Goal: Information Seeking & Learning: Learn about a topic

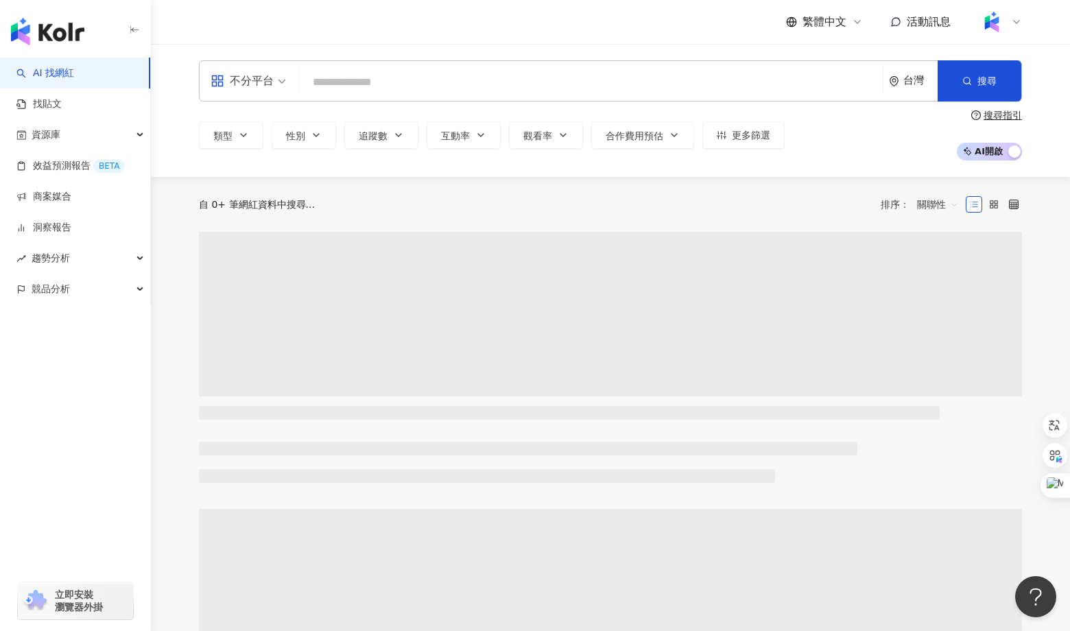
click at [347, 85] on input "search" at bounding box center [591, 82] width 572 height 26
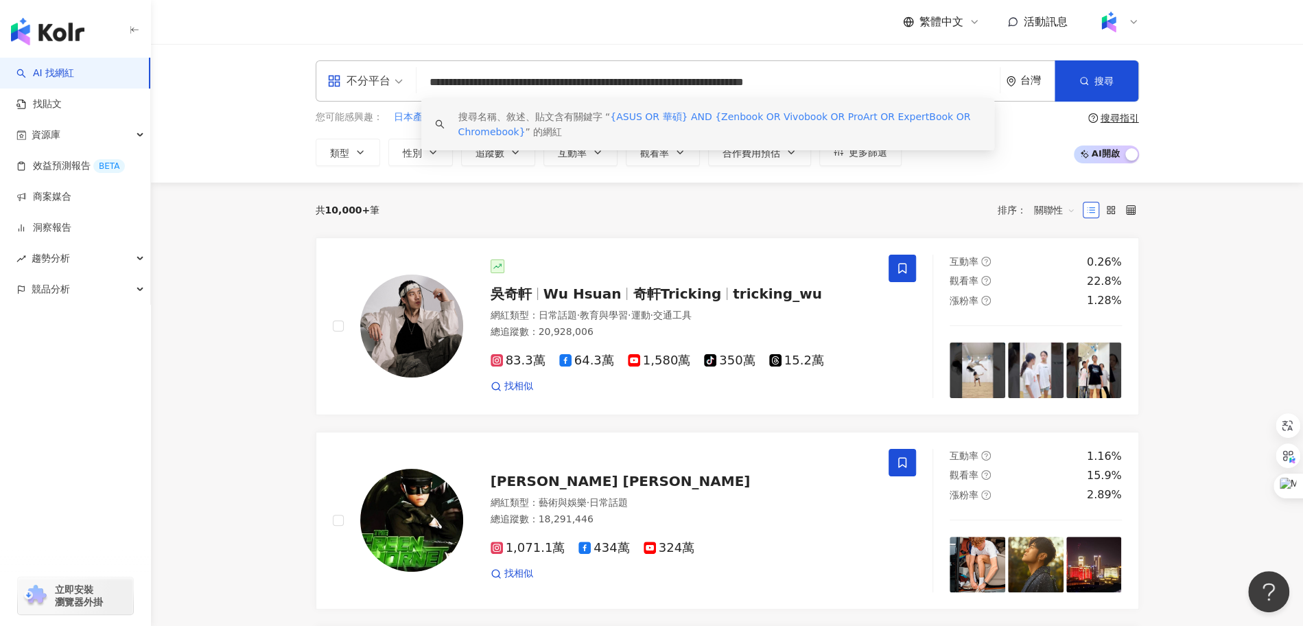
drag, startPoint x: 712, startPoint y: 82, endPoint x: 873, endPoint y: 81, distance: 161.2
click at [873, 81] on input "**********" at bounding box center [708, 82] width 572 height 26
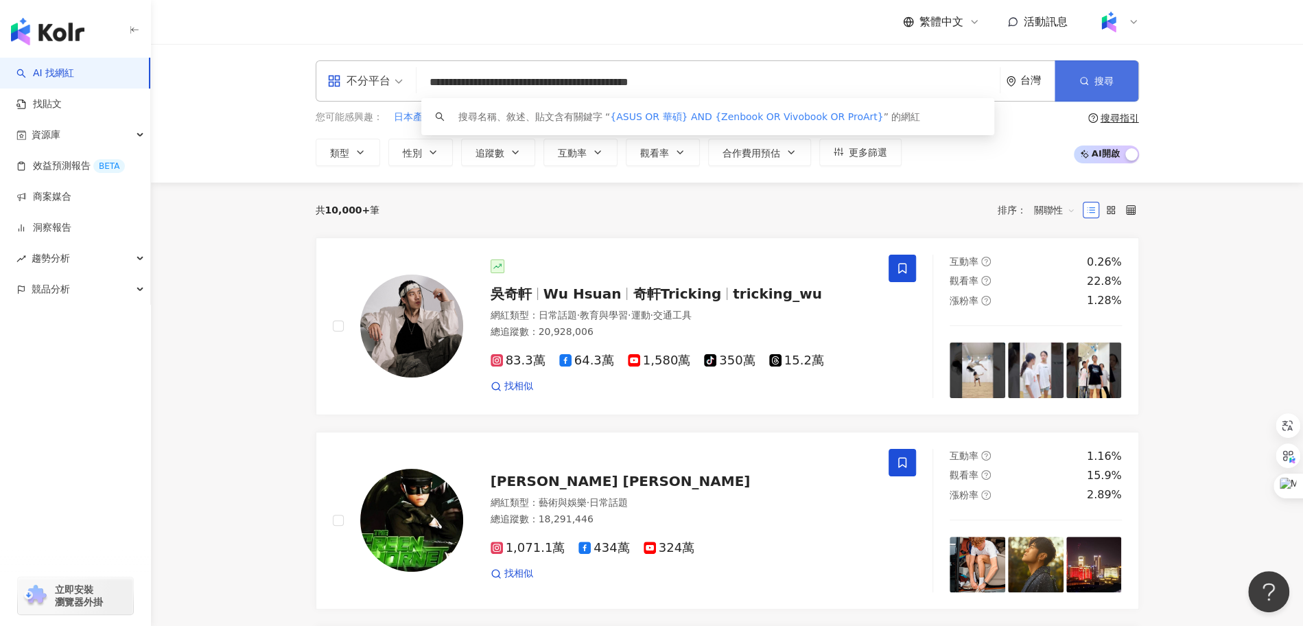
type input "**********"
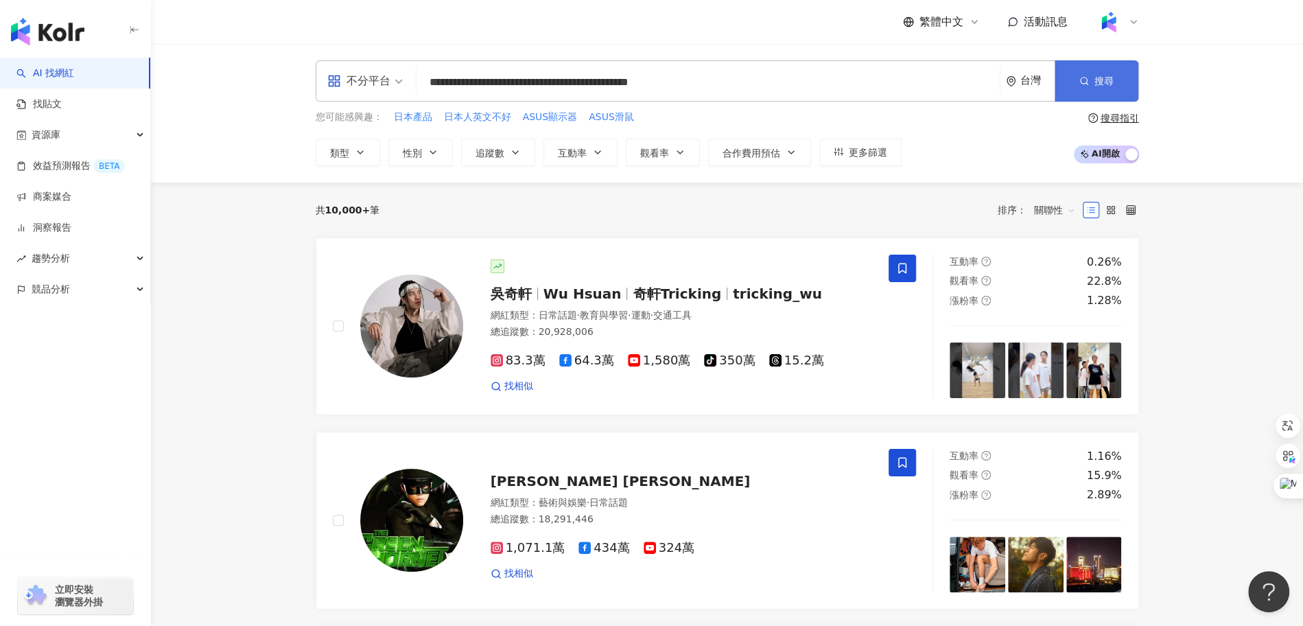
click at [1070, 80] on span "搜尋" at bounding box center [1103, 80] width 19 height 11
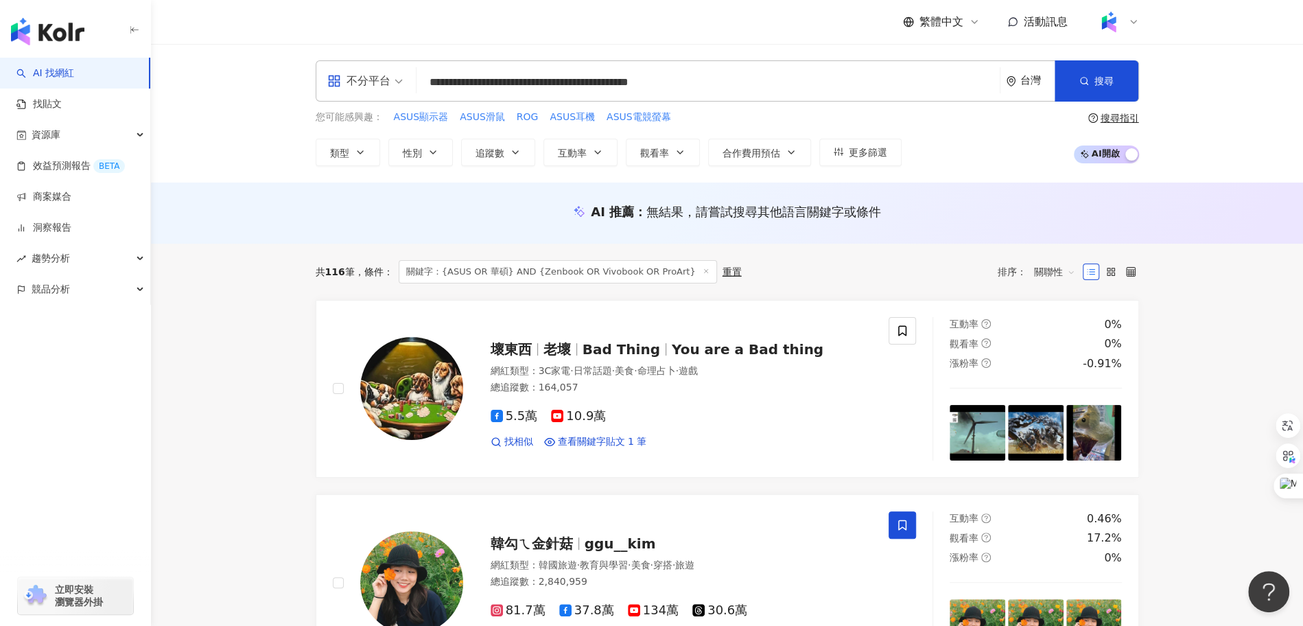
click at [747, 113] on div "您可能感興趣： ASUS顯示器 ASUS滑鼠 ROG ASUS耳機 ASUS電競螢幕" at bounding box center [609, 117] width 586 height 15
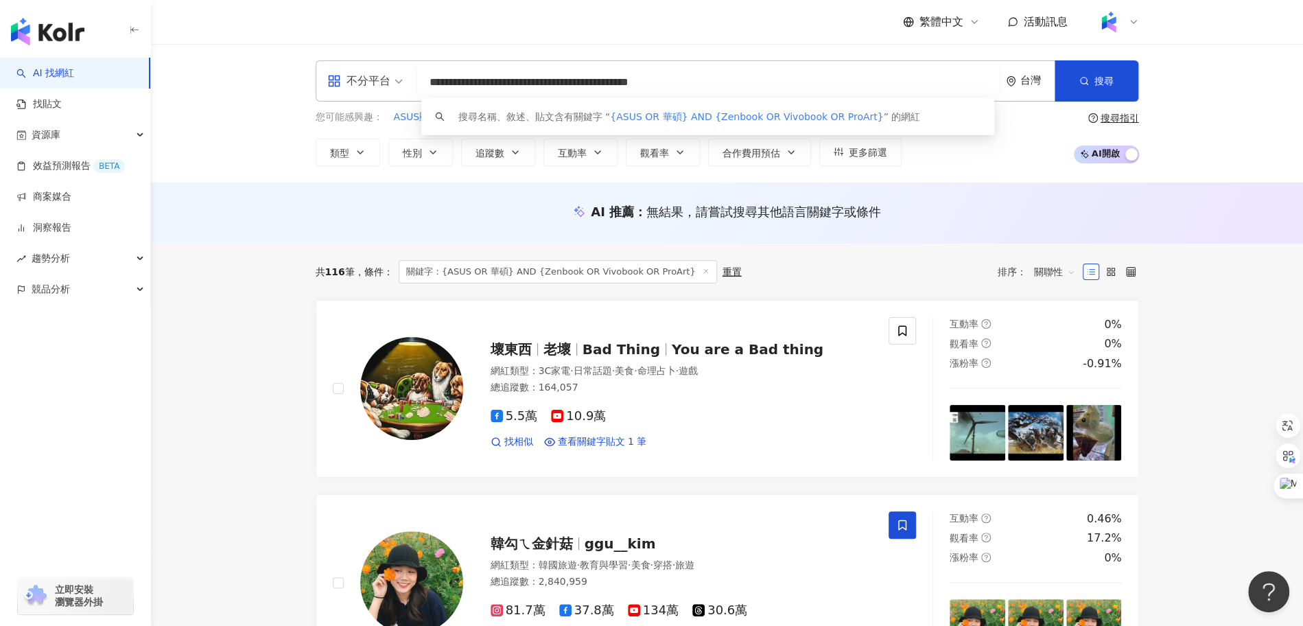
drag, startPoint x: 754, startPoint y: 82, endPoint x: 333, endPoint y: 63, distance: 421.1
click at [335, 63] on div "**********" at bounding box center [727, 80] width 823 height 41
click at [62, 105] on link "找貼文" at bounding box center [38, 104] width 45 height 14
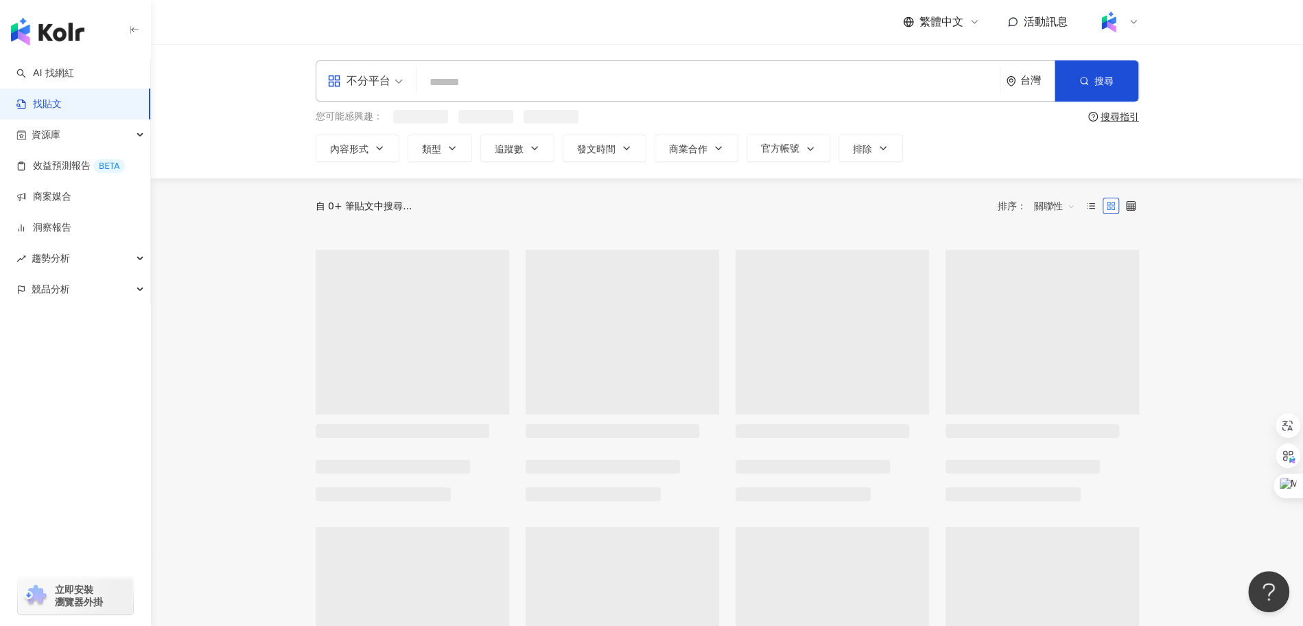
click at [524, 82] on input "search" at bounding box center [708, 82] width 572 height 30
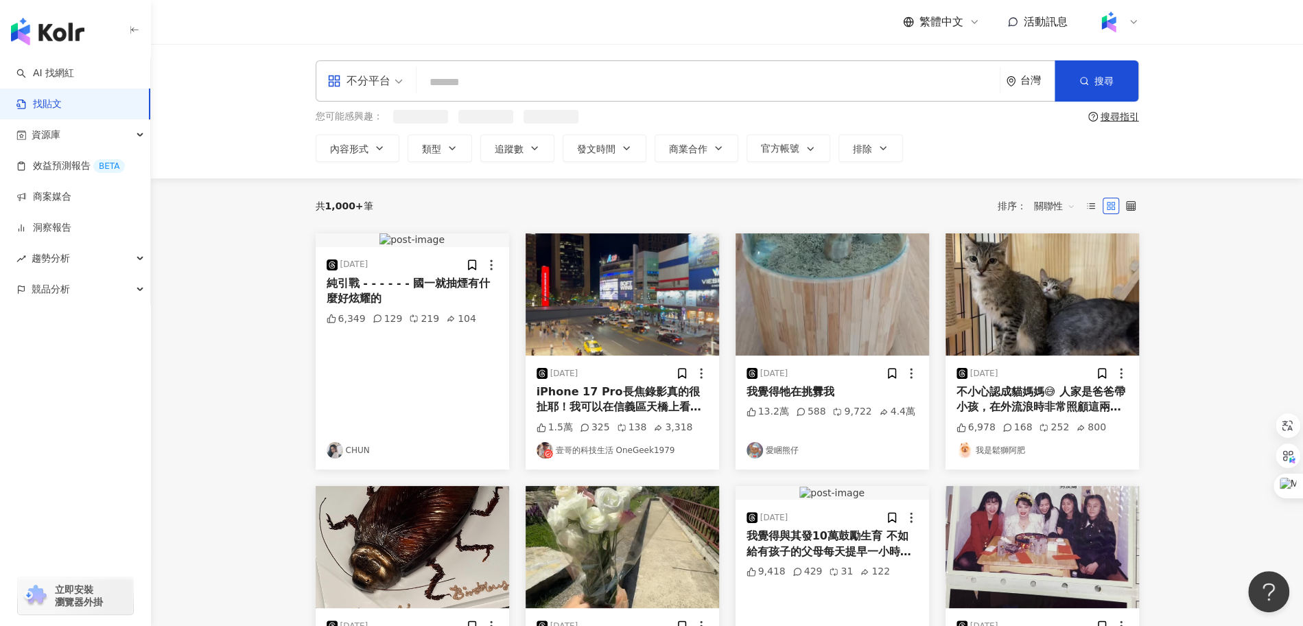
paste input "**********"
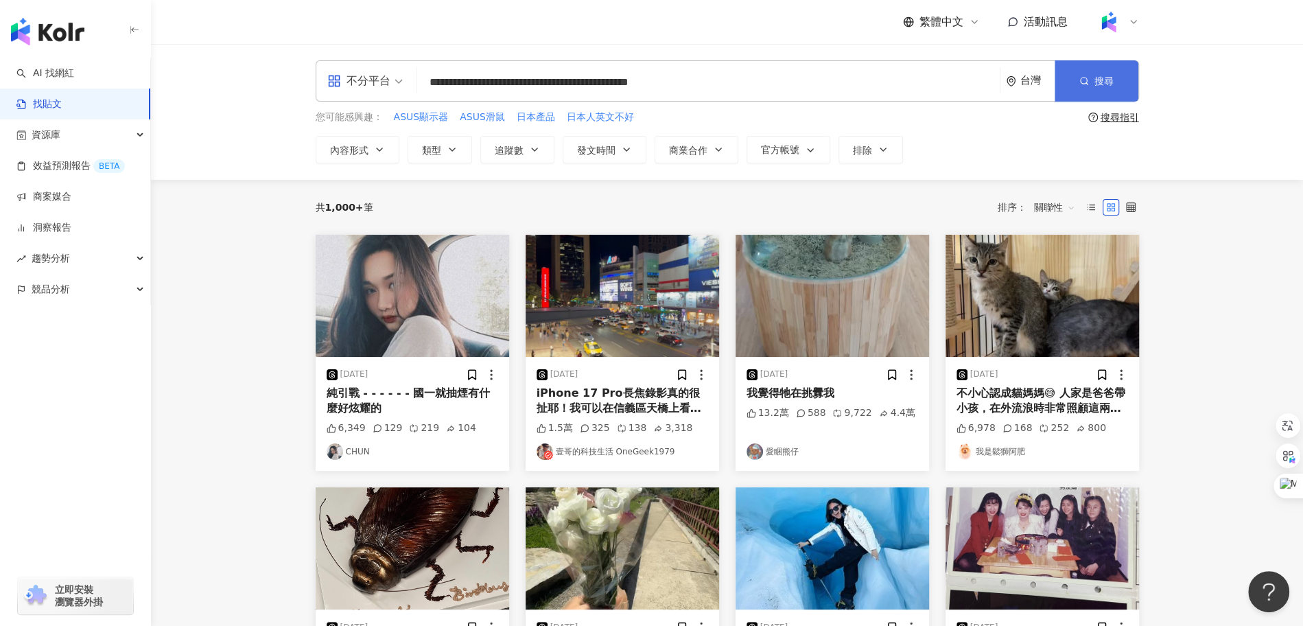
type input "**********"
click at [1070, 80] on button "搜尋" at bounding box center [1097, 80] width 84 height 41
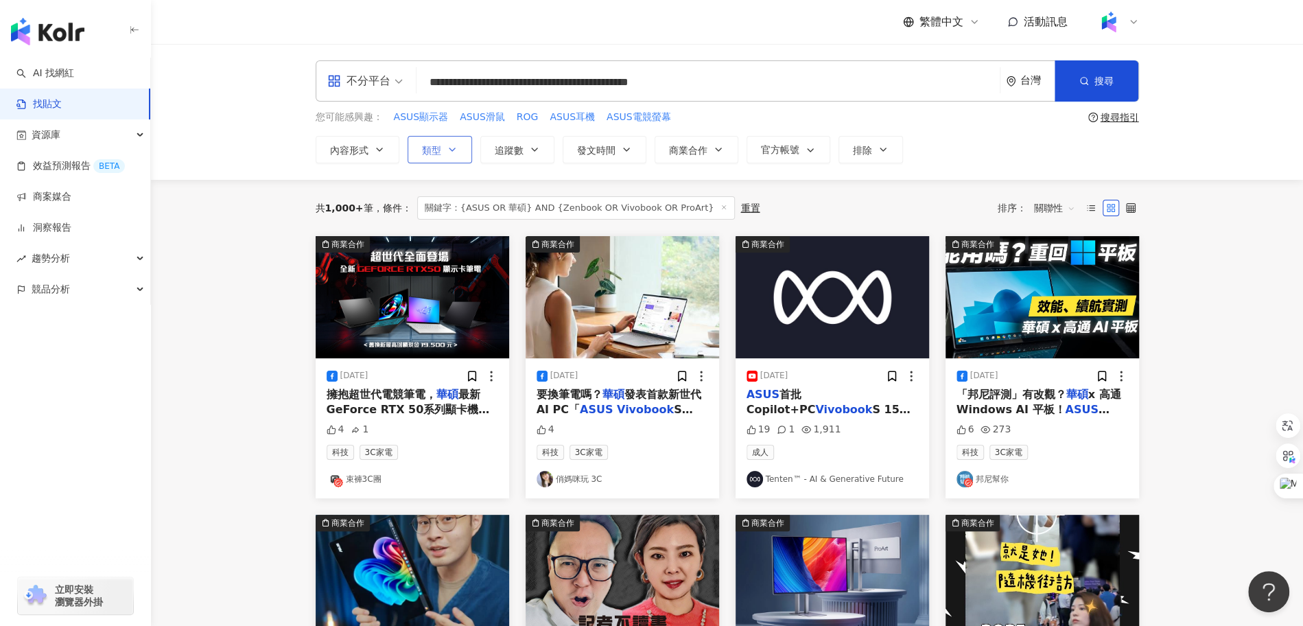
click at [441, 153] on button "類型" at bounding box center [440, 149] width 64 height 27
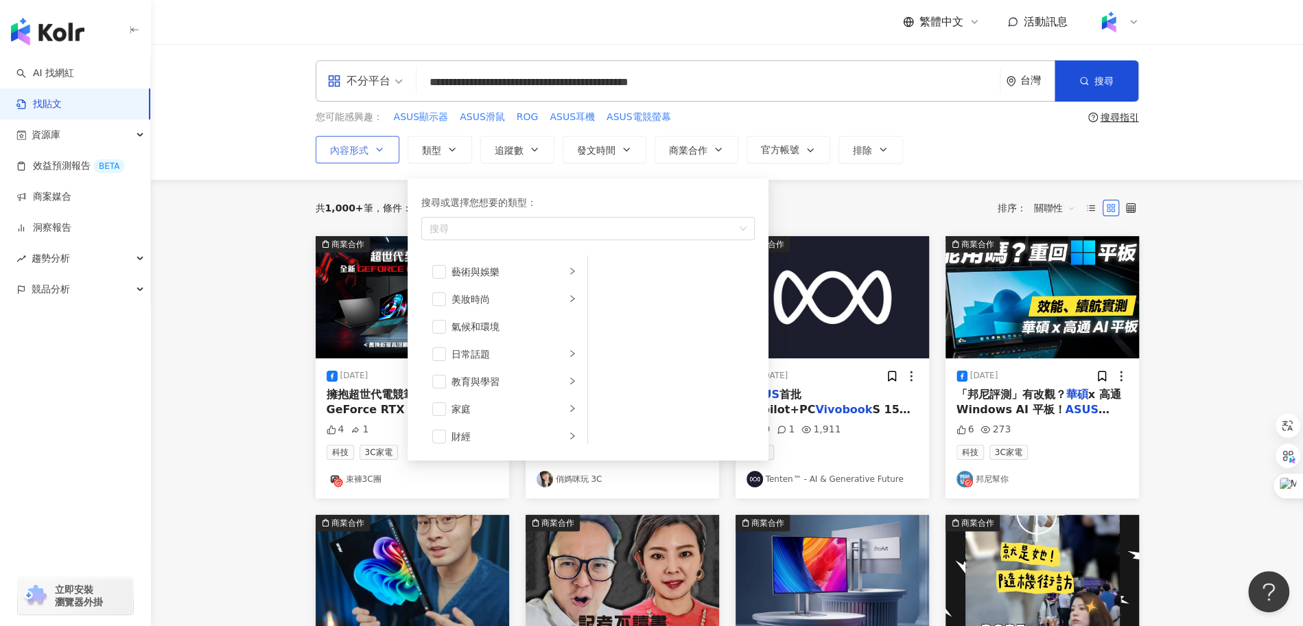
click at [379, 154] on button "內容形式" at bounding box center [358, 149] width 84 height 27
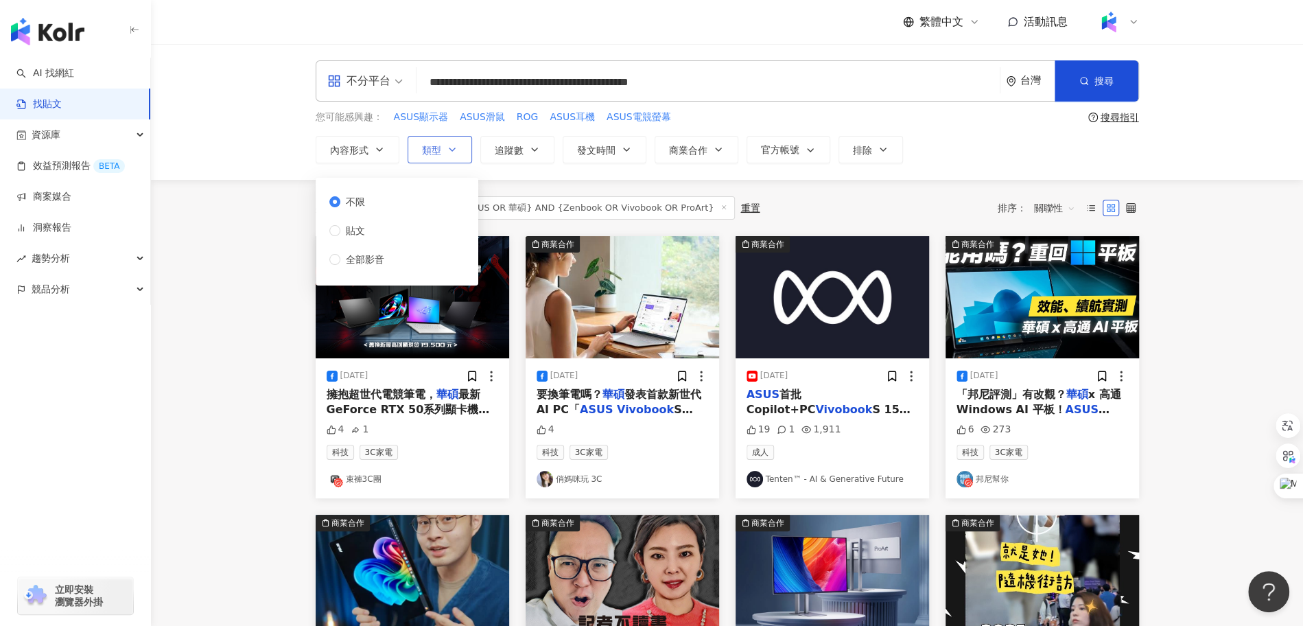
click at [442, 154] on button "類型" at bounding box center [440, 149] width 64 height 27
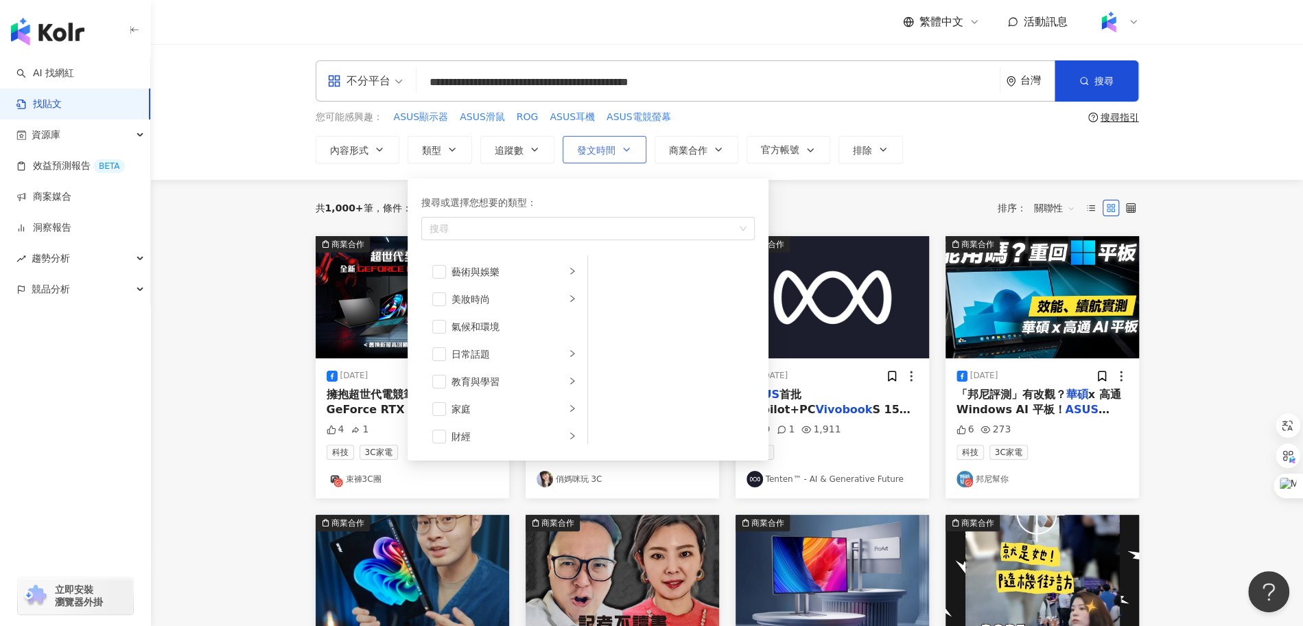
click at [591, 158] on button "發文時間" at bounding box center [605, 149] width 84 height 27
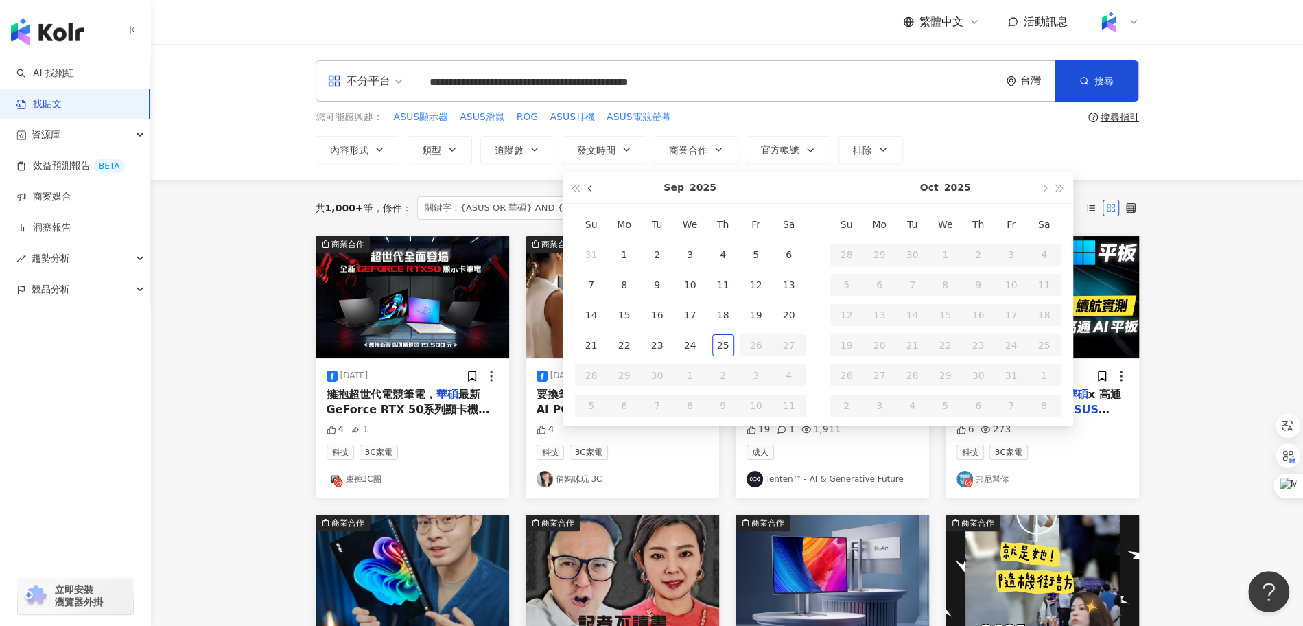
click at [584, 187] on button "button" at bounding box center [590, 187] width 15 height 31
click at [589, 192] on button "button" at bounding box center [590, 187] width 15 height 31
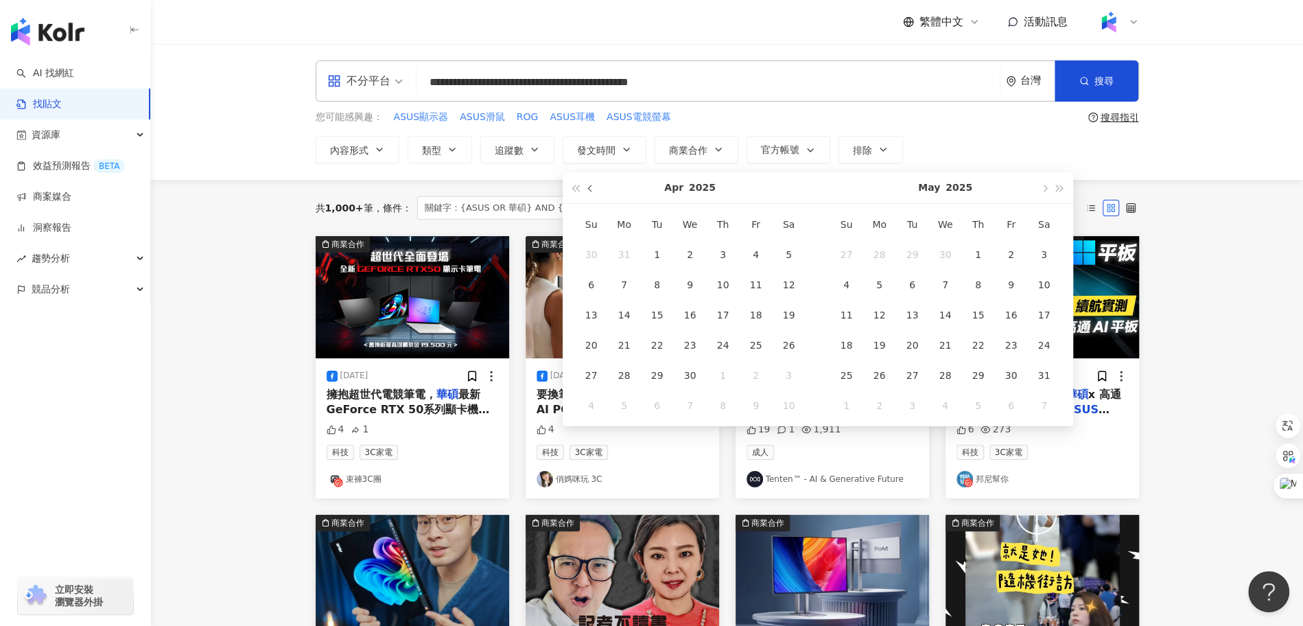
click at [589, 192] on button "button" at bounding box center [590, 187] width 15 height 31
type input "**********"
click at [588, 349] on div "16" at bounding box center [591, 345] width 22 height 22
type input "**********"
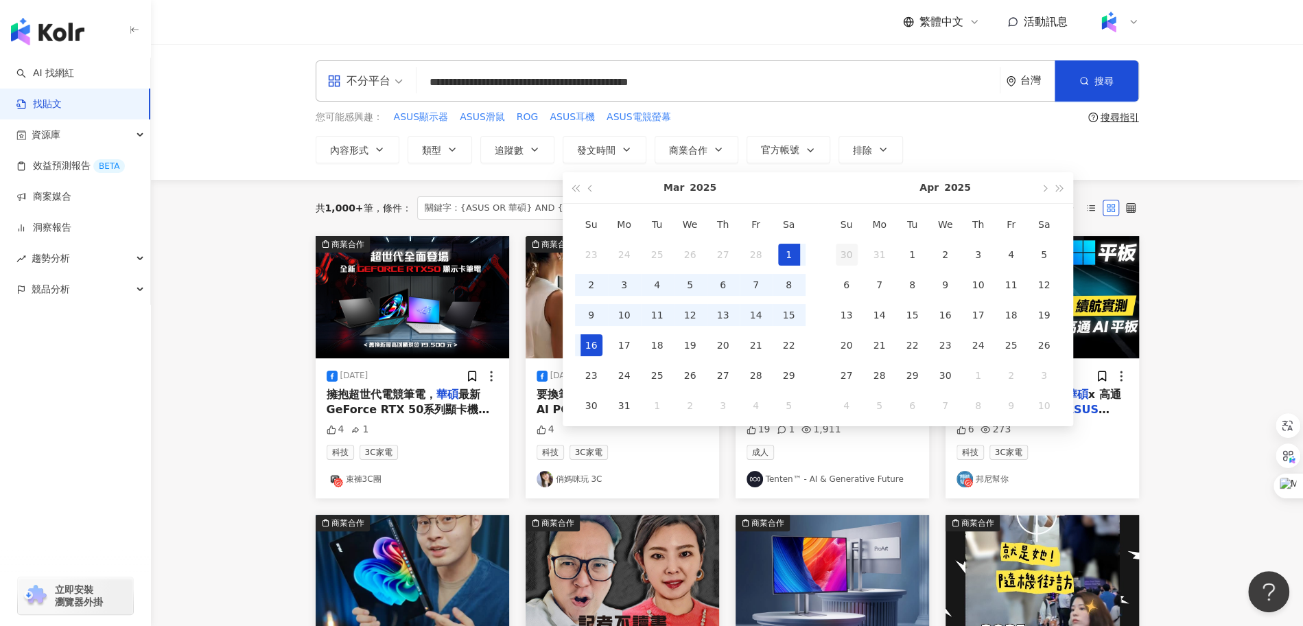
type input "**********"
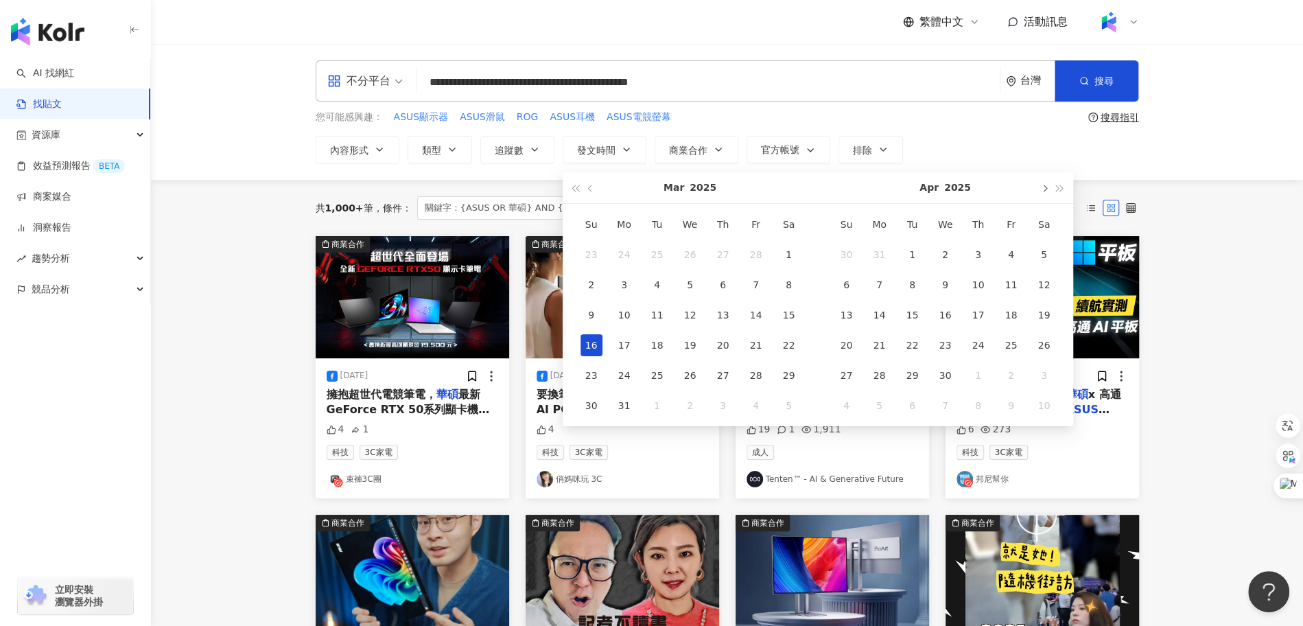
click at [1042, 185] on span "button" at bounding box center [1044, 188] width 7 height 7
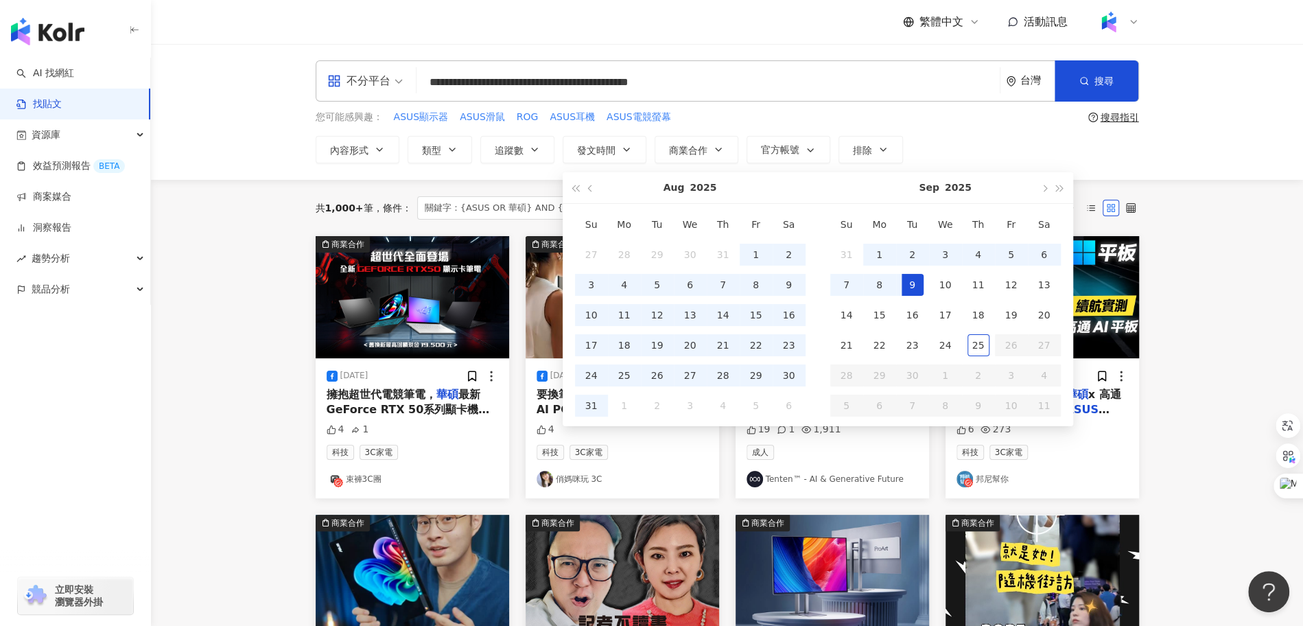
click at [920, 287] on div "9" at bounding box center [913, 285] width 22 height 22
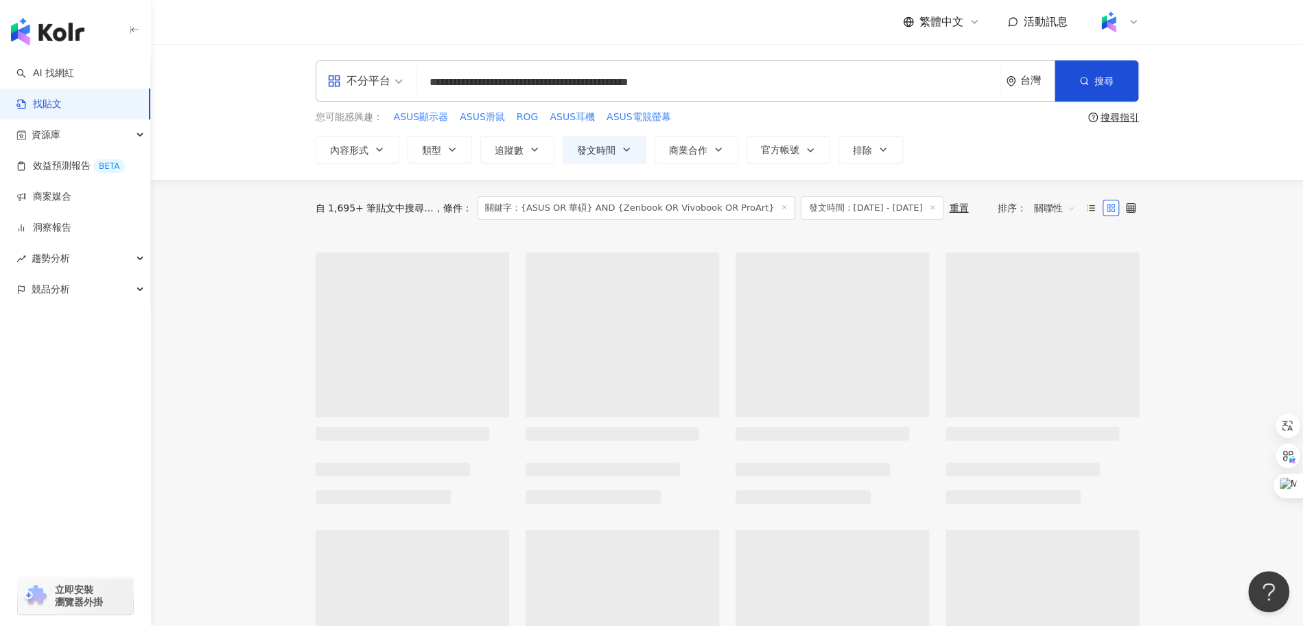
type input "**********"
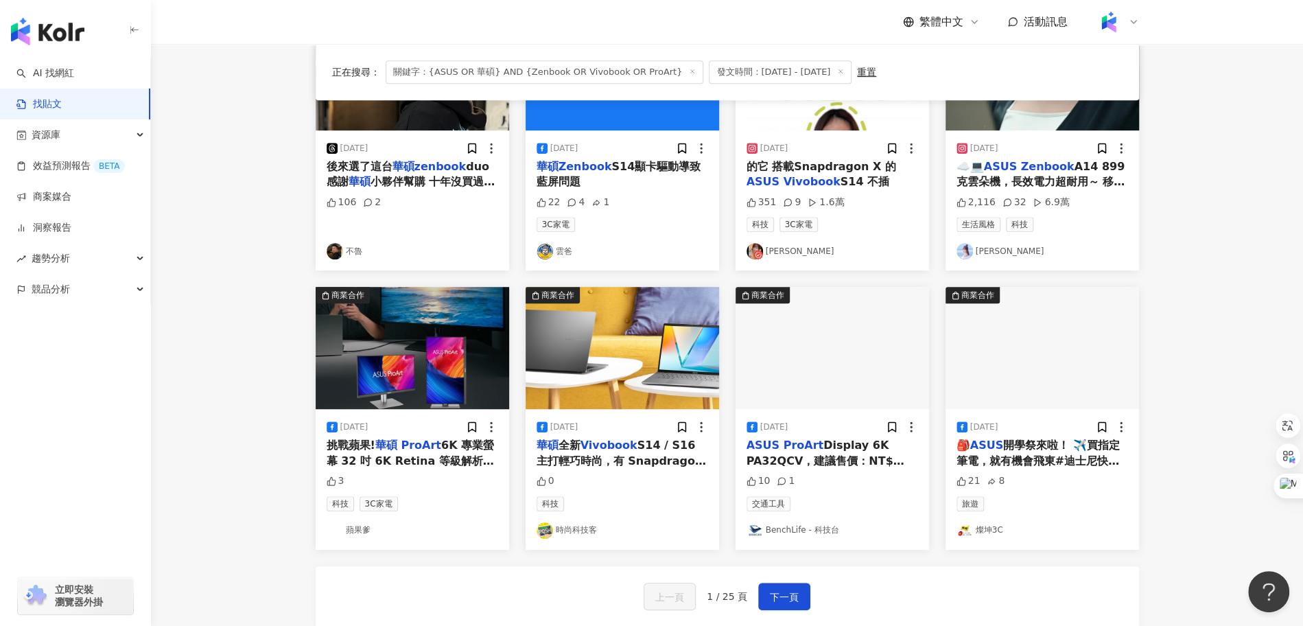
scroll to position [691, 0]
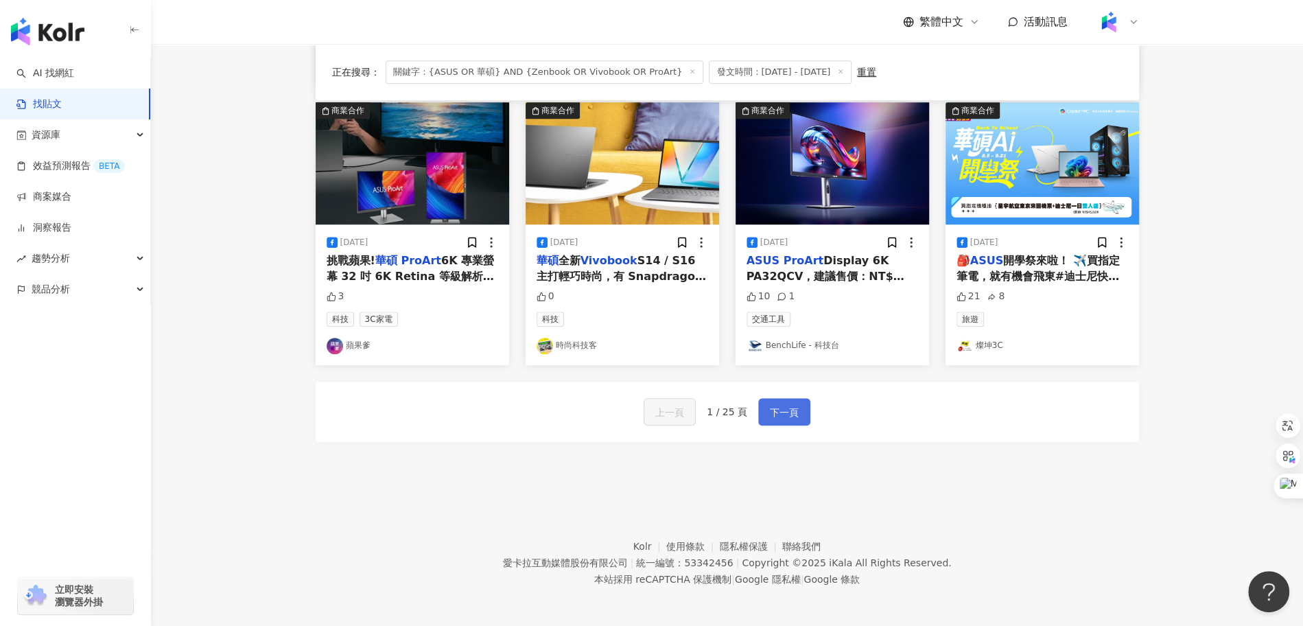
click at [790, 411] on span "下一頁" at bounding box center [784, 412] width 29 height 16
click at [777, 409] on span "下一頁" at bounding box center [784, 412] width 29 height 16
click at [786, 408] on span "下一頁" at bounding box center [784, 412] width 29 height 16
click at [781, 408] on span "下一頁" at bounding box center [784, 412] width 29 height 16
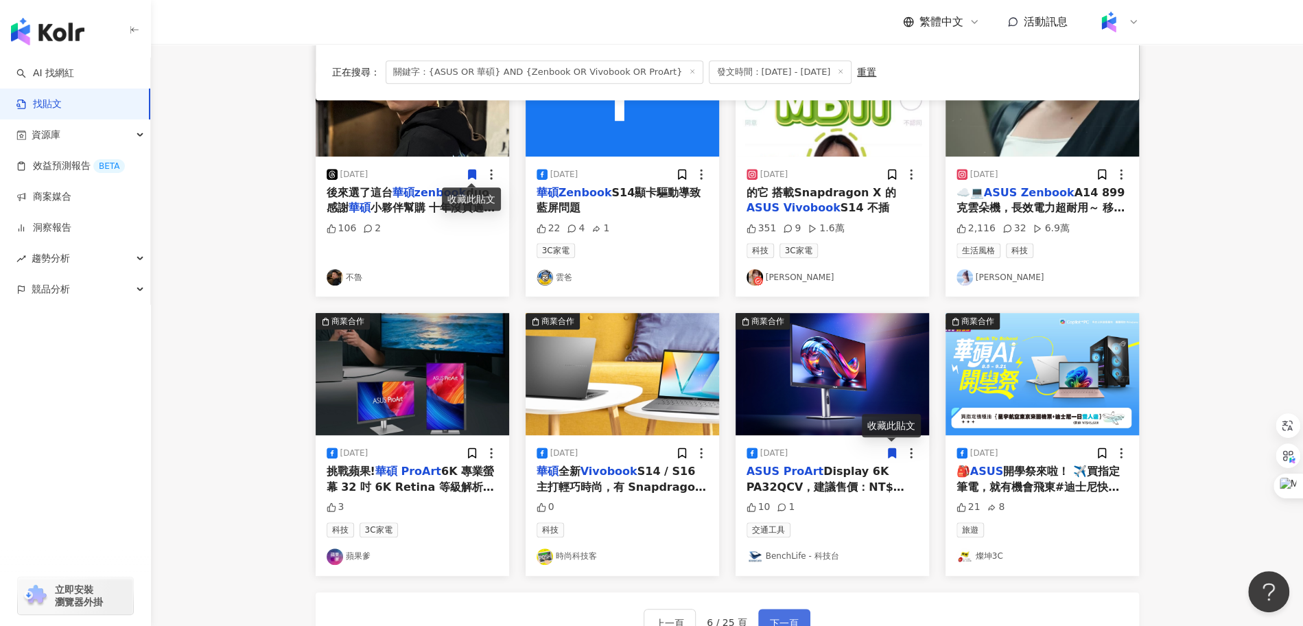
scroll to position [0, 0]
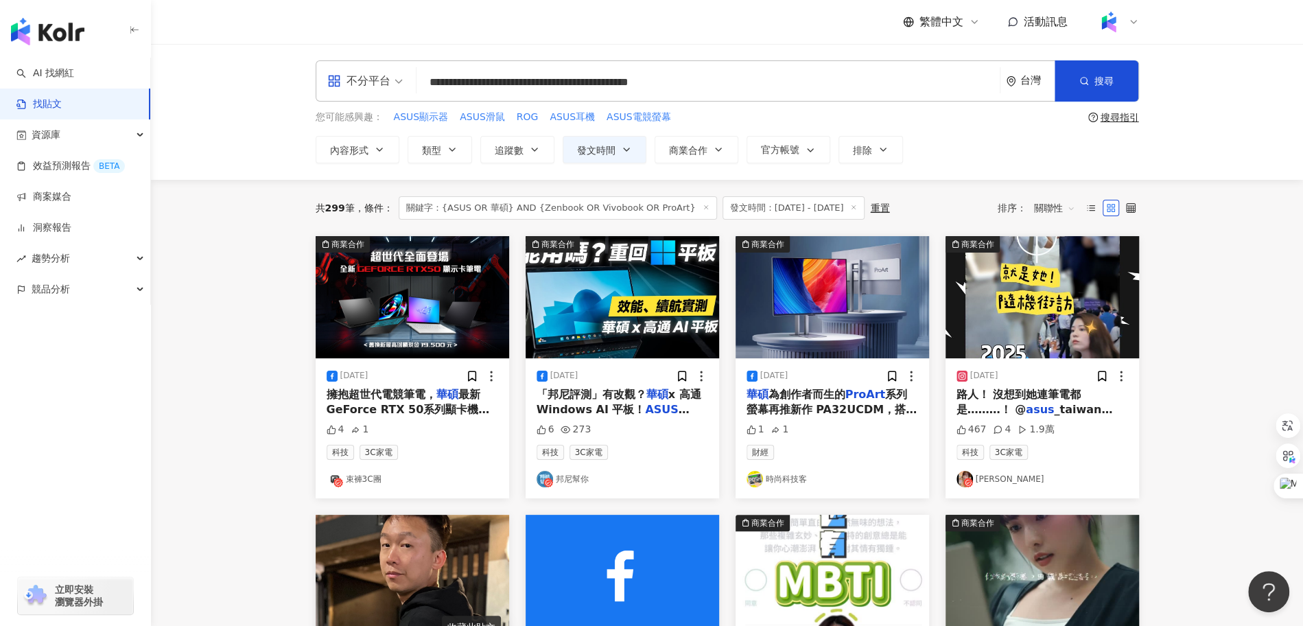
click at [918, 193] on div "共 299 筆 條件 ： 關鍵字：{ASUS OR 華碩} AND {Zenbook OR Vivobook OR ProArt} 發文時間：2025/3/1…" at bounding box center [727, 208] width 823 height 56
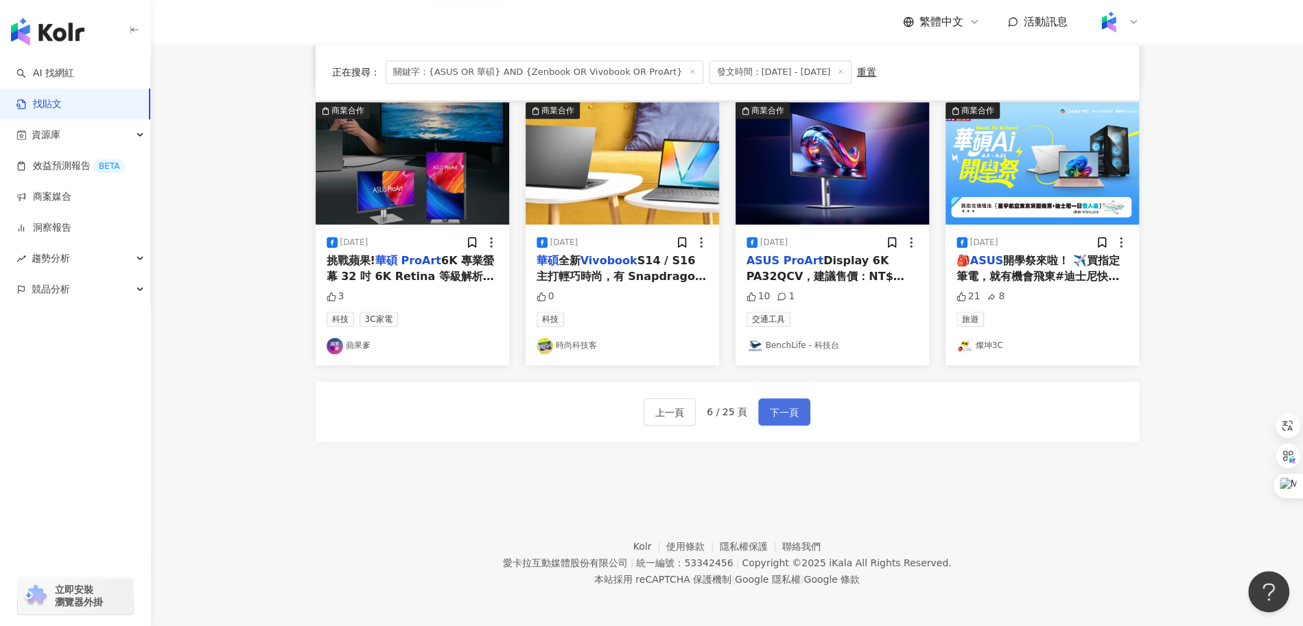
click at [777, 408] on span "下一頁" at bounding box center [784, 412] width 29 height 16
click at [783, 409] on span "下一頁" at bounding box center [784, 412] width 29 height 16
click at [774, 417] on span "下一頁" at bounding box center [784, 412] width 29 height 16
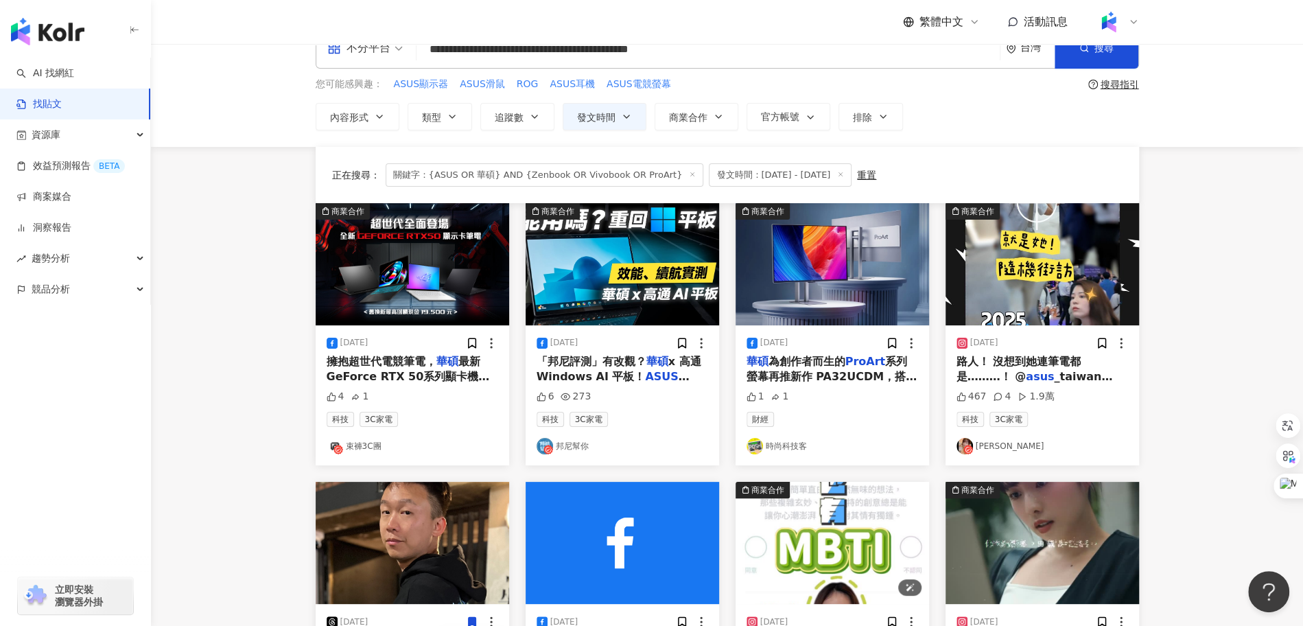
scroll to position [0, 0]
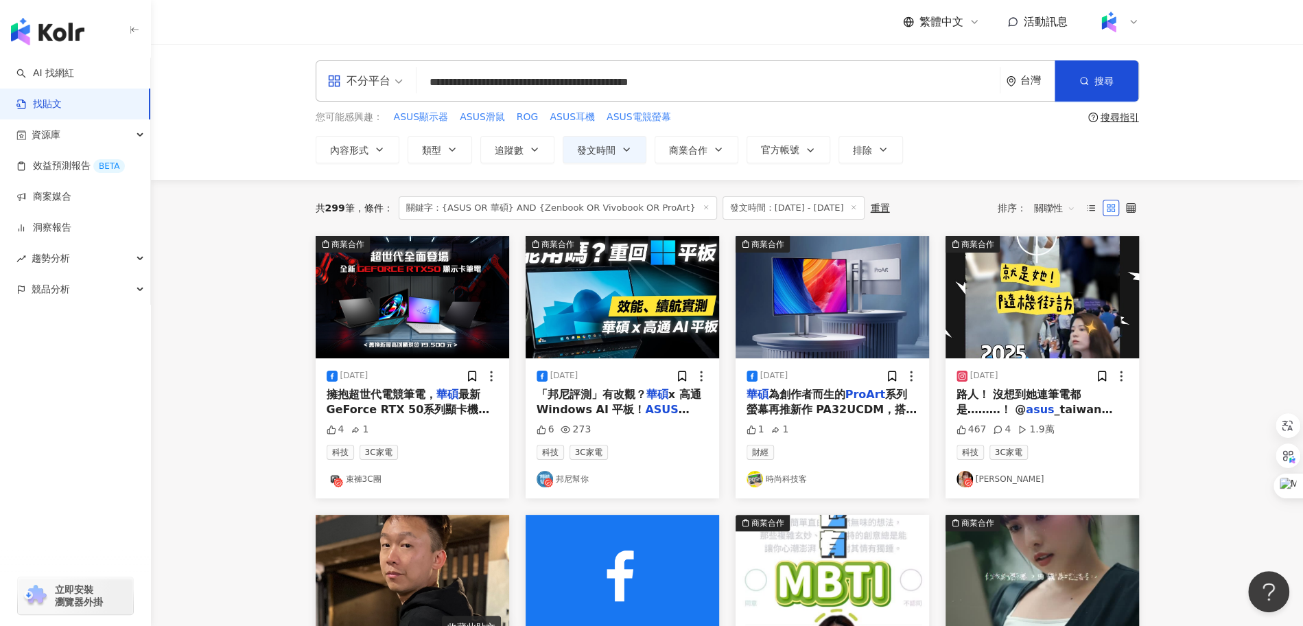
click at [1045, 211] on span "關聯性" at bounding box center [1054, 208] width 41 height 22
click at [1070, 256] on div "互動數" at bounding box center [1056, 258] width 38 height 15
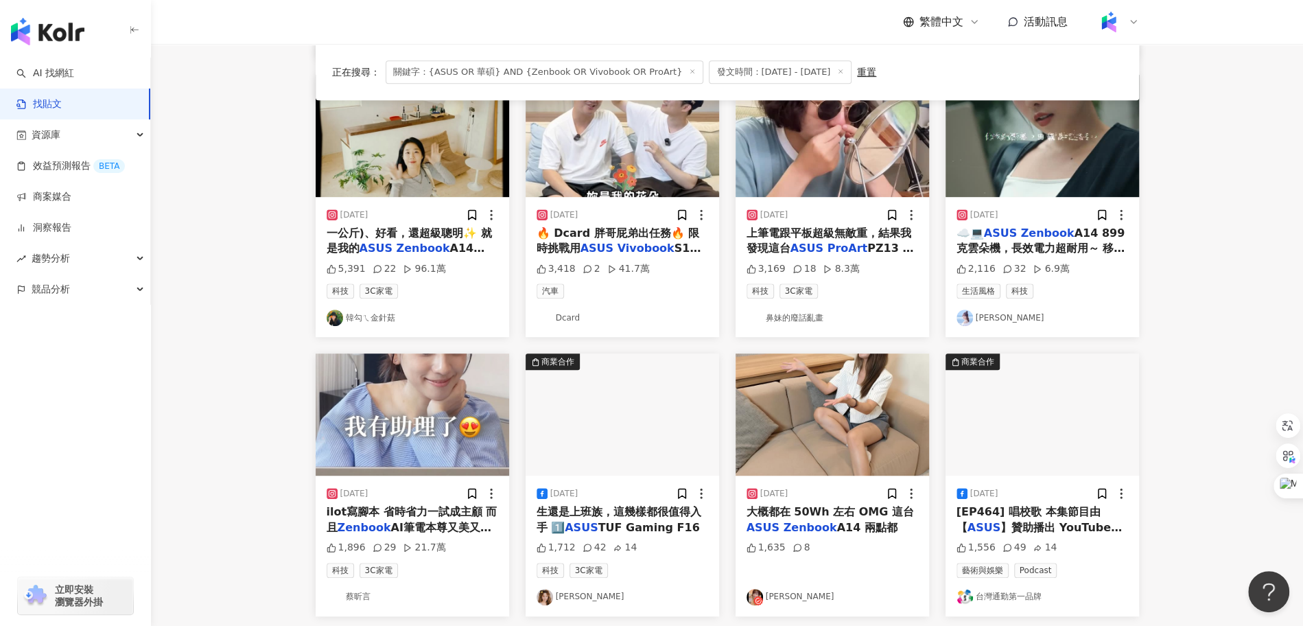
scroll to position [691, 0]
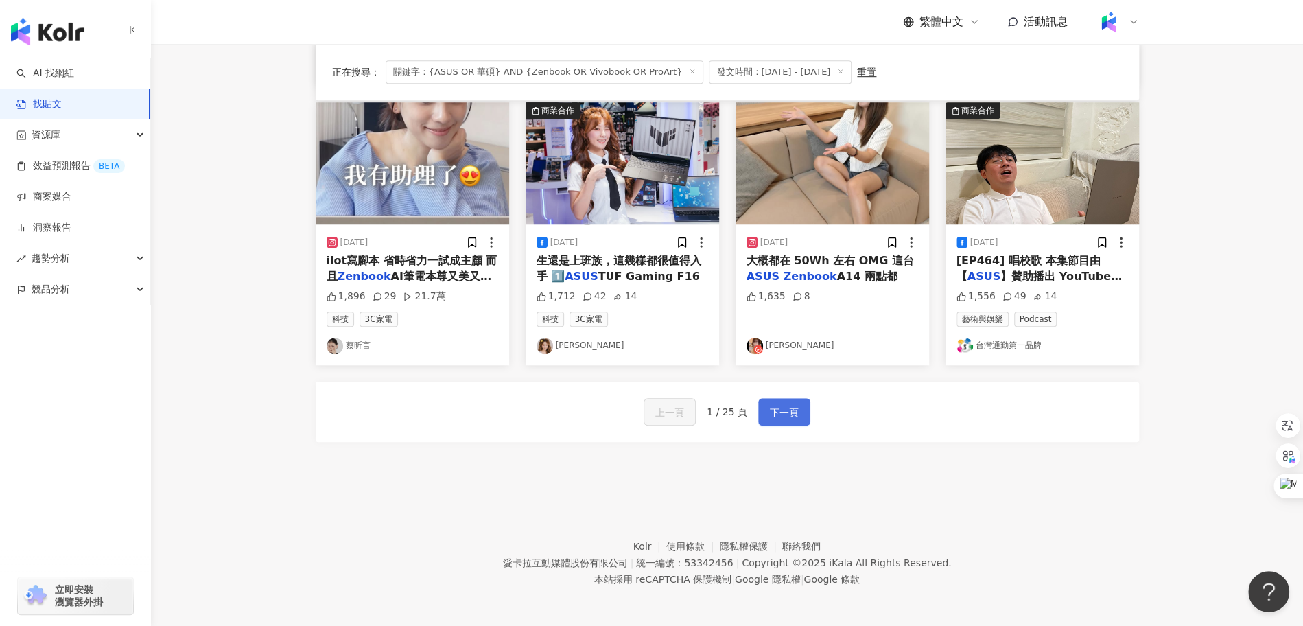
click at [773, 411] on span "下一頁" at bounding box center [784, 412] width 29 height 16
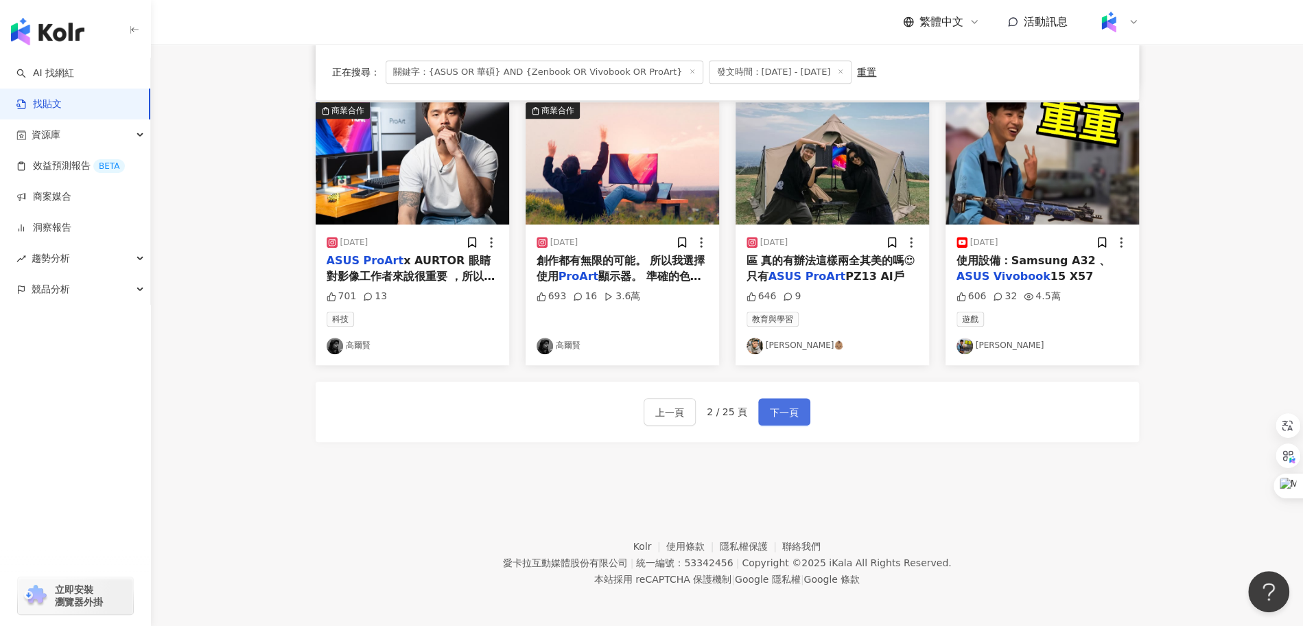
click at [773, 411] on span "下一頁" at bounding box center [784, 412] width 29 height 16
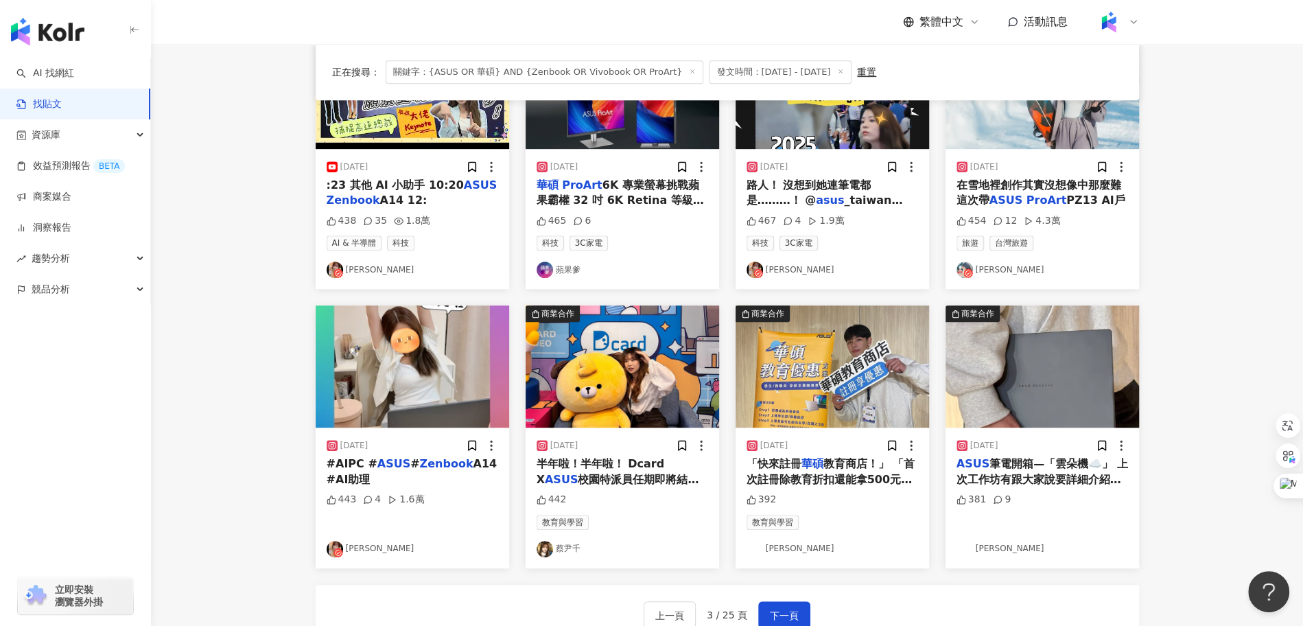
scroll to position [491, 0]
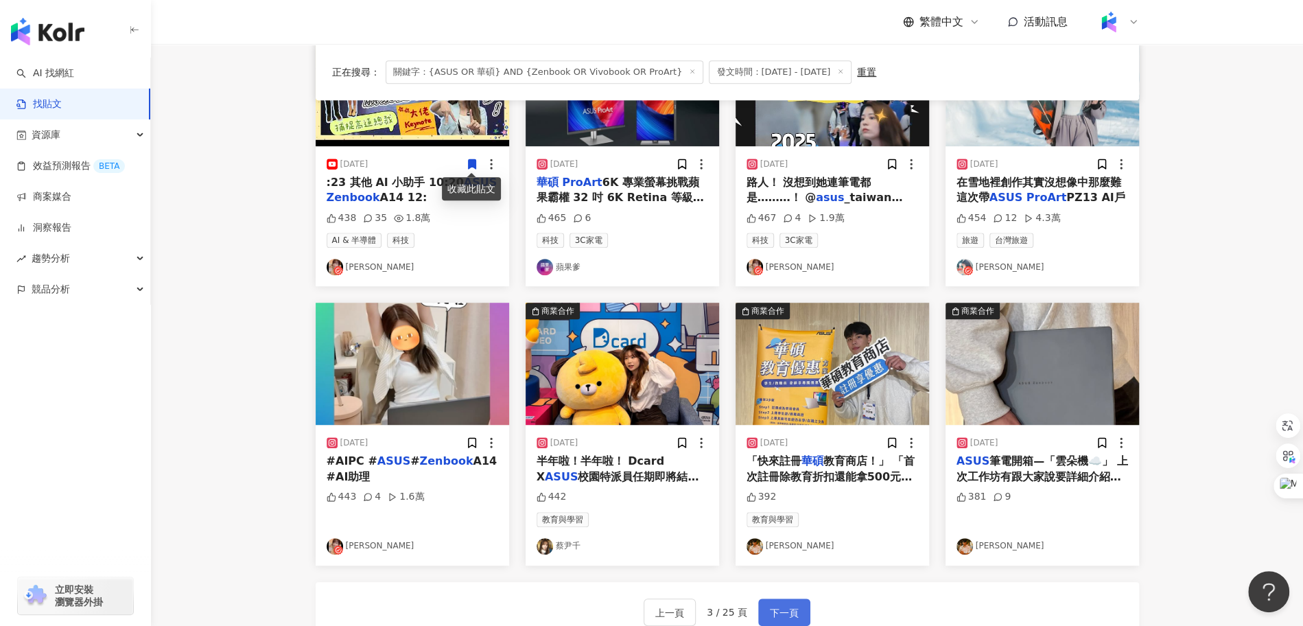
click at [783, 617] on span "下一頁" at bounding box center [784, 613] width 29 height 16
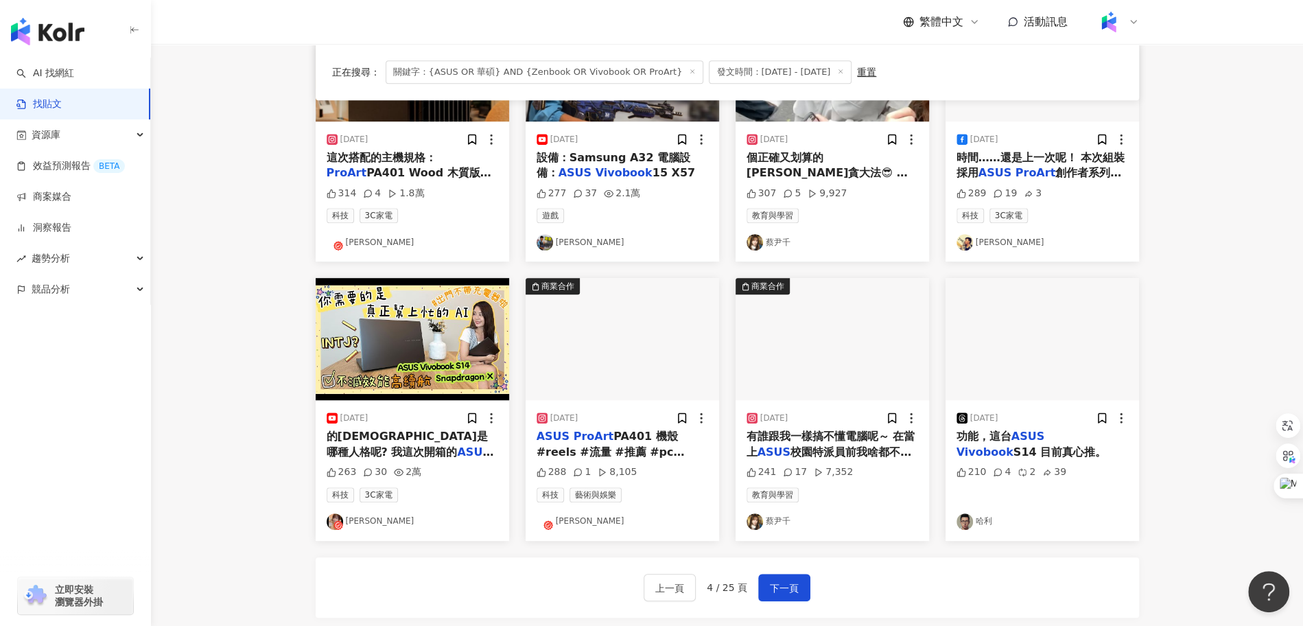
scroll to position [518, 0]
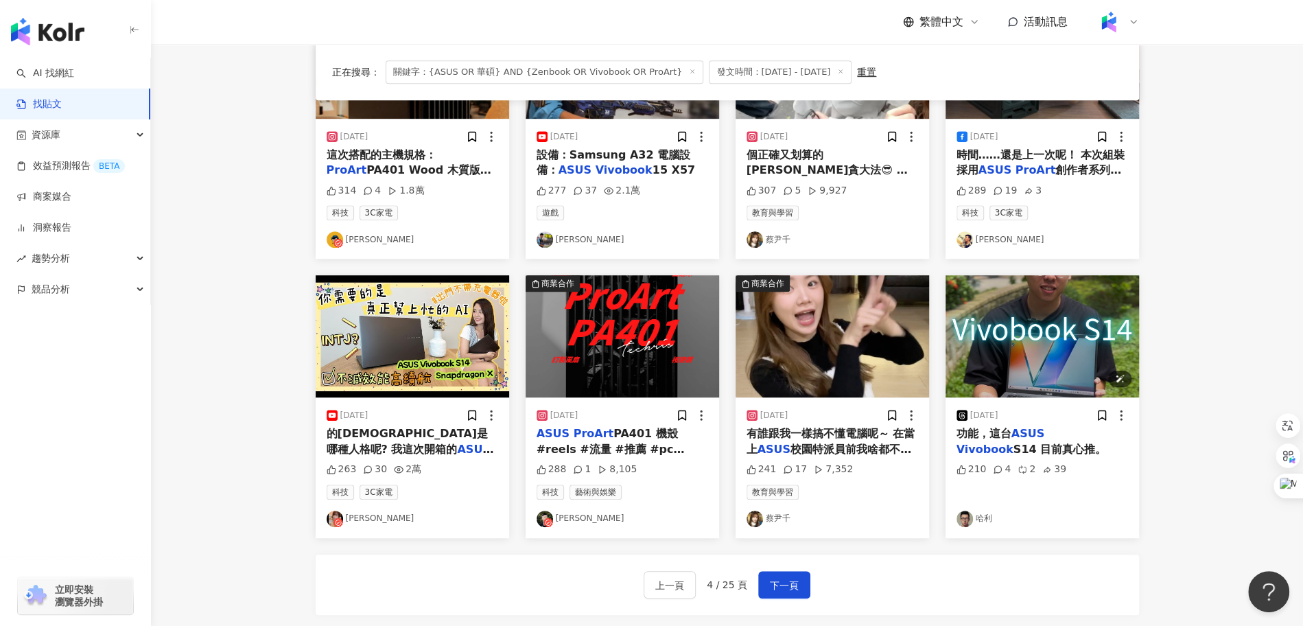
click at [1061, 335] on img "button" at bounding box center [1042, 336] width 193 height 122
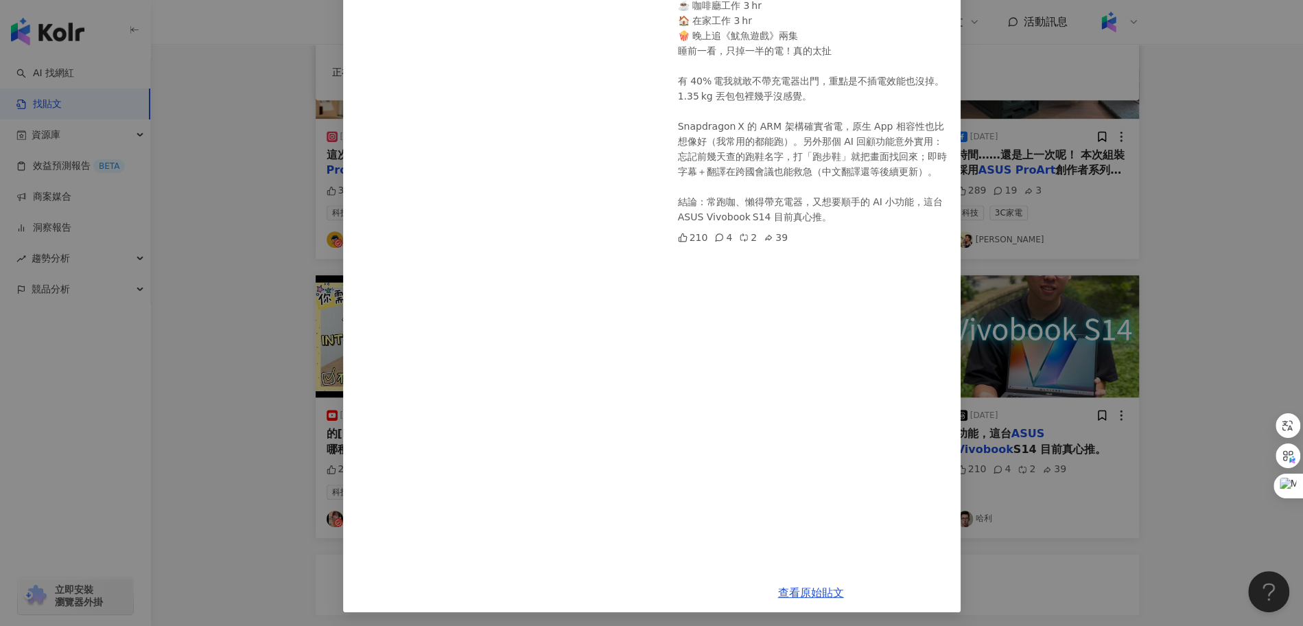
scroll to position [192, 0]
click at [1070, 529] on div "哈利 2025/7/26 第一次看到官方號稱「30.5 小時續航」其實有點半信半疑 結果充滿電後 —— ☕️ 咖啡廳工作 3 hr 🏠 在家工作 3 hr 🍿…" at bounding box center [651, 313] width 1303 height 626
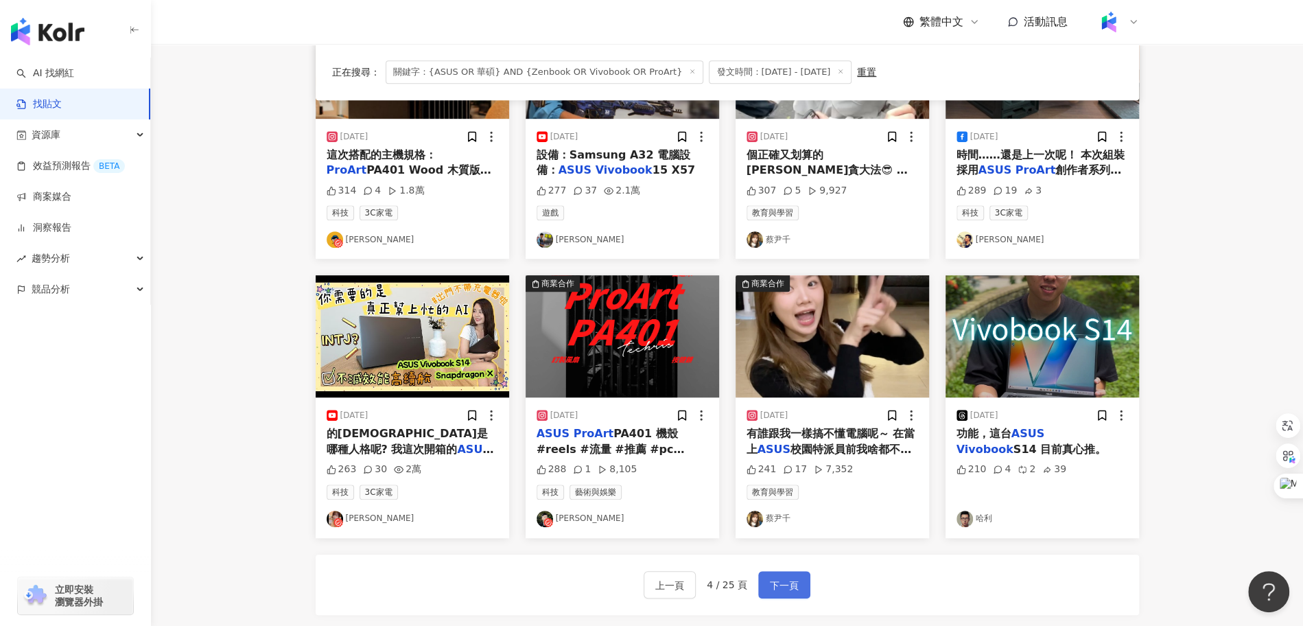
click at [798, 585] on button "下一頁" at bounding box center [784, 584] width 52 height 27
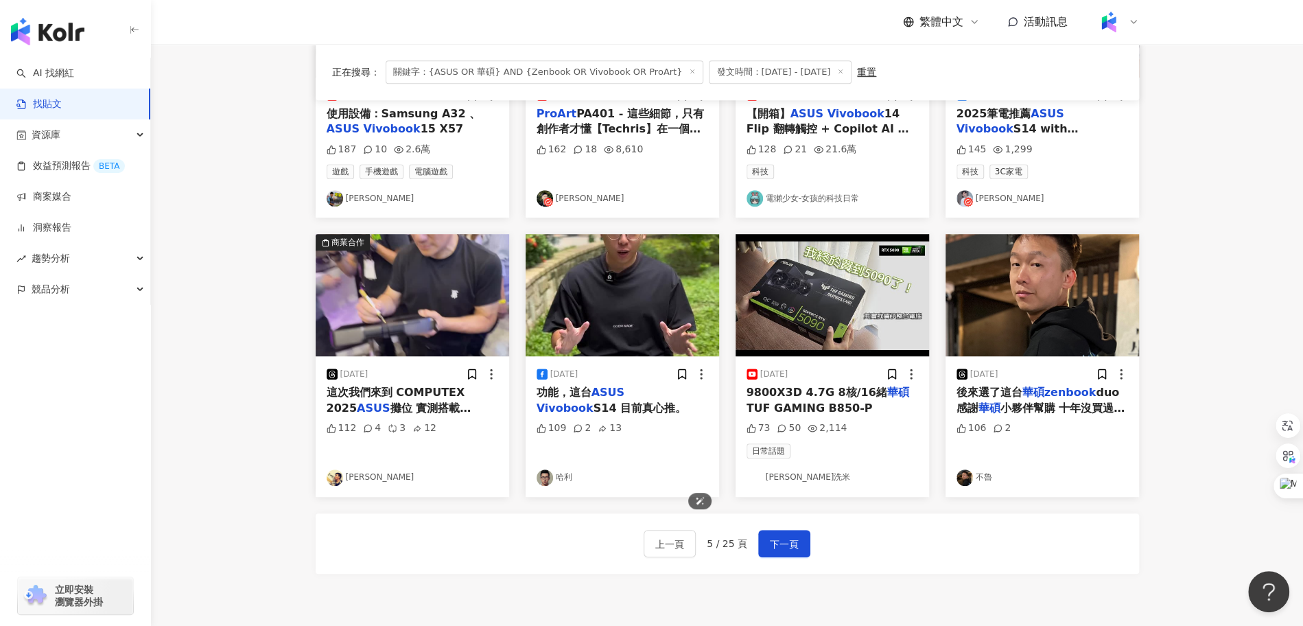
scroll to position [691, 0]
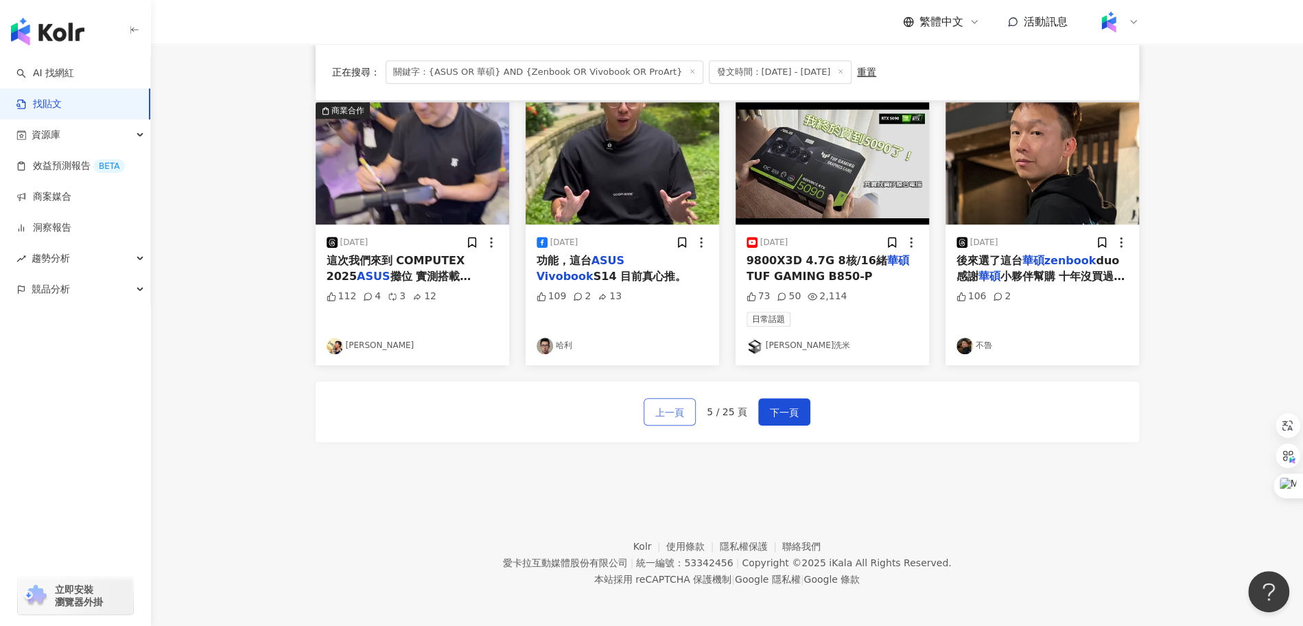
click at [679, 409] on span "上一頁" at bounding box center [669, 412] width 29 height 16
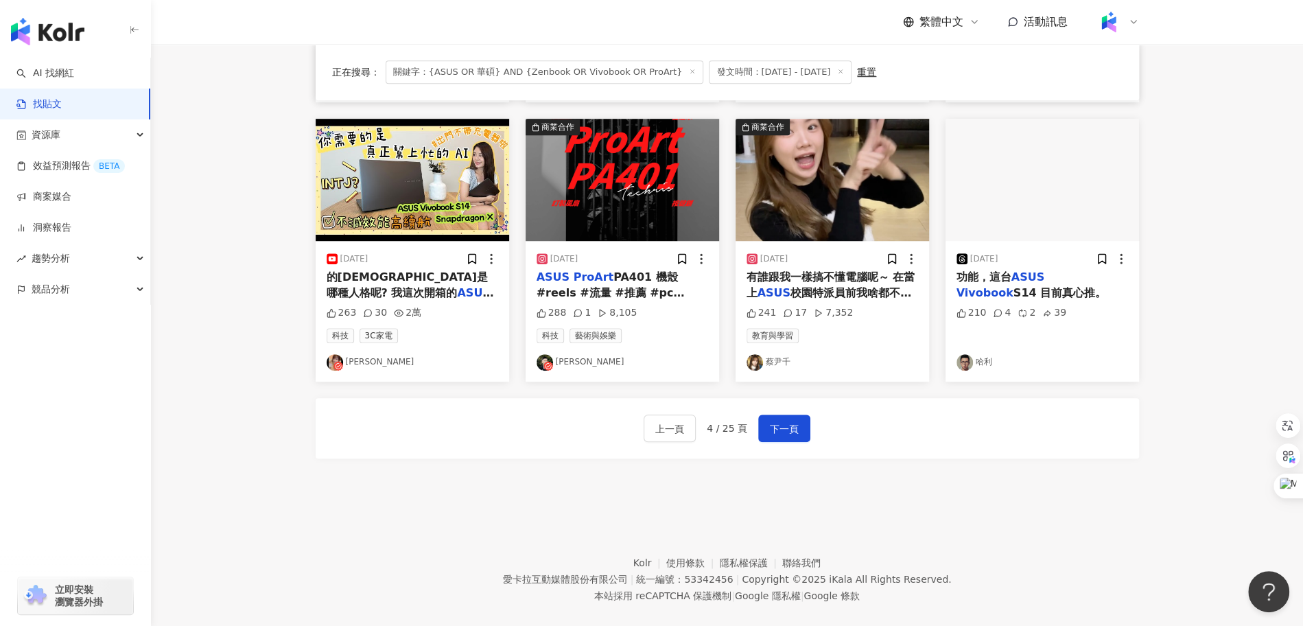
scroll to position [668, 0]
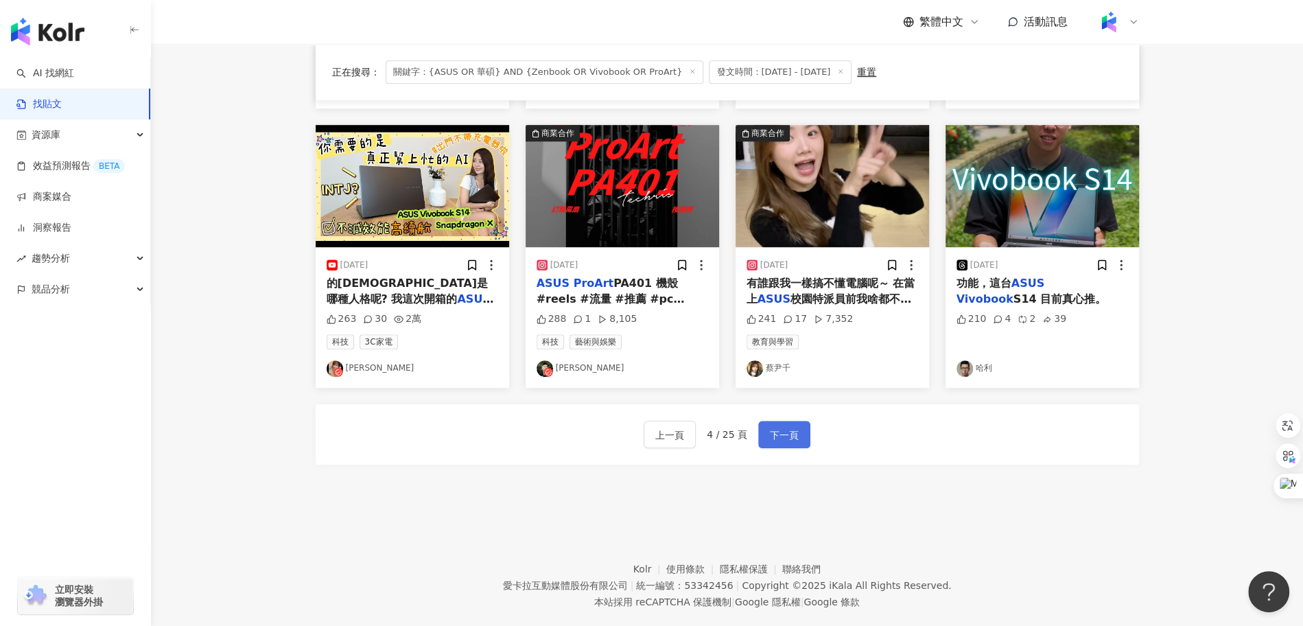
click at [779, 436] on span "下一頁" at bounding box center [784, 435] width 29 height 16
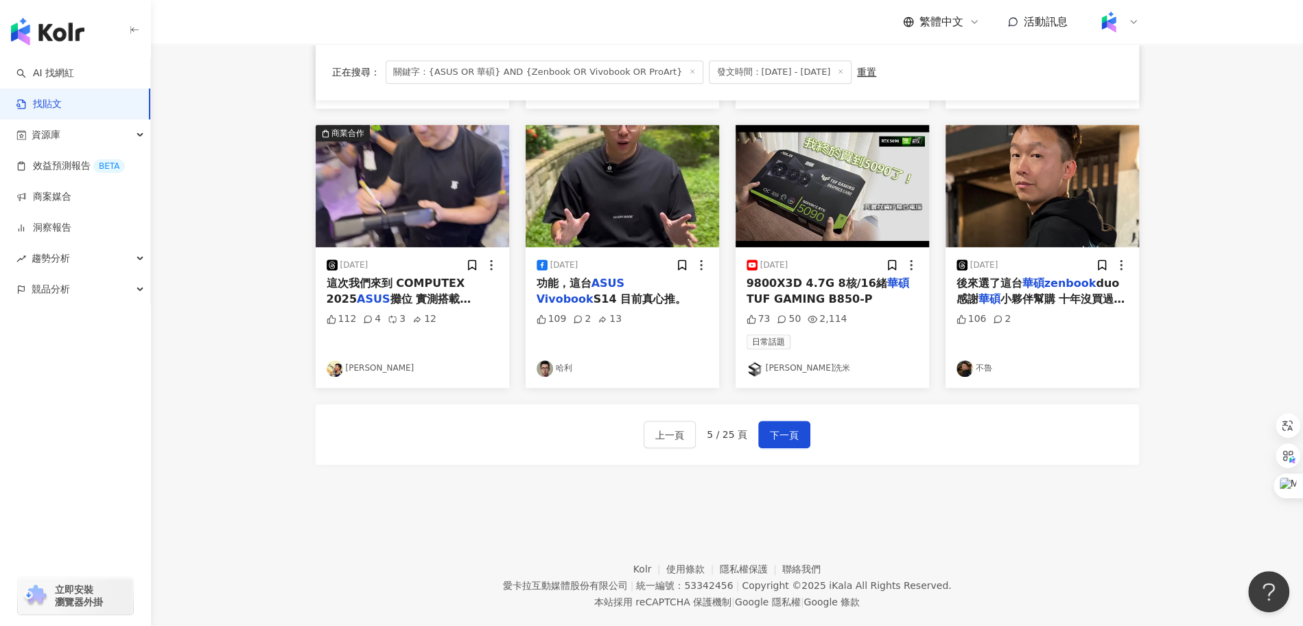
click at [836, 279] on span "9800X3D 4.7G 8核/16緒" at bounding box center [817, 283] width 141 height 13
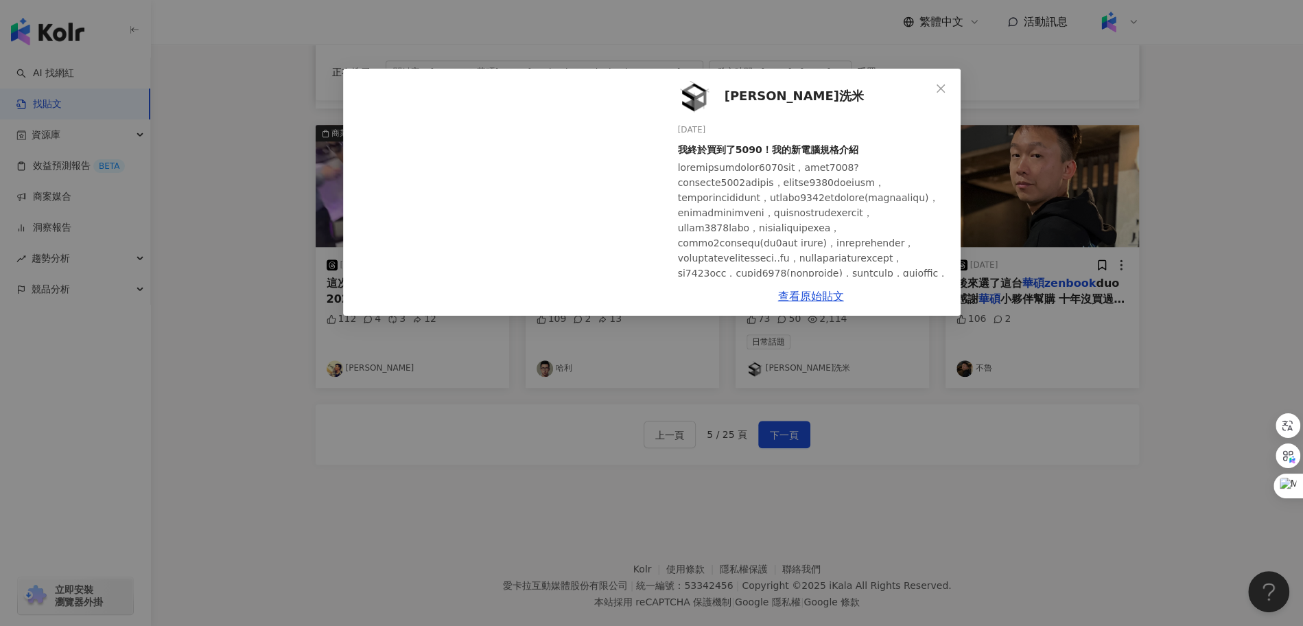
click at [740, 102] on span "阿宏洗米" at bounding box center [794, 95] width 139 height 19
click at [942, 93] on icon "close" at bounding box center [940, 88] width 11 height 11
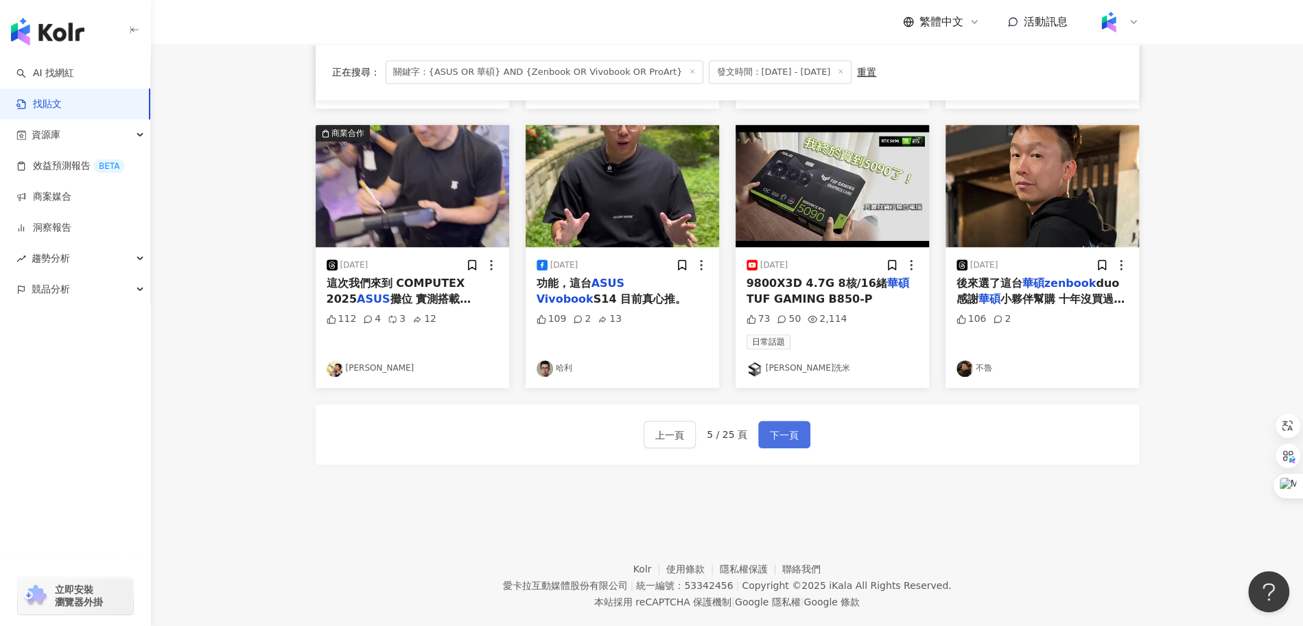
click at [782, 436] on span "下一頁" at bounding box center [784, 435] width 29 height 16
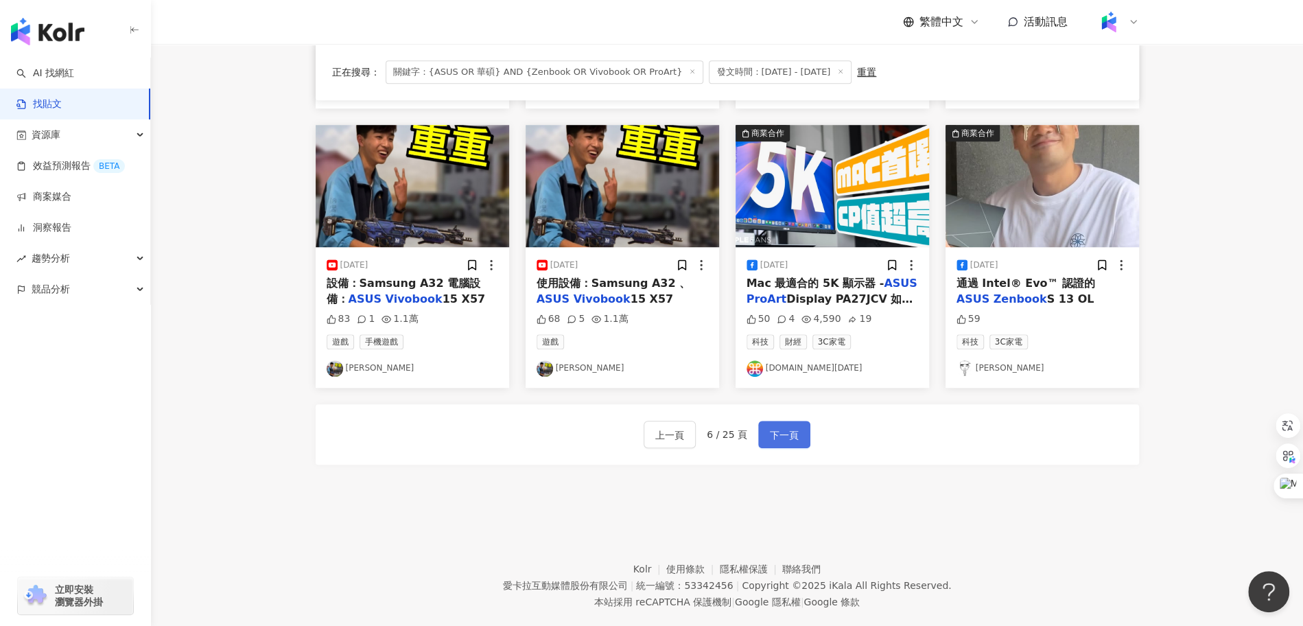
click at [782, 436] on span "下一頁" at bounding box center [784, 435] width 29 height 16
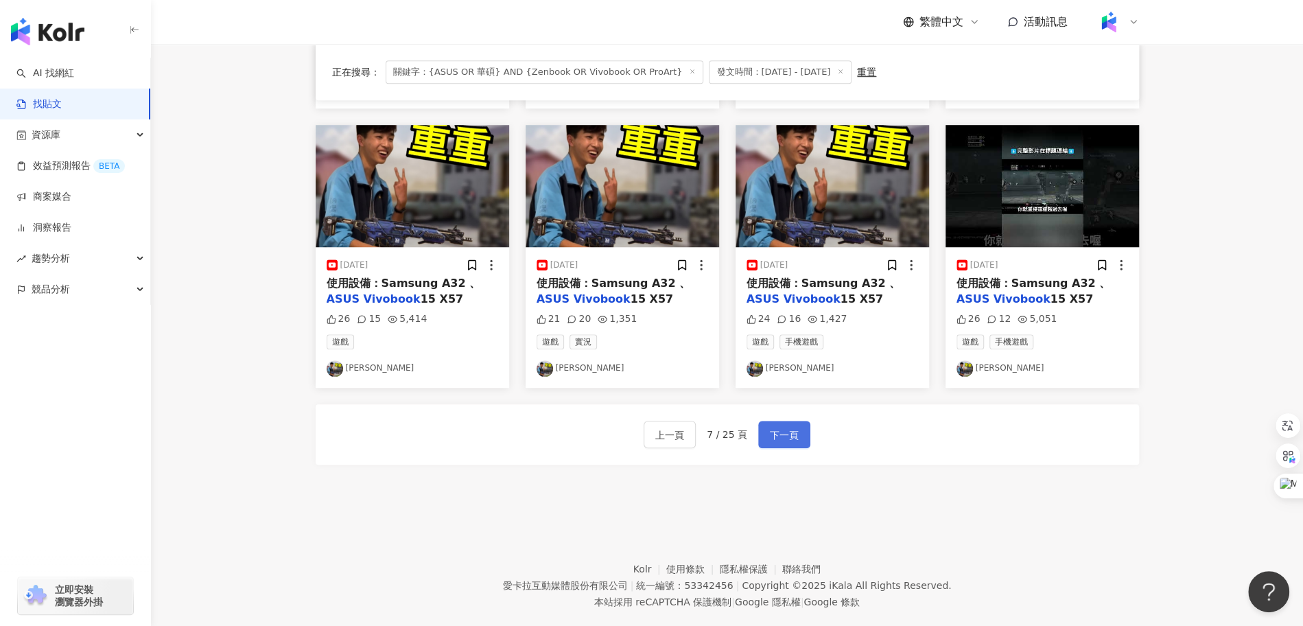
click at [783, 436] on span "下一頁" at bounding box center [784, 435] width 29 height 16
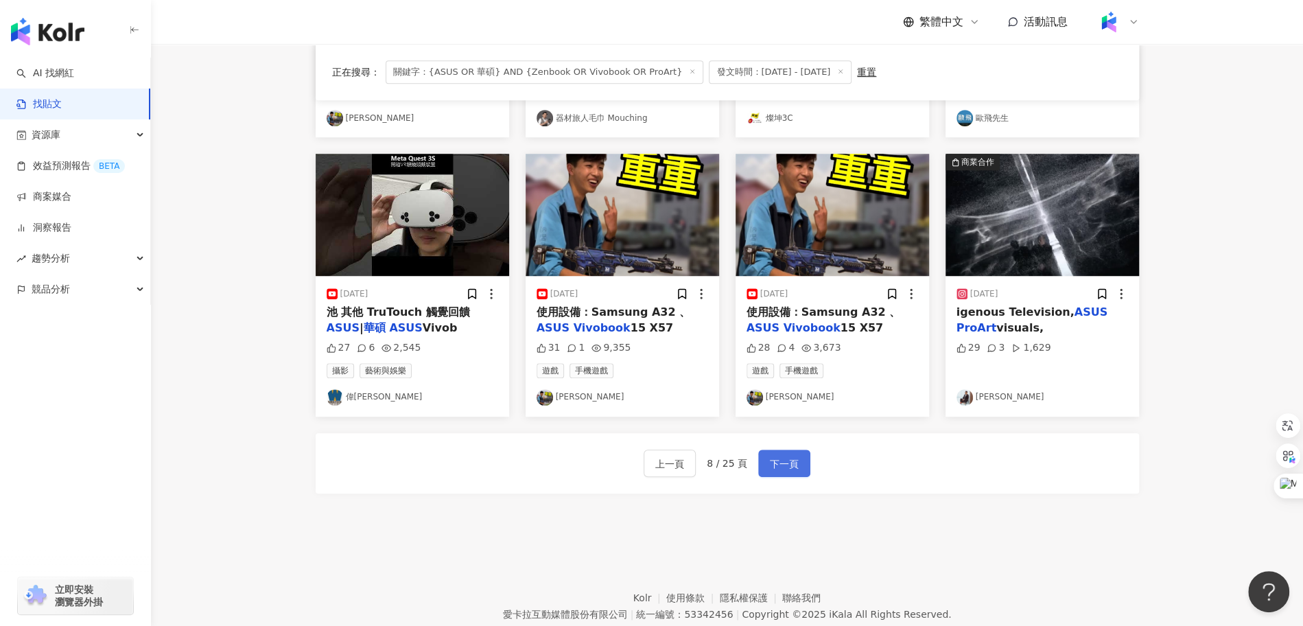
scroll to position [641, 0]
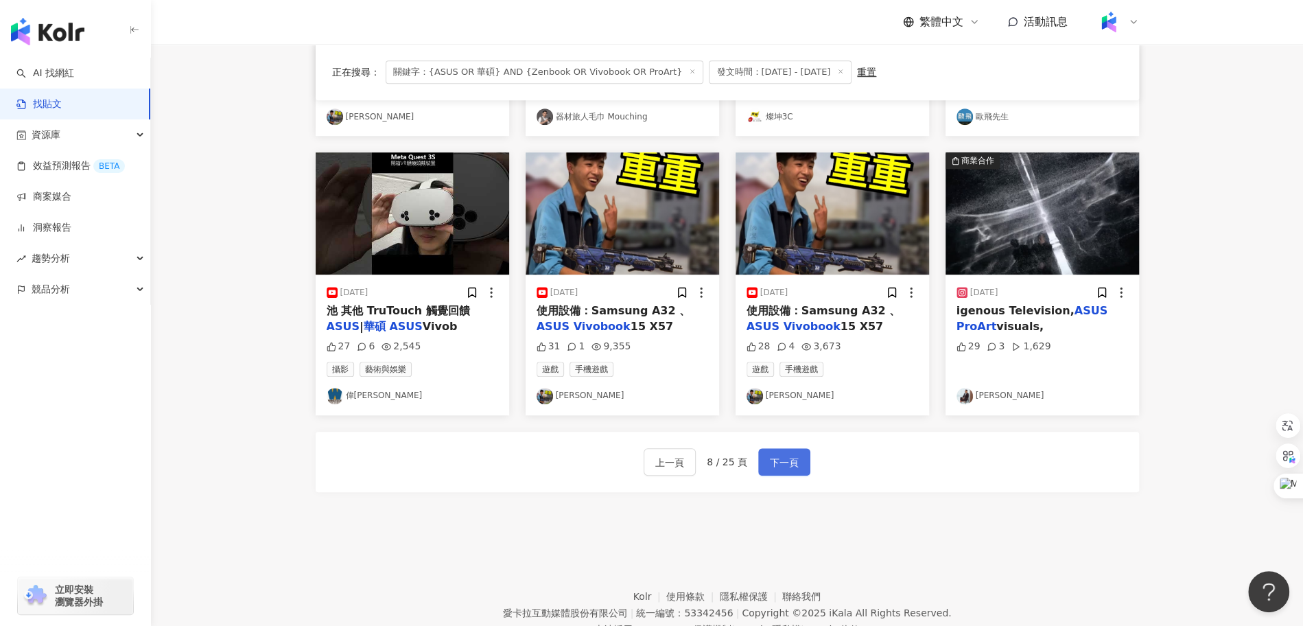
click at [781, 465] on span "下一頁" at bounding box center [784, 462] width 29 height 16
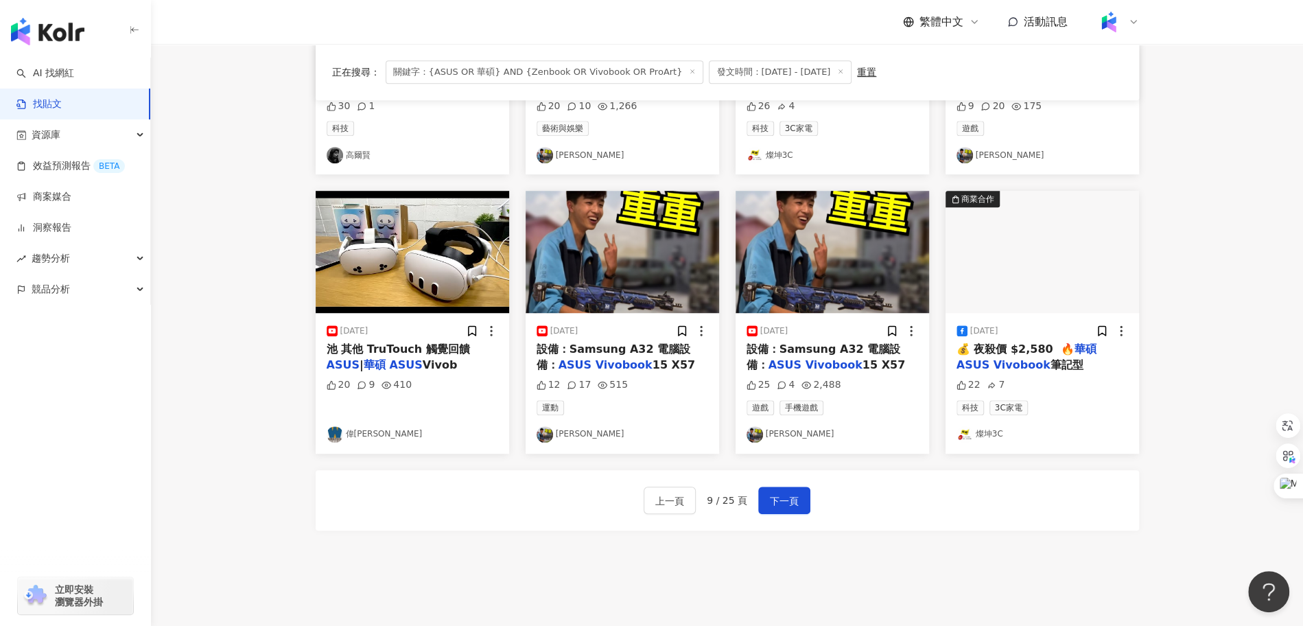
scroll to position [611, 0]
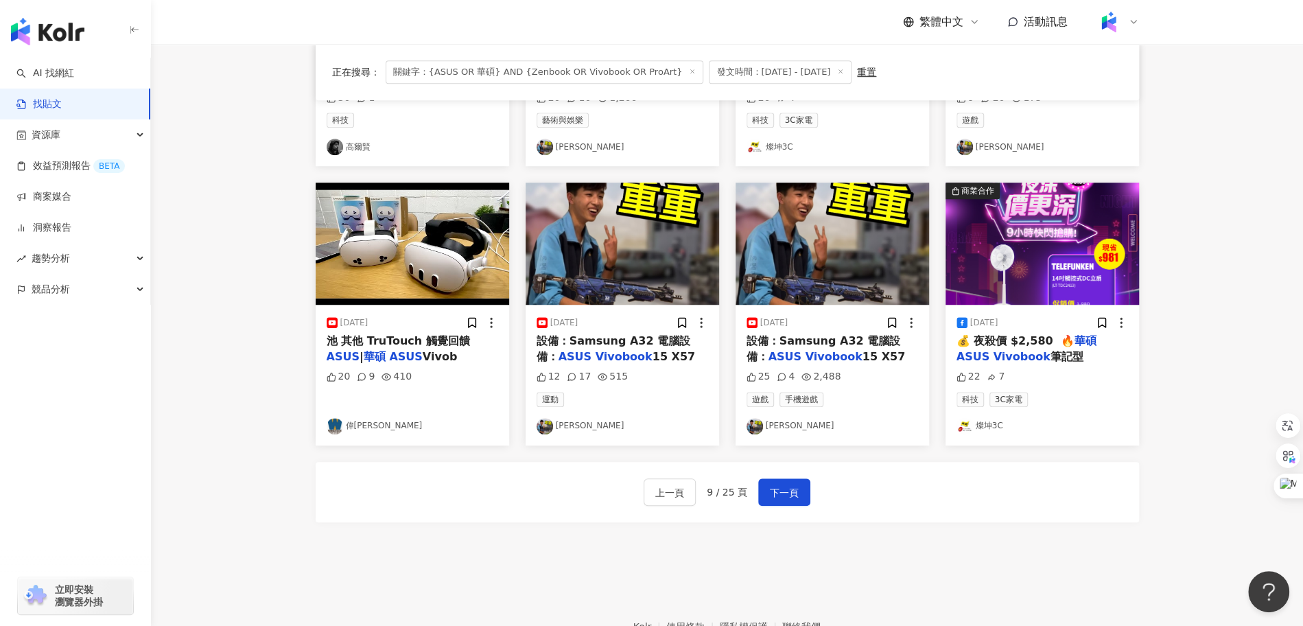
click at [577, 422] on link "重重Chong" at bounding box center [623, 426] width 172 height 16
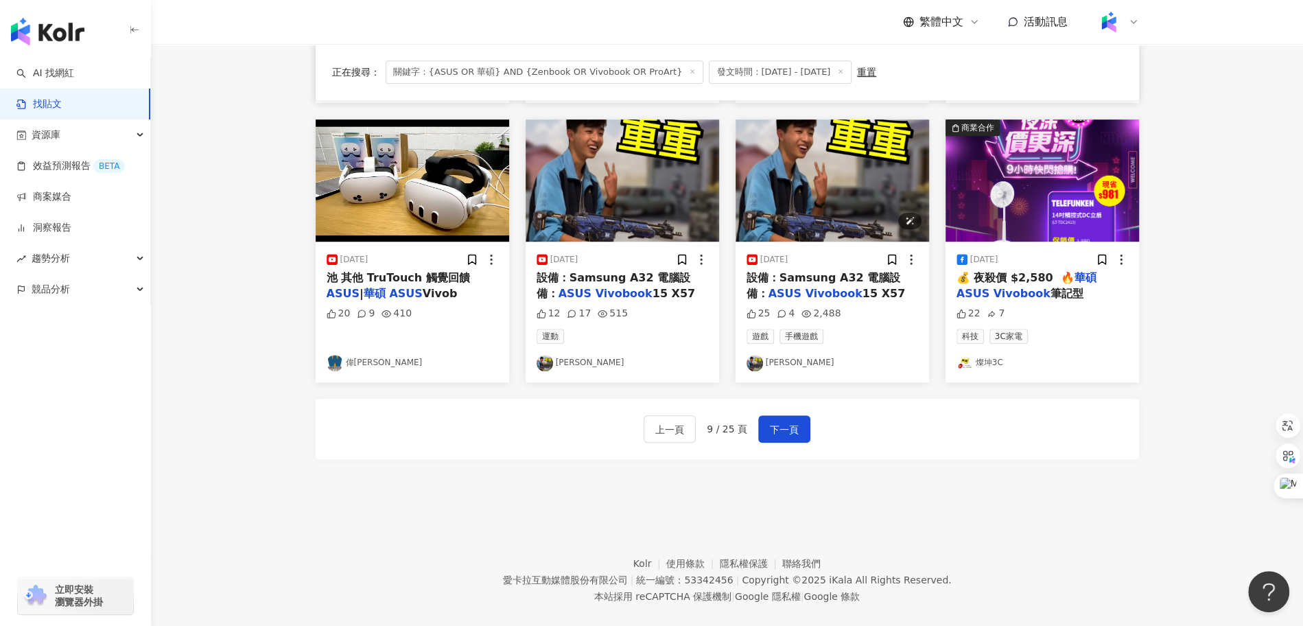
scroll to position [675, 0]
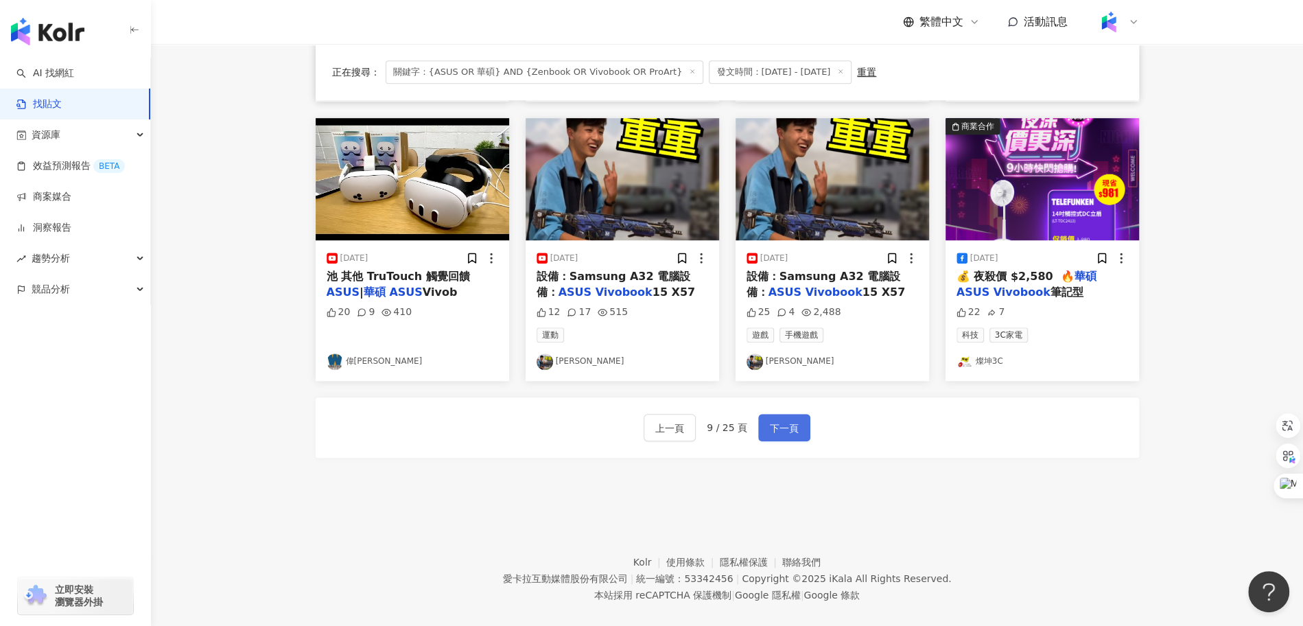
click at [776, 425] on span "下一頁" at bounding box center [784, 428] width 29 height 16
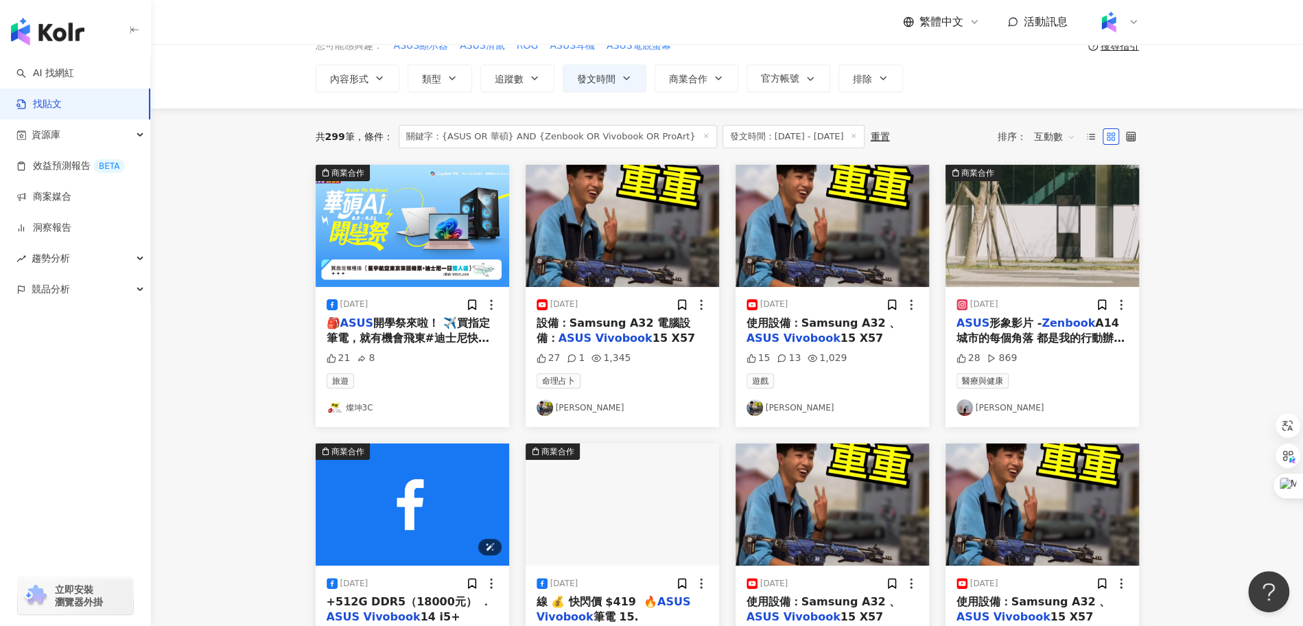
scroll to position [72, 0]
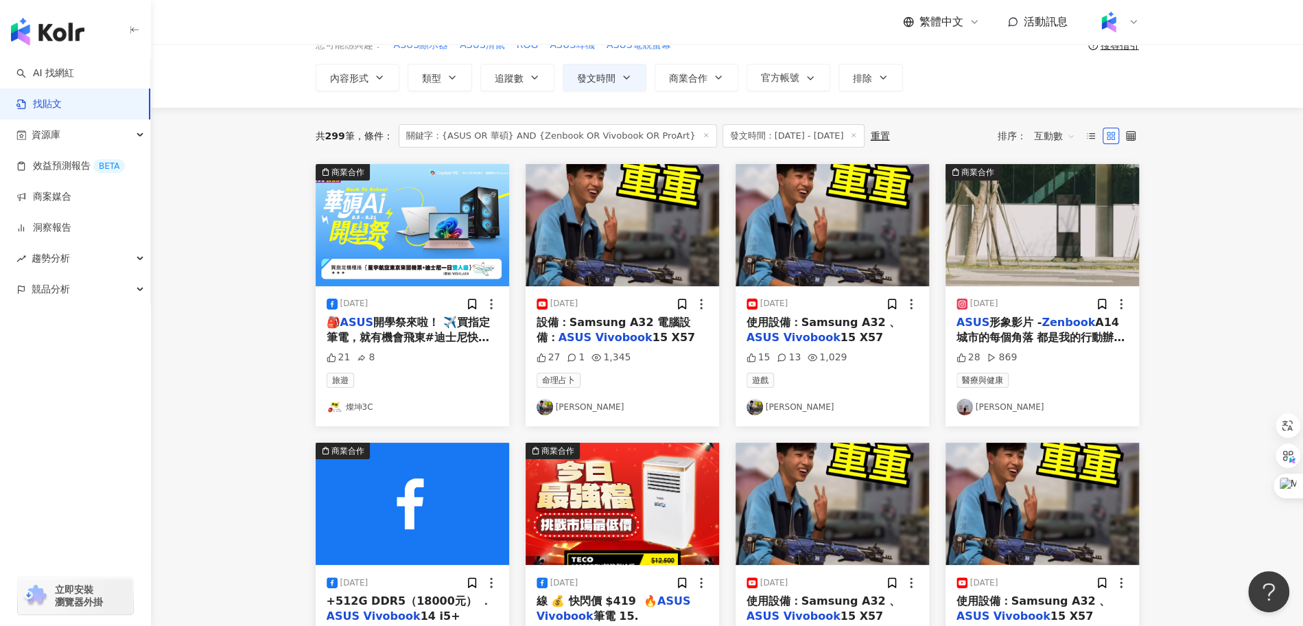
click at [1070, 325] on mark "Zenbook" at bounding box center [1069, 322] width 54 height 13
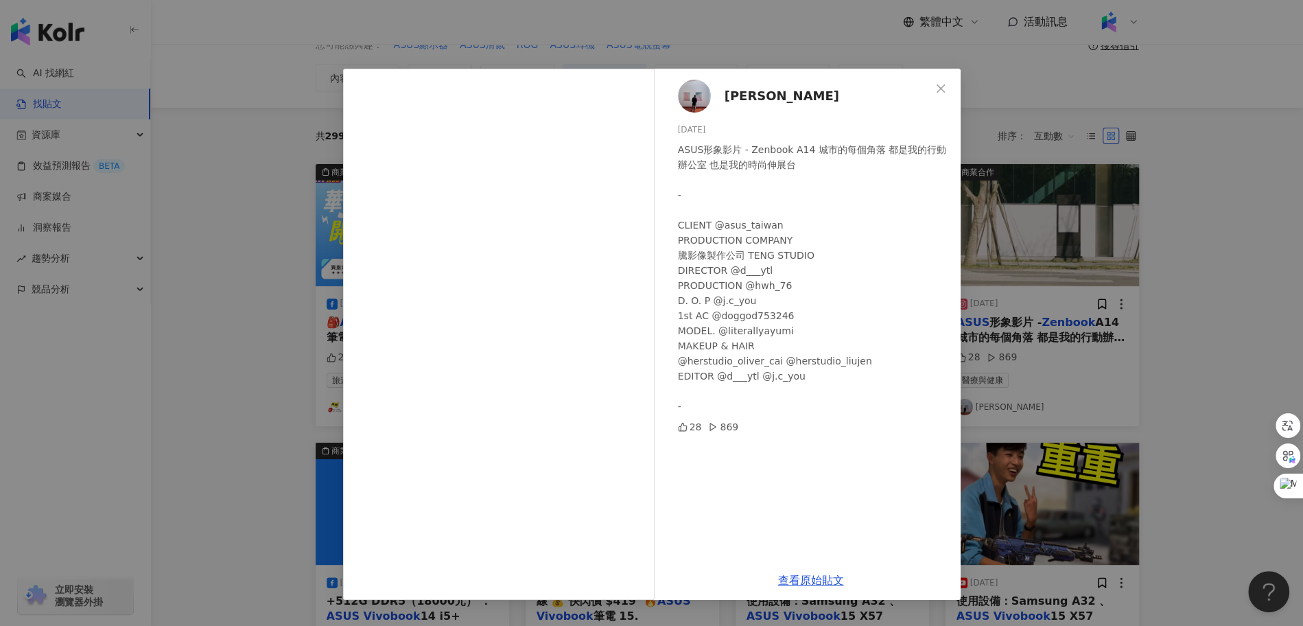
click at [267, 448] on div "Danny Lu 2025/5/16 ASUS形象影片 - Zenbook A14 城市的每個角落 都是我的行動辦公室 也是我的時尚伸展台 - CLIENT …" at bounding box center [651, 313] width 1303 height 626
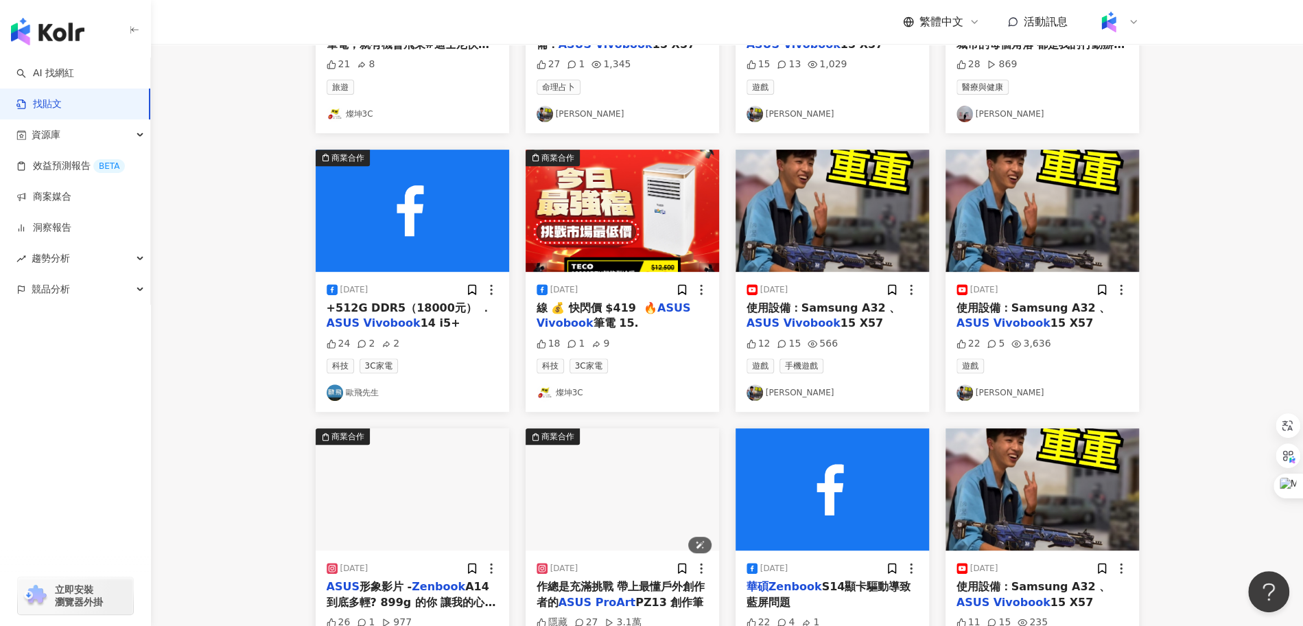
scroll to position [691, 0]
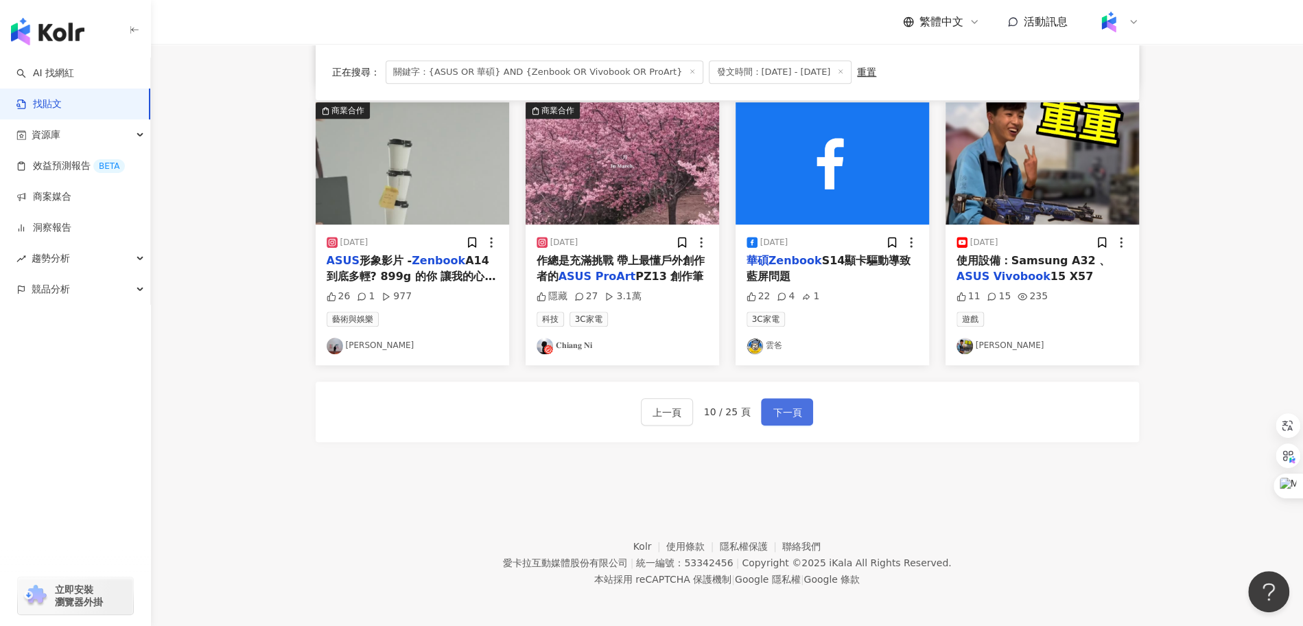
click at [789, 407] on span "下一頁" at bounding box center [787, 412] width 29 height 16
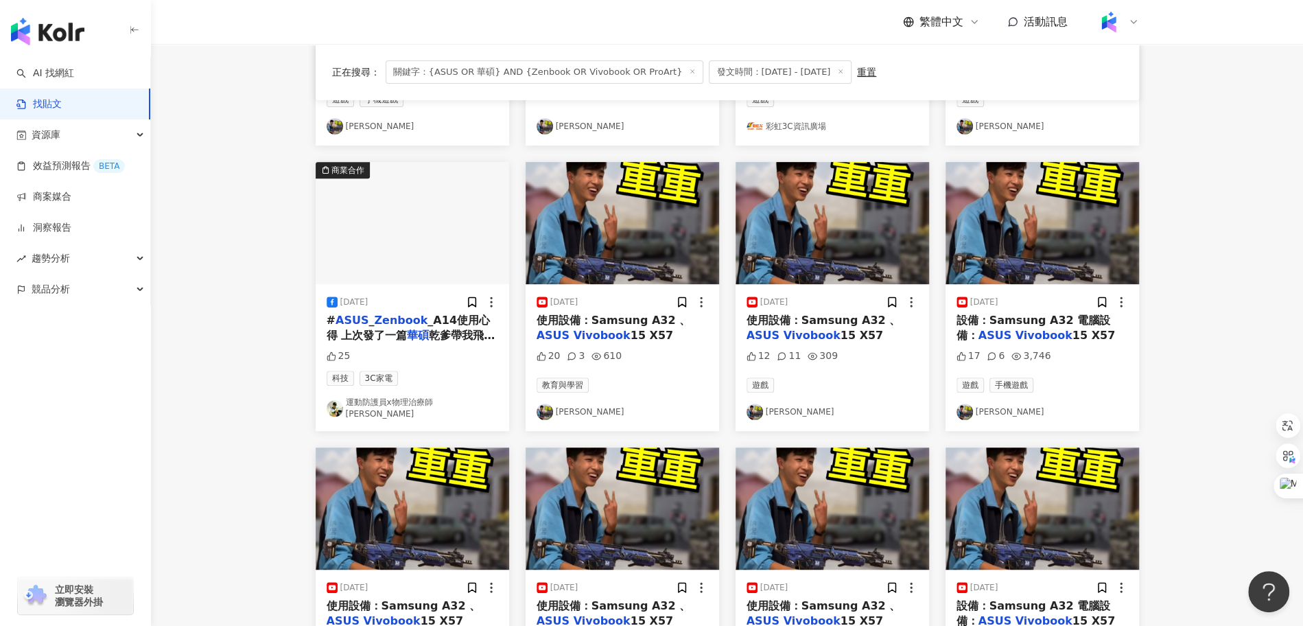
scroll to position [351, 0]
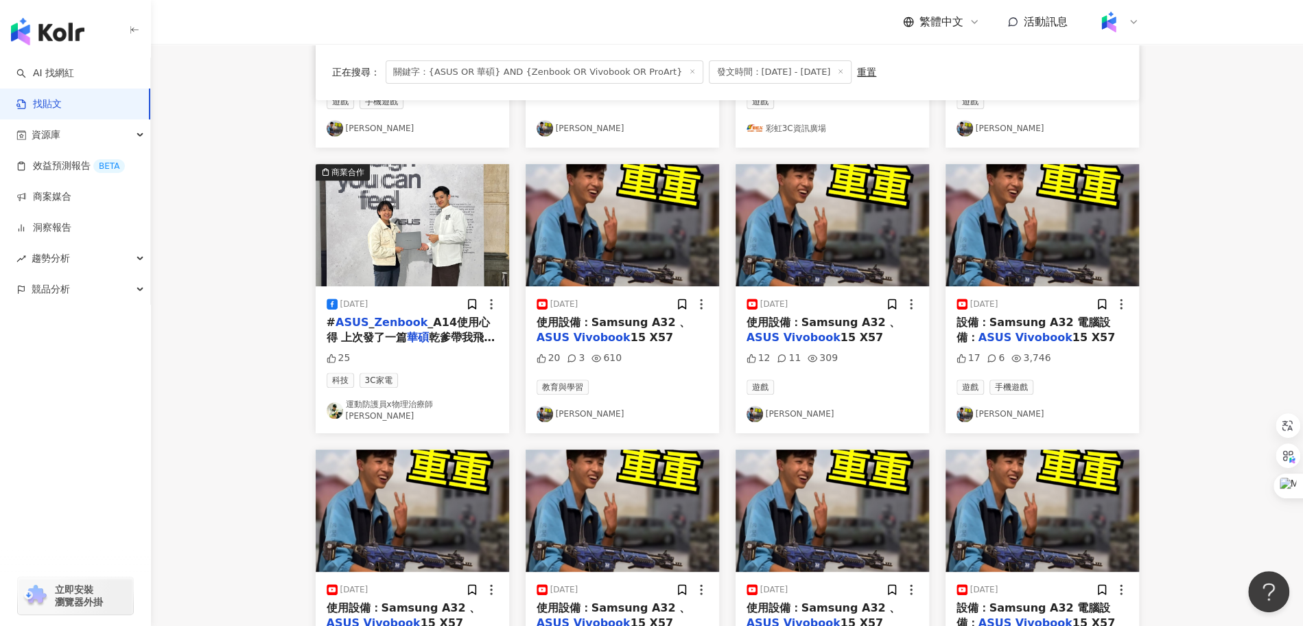
click at [810, 334] on mark "Vivobook" at bounding box center [812, 337] width 57 height 13
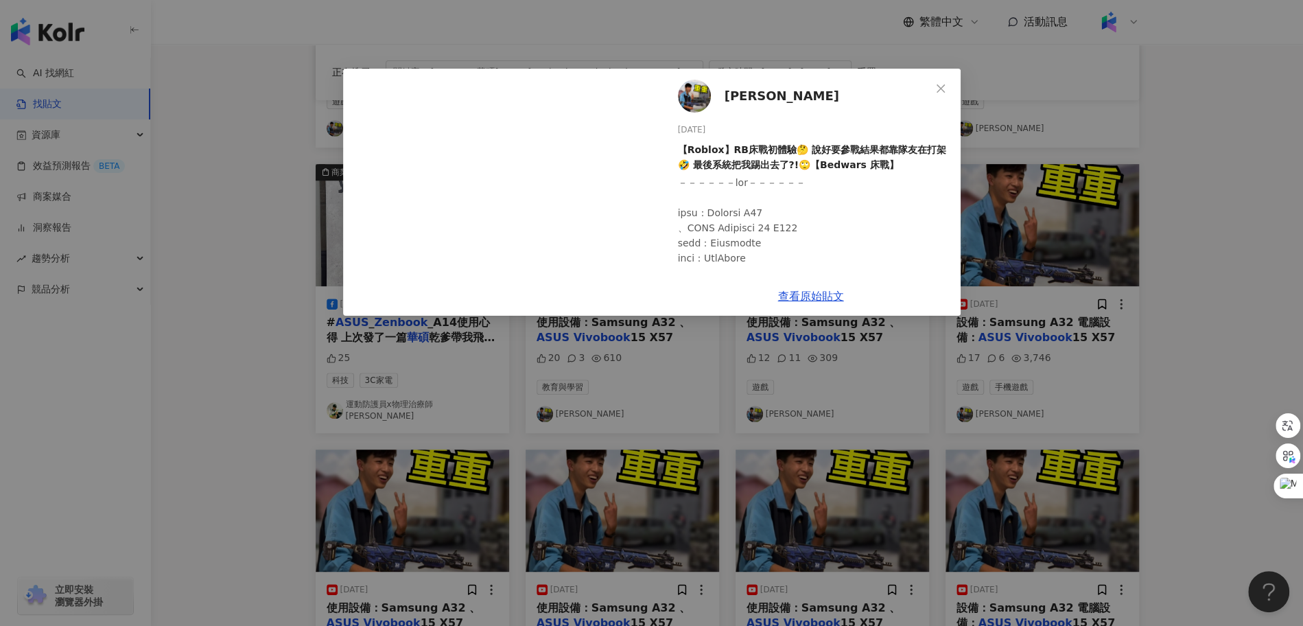
click at [1035, 326] on div "重重Chong 2025/4/3 【Roblox】RB床戰初體驗🤔 說好要參戰結果都靠隊友在打架🤣 最後系統把我踢出去了?!🙄【Bedwars 床戰】 12 …" at bounding box center [651, 313] width 1303 height 626
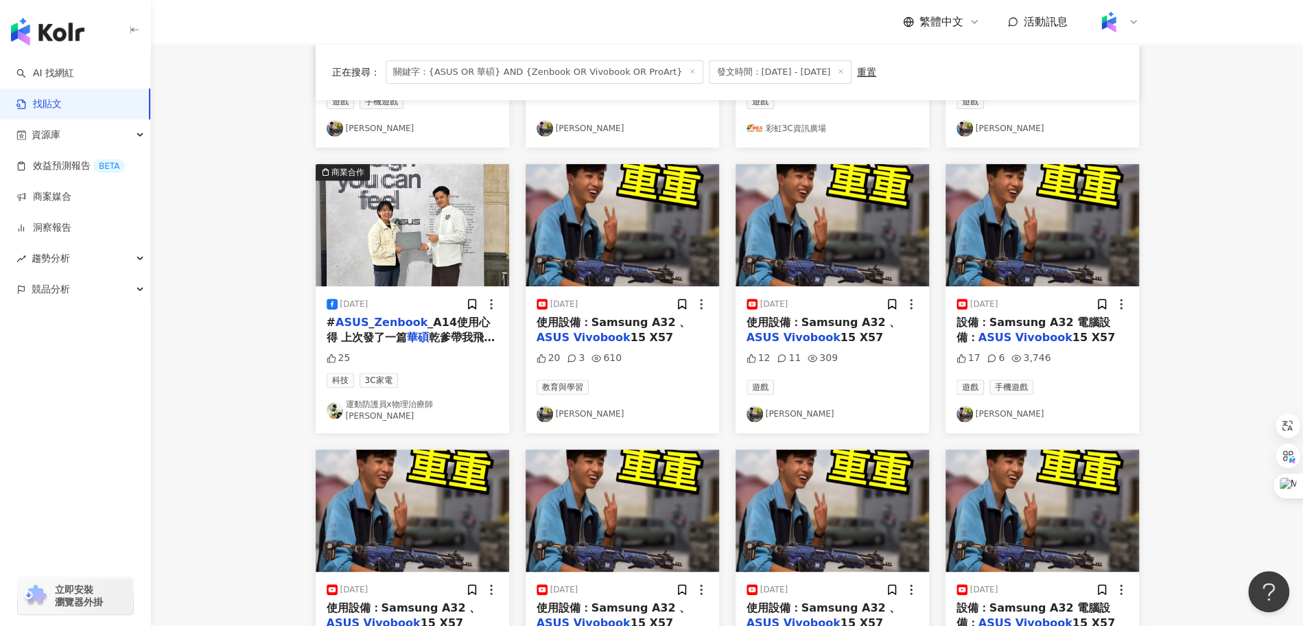
click at [1031, 322] on span "設備：Samsung A32 電腦設備：" at bounding box center [1034, 330] width 154 height 28
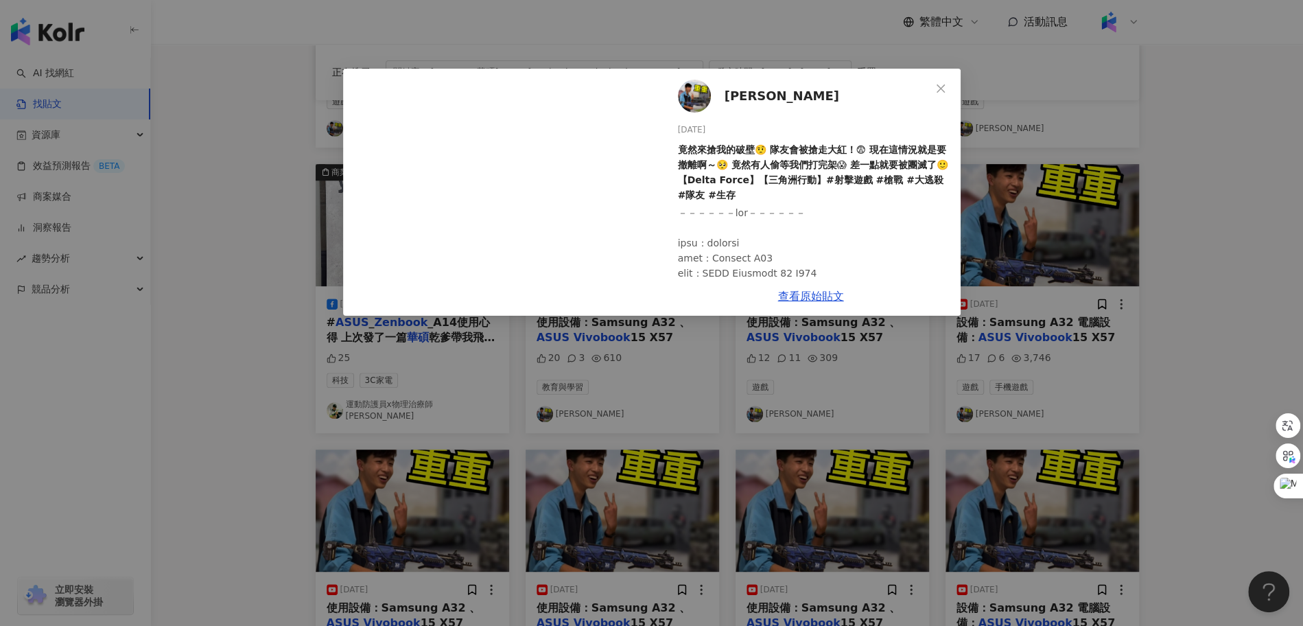
click at [694, 421] on div "重重Chong 2025/8/28 竟然來搶我的破壁🤨 隊友會被搶走大紅！😨 現在這情況就是要撤離啊～🥺 竟然有人偷等我們打完架😱 差一點就要被團滅了🙂【De…" at bounding box center [651, 313] width 1303 height 626
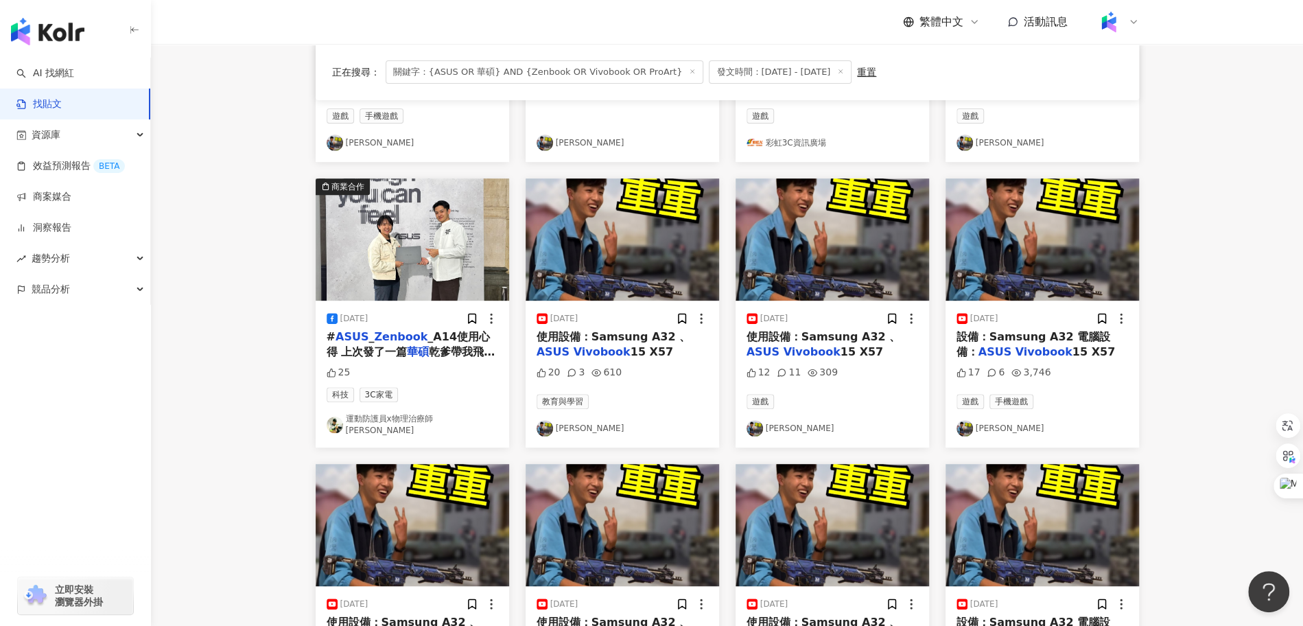
scroll to position [329, 0]
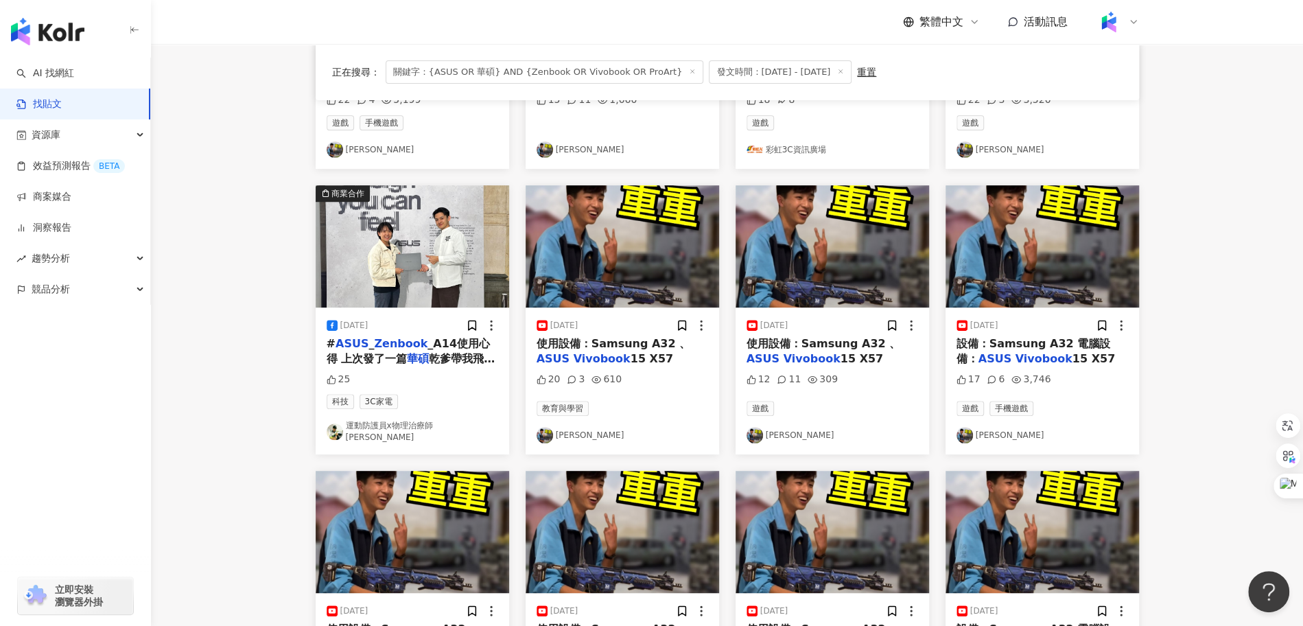
click at [457, 347] on span "_A14使用心得 上次發了一篇" at bounding box center [408, 351] width 163 height 28
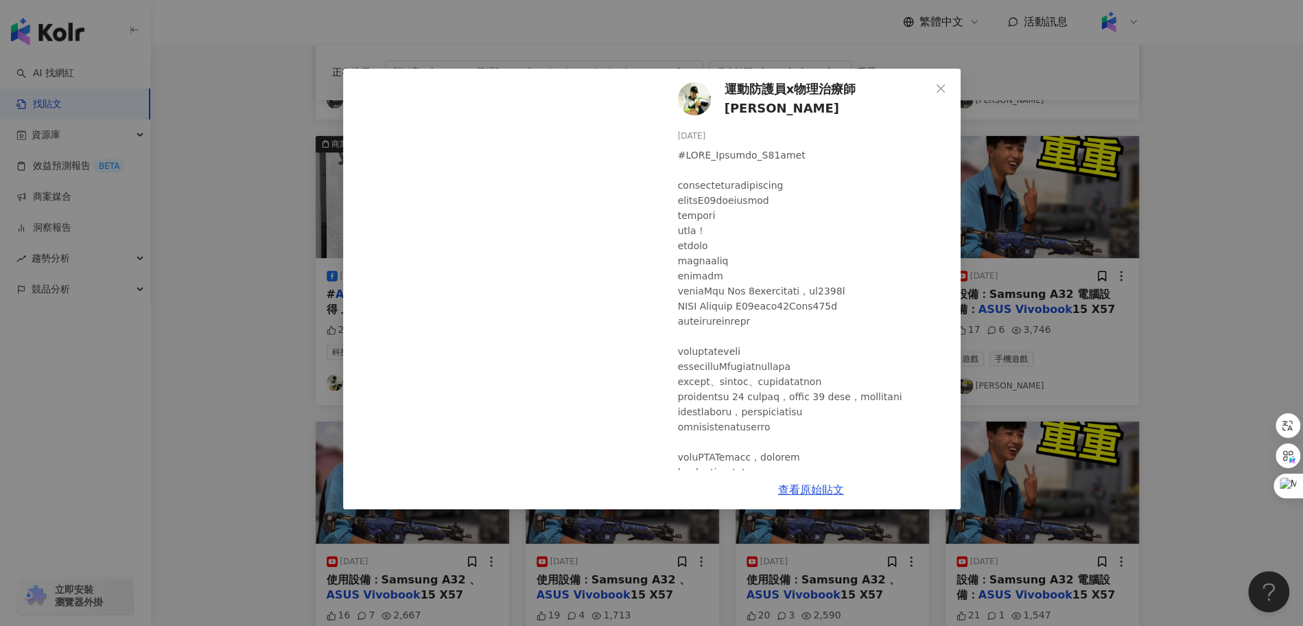
scroll to position [382, 0]
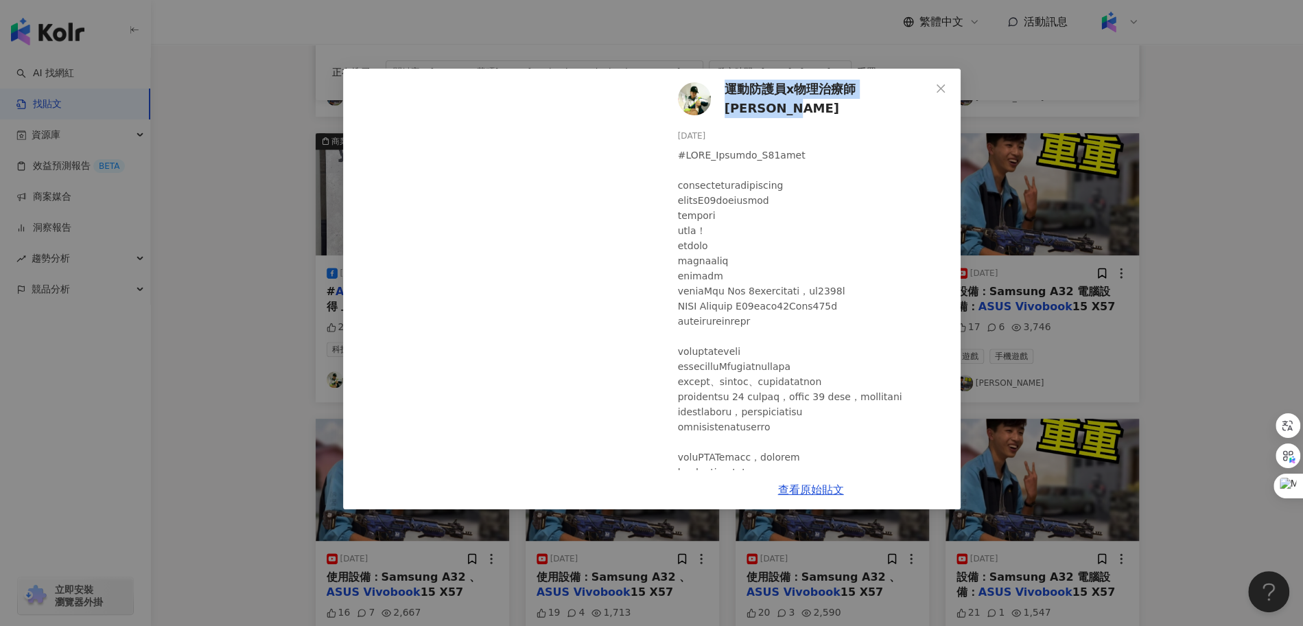
drag, startPoint x: 722, startPoint y: 91, endPoint x: 922, endPoint y: 99, distance: 200.5
click at [922, 99] on div "運動防護員x物理治療師Lulu Lu柏伶 2025/5/10 25" at bounding box center [810, 269] width 299 height 401
copy span "運動防護員x物理治療師Lulu Lu柏伶"
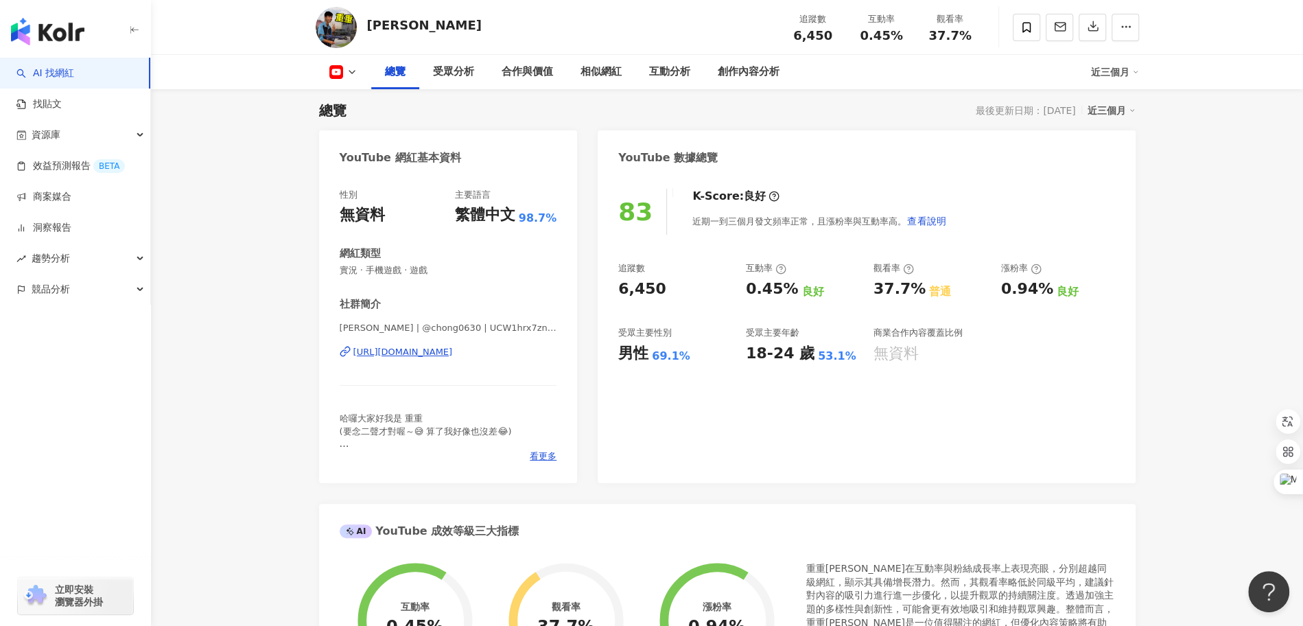
scroll to position [84, 0]
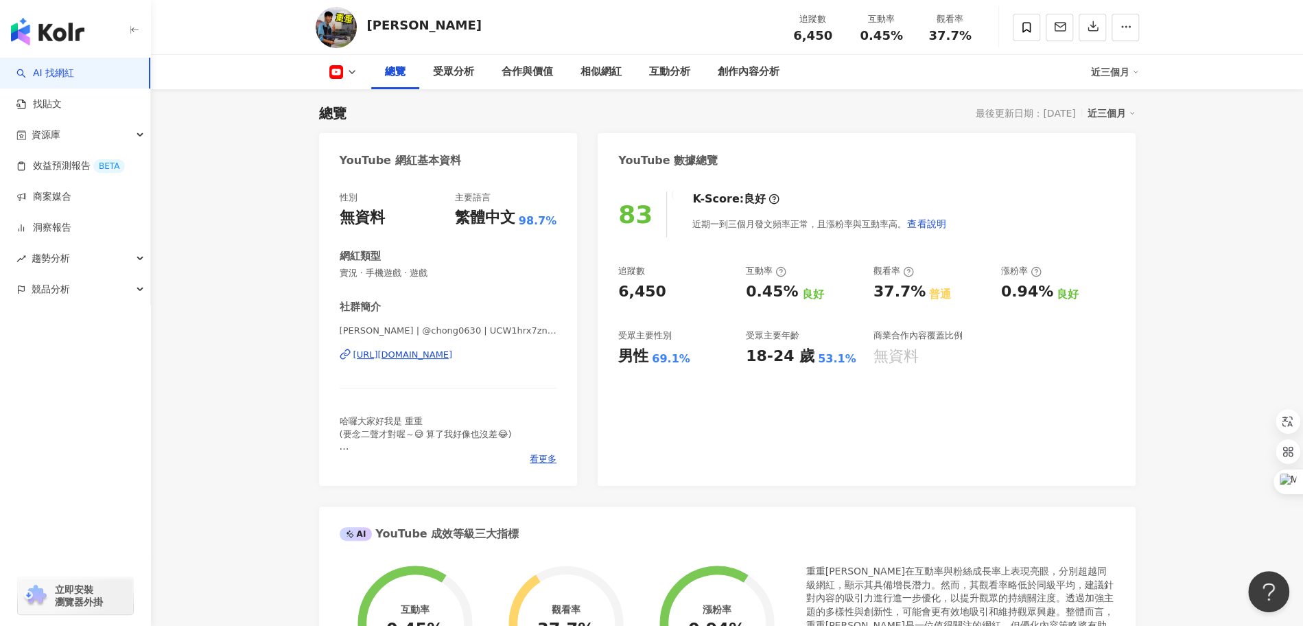
click at [443, 353] on div "https://www.youtube.com/channel/UCW1hrx7znTBOtQSWpfb4qpQ" at bounding box center [402, 355] width 99 height 12
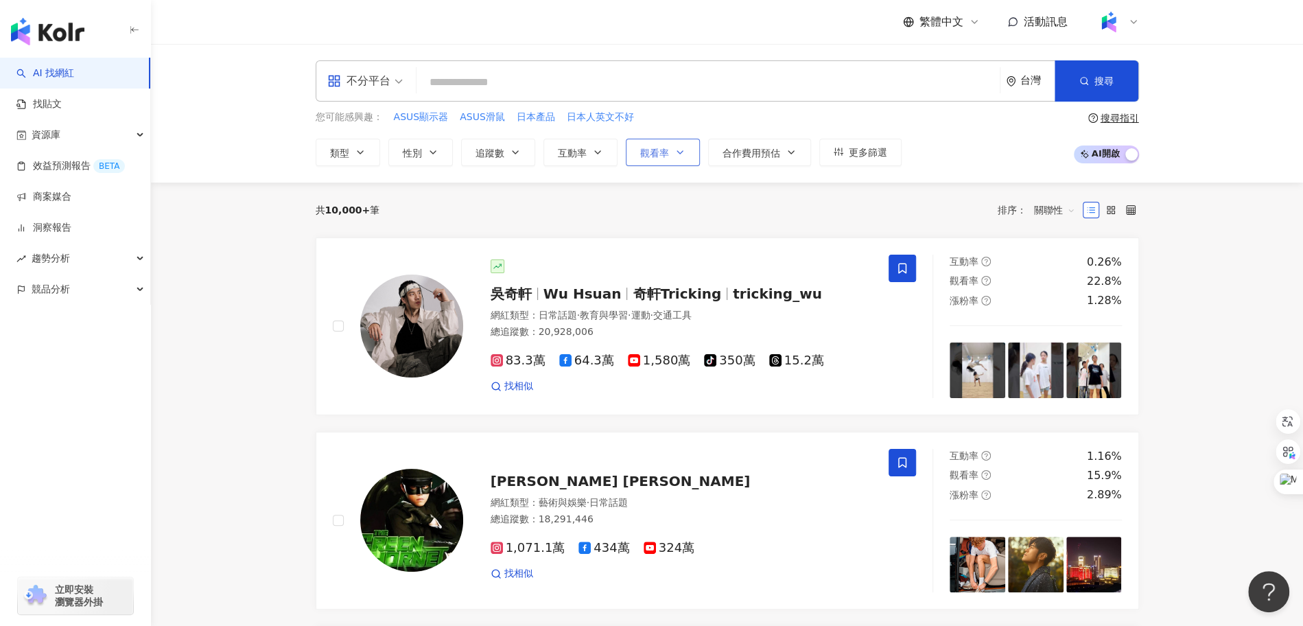
paste input "**********"
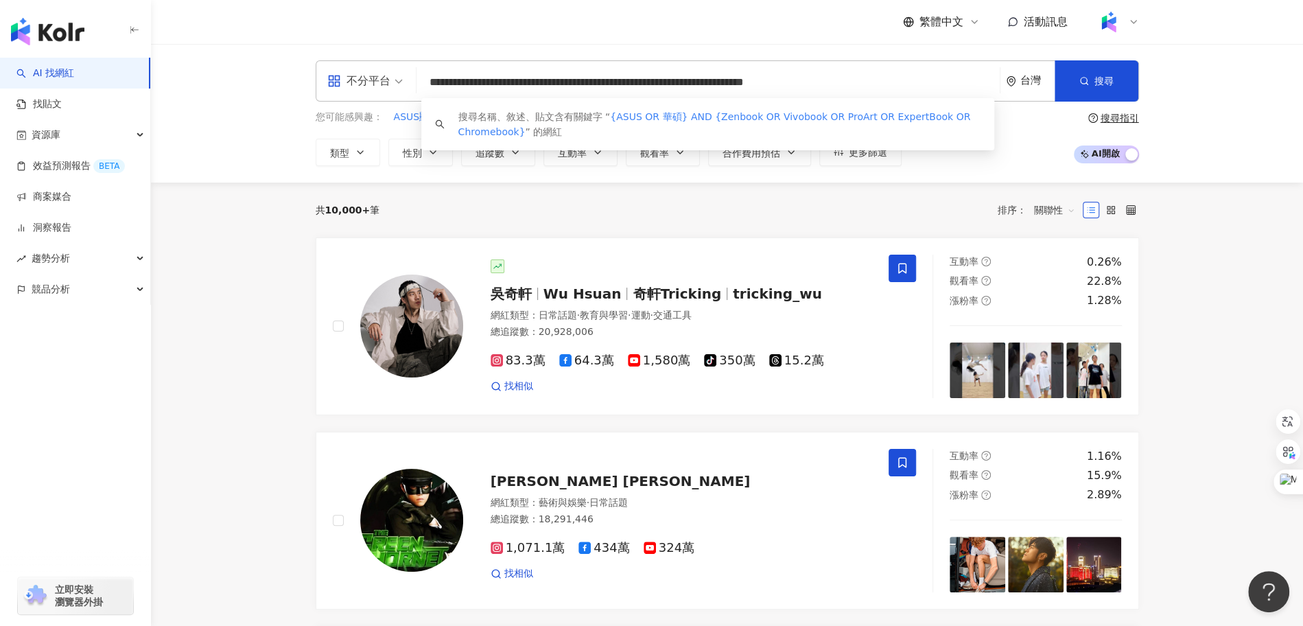
drag, startPoint x: 718, startPoint y: 82, endPoint x: 869, endPoint y: 79, distance: 151.0
click at [869, 79] on input "**********" at bounding box center [708, 82] width 572 height 26
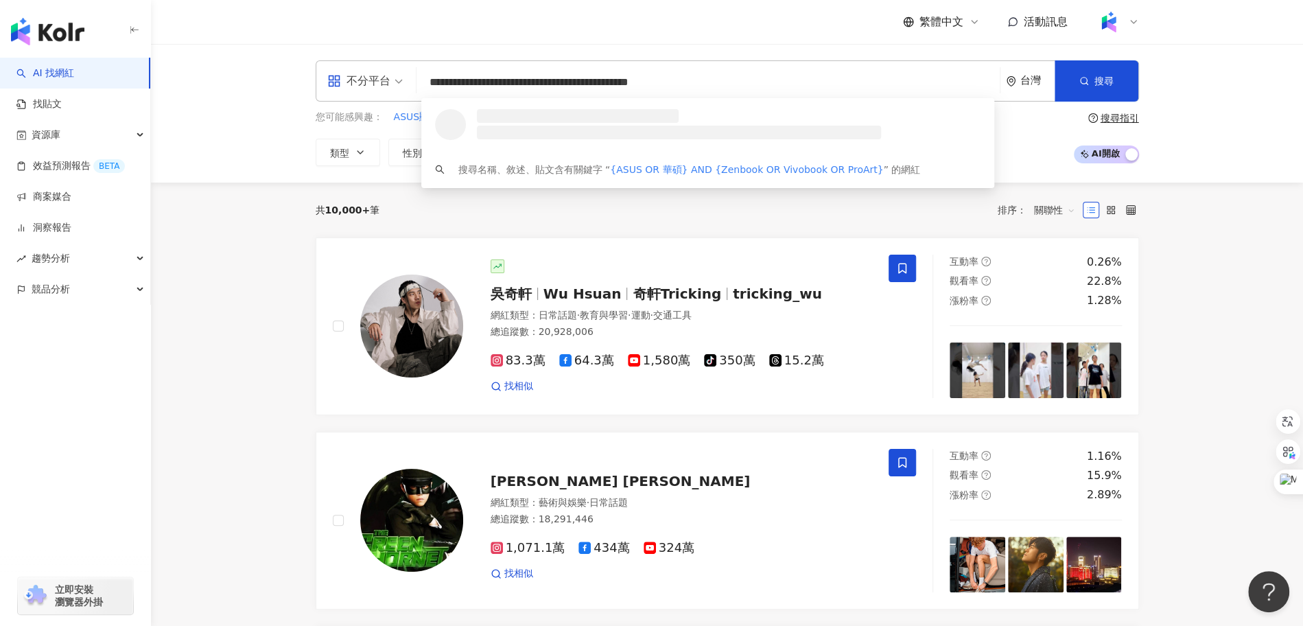
type input "**********"
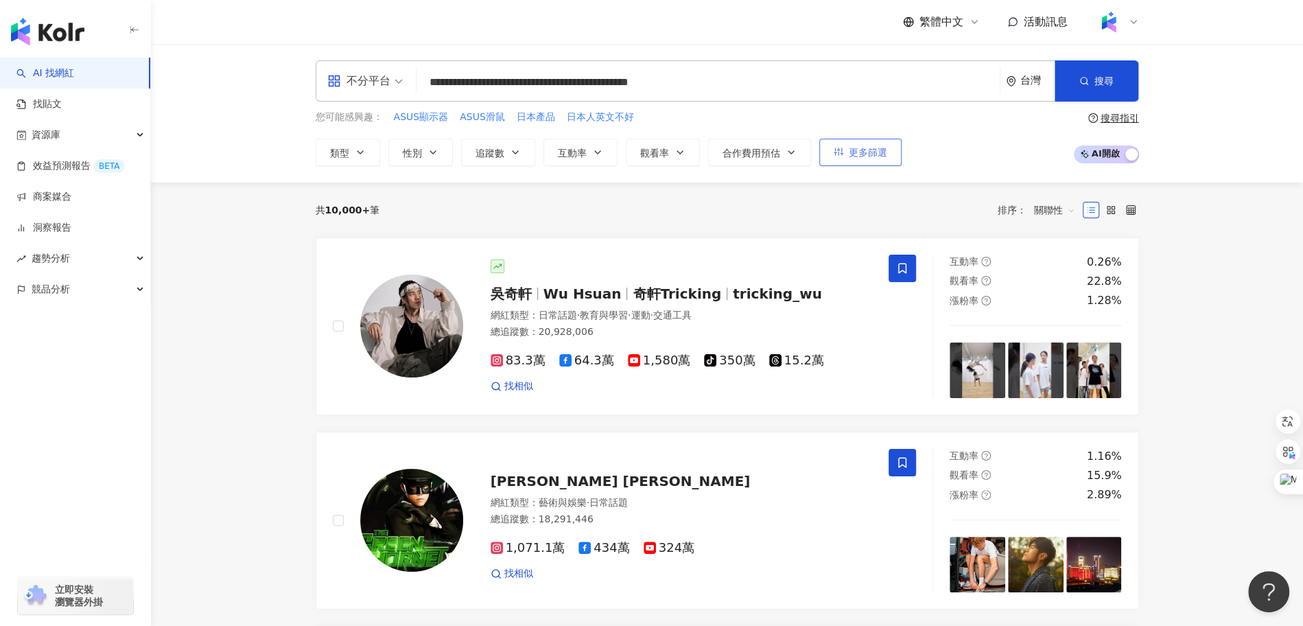
click at [860, 142] on button "更多篩選" at bounding box center [860, 152] width 82 height 27
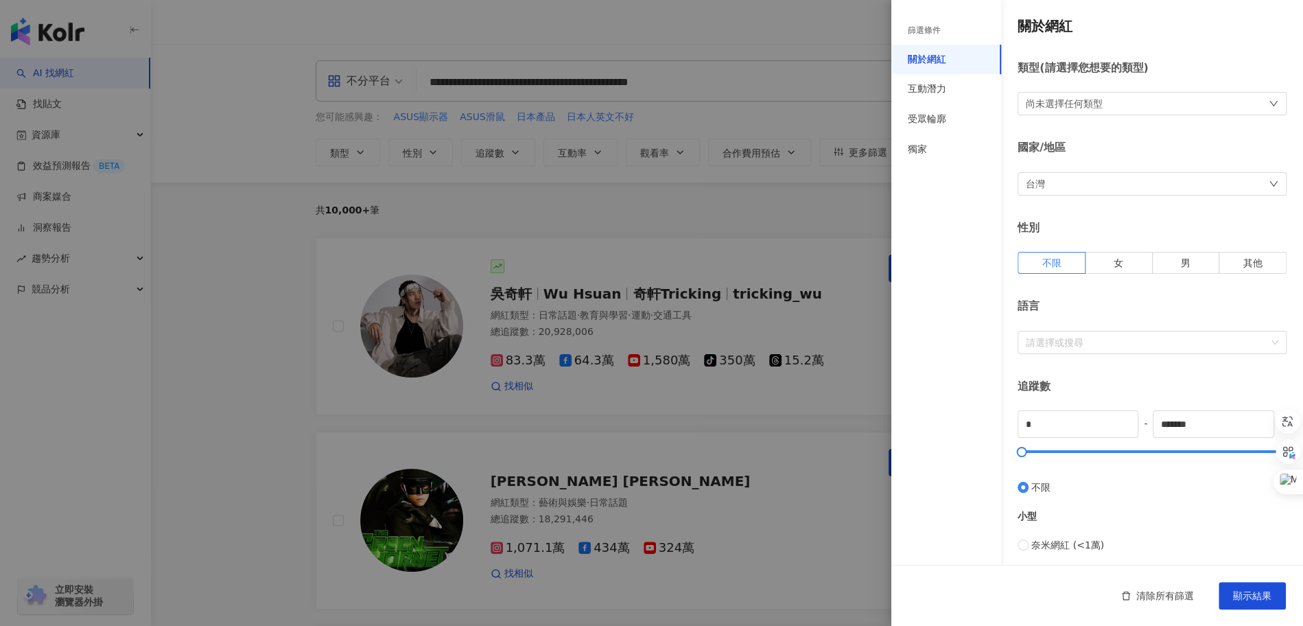
click at [784, 227] on div at bounding box center [651, 313] width 1303 height 626
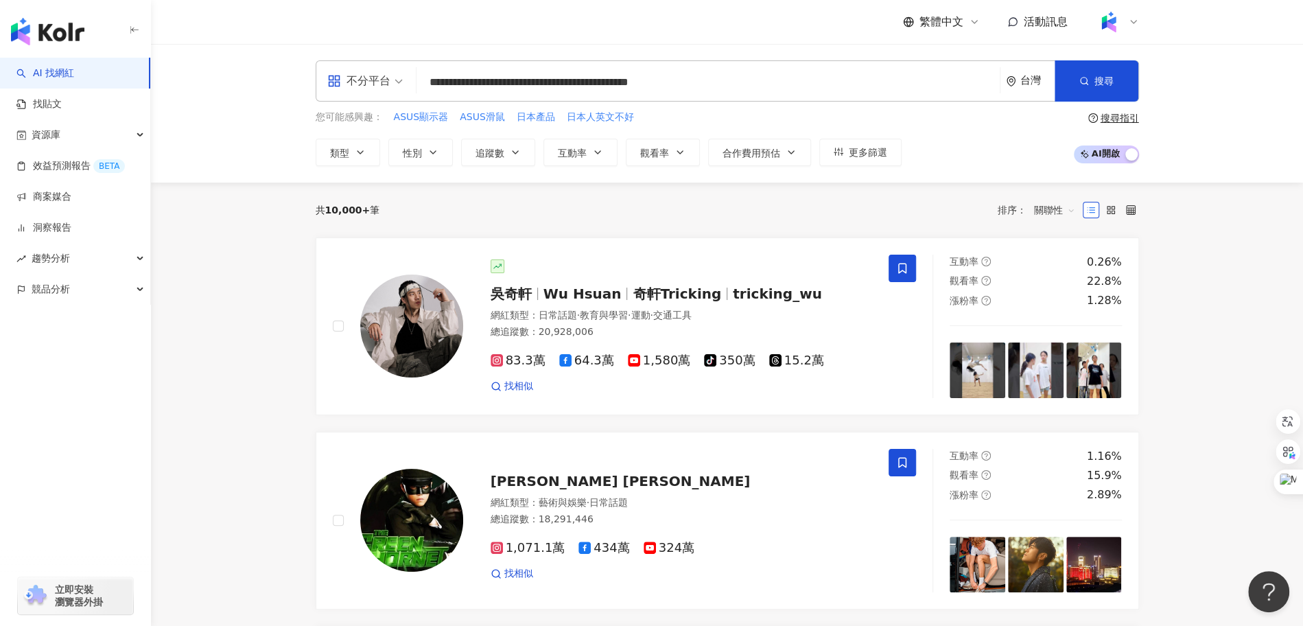
click at [736, 68] on div "**********" at bounding box center [727, 80] width 823 height 41
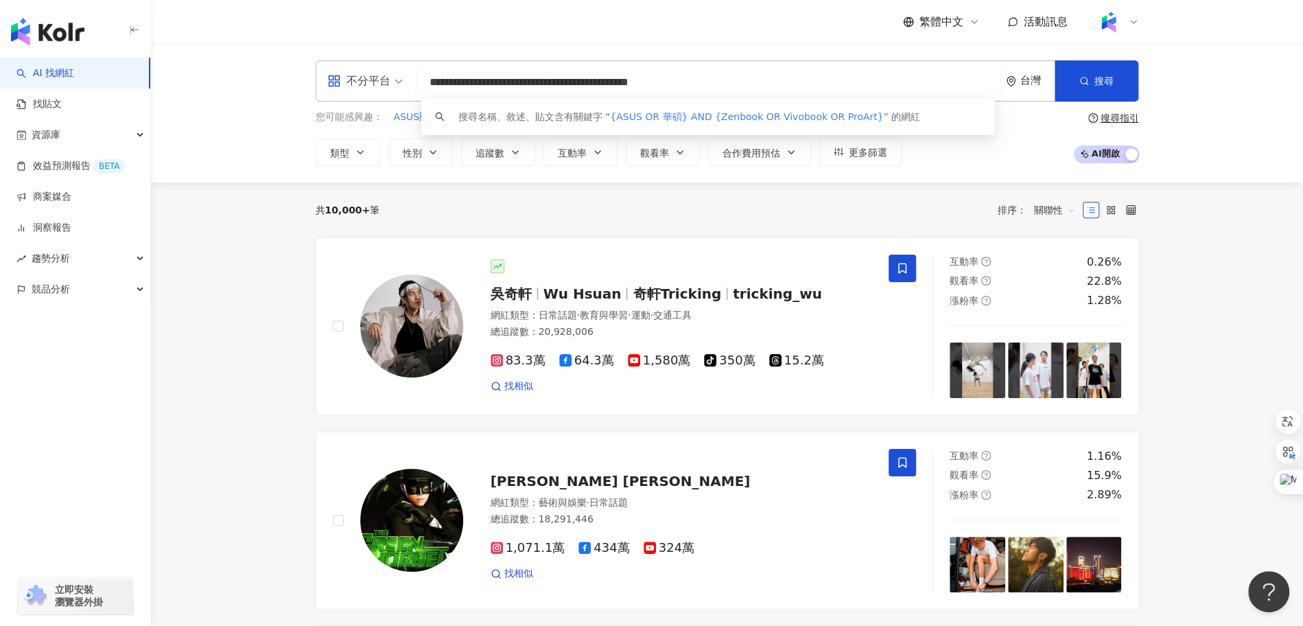
drag, startPoint x: 732, startPoint y: 84, endPoint x: 369, endPoint y: 90, distance: 363.0
click at [369, 89] on div "**********" at bounding box center [727, 80] width 823 height 41
click at [56, 110] on link "找貼文" at bounding box center [38, 104] width 45 height 14
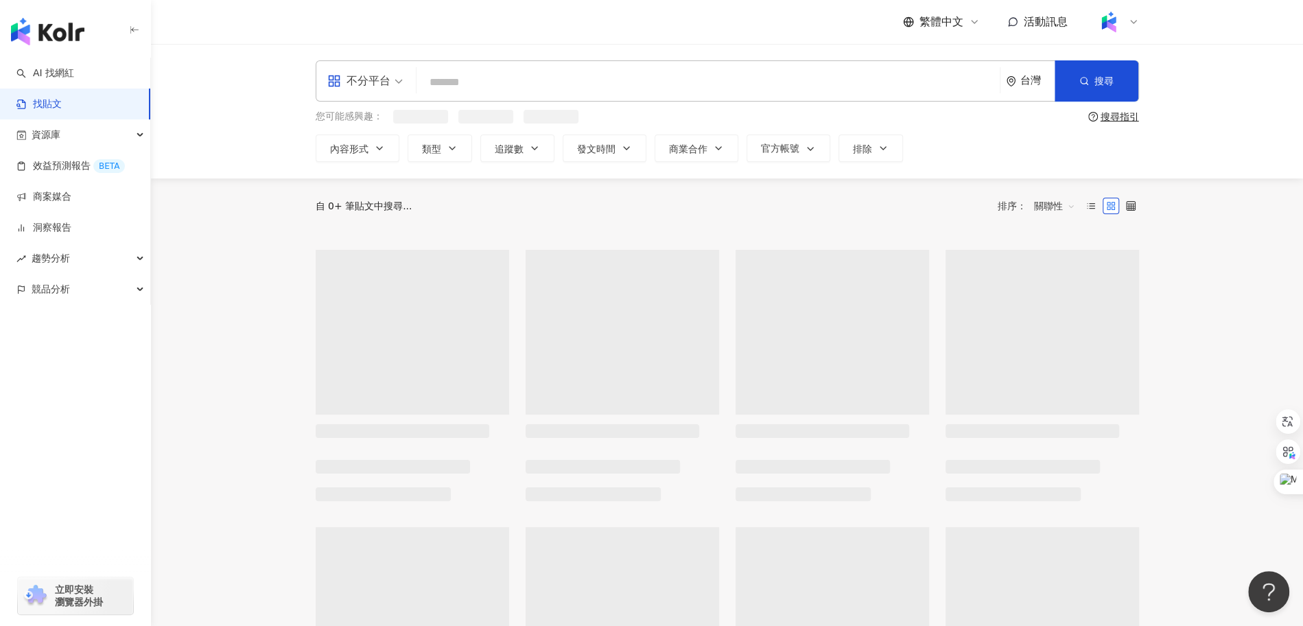
click at [529, 84] on input "search" at bounding box center [708, 82] width 572 height 30
paste input "**********"
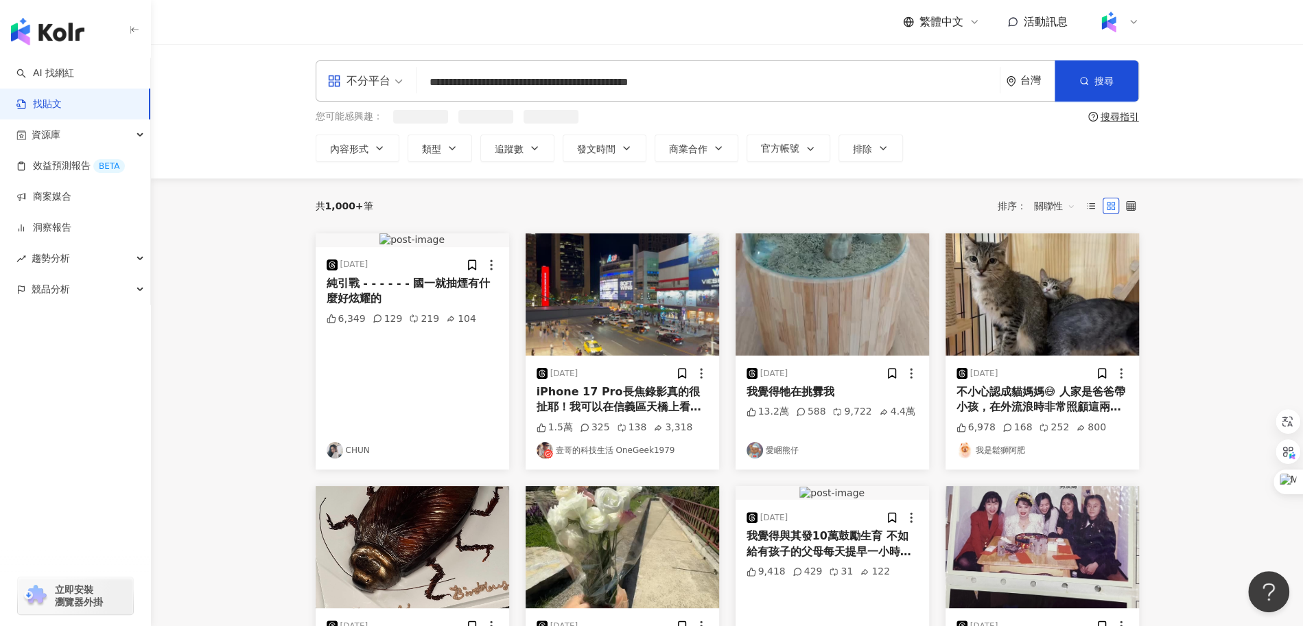
type input "**********"
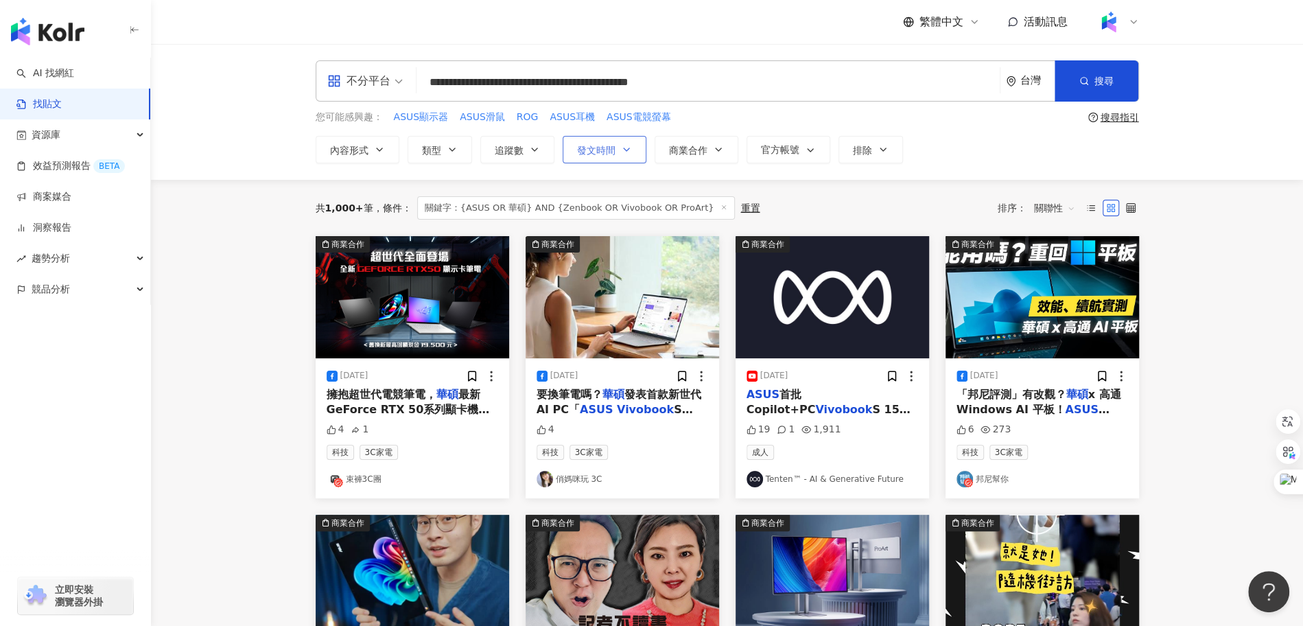
click at [588, 155] on button "發文時間" at bounding box center [605, 149] width 84 height 27
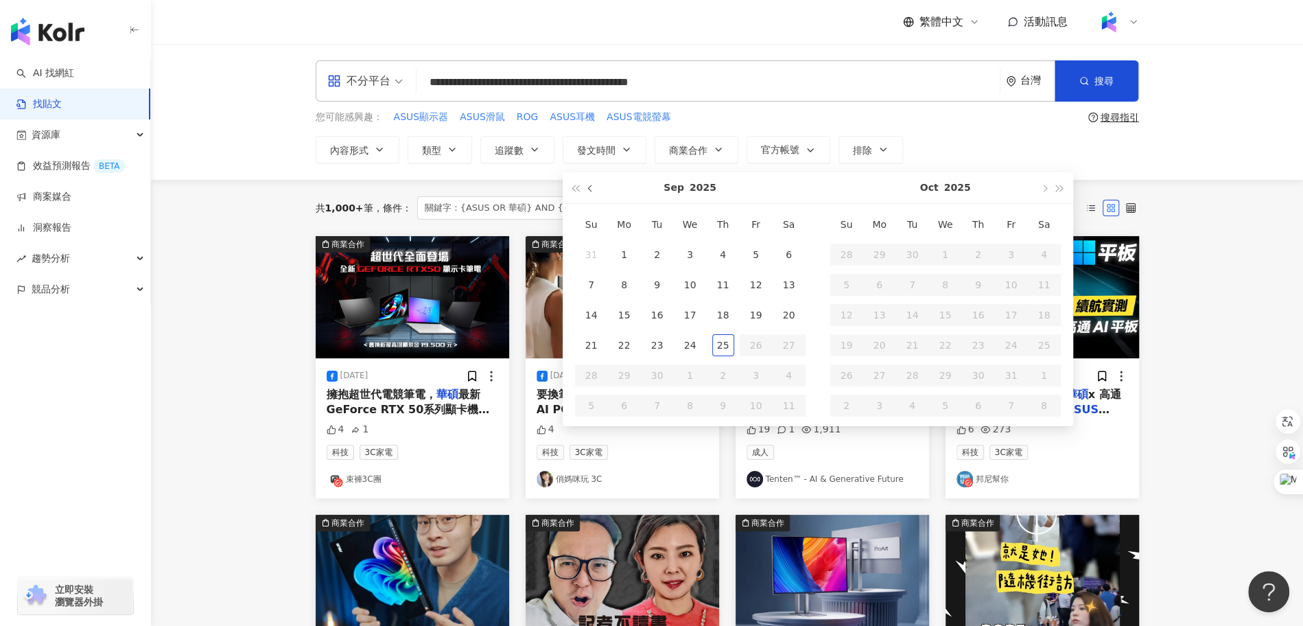
click at [586, 186] on button "button" at bounding box center [590, 187] width 15 height 31
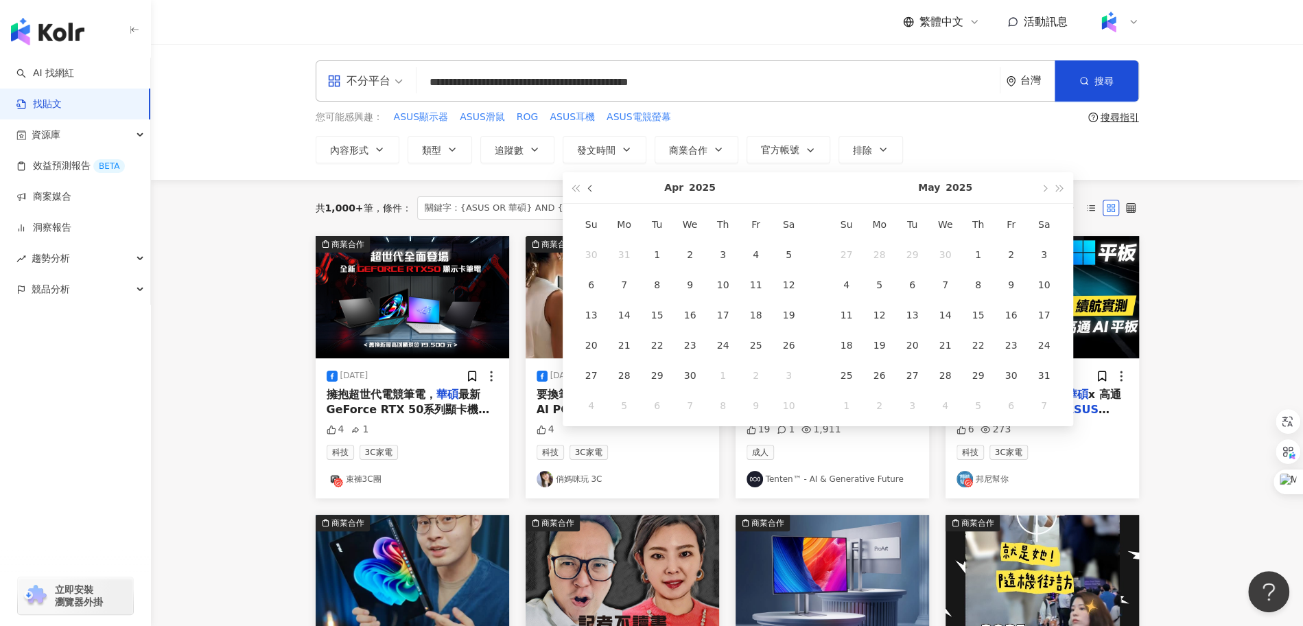
click at [586, 186] on button "button" at bounding box center [590, 187] width 15 height 31
type input "**********"
click at [585, 349] on div "16" at bounding box center [591, 345] width 22 height 22
type input "**********"
click at [1044, 190] on button "button" at bounding box center [1044, 187] width 15 height 31
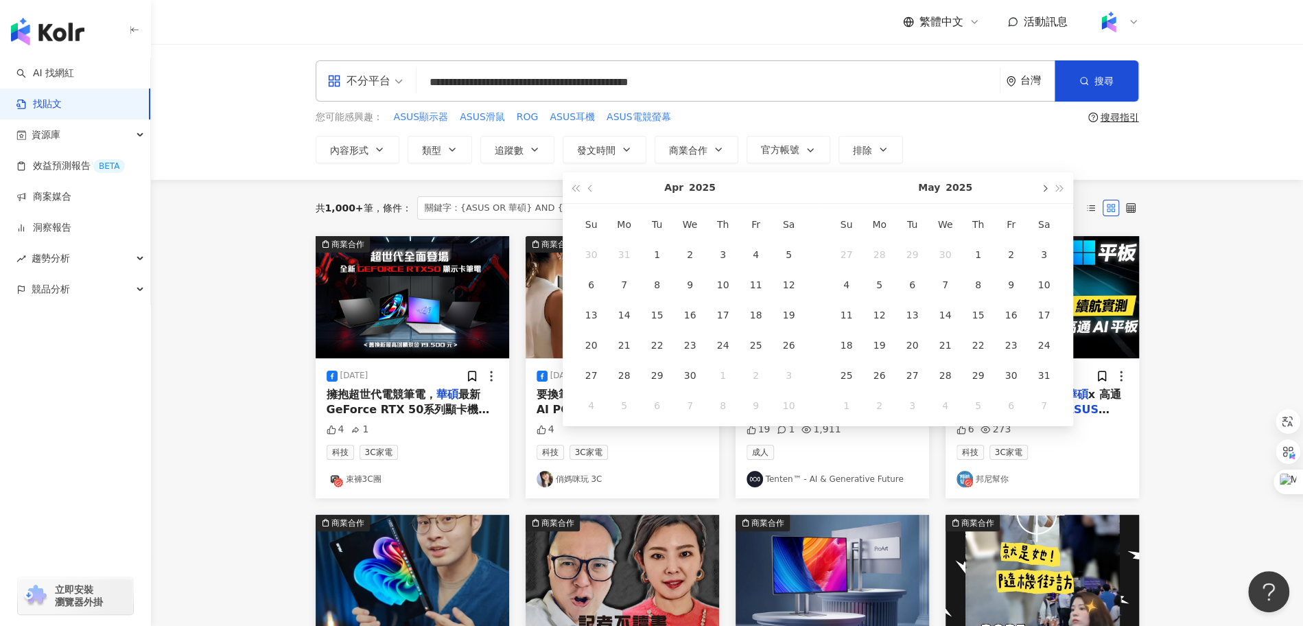
click at [1044, 190] on button "button" at bounding box center [1044, 187] width 15 height 31
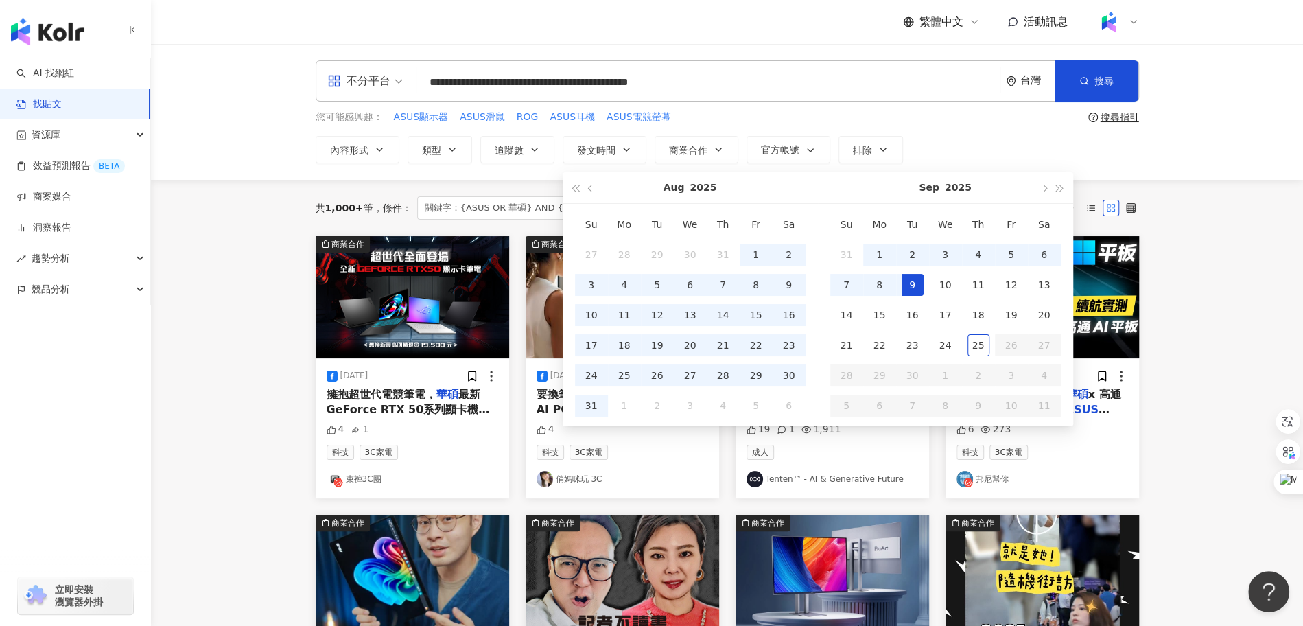
click at [906, 292] on div "9" at bounding box center [913, 285] width 22 height 22
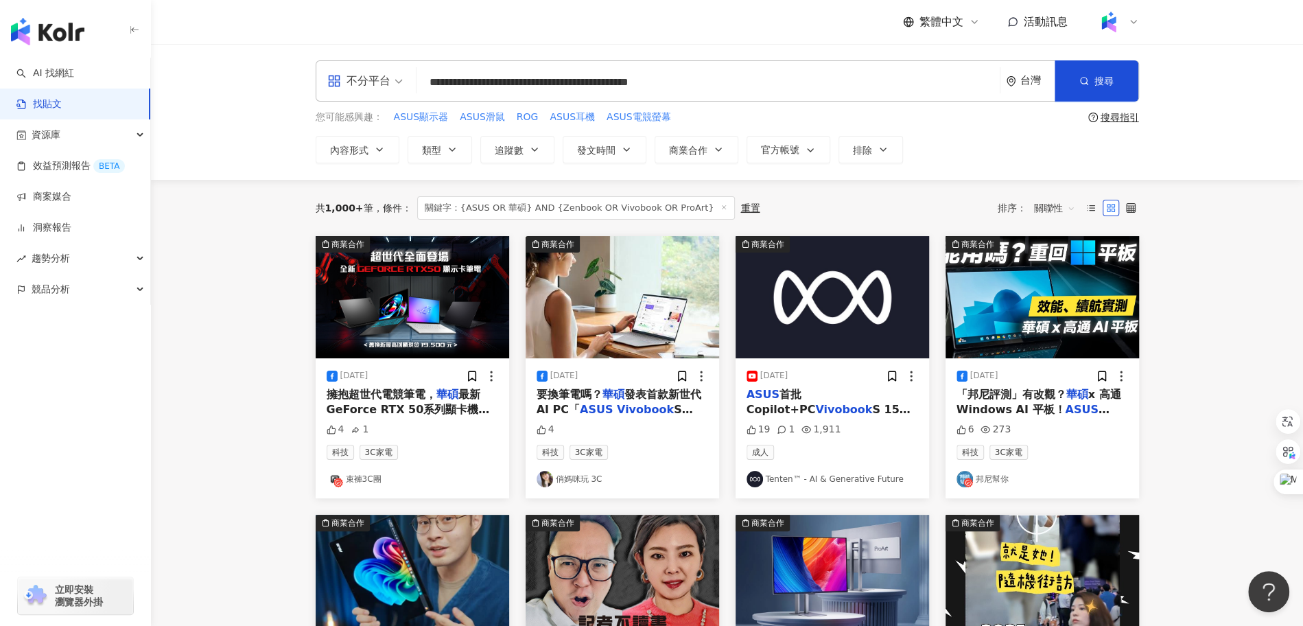
type input "**********"
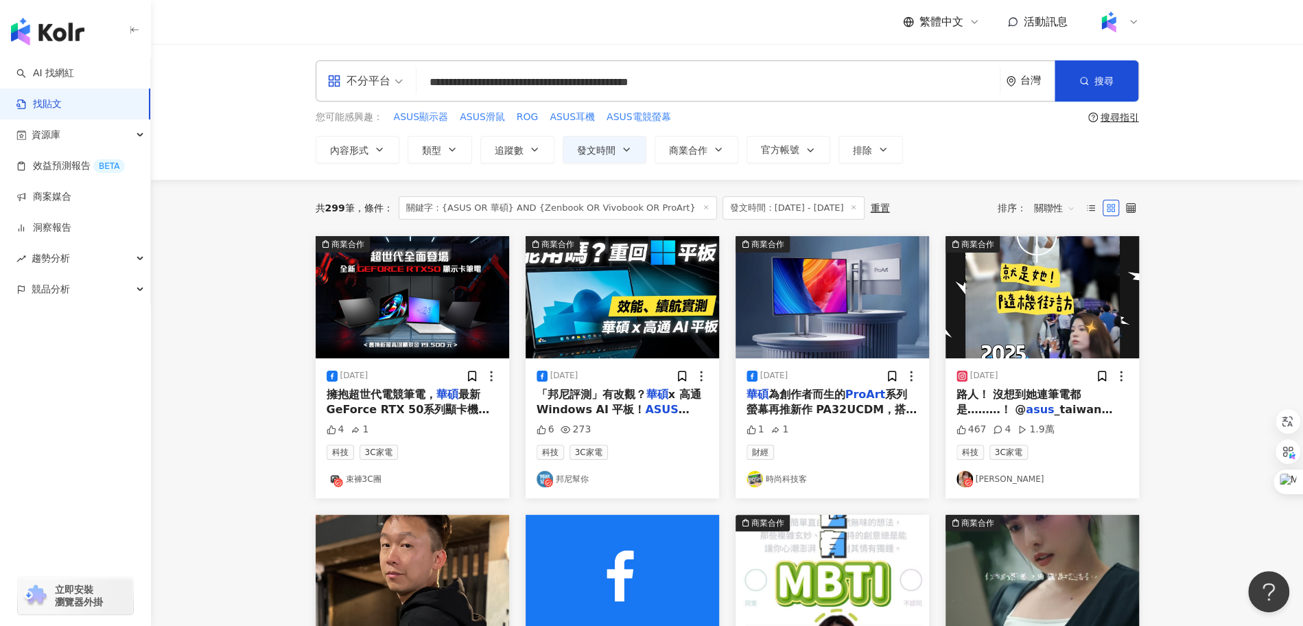
drag, startPoint x: 734, startPoint y: 85, endPoint x: 354, endPoint y: 80, distance: 379.5
click at [354, 80] on div "**********" at bounding box center [727, 80] width 823 height 41
paste input "search"
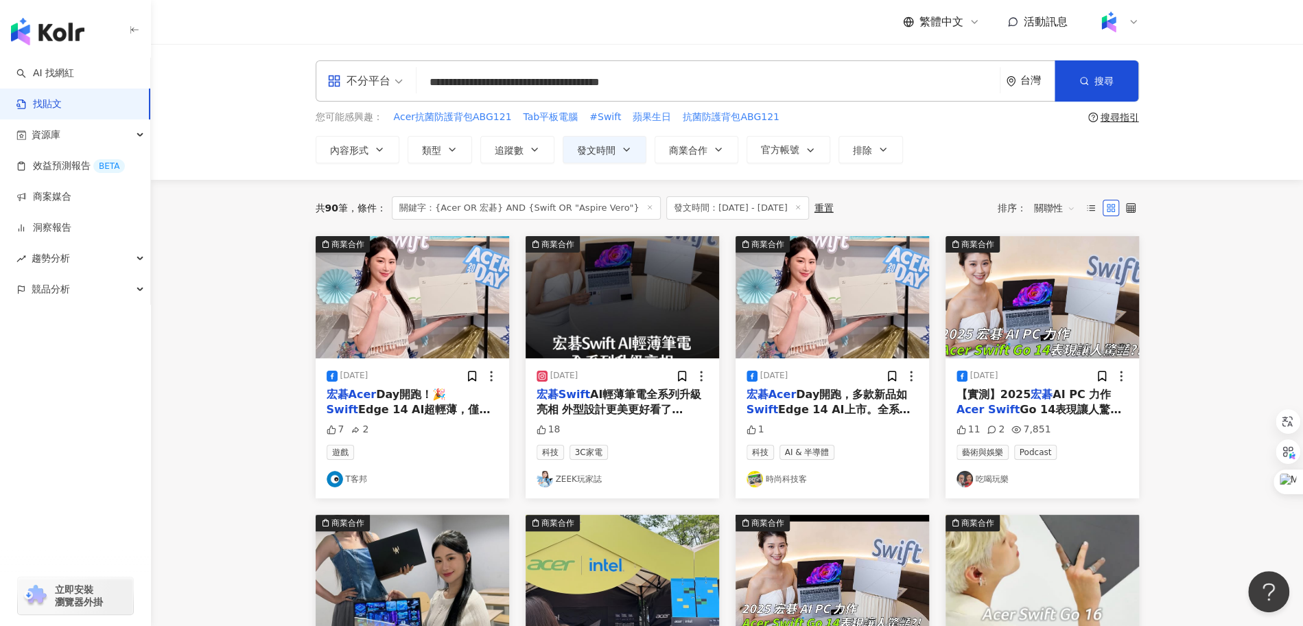
drag, startPoint x: 689, startPoint y: 80, endPoint x: 354, endPoint y: 74, distance: 334.9
click at [353, 73] on div "**********" at bounding box center [727, 80] width 823 height 41
paste input "*"
click at [1088, 84] on icon "button" at bounding box center [1084, 81] width 10 height 10
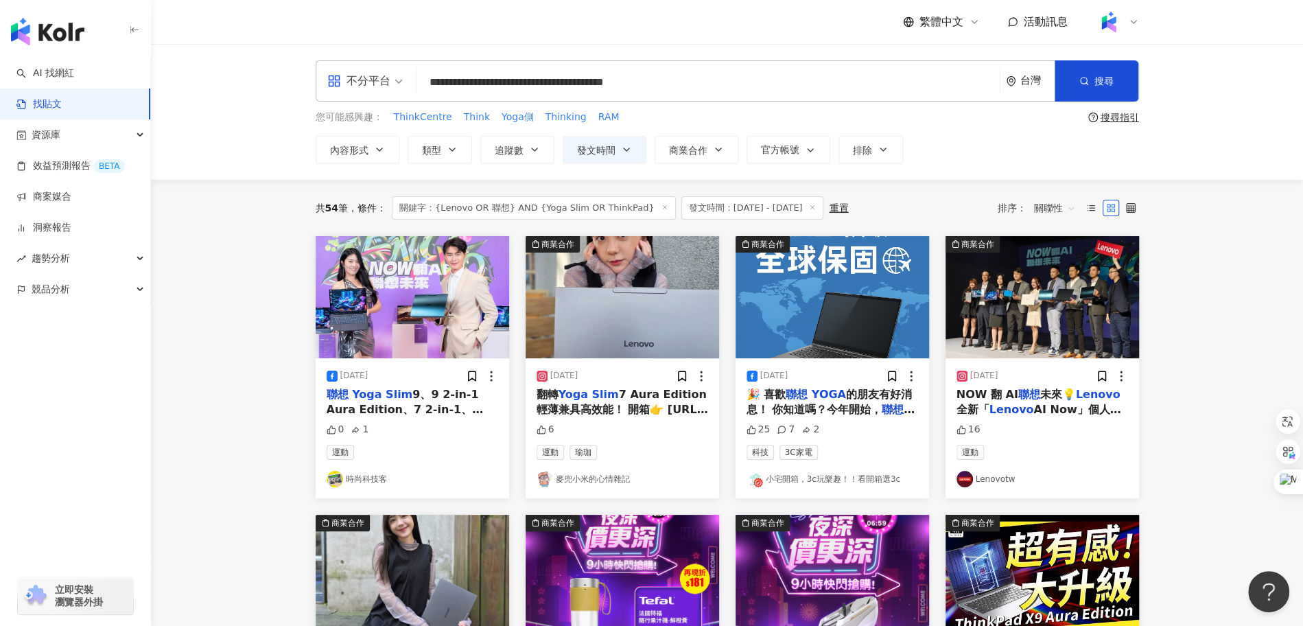
drag, startPoint x: 469, startPoint y: 80, endPoint x: 432, endPoint y: 80, distance: 36.4
click at [432, 80] on input "**********" at bounding box center [708, 82] width 572 height 30
drag, startPoint x: 698, startPoint y: 88, endPoint x: 359, endPoint y: 80, distance: 339.0
click at [359, 80] on div "**********" at bounding box center [727, 80] width 823 height 41
paste input "search"
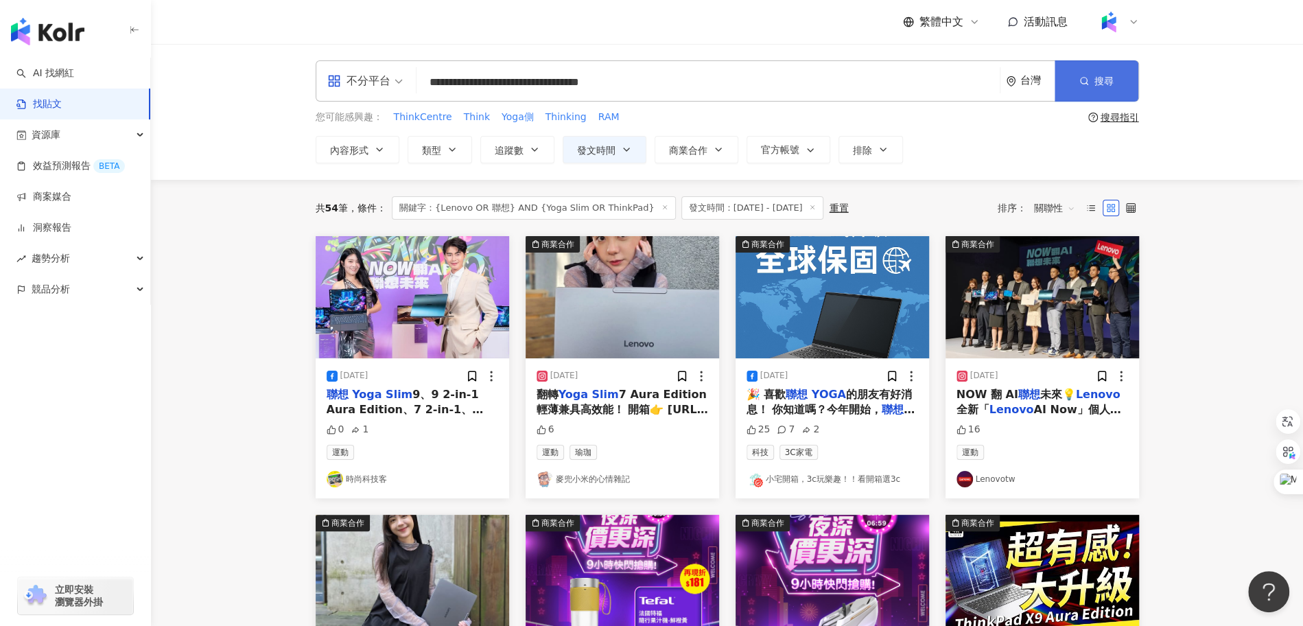
click at [1083, 72] on button "搜尋" at bounding box center [1097, 80] width 84 height 41
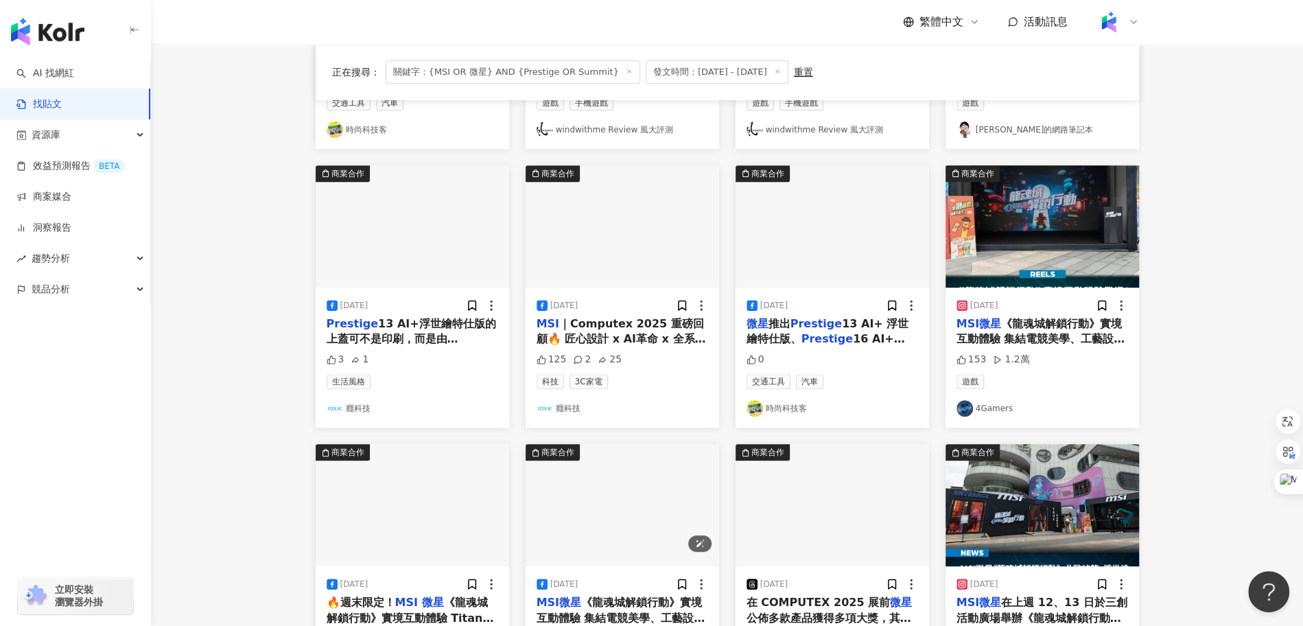
scroll to position [354, 0]
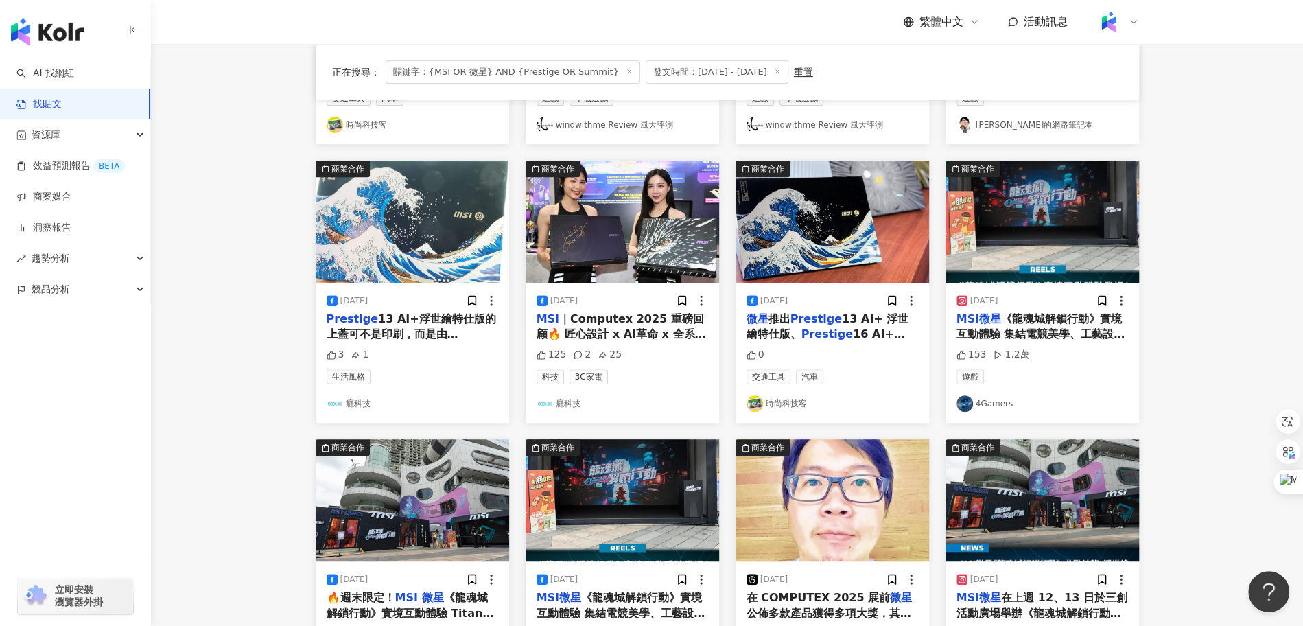
click at [1077, 318] on span "《龍魂城解鎖行動》實境互動體驗 集結電競美學、工藝設計與潮流科技，打造沉浸式體驗場域 全新Claw白色掌機正式亮相，暑假出遊最佳娛樂拍檔! #" at bounding box center [1041, 349] width 169 height 75
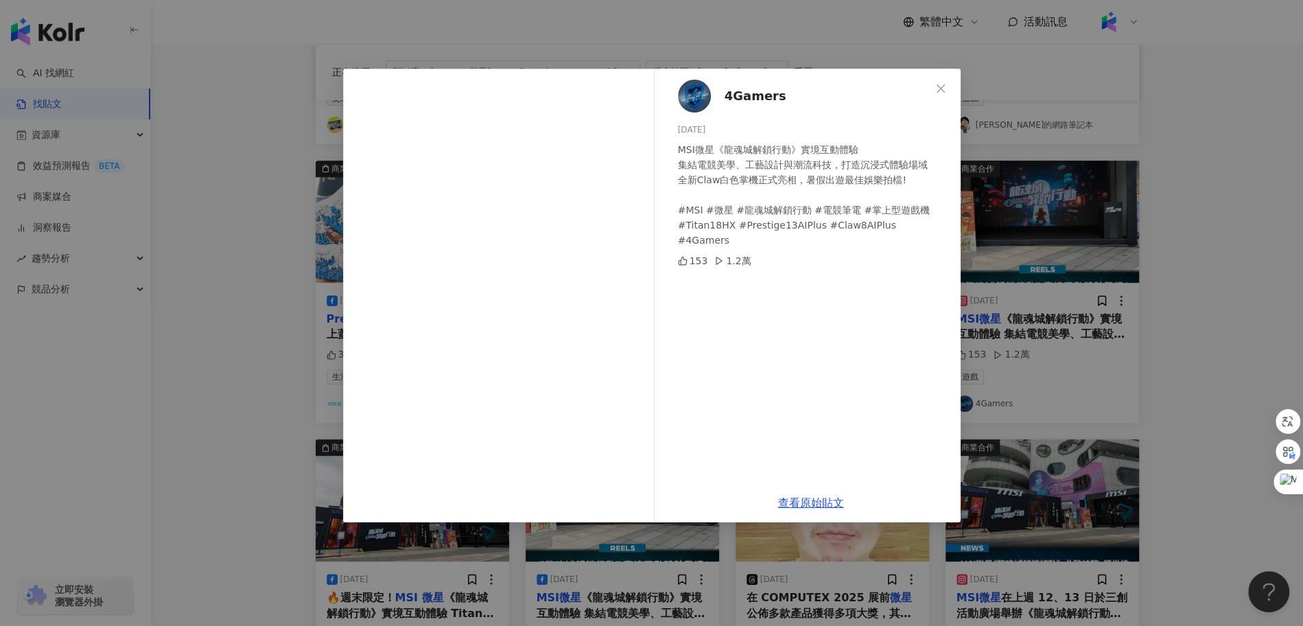
click at [279, 417] on div "4Gamers 2025/7/22 MSI微星《龍魂城解鎖行動》實境互動體驗 集結電競美學、工藝設計與潮流科技，打造沉浸式體驗場域 全新Claw白色掌機正式亮…" at bounding box center [651, 313] width 1303 height 626
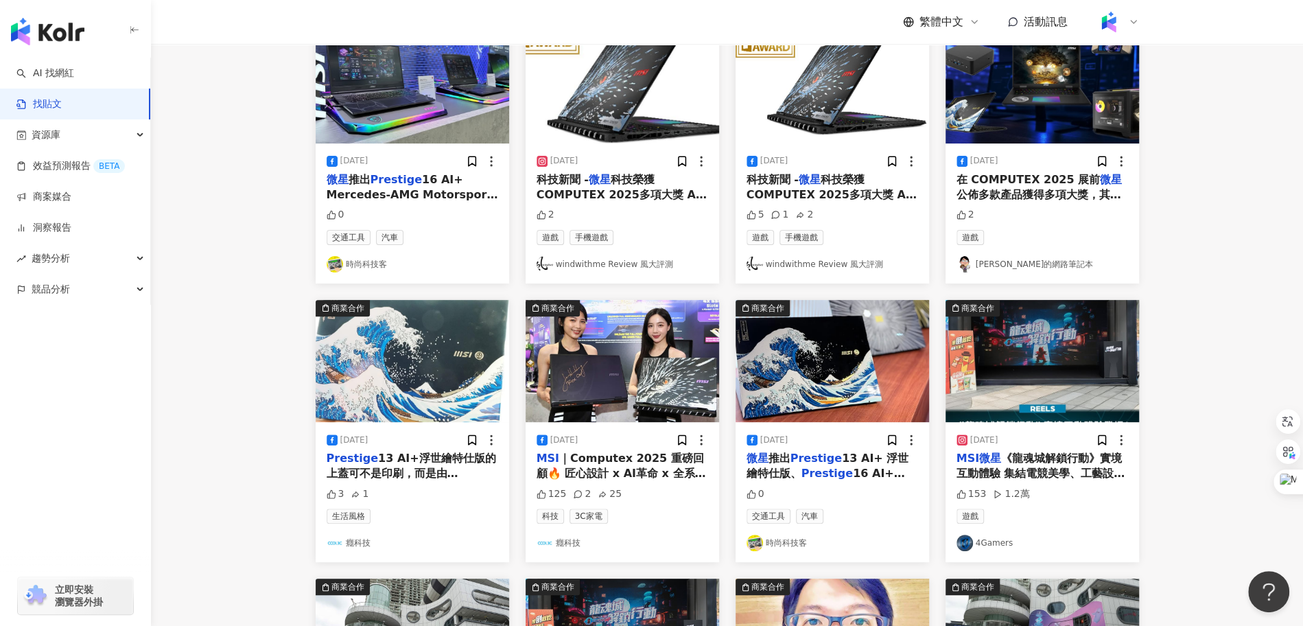
scroll to position [691, 0]
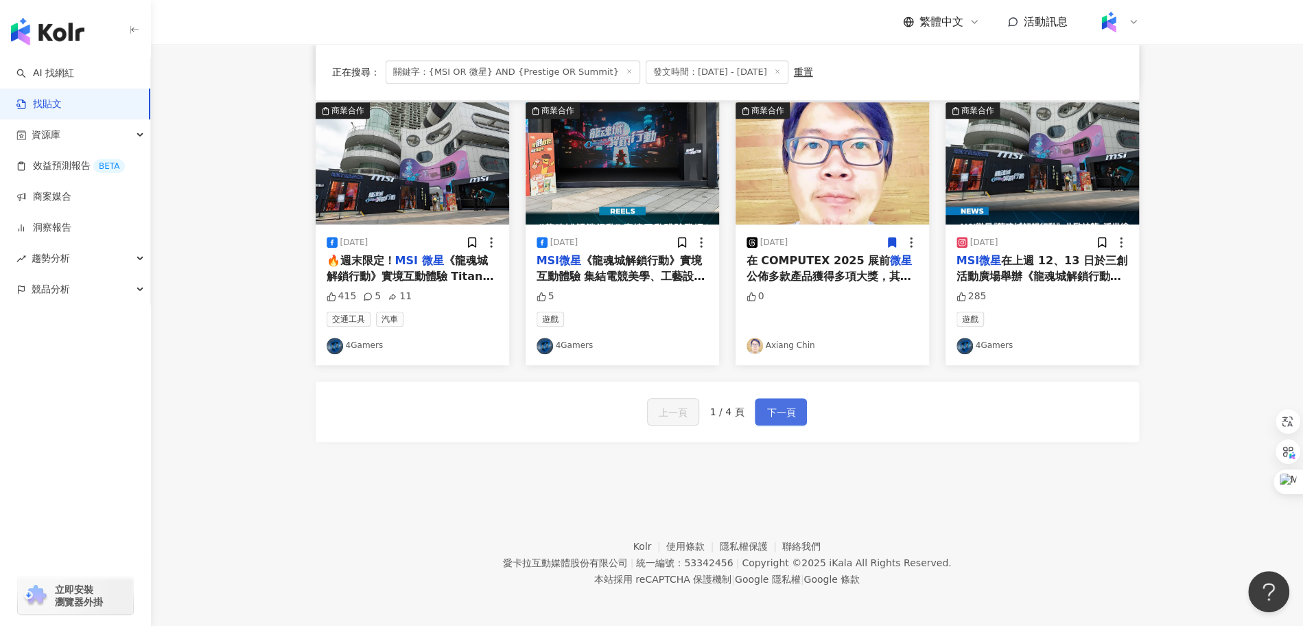
click at [775, 411] on span "下一頁" at bounding box center [780, 412] width 29 height 16
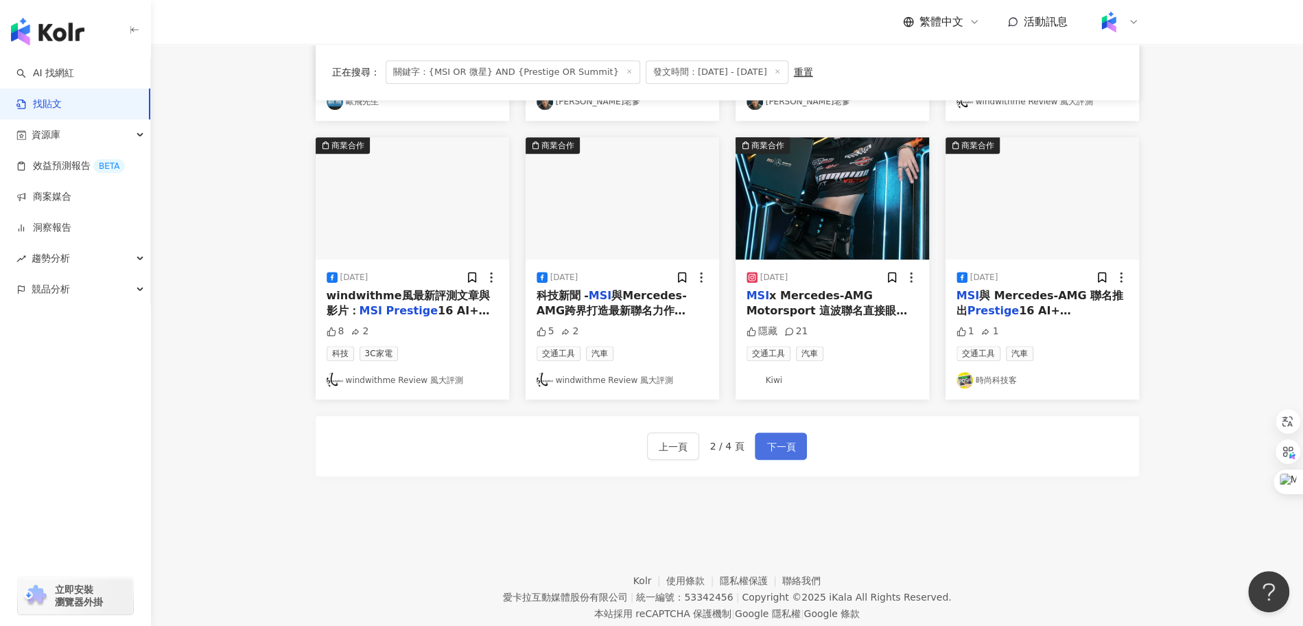
scroll to position [674, 0]
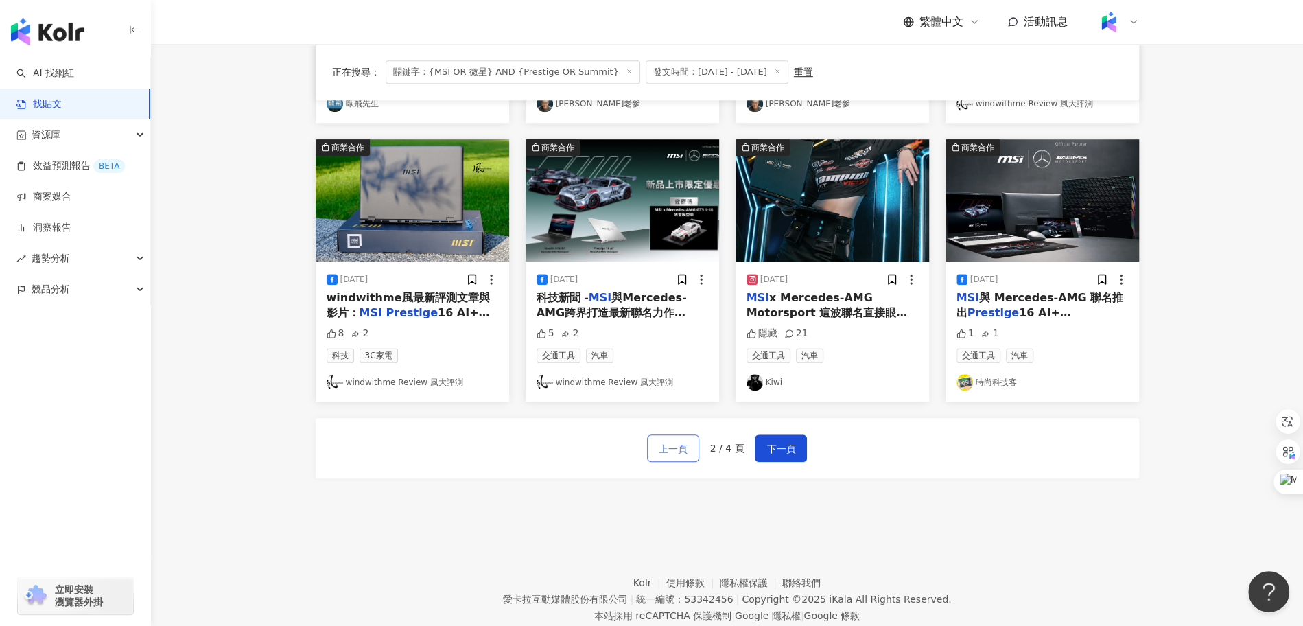
click at [667, 441] on span "上一頁" at bounding box center [673, 449] width 29 height 16
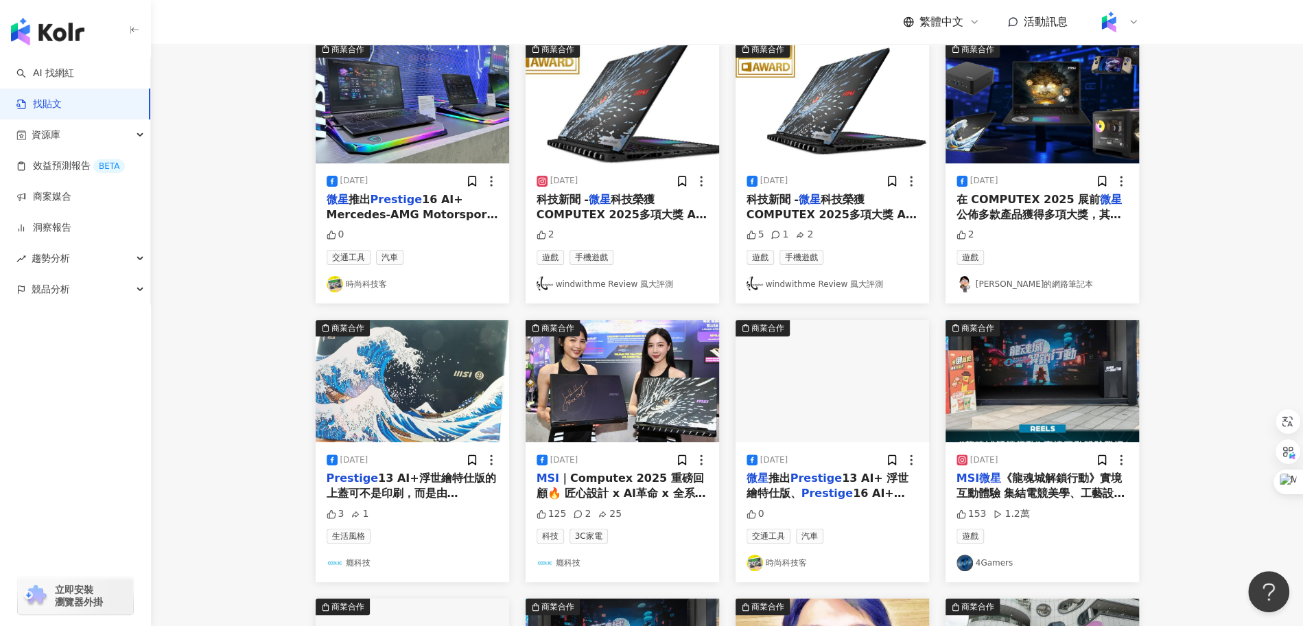
scroll to position [691, 0]
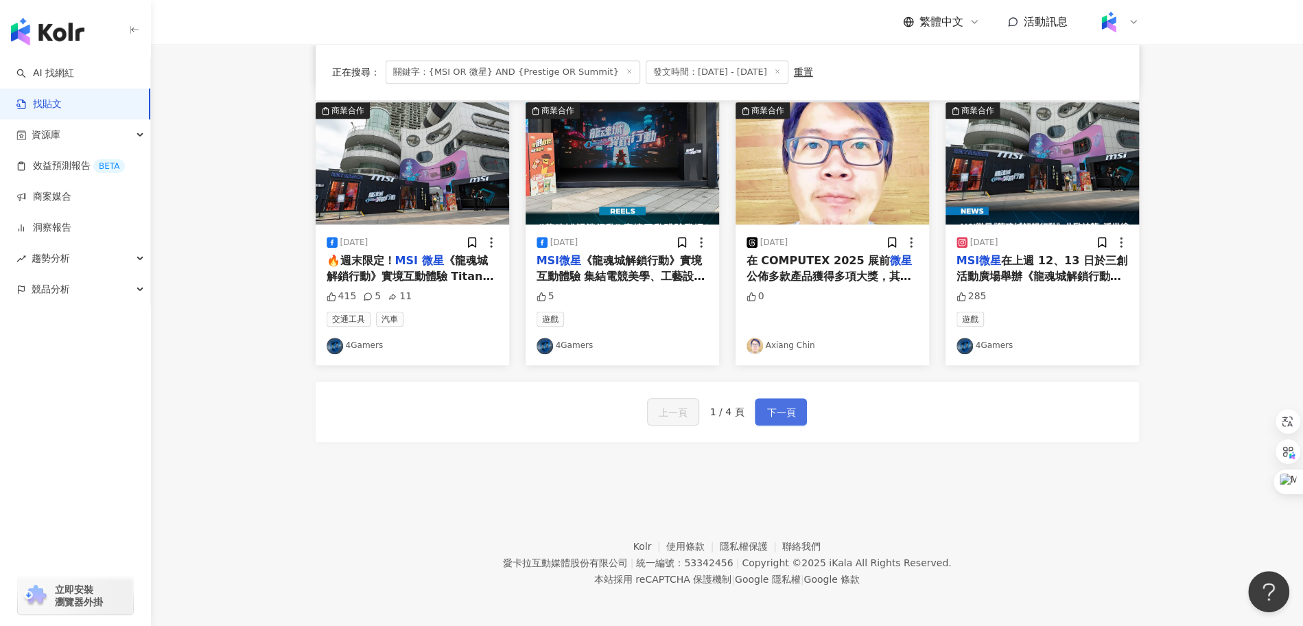
click at [792, 408] on span "下一頁" at bounding box center [780, 412] width 29 height 16
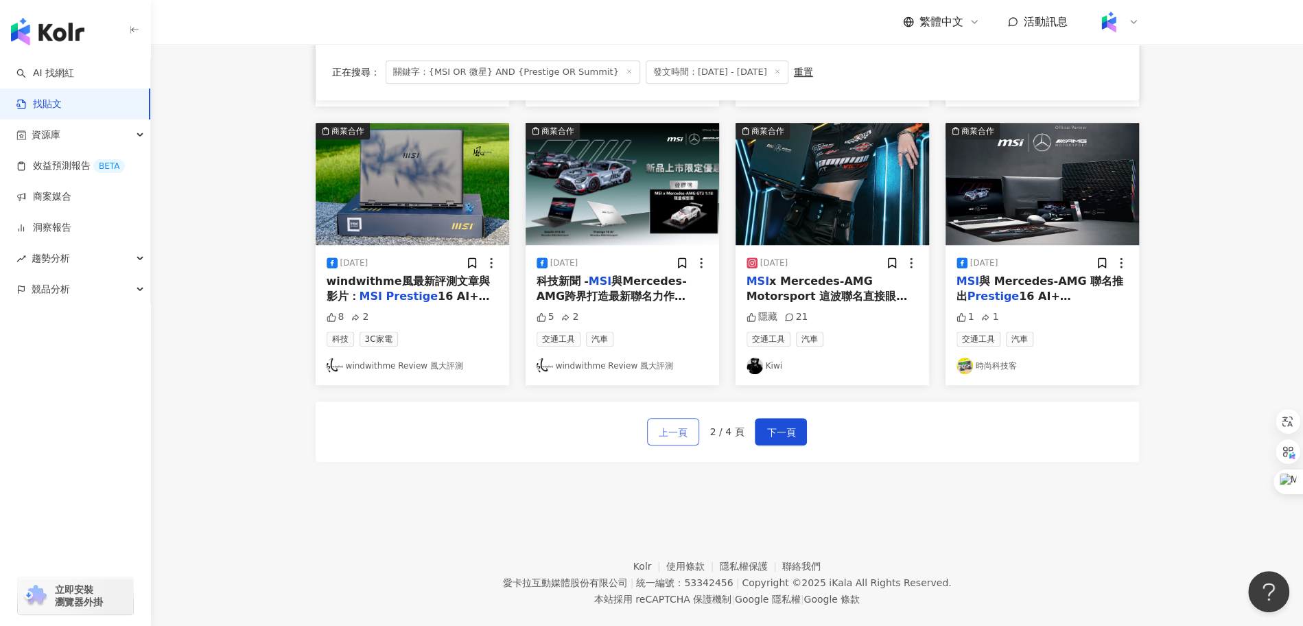
click at [677, 421] on button "上一頁" at bounding box center [673, 431] width 52 height 27
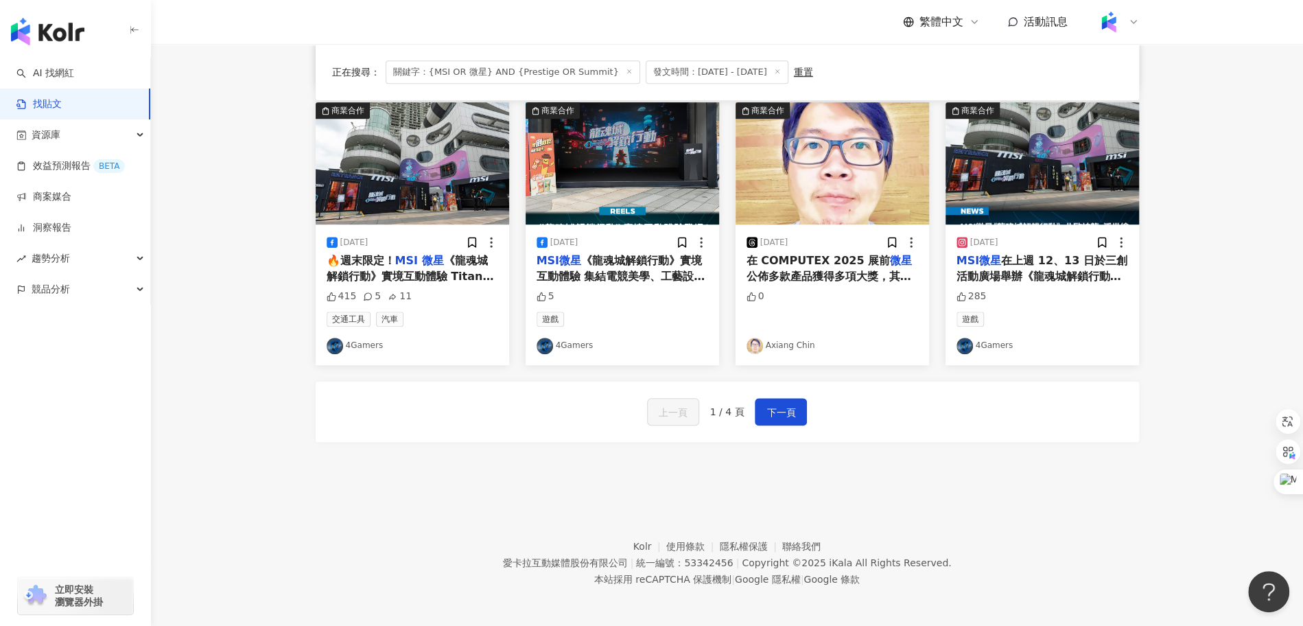
click at [774, 392] on div "上一頁 1 / 4 頁 下一頁" at bounding box center [727, 412] width 823 height 60
click at [774, 418] on button "下一頁" at bounding box center [781, 411] width 52 height 27
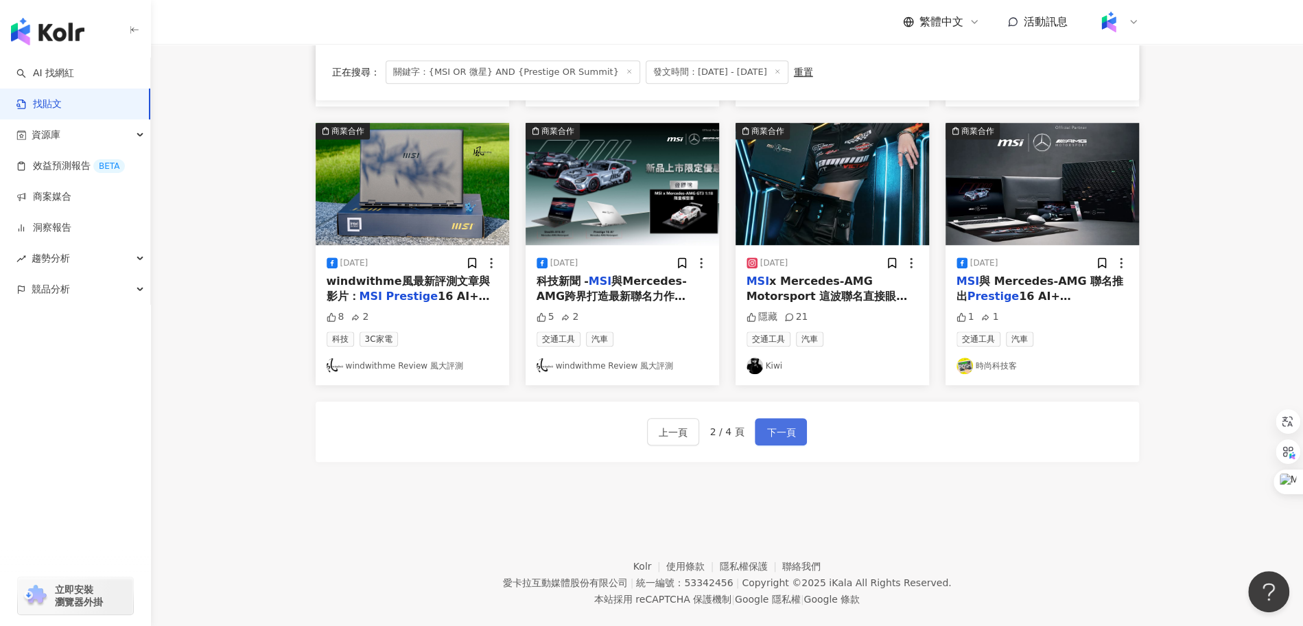
click at [774, 418] on button "下一頁" at bounding box center [781, 431] width 52 height 27
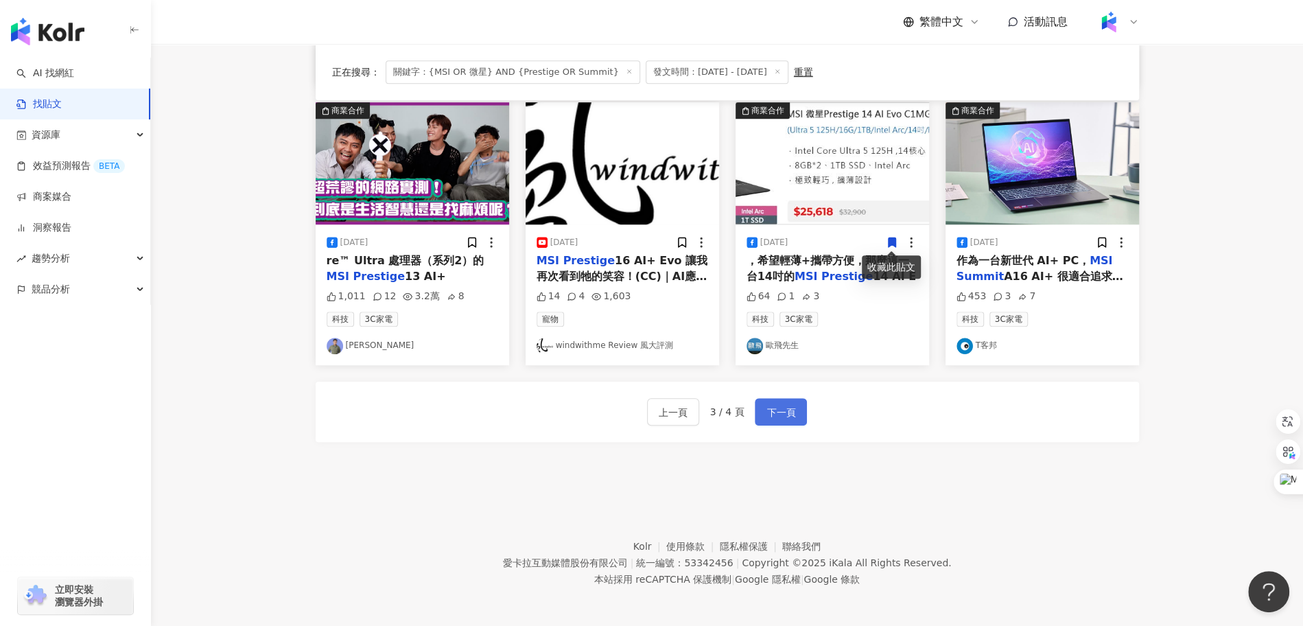
click at [776, 404] on span "下一頁" at bounding box center [780, 412] width 29 height 16
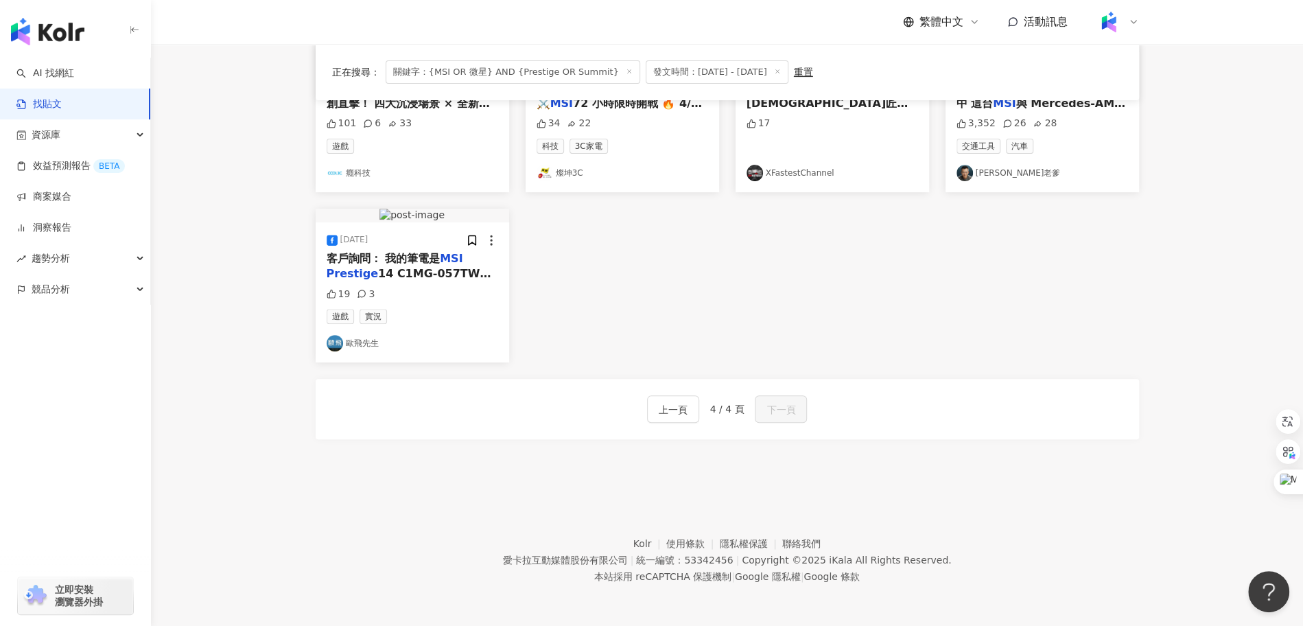
scroll to position [413, 0]
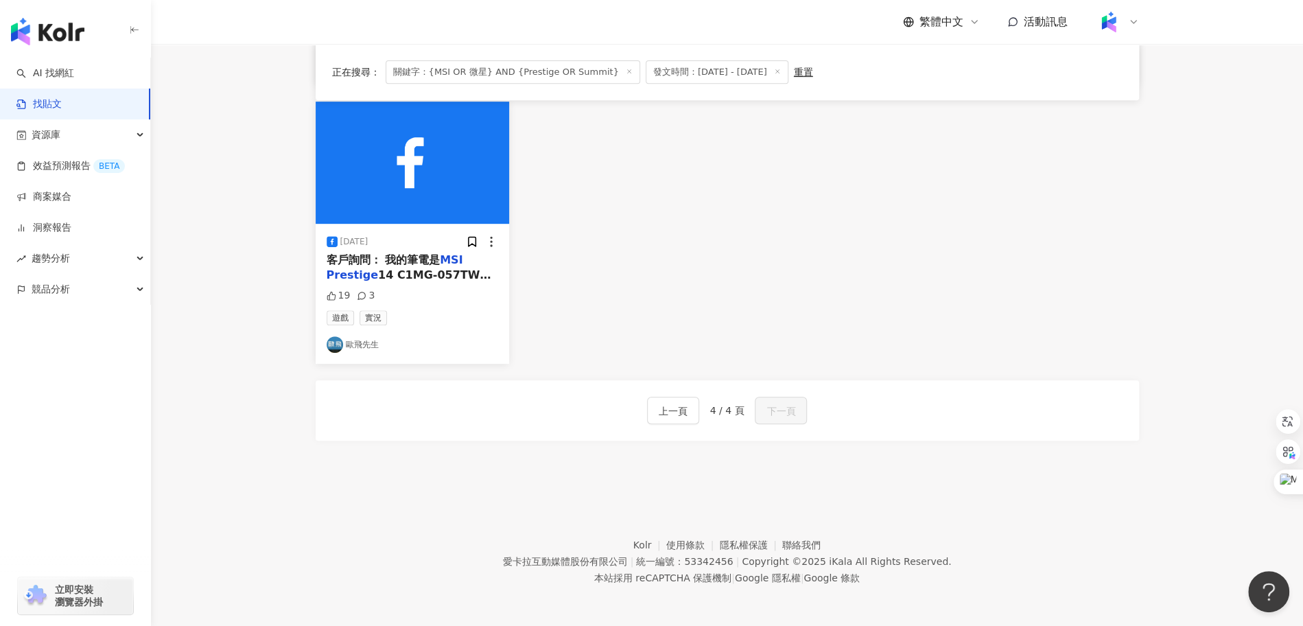
click at [421, 266] on div "客戶詢問： 我的筆電是 MSI Prestige 14 C1MG-057TW (U5 125H+16G+1TB SSD)。 我主要是想遊玩【楓之谷Artale…" at bounding box center [413, 268] width 172 height 31
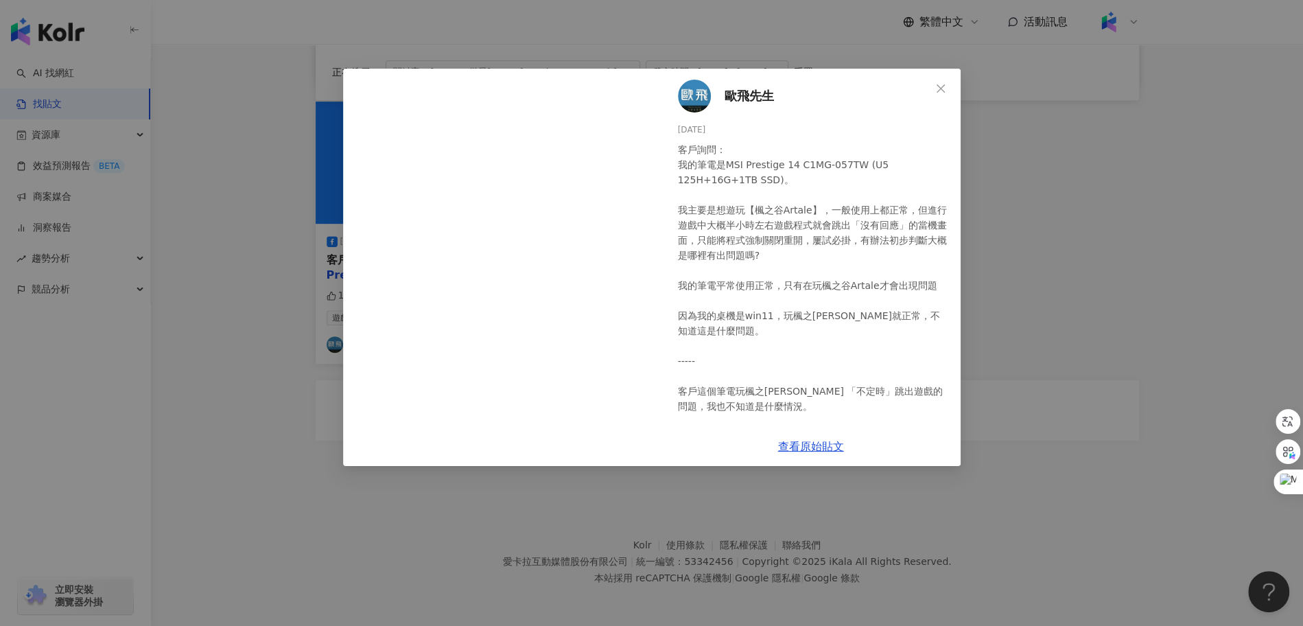
click at [438, 522] on div "歐飛先生 2025/6/12 客戶詢問： 我的筆電是MSI Prestige 14 C1MG-057TW (U5 125H+16G+1TB SSD)。 我主要…" at bounding box center [651, 313] width 1303 height 626
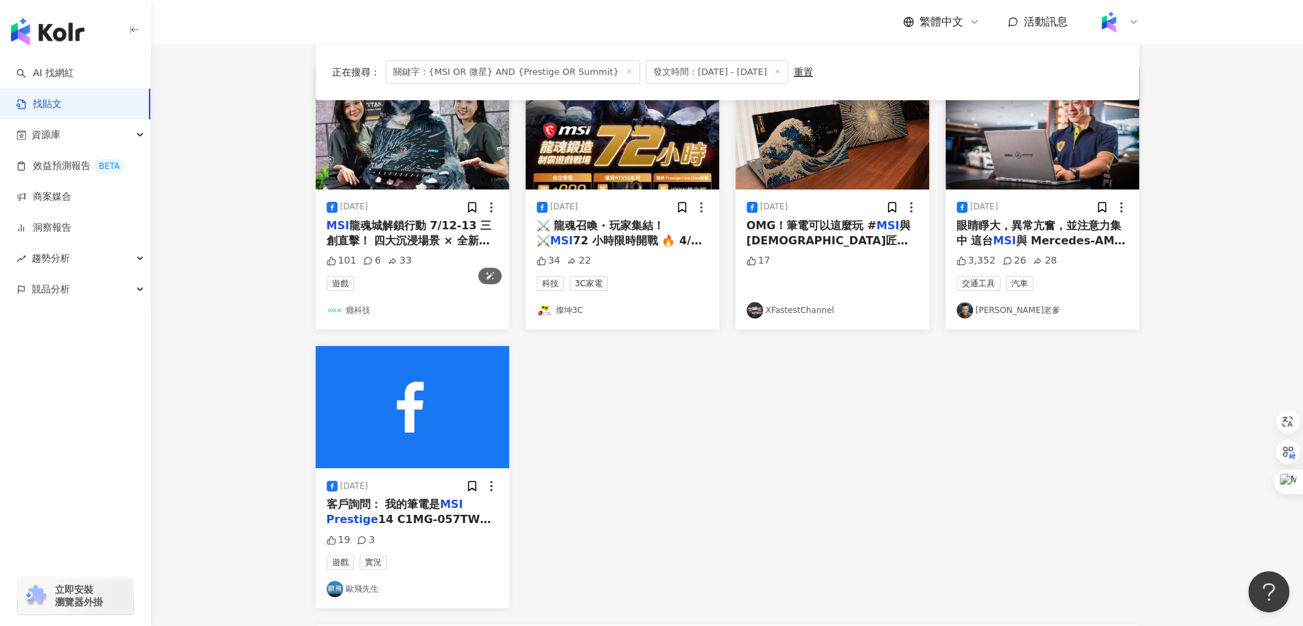
scroll to position [0, 0]
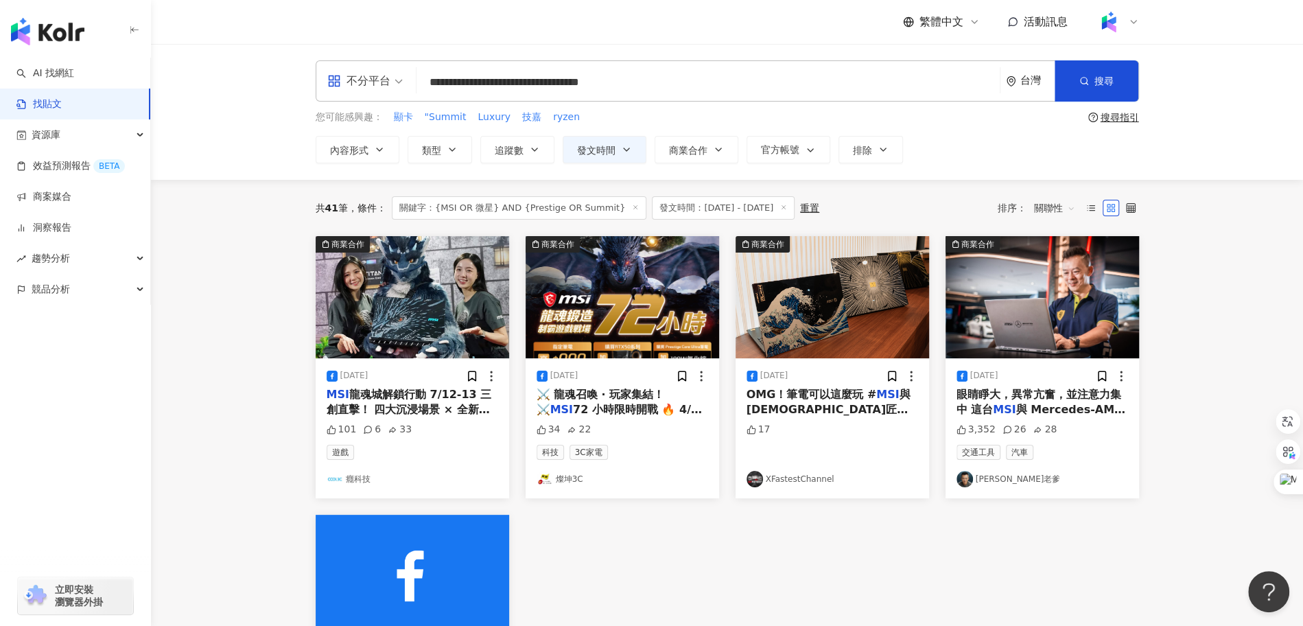
drag, startPoint x: 677, startPoint y: 80, endPoint x: 382, endPoint y: 87, distance: 295.1
click at [382, 87] on div "**********" at bounding box center [727, 80] width 823 height 41
paste input "search"
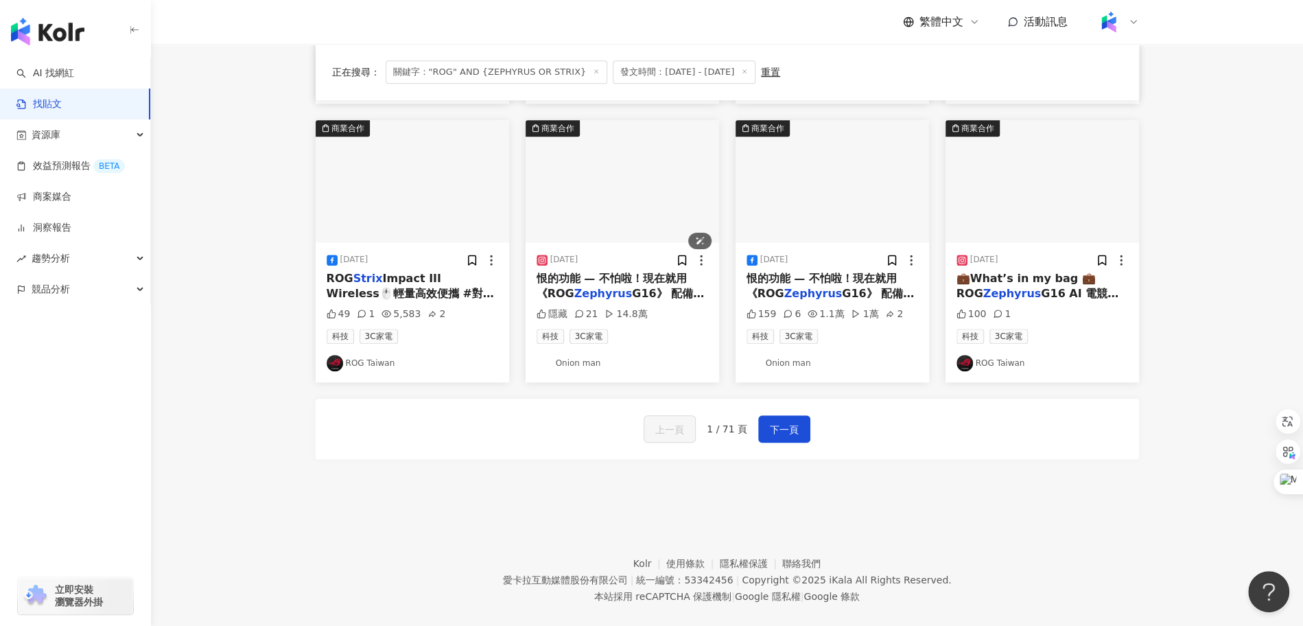
scroll to position [688, 0]
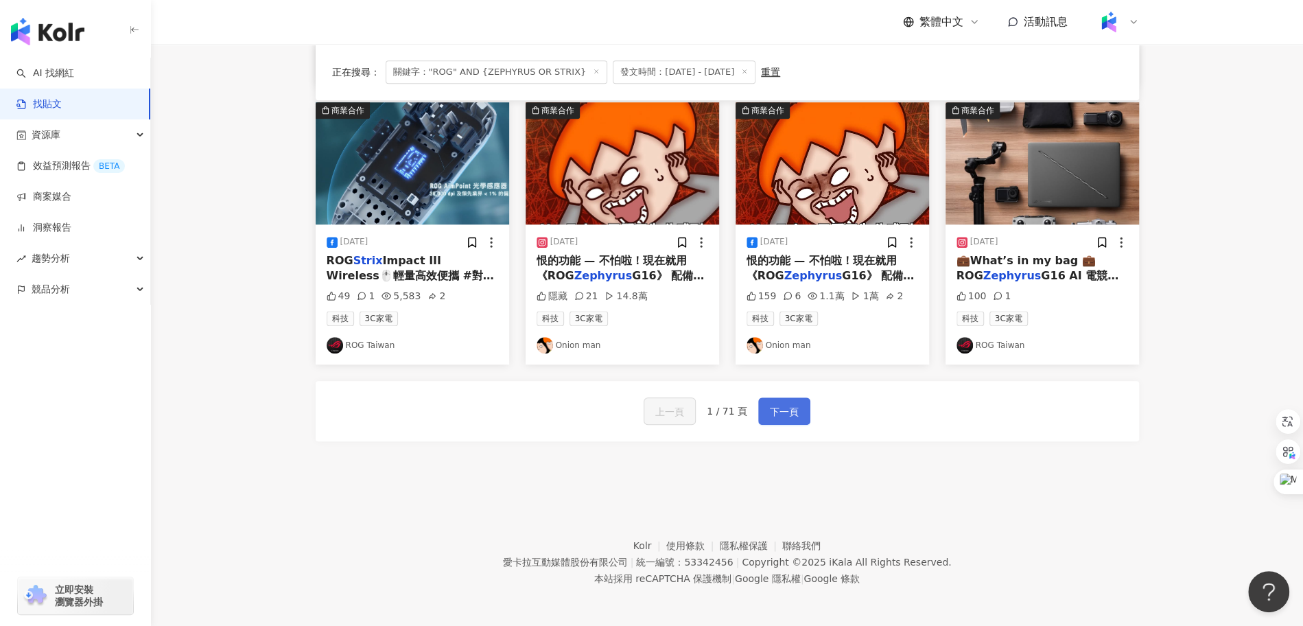
click at [791, 403] on span "下一頁" at bounding box center [784, 411] width 29 height 16
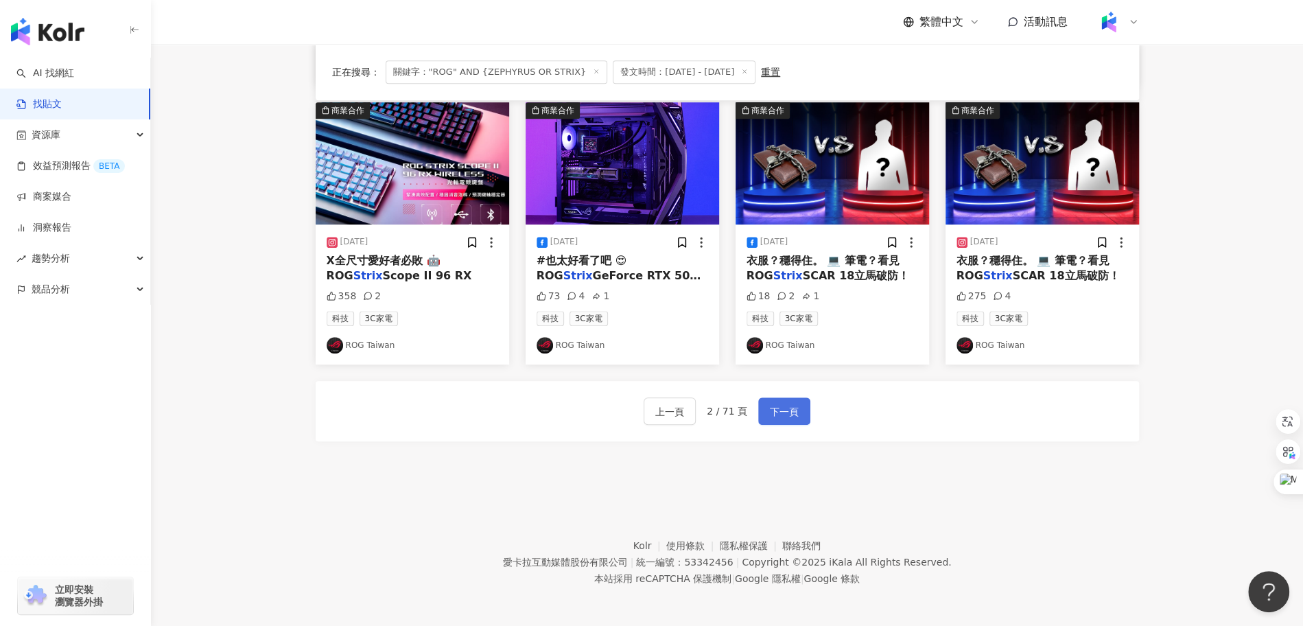
click at [785, 412] on span "下一頁" at bounding box center [784, 411] width 29 height 16
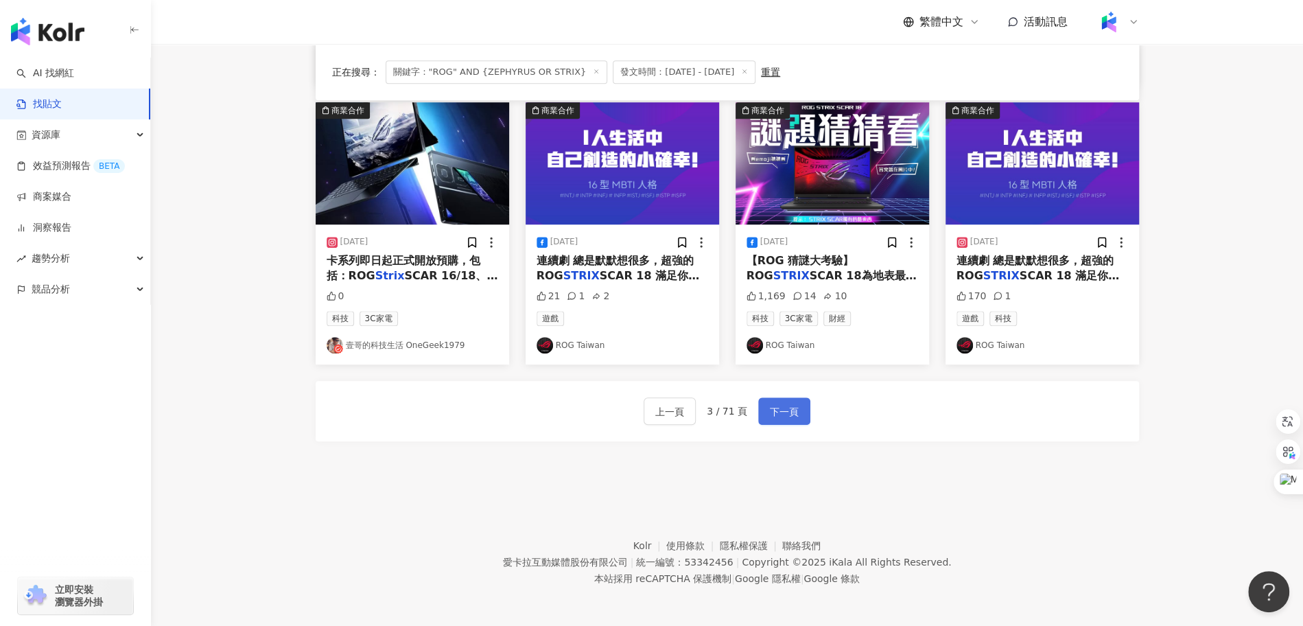
click at [785, 412] on span "下一頁" at bounding box center [784, 411] width 29 height 16
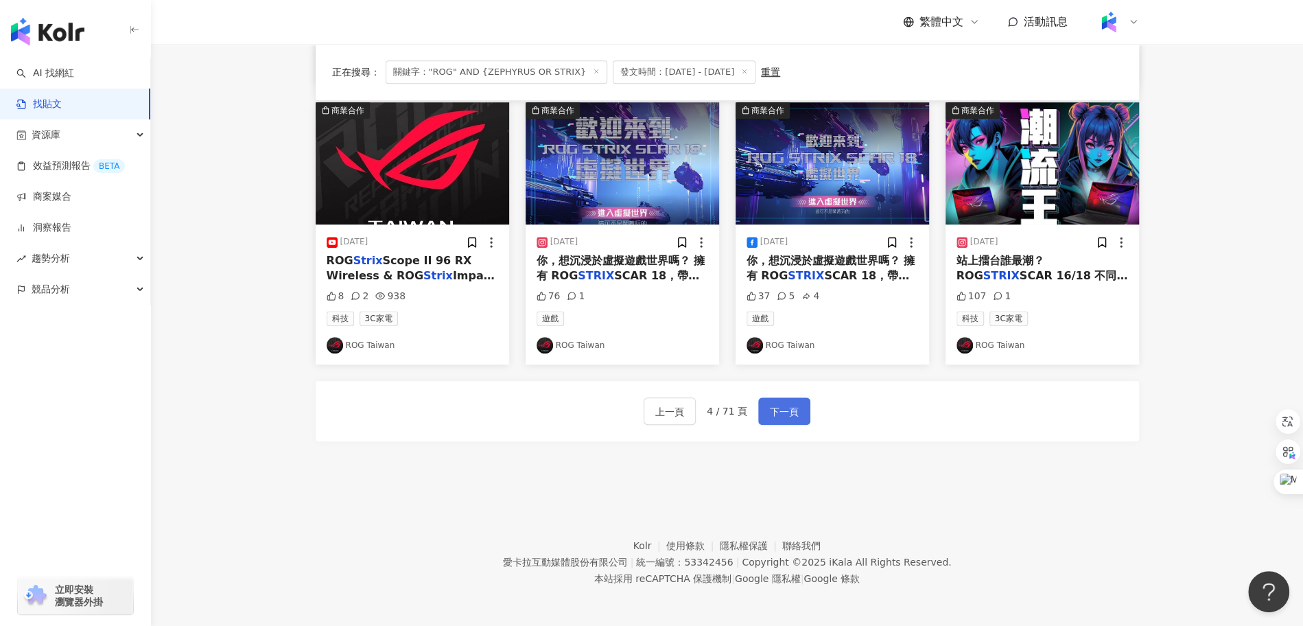
click at [785, 412] on span "下一頁" at bounding box center [784, 411] width 29 height 16
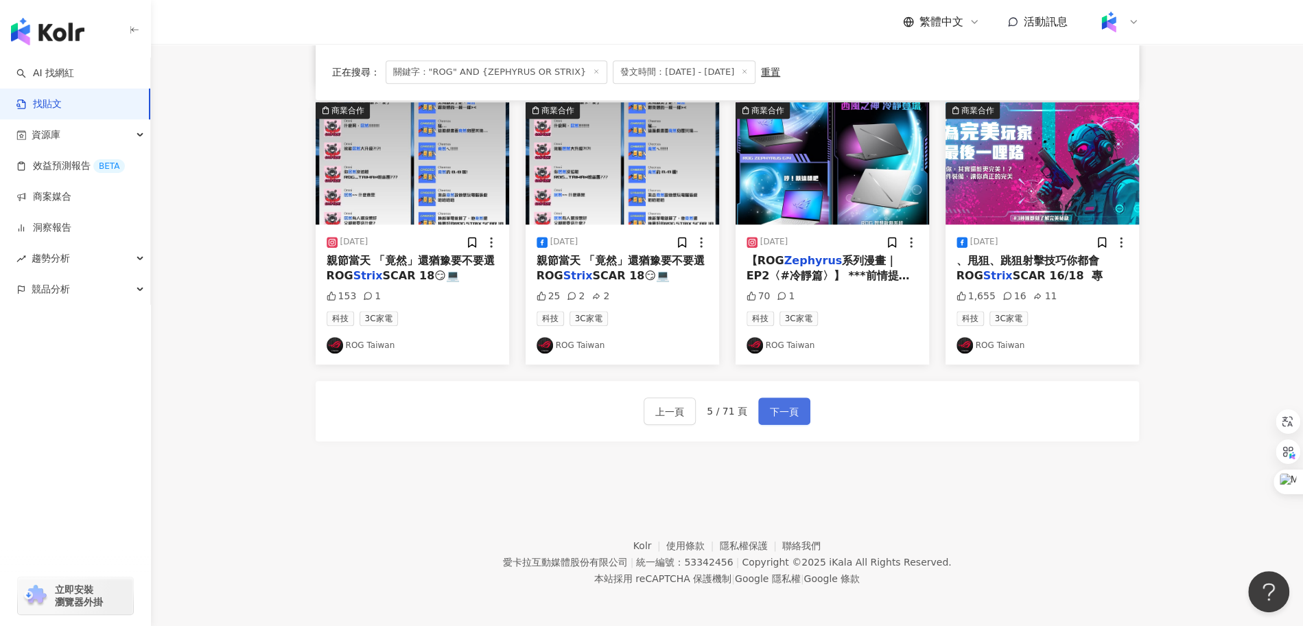
click at [785, 411] on span "下一頁" at bounding box center [784, 411] width 29 height 16
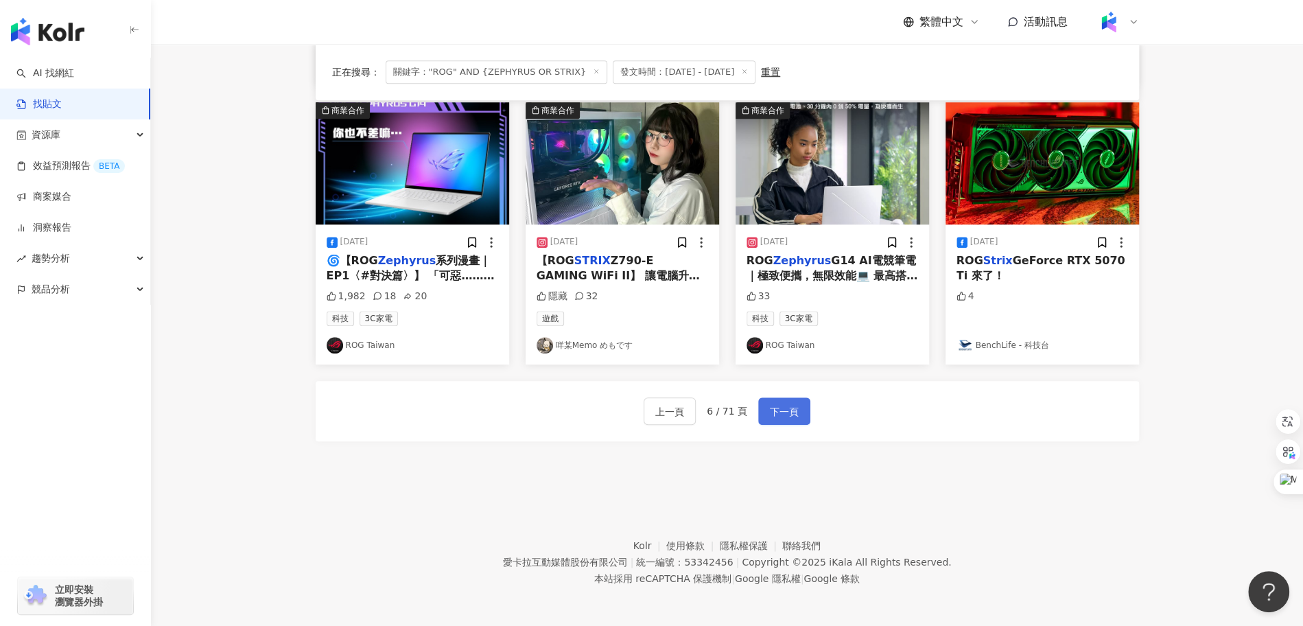
click at [785, 411] on span "下一頁" at bounding box center [784, 411] width 29 height 16
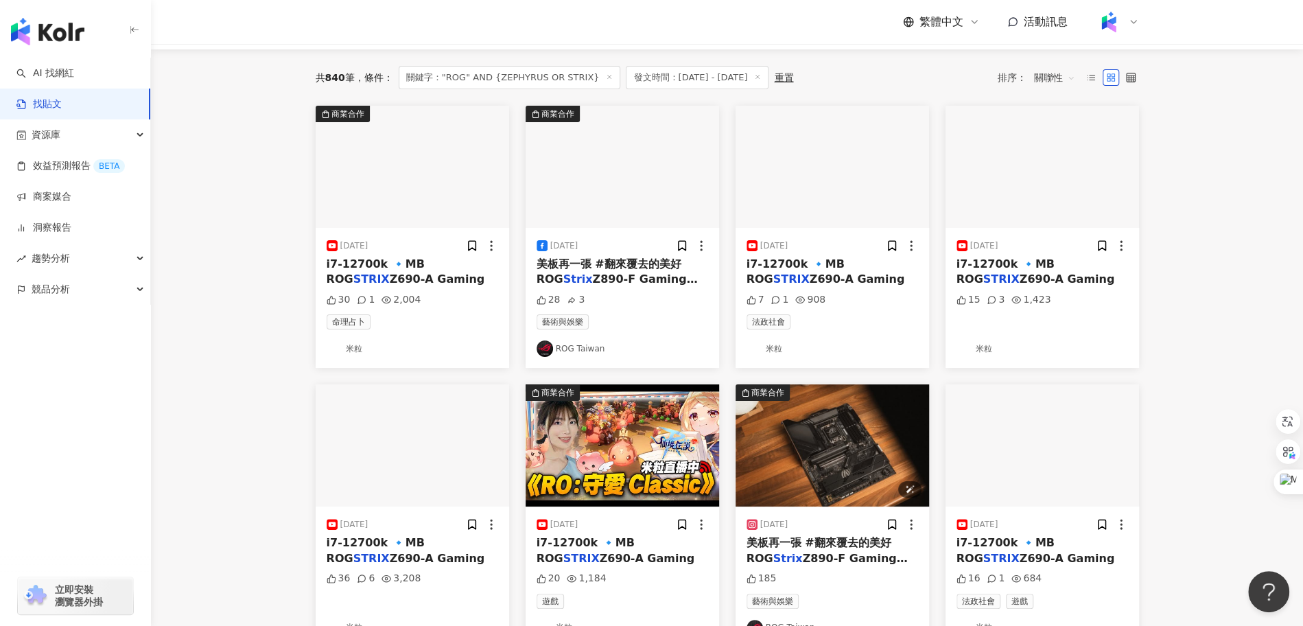
scroll to position [0, 0]
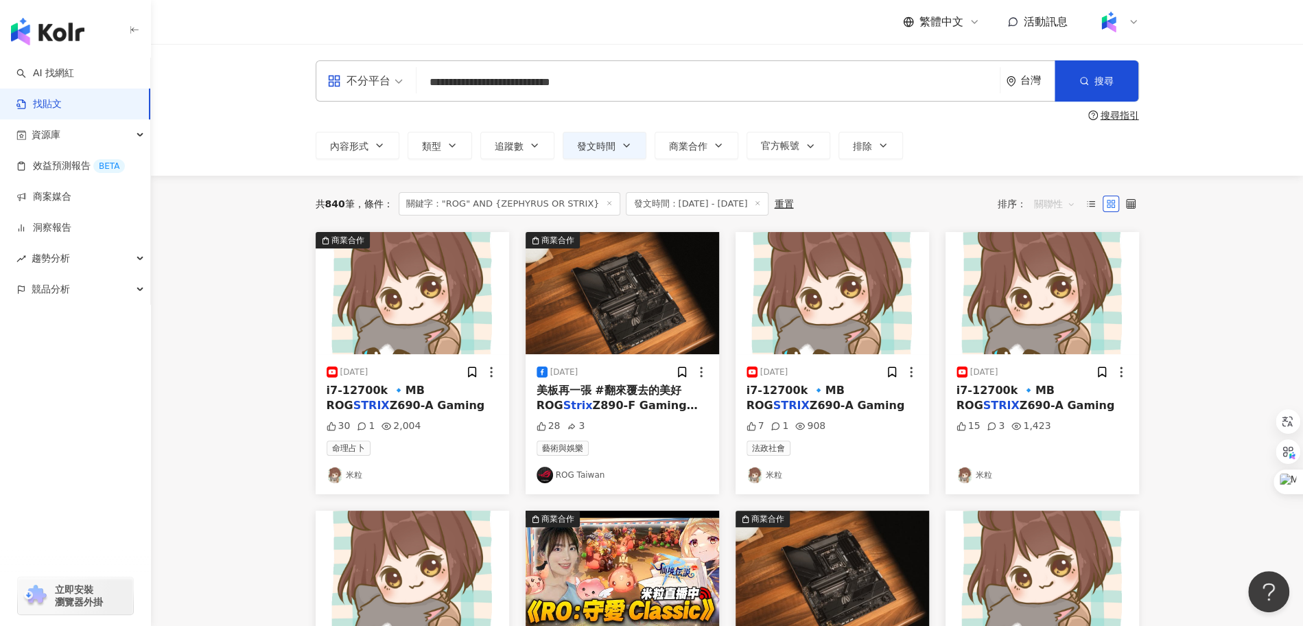
click at [1047, 206] on span "關聯性" at bounding box center [1054, 204] width 41 height 22
click at [1146, 363] on div "2025/5/9 i7-12700k 🔹MB ROG STRIX Z690-A Gaming 15 3 1,423 米粒" at bounding box center [1042, 363] width 210 height 262
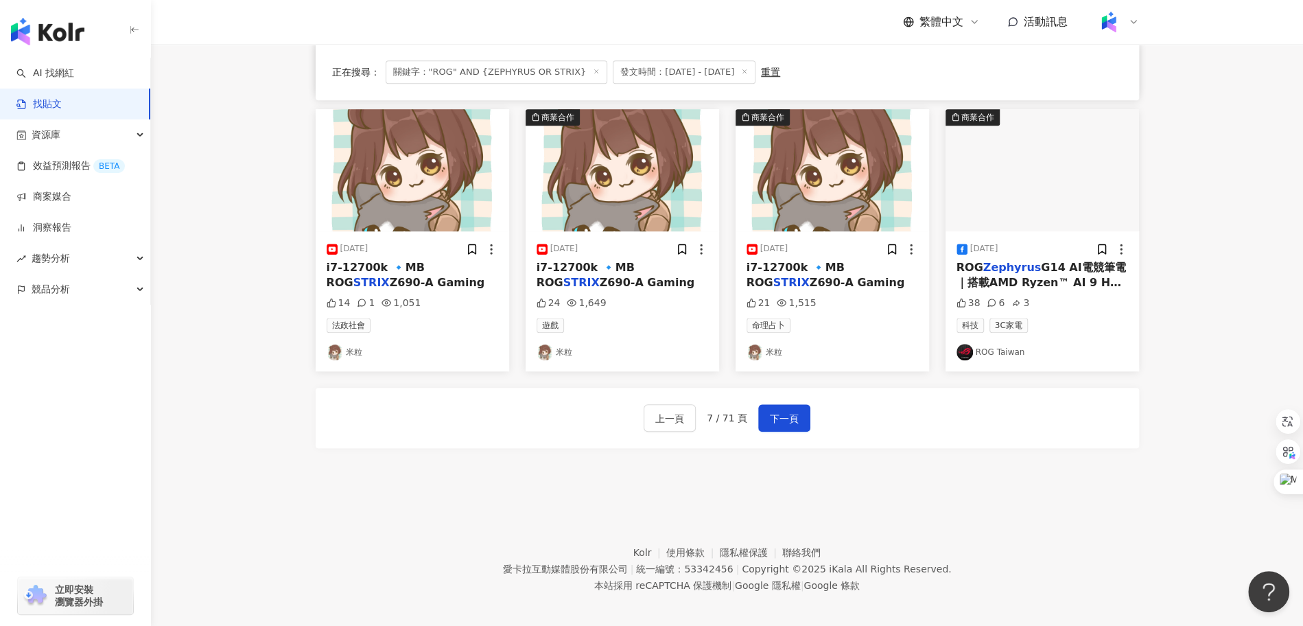
scroll to position [688, 0]
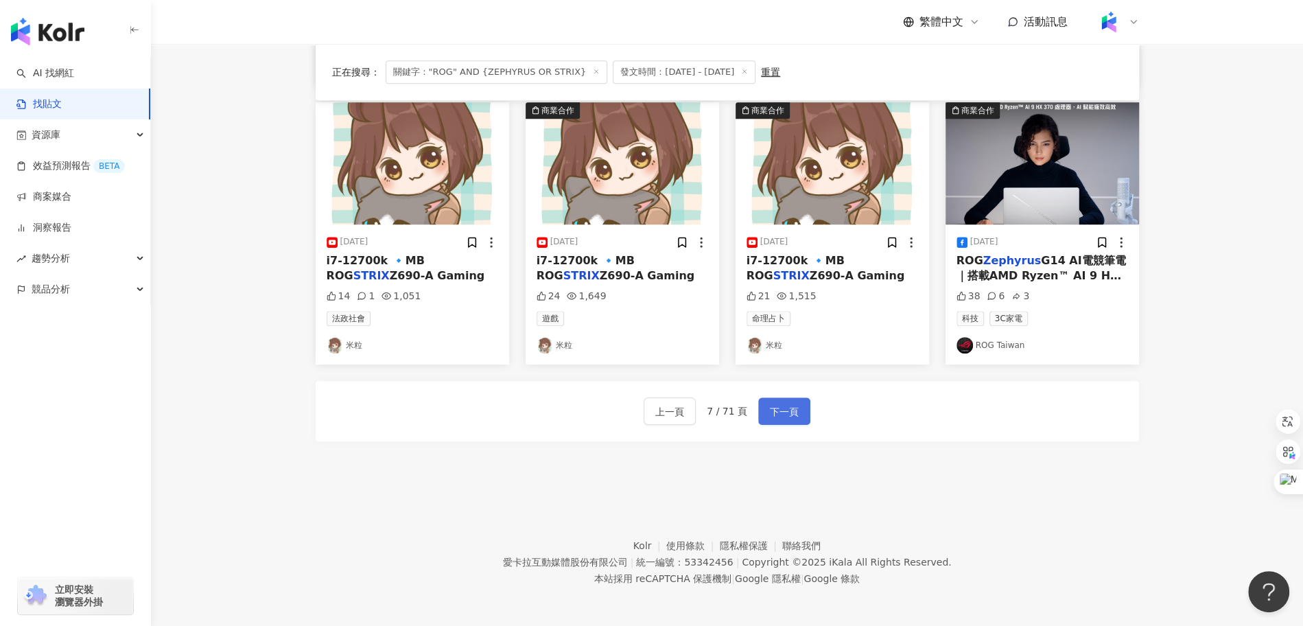
click at [767, 416] on button "下一頁" at bounding box center [784, 410] width 52 height 27
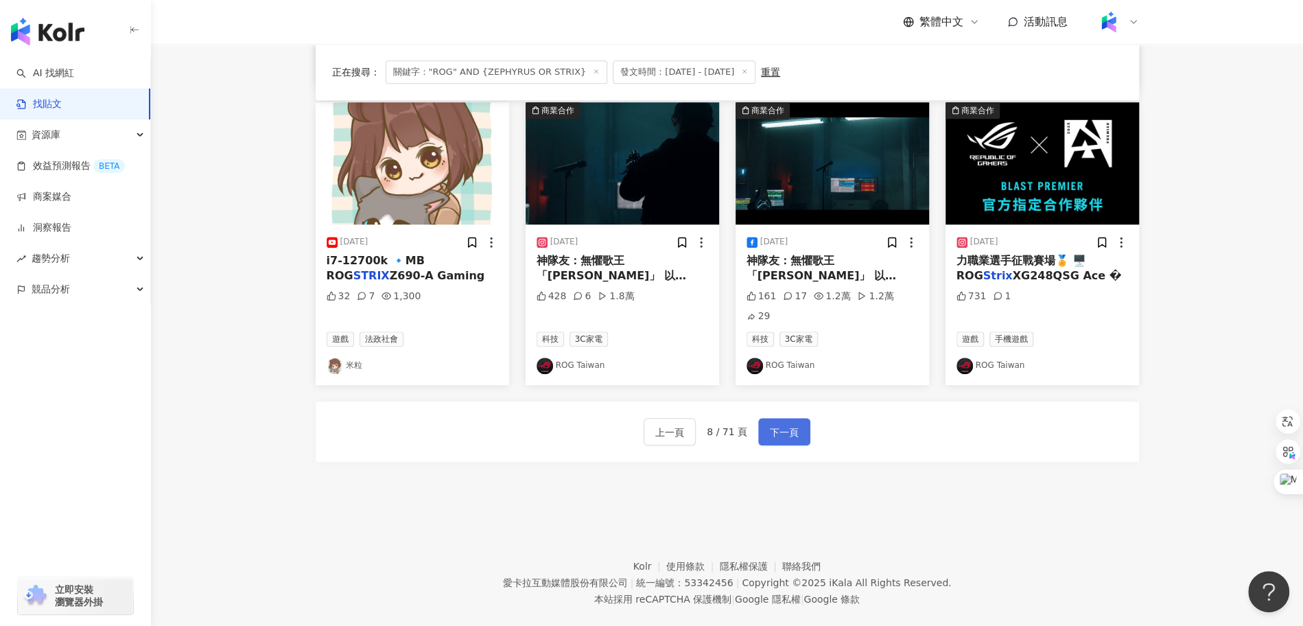
click at [767, 418] on button "下一頁" at bounding box center [784, 431] width 52 height 27
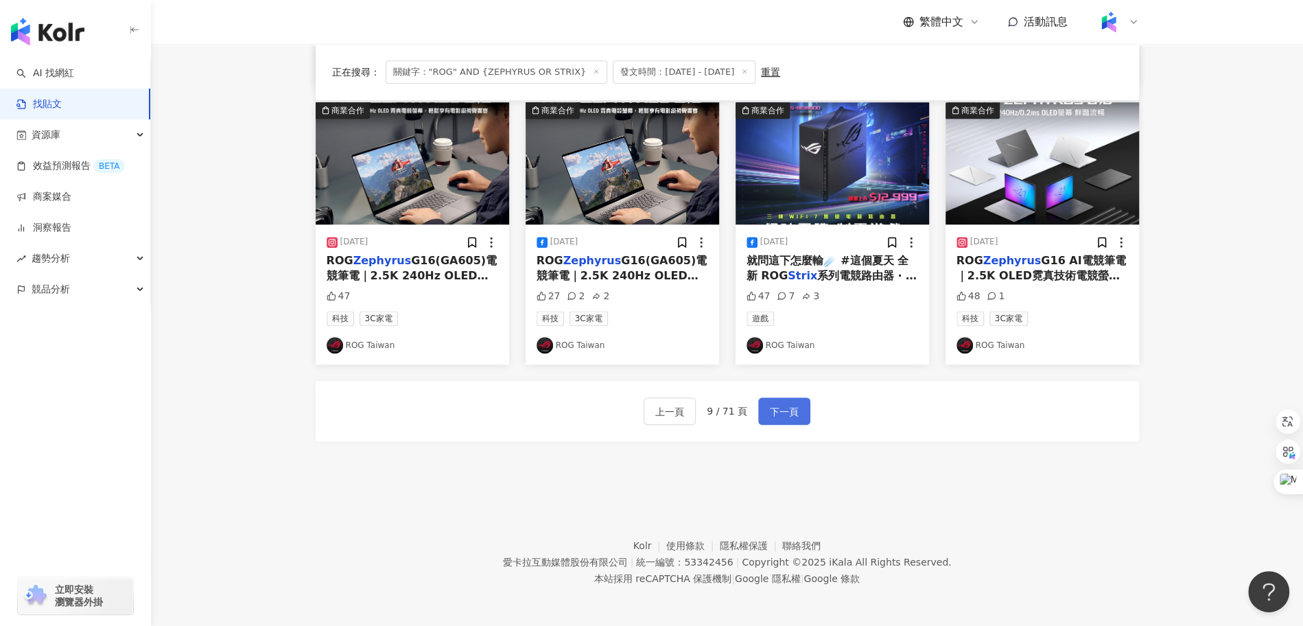
click at [767, 416] on button "下一頁" at bounding box center [784, 410] width 52 height 27
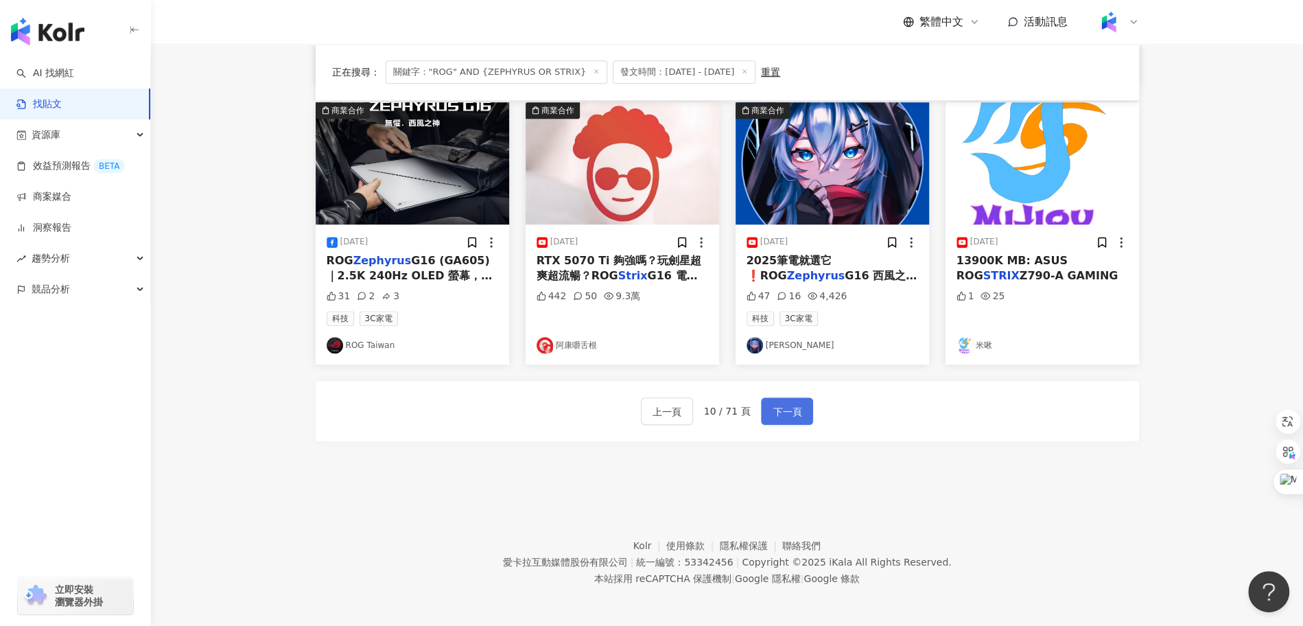
click at [767, 416] on button "下一頁" at bounding box center [787, 410] width 52 height 27
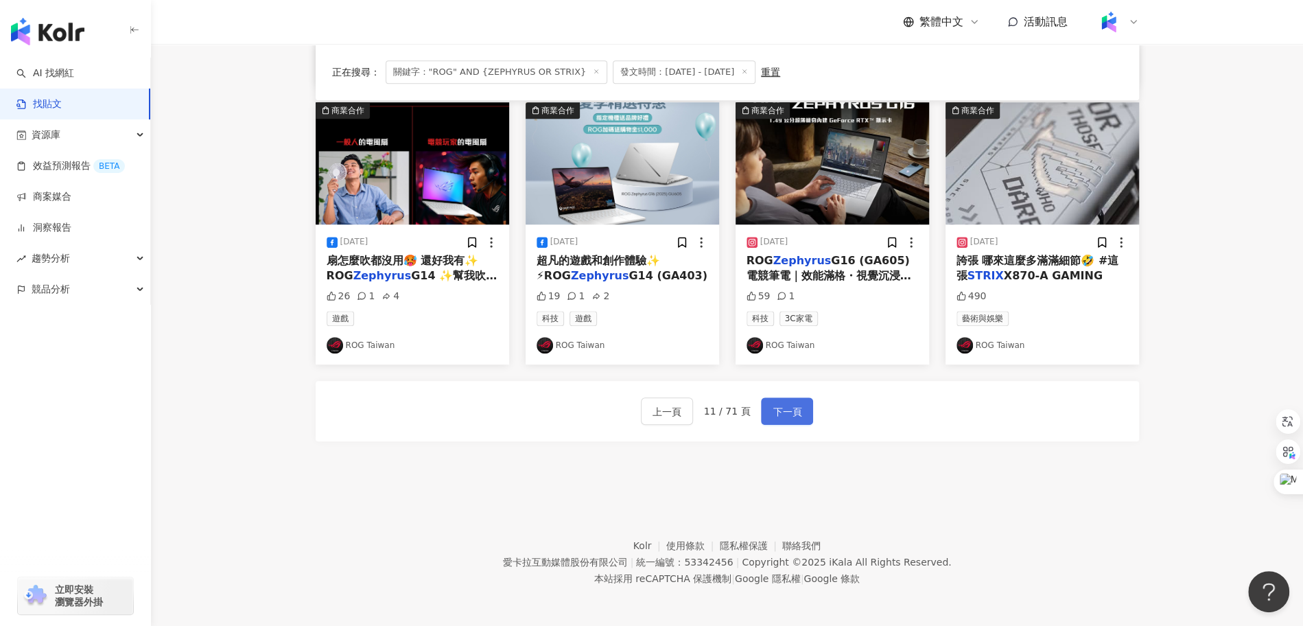
click at [767, 416] on button "下一頁" at bounding box center [787, 410] width 52 height 27
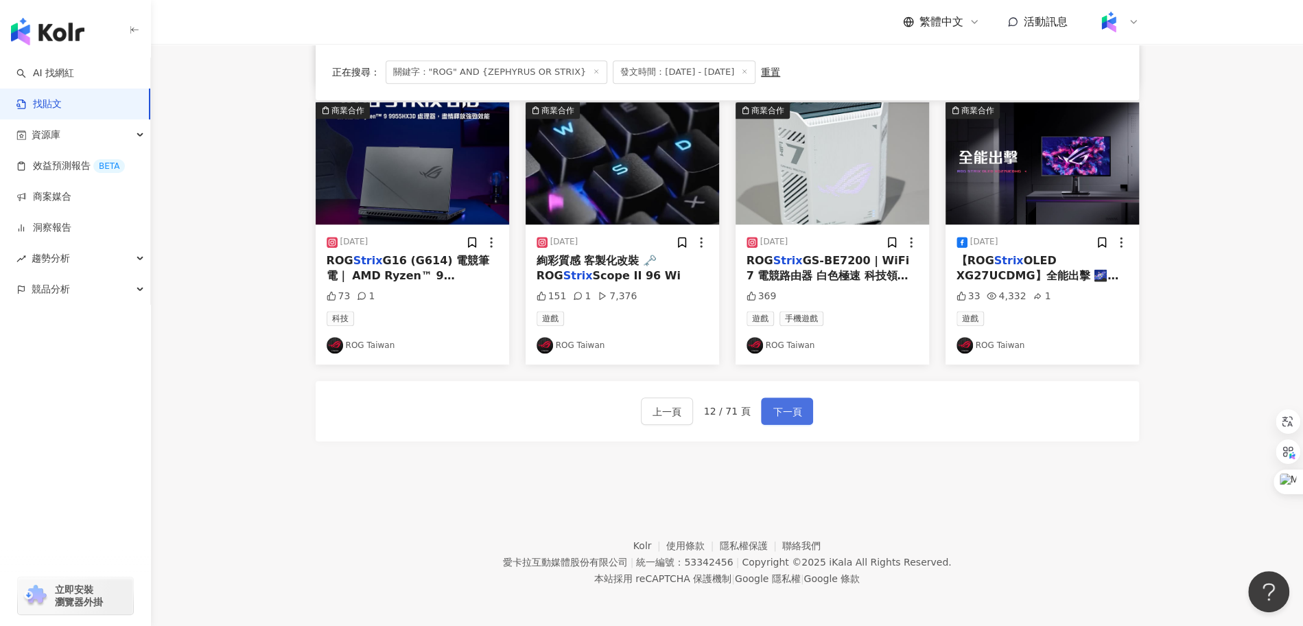
click at [767, 416] on button "下一頁" at bounding box center [787, 410] width 52 height 27
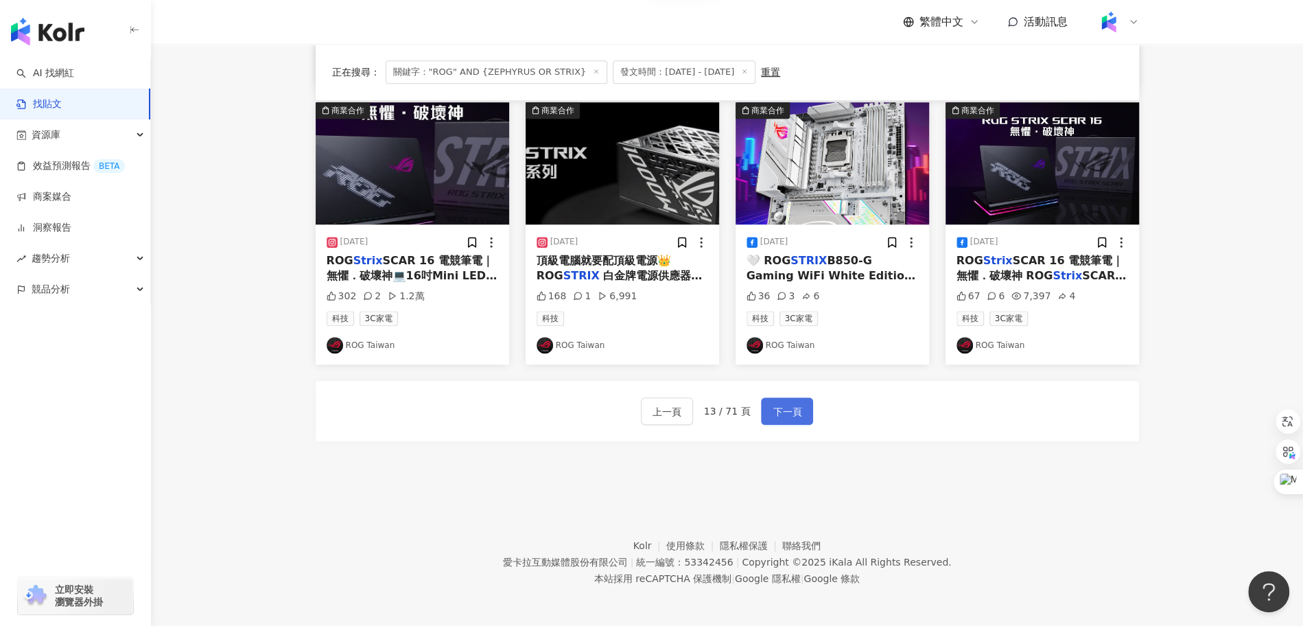
click at [784, 411] on span "下一頁" at bounding box center [787, 411] width 29 height 16
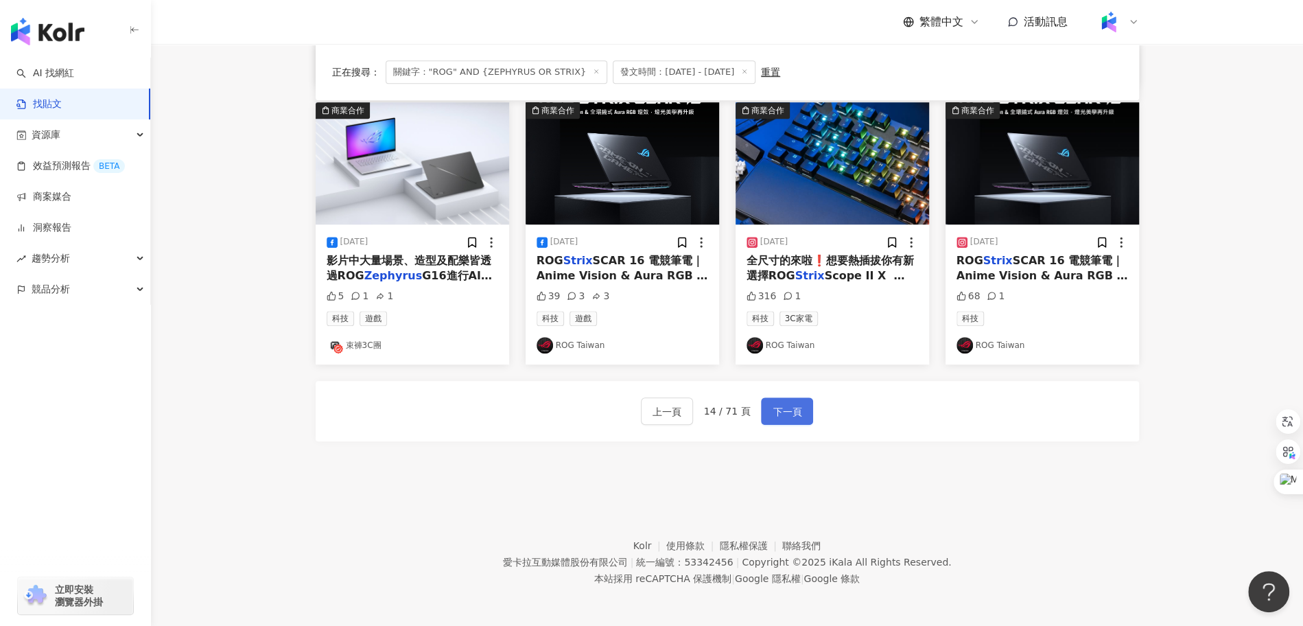
click at [784, 411] on span "下一頁" at bounding box center [787, 411] width 29 height 16
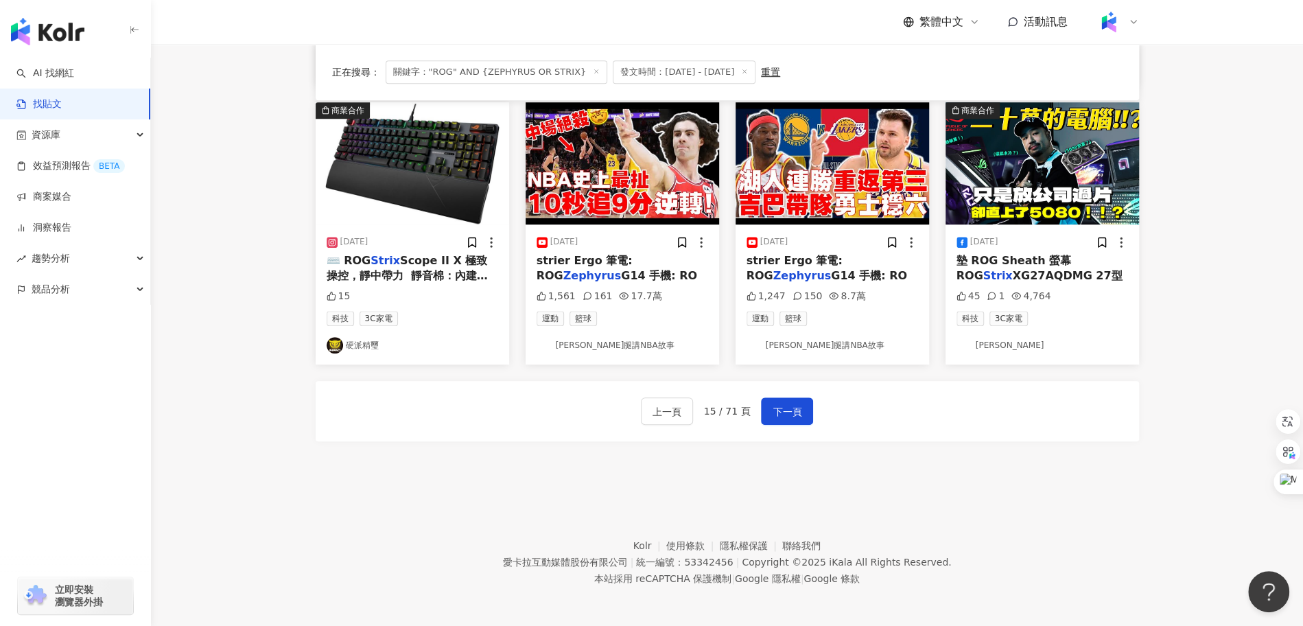
click at [621, 272] on span "G14 手機: RO" at bounding box center [659, 275] width 76 height 13
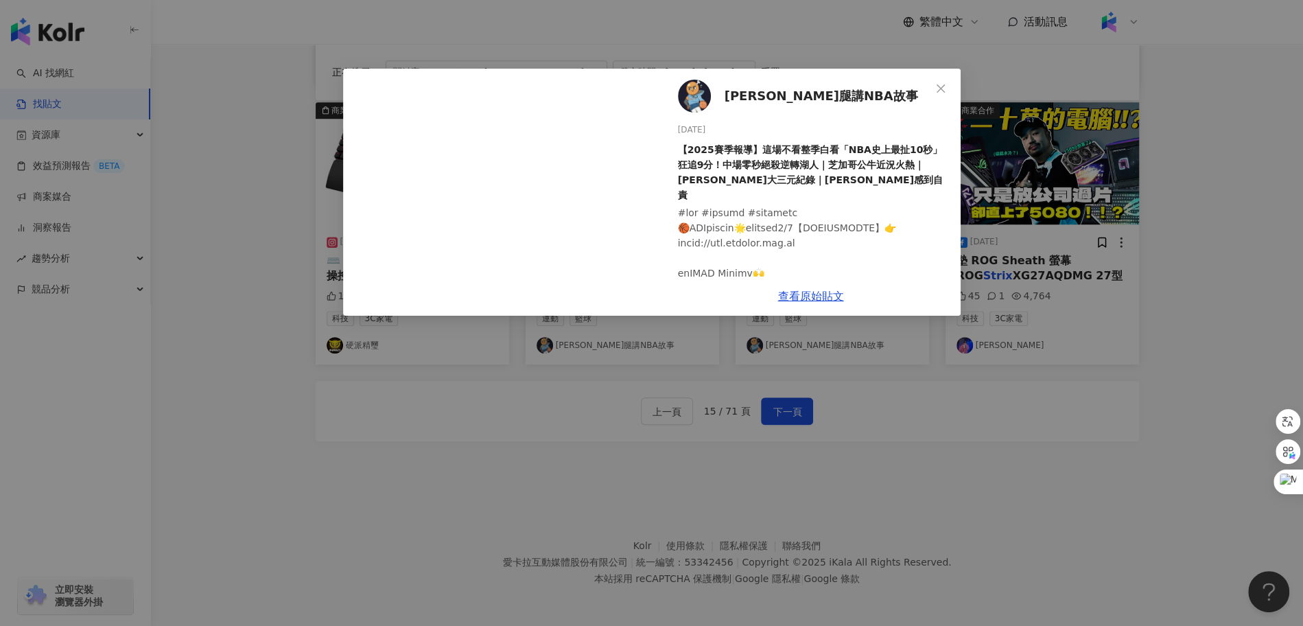
click at [915, 486] on div "GARY G腿講NBA故事 2025/3/28 【2025賽季報導】這場不看整季白看「NBA史上最扯10秒」狂追9分！中場零秒絕殺逆轉湖人｜芝加哥公牛近況火熱…" at bounding box center [651, 313] width 1303 height 626
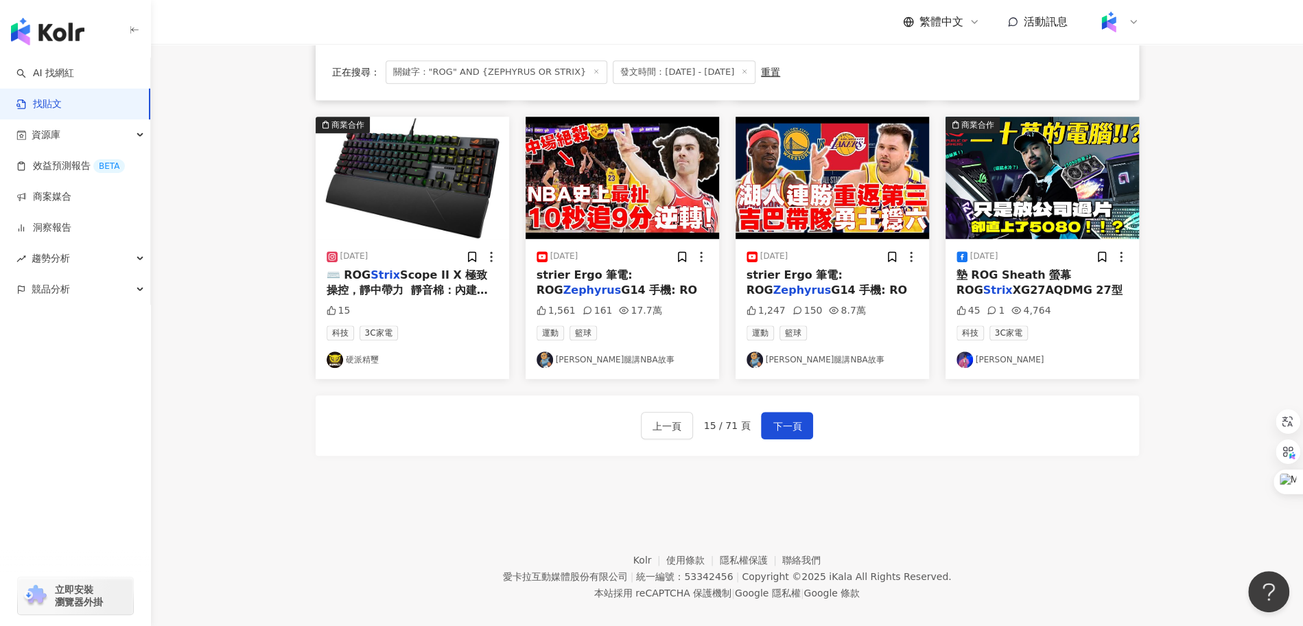
scroll to position [670, 0]
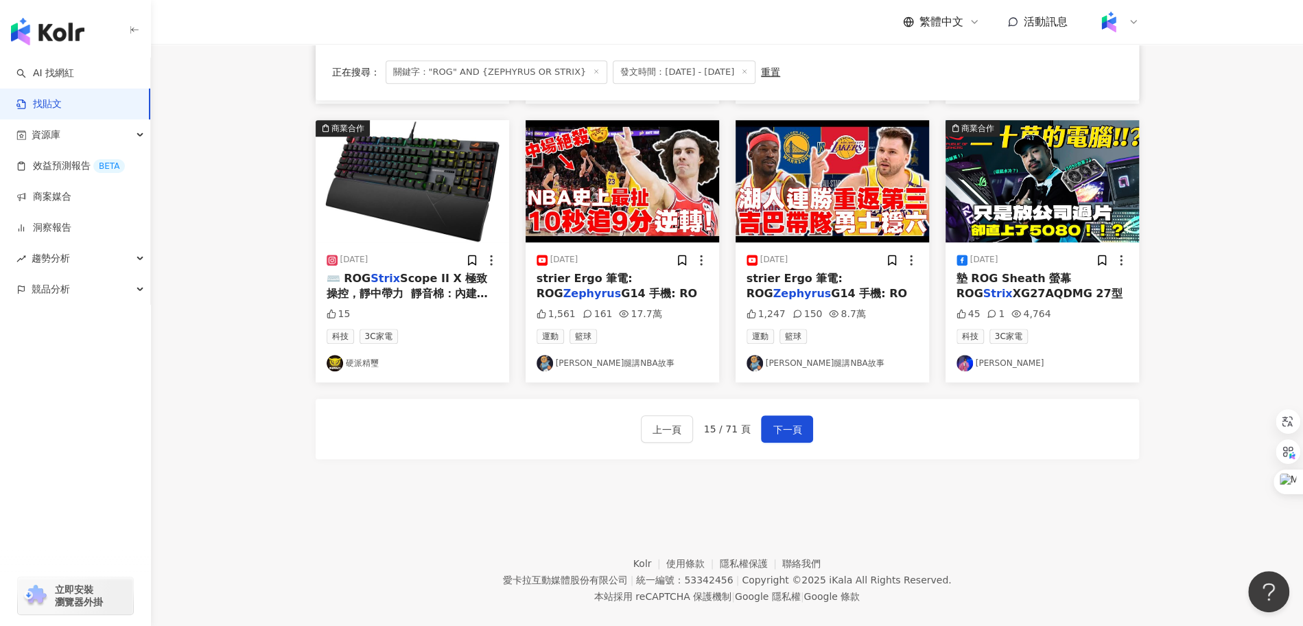
click at [1020, 289] on span "XG27AQDMG 27型" at bounding box center [1067, 293] width 110 height 13
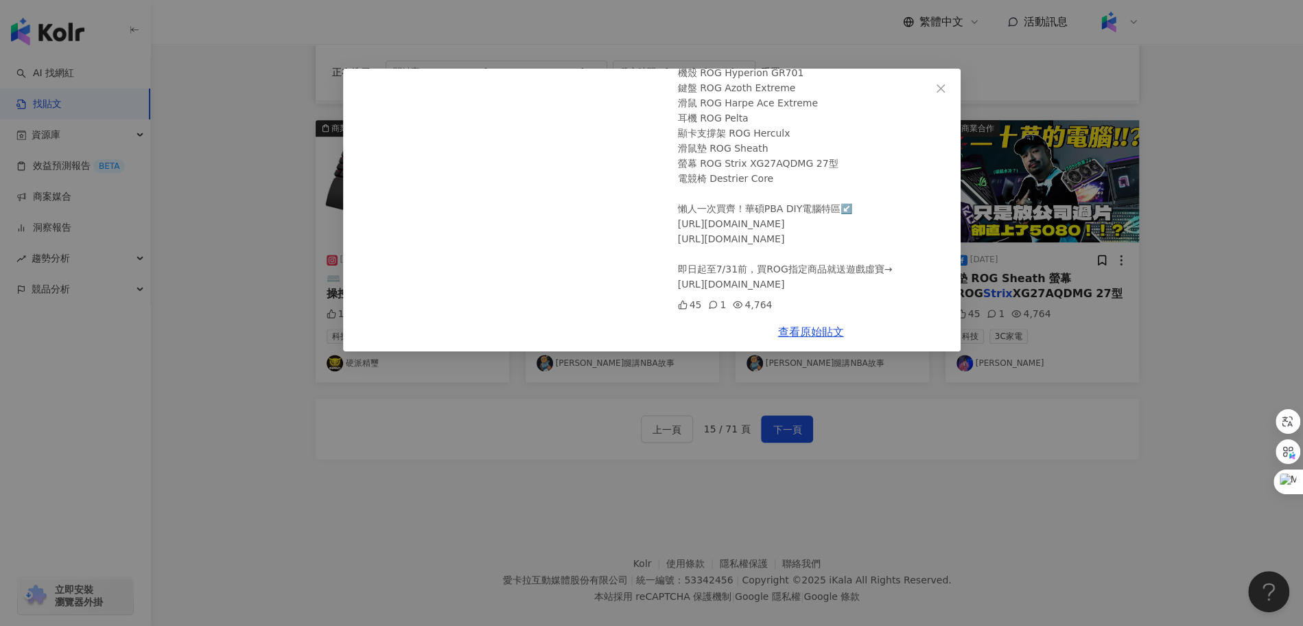
scroll to position [0, 0]
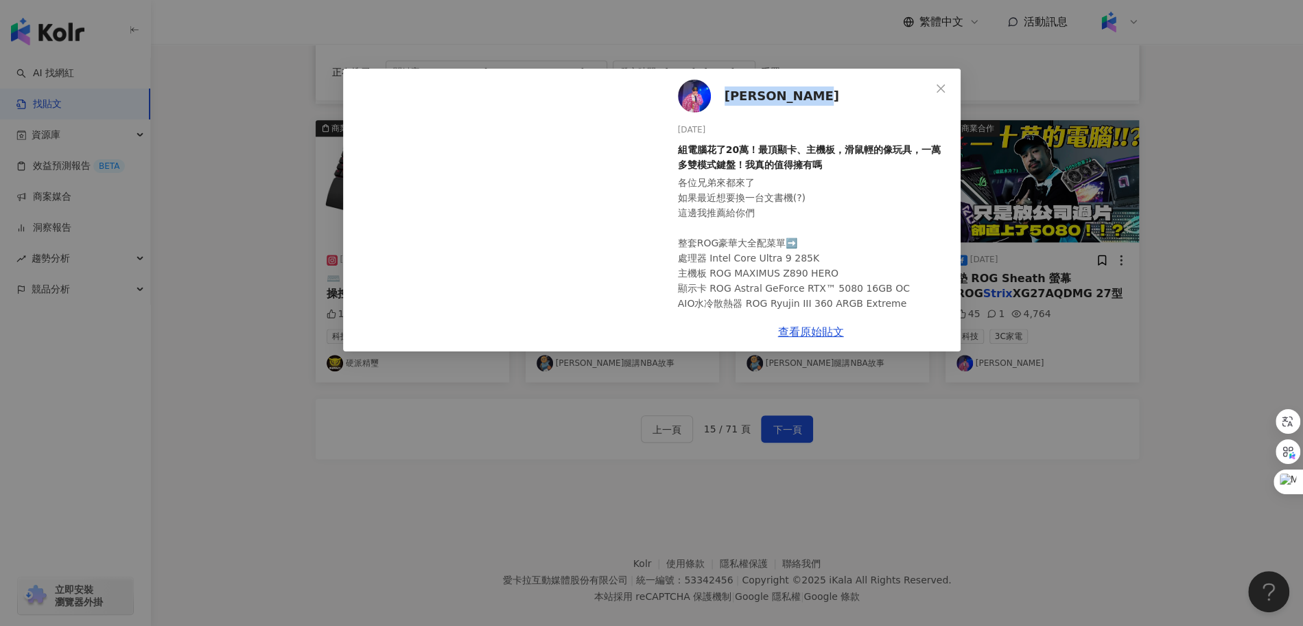
drag, startPoint x: 822, startPoint y: 104, endPoint x: 725, endPoint y: 101, distance: 97.5
click at [725, 101] on div "阿達 Ada chang 2025/7/12 組電腦花了20萬！最頂顯卡、主機板，滑鼠輕的像玩具，一萬多雙模式鍵盤！我真的值得擁有嗎 各位兄弟來都來了 如果最…" at bounding box center [810, 191] width 299 height 244
copy span "阿達 Ada chang"
click at [1044, 429] on div "阿達 Ada chang 2025/7/12 組電腦花了20萬！最頂顯卡、主機板，滑鼠輕的像玩具，一萬多雙模式鍵盤！我真的值得擁有嗎 各位兄弟來都來了 如果最…" at bounding box center [651, 313] width 1303 height 626
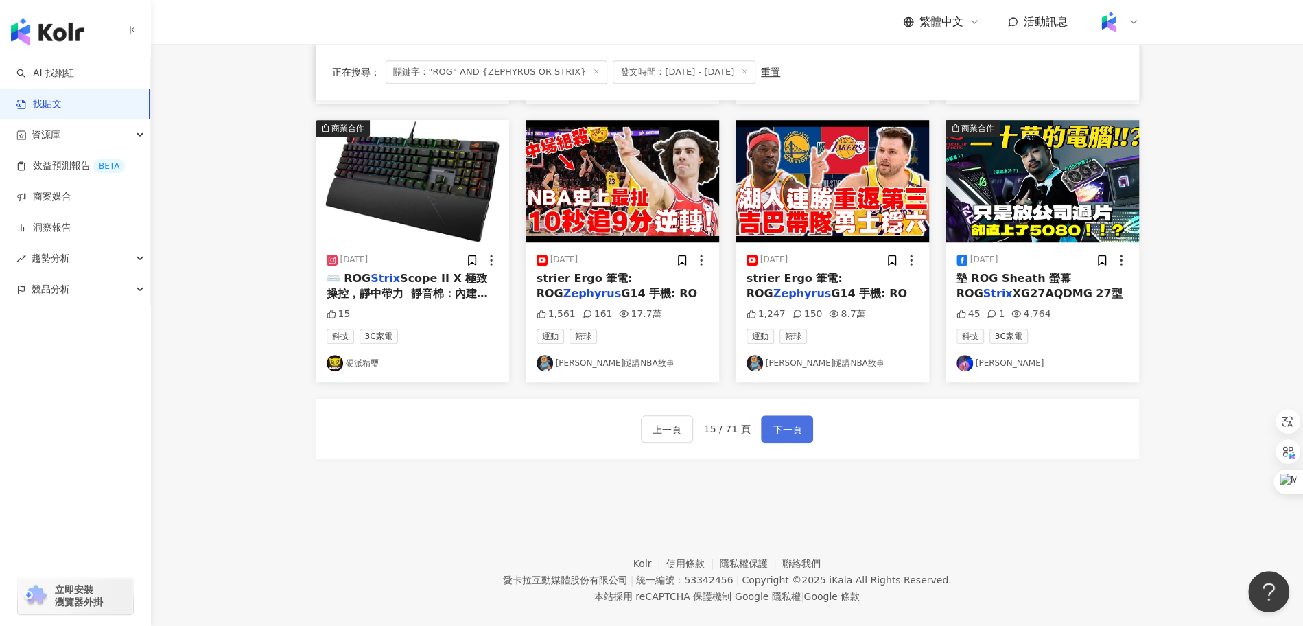
click at [801, 438] on button "下一頁" at bounding box center [787, 428] width 52 height 27
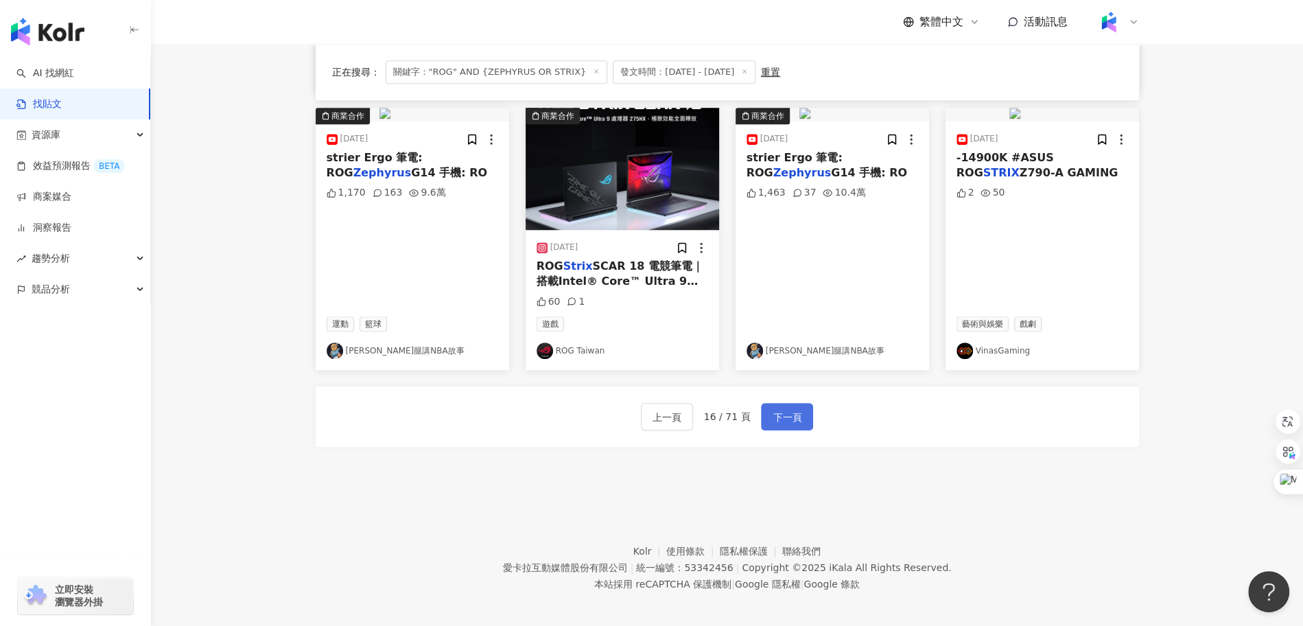
scroll to position [670, 0]
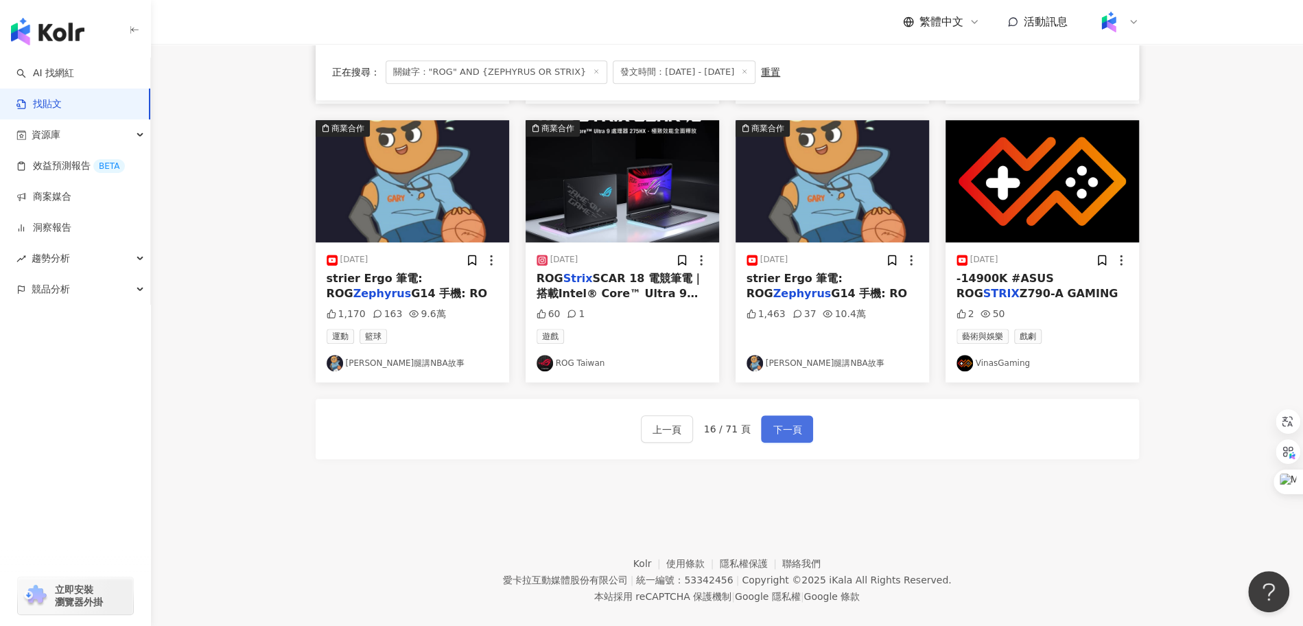
click at [786, 421] on span "下一頁" at bounding box center [787, 429] width 29 height 16
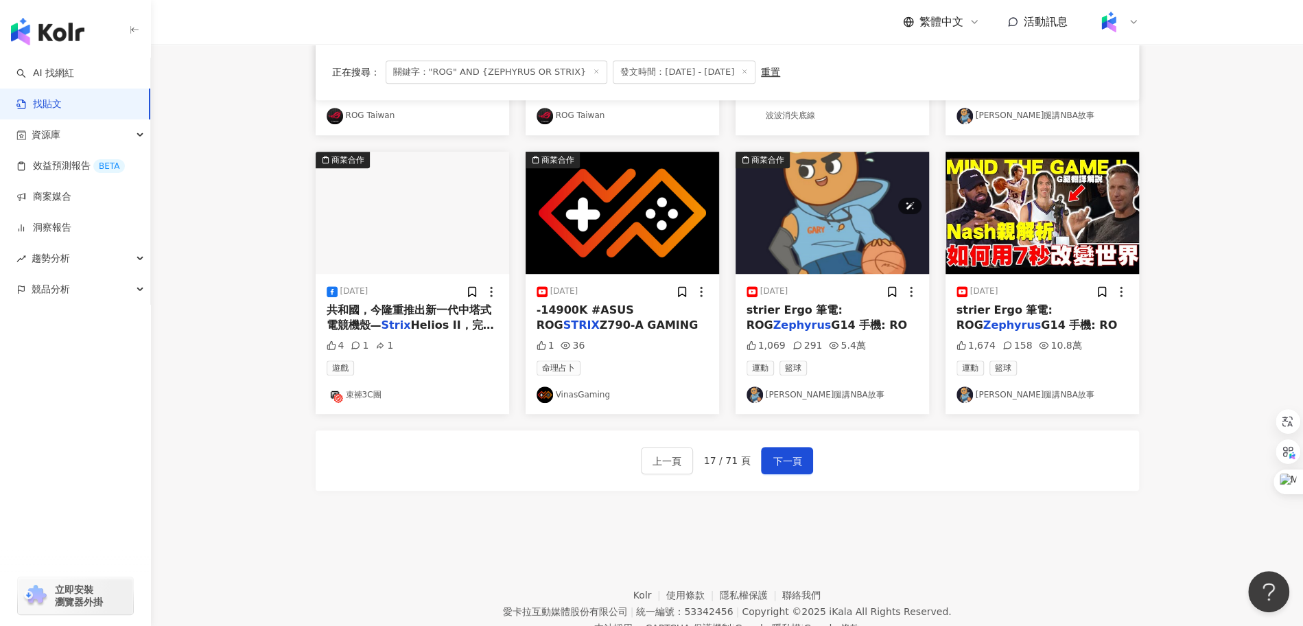
scroll to position [688, 0]
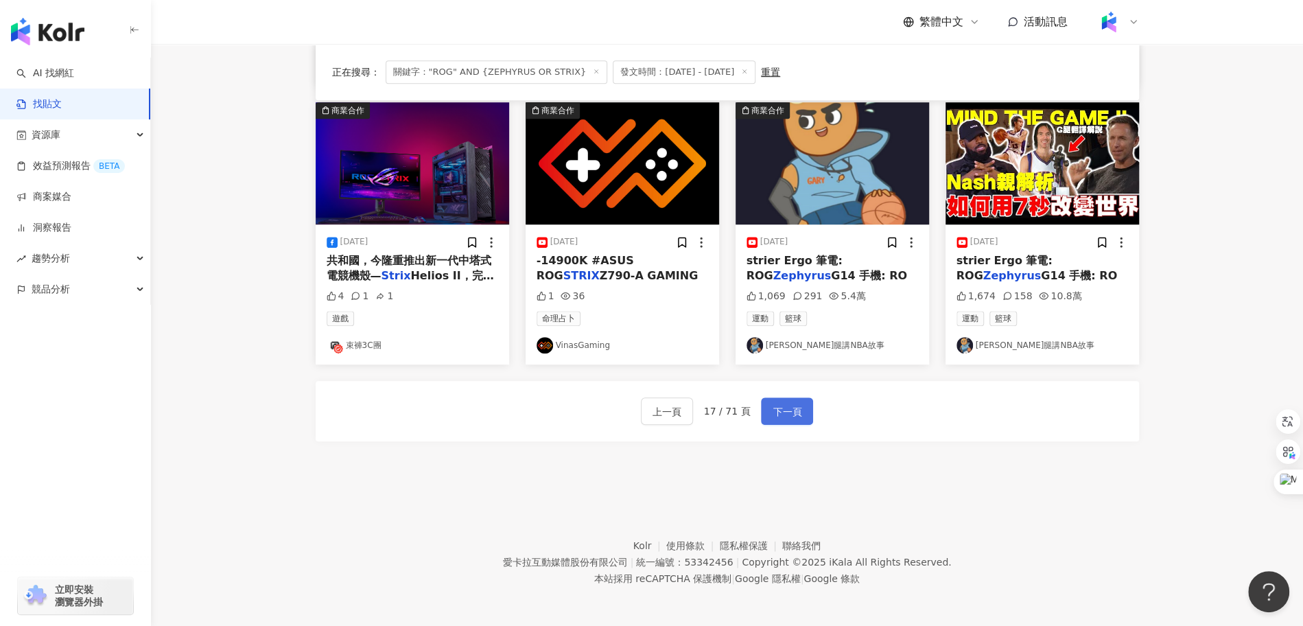
click at [777, 412] on span "下一頁" at bounding box center [787, 411] width 29 height 16
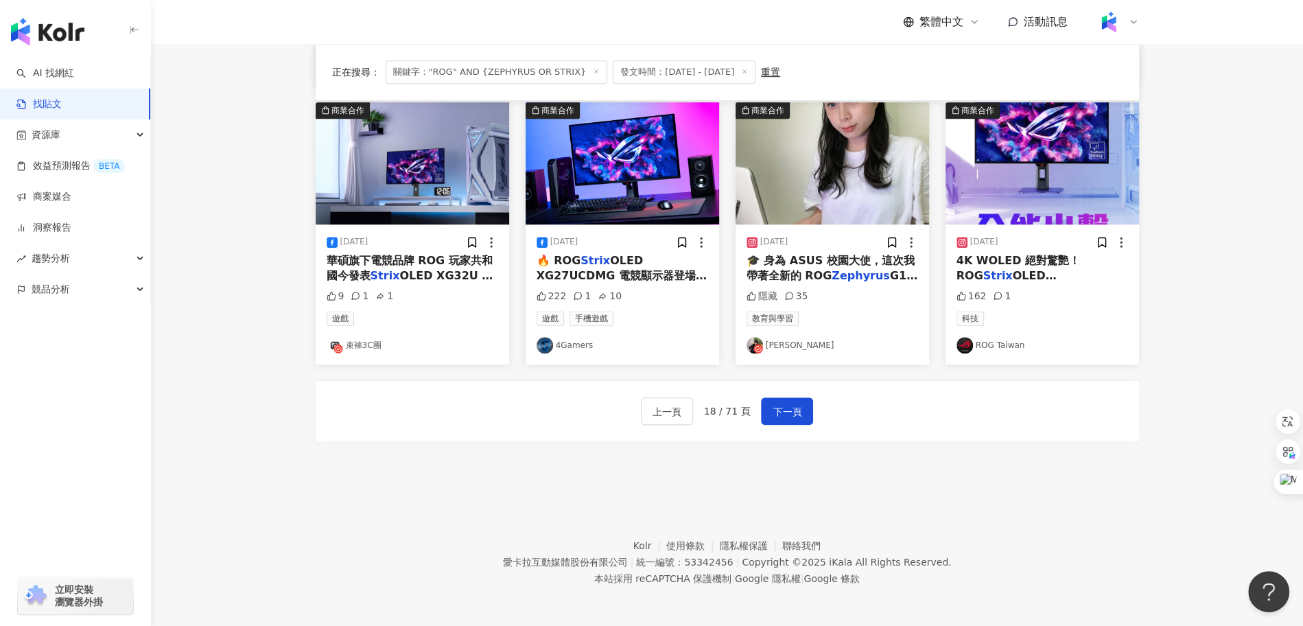
click at [838, 260] on span "🎓 身為 ASUS 校園大使，這次我帶著全新的 ROG" at bounding box center [831, 268] width 168 height 28
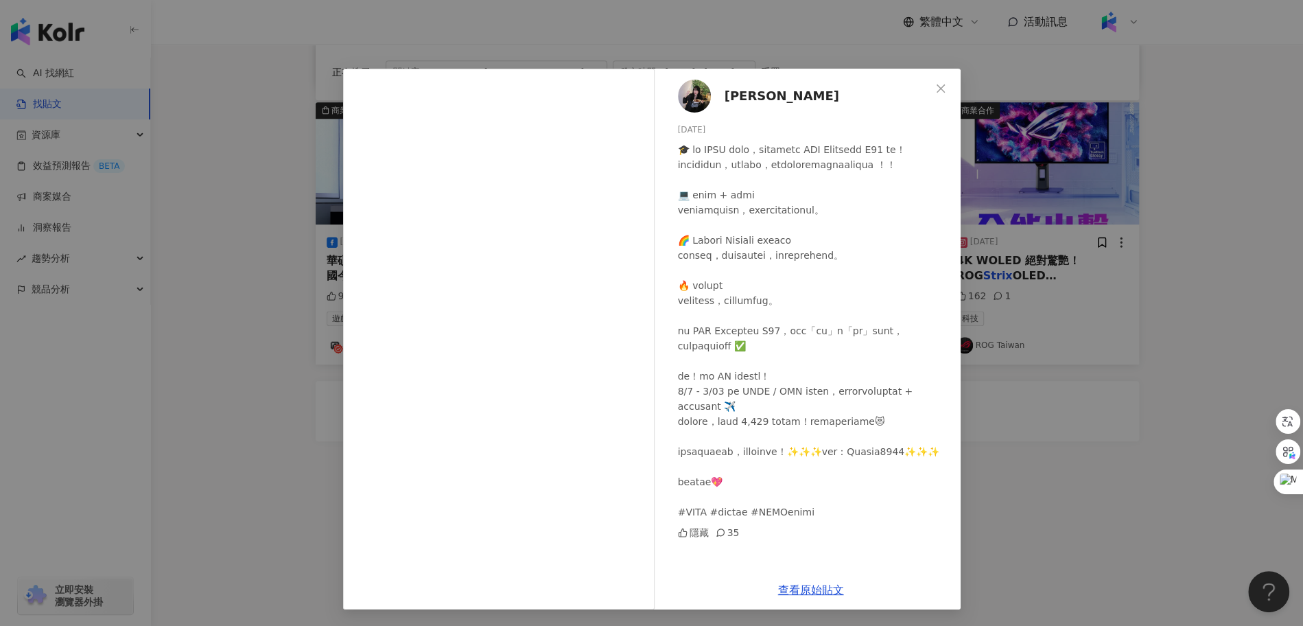
scroll to position [0, 0]
drag, startPoint x: 758, startPoint y: 101, endPoint x: 718, endPoint y: 99, distance: 40.5
click at [718, 99] on div "葳妮 2025/8/25 隱藏 35" at bounding box center [810, 320] width 299 height 502
copy span "葳妮"
click at [1031, 367] on div "葳妮 2025/8/25 隱藏 35 查看原始貼文" at bounding box center [651, 313] width 1303 height 626
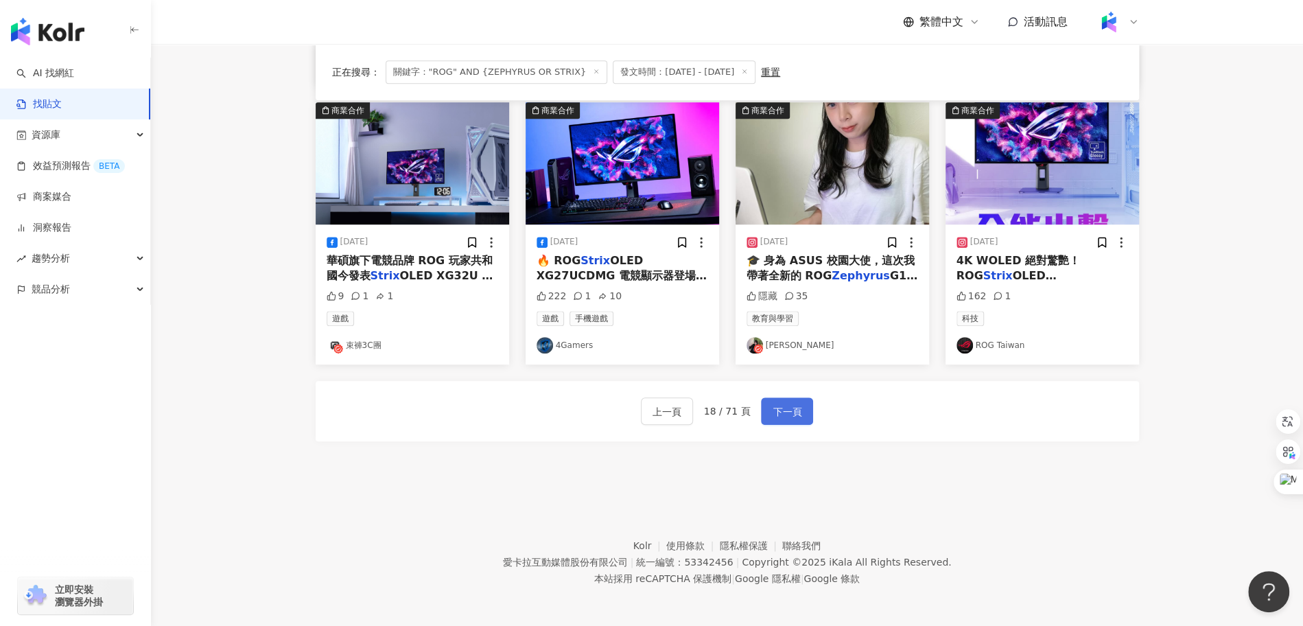
click at [781, 414] on span "下一頁" at bounding box center [787, 411] width 29 height 16
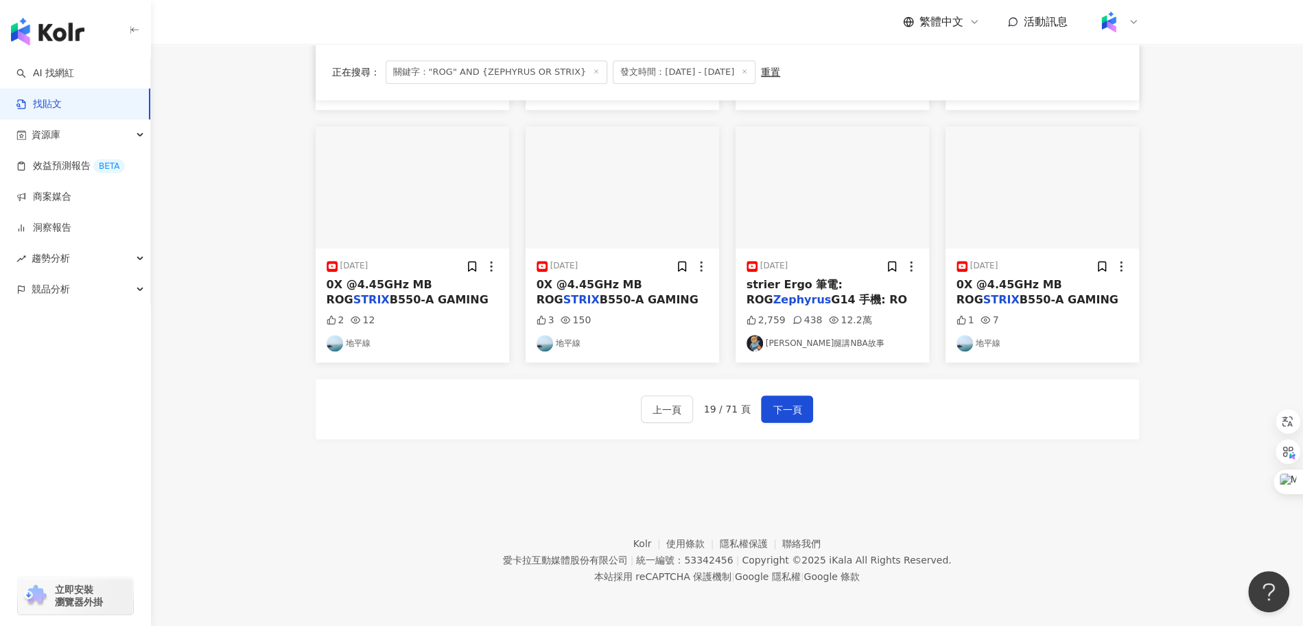
scroll to position [662, 0]
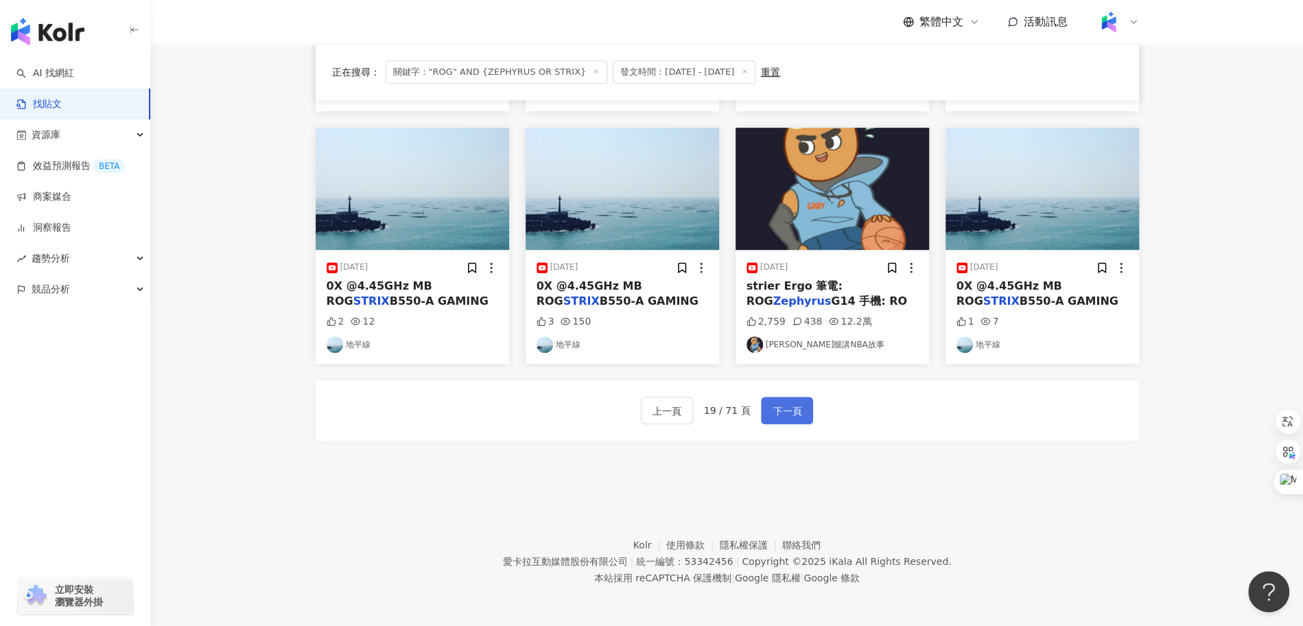
click at [790, 406] on span "下一頁" at bounding box center [787, 411] width 29 height 16
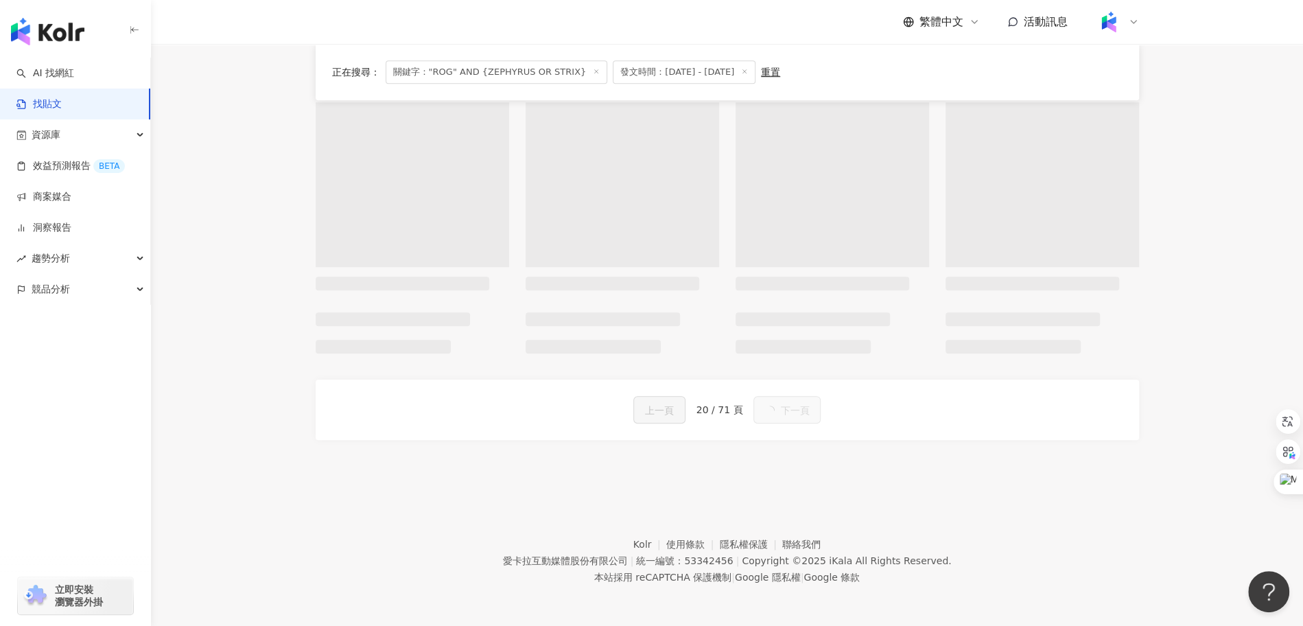
scroll to position [688, 0]
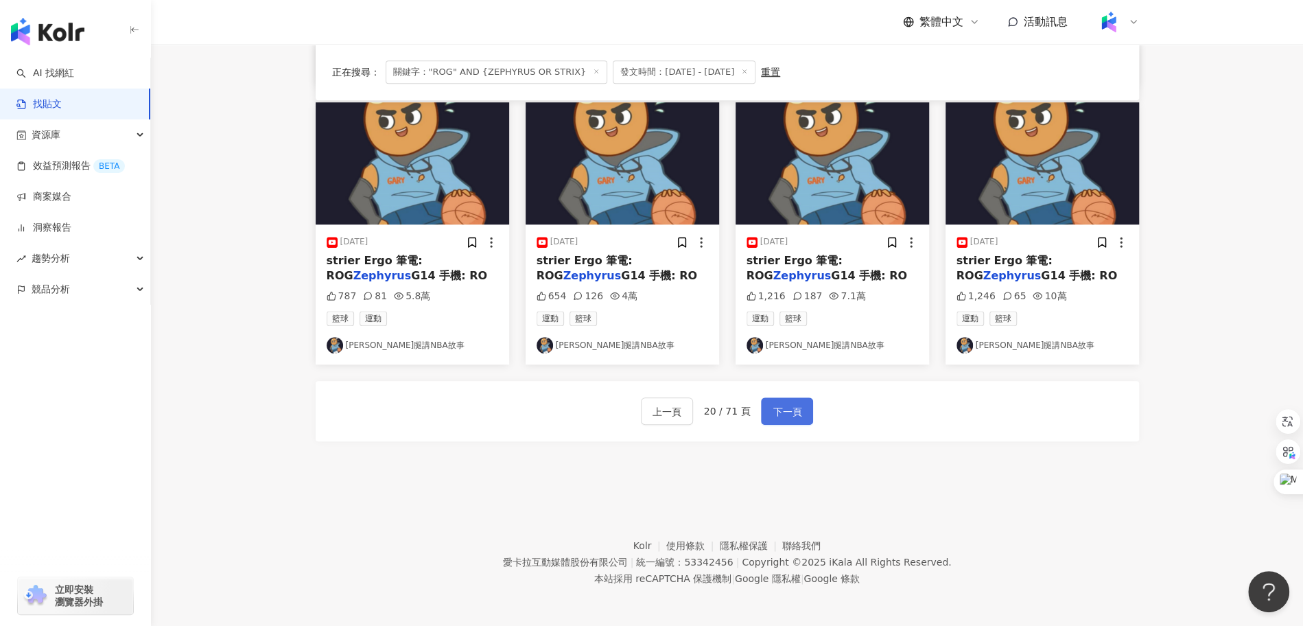
click at [790, 406] on span "下一頁" at bounding box center [787, 411] width 29 height 16
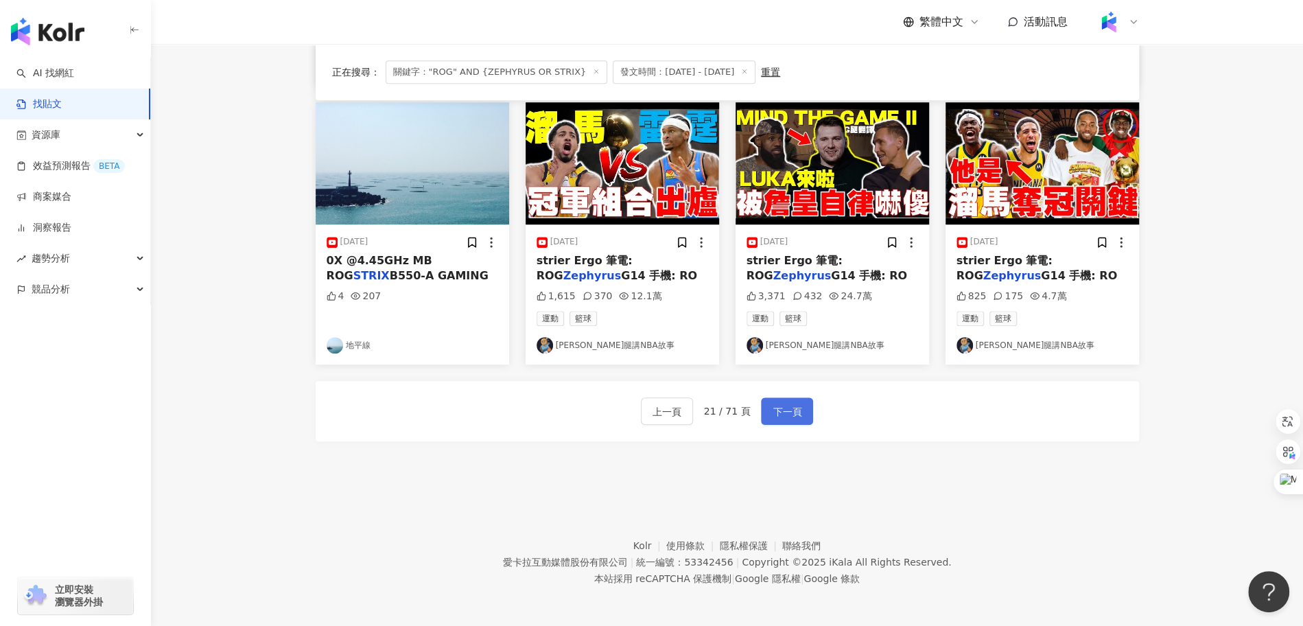
click at [790, 406] on span "下一頁" at bounding box center [787, 411] width 29 height 16
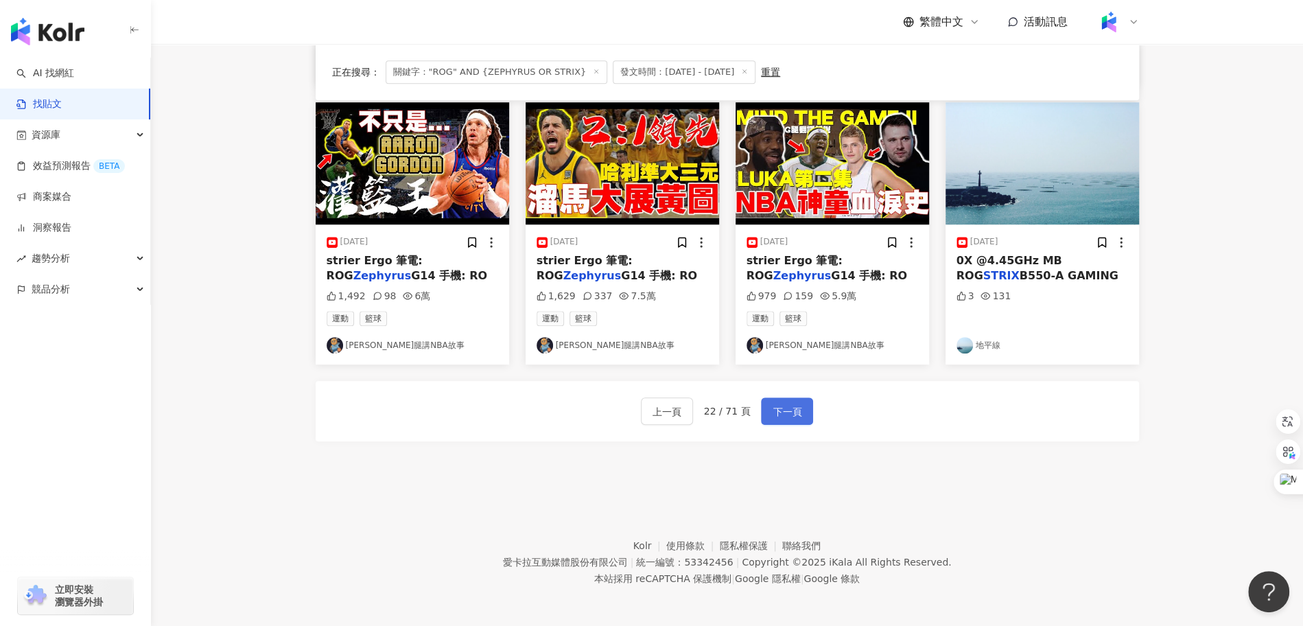
click at [782, 415] on span "下一頁" at bounding box center [787, 411] width 29 height 16
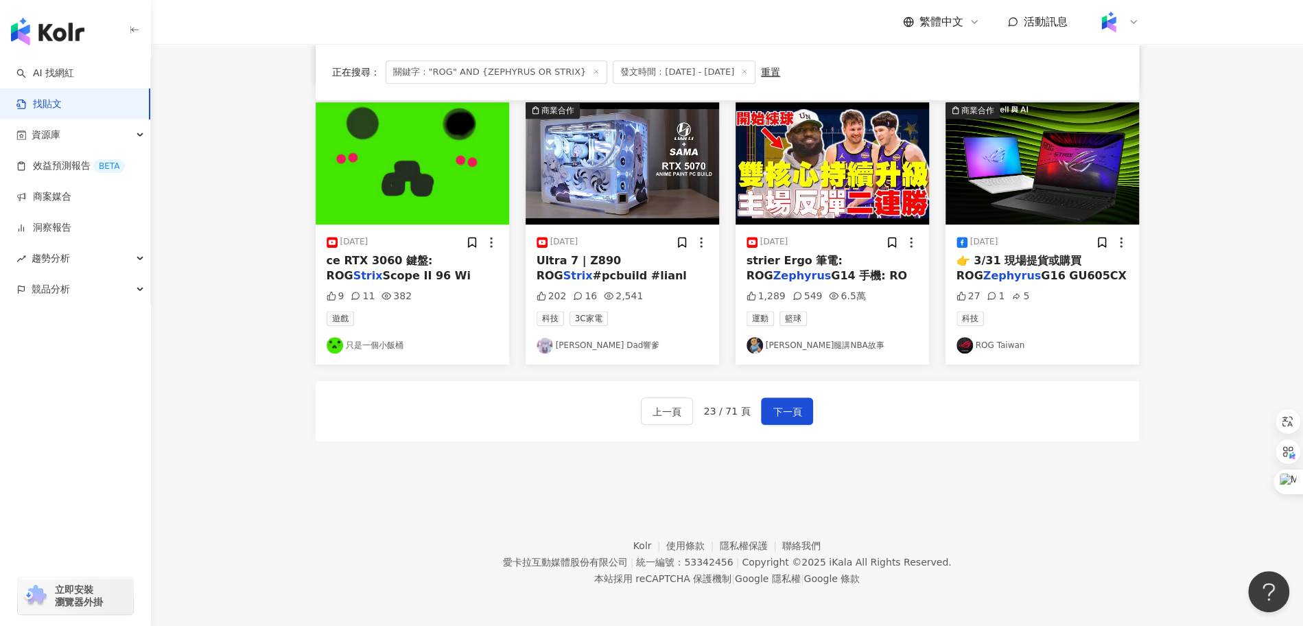
click at [793, 424] on div "上一頁 23 / 71 頁 下一頁" at bounding box center [727, 411] width 823 height 60
click at [792, 415] on span "下一頁" at bounding box center [787, 411] width 29 height 16
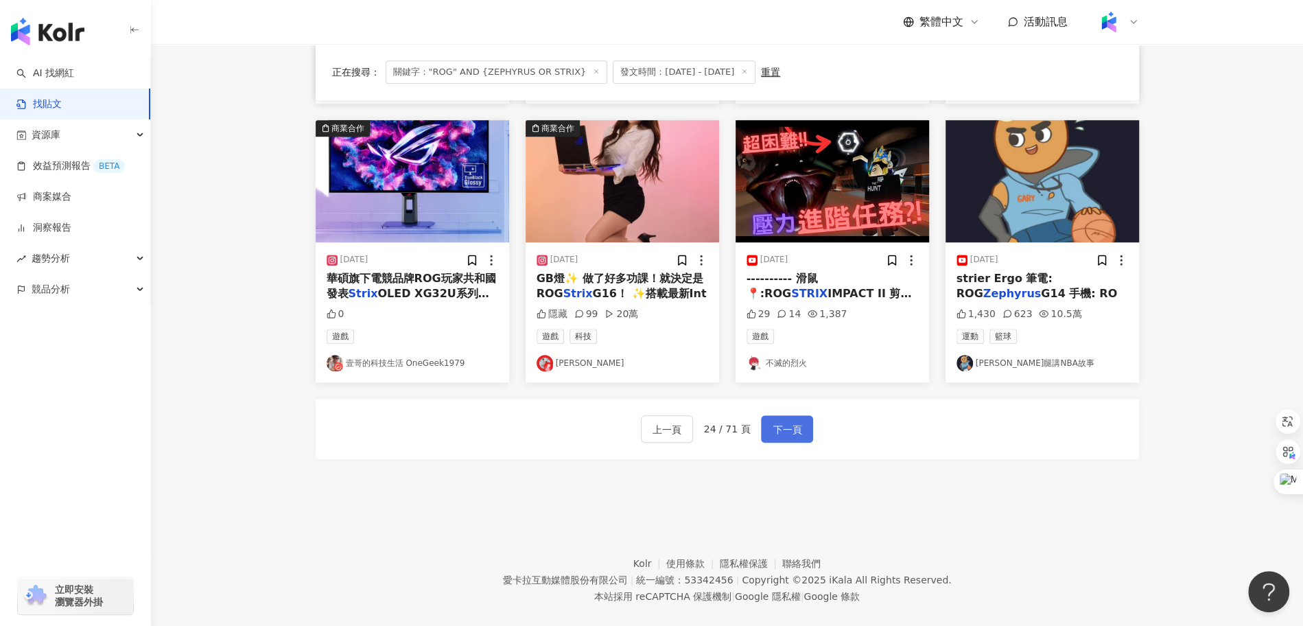
scroll to position [668, 0]
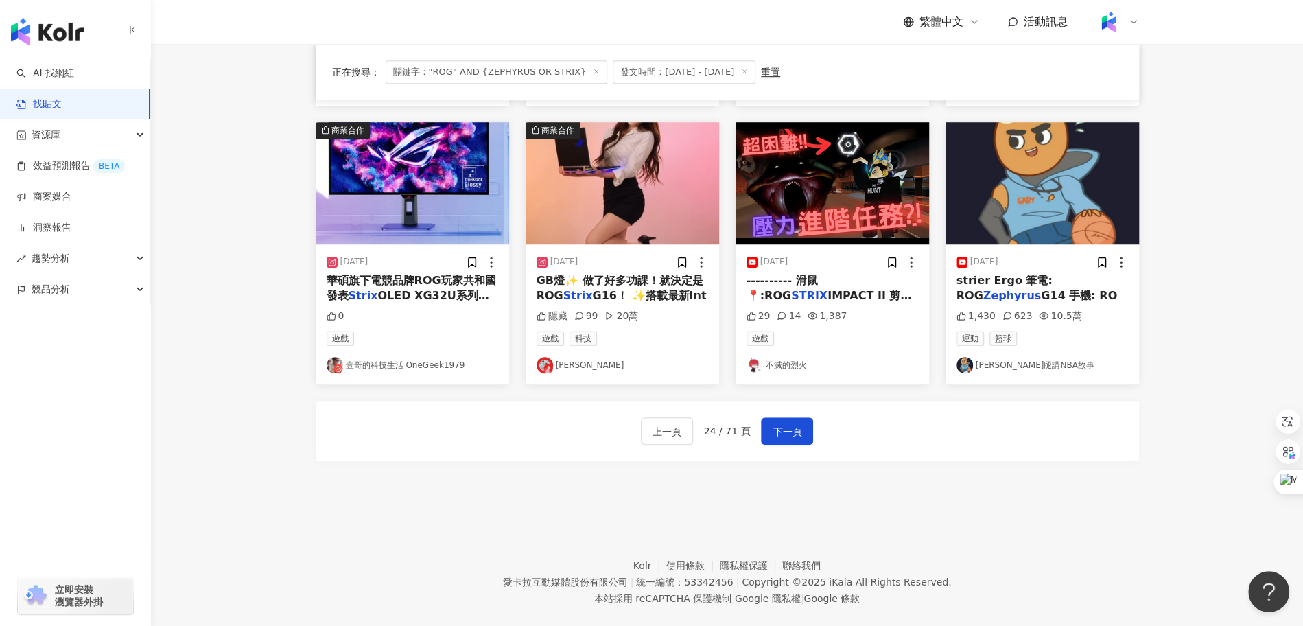
click at [600, 283] on span "GB燈✨ 做了好多功課！就決定是ROG" at bounding box center [620, 288] width 167 height 28
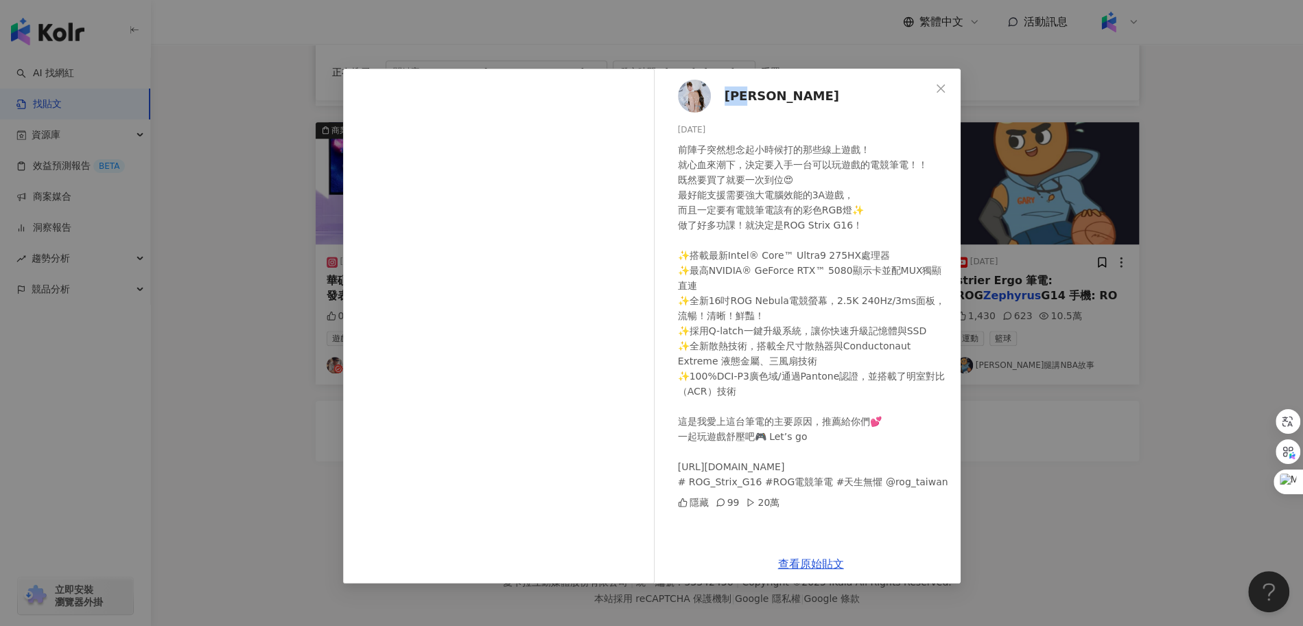
drag, startPoint x: 768, startPoint y: 94, endPoint x: 720, endPoint y: 96, distance: 48.8
click at [718, 96] on div "陳怡叡 2025/6/6 前陣子突然想念起小時候打的那些線上遊戲！ 就心血來潮下，決定要入手一台可以玩遊戲的電競筆電！！ 既然要買了就要一次到位😍 最好能支援…" at bounding box center [810, 307] width 299 height 476
click at [992, 443] on div "陳怡叡 2025/6/6 前陣子突然想念起小時候打的那些線上遊戲！ 就心血來潮下，決定要入手一台可以玩遊戲的電競筆電！！ 既然要買了就要一次到位😍 最好能支援…" at bounding box center [651, 313] width 1303 height 626
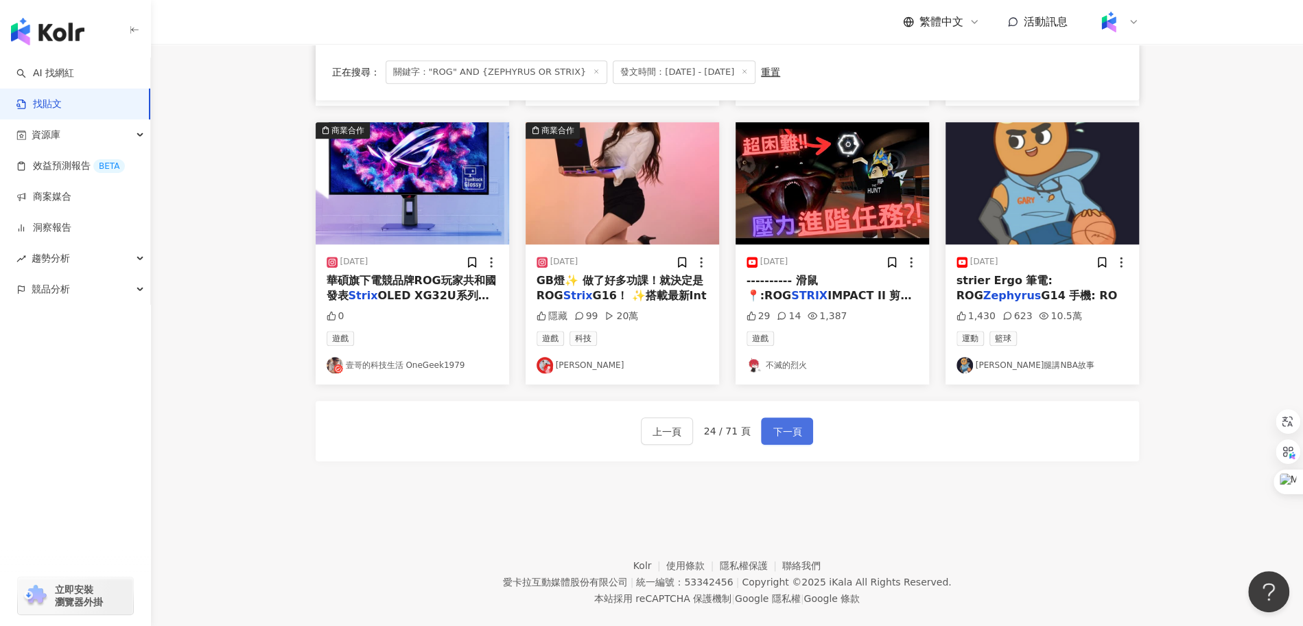
click at [777, 425] on span "下一頁" at bounding box center [787, 431] width 29 height 16
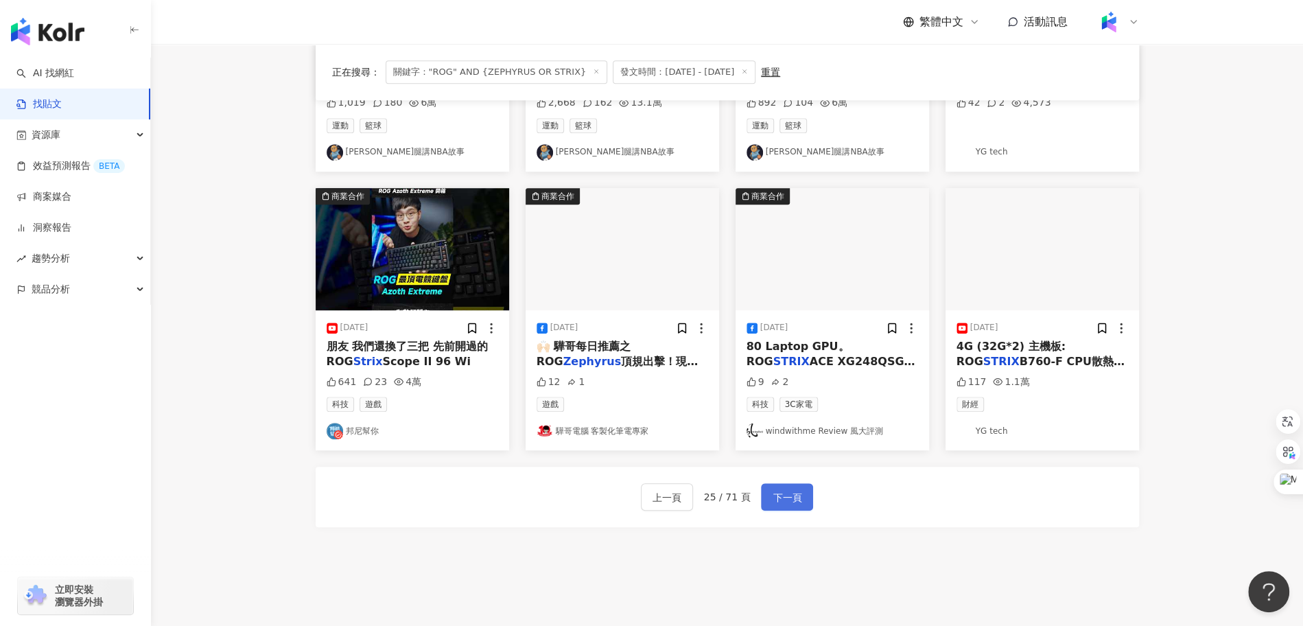
scroll to position [688, 0]
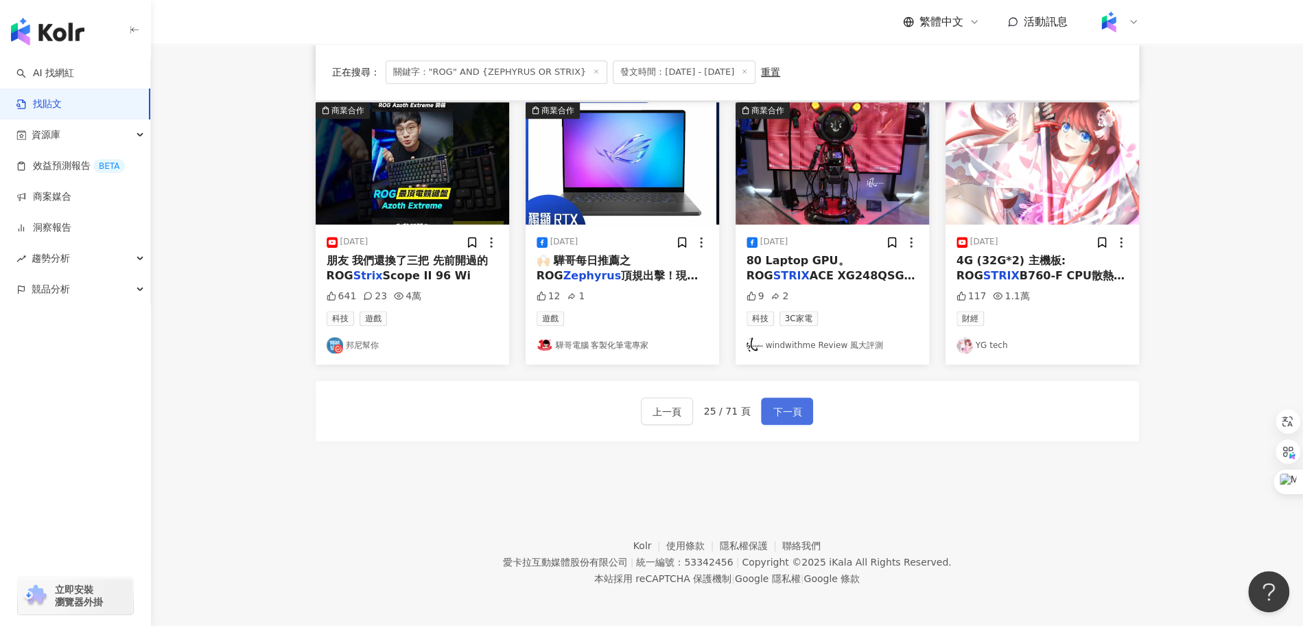
click at [785, 410] on span "下一頁" at bounding box center [787, 411] width 29 height 16
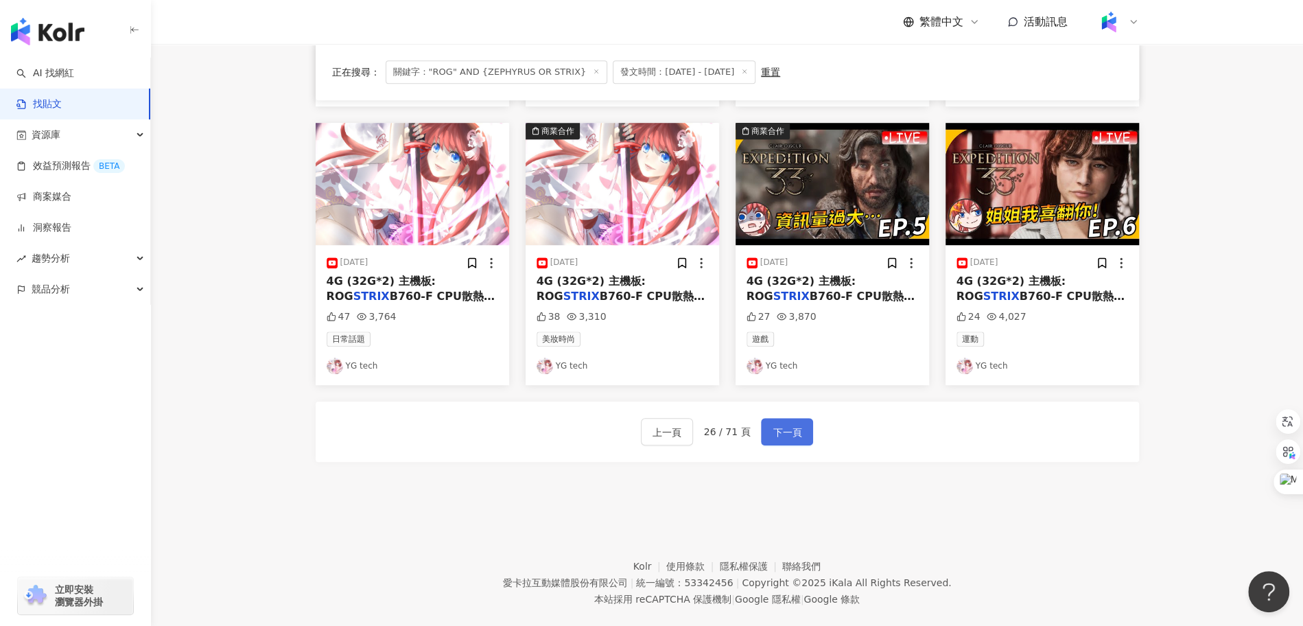
scroll to position [662, 0]
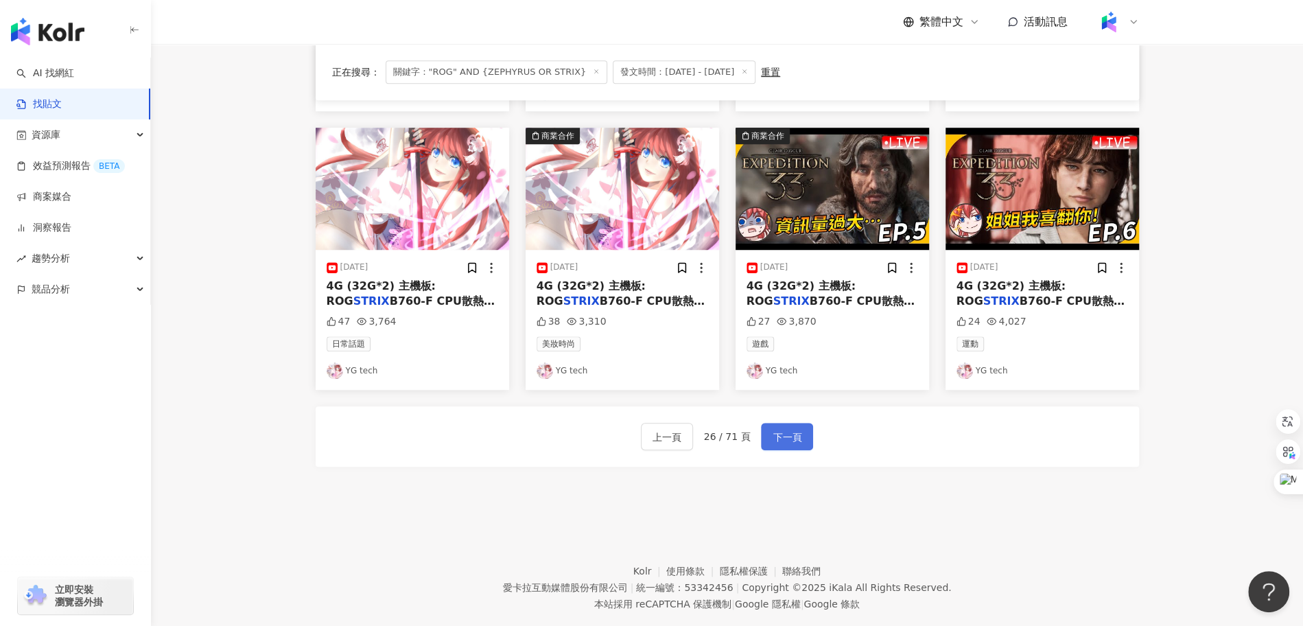
click at [782, 432] on span "下一頁" at bounding box center [787, 437] width 29 height 16
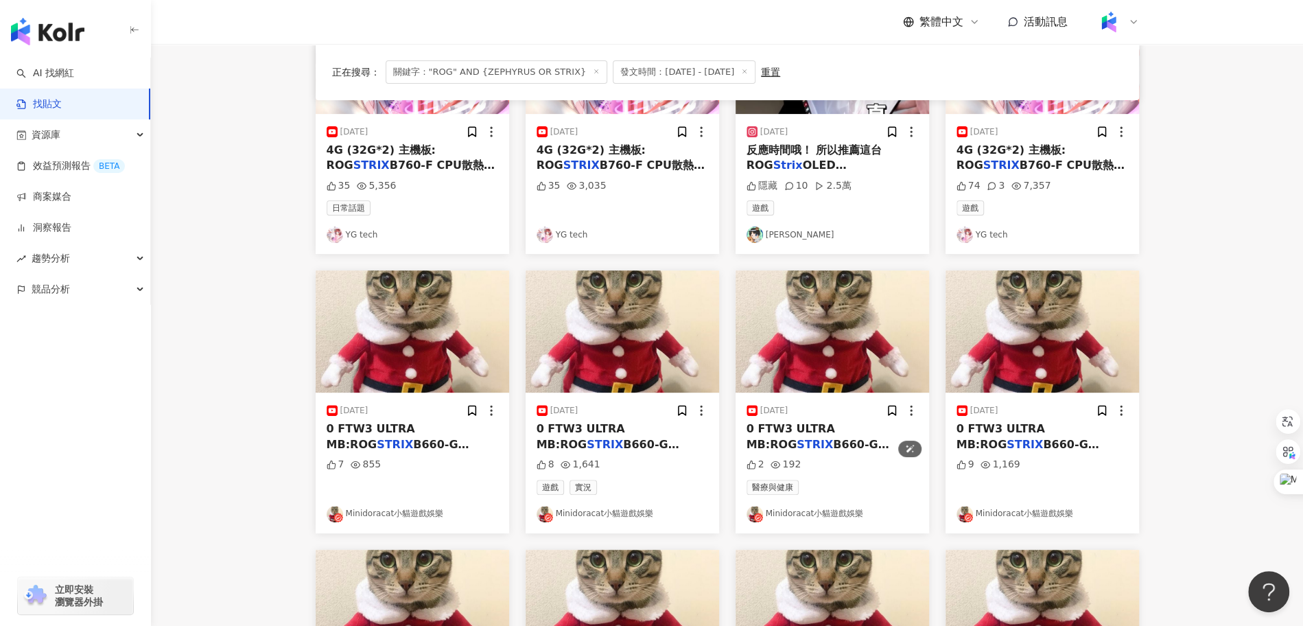
scroll to position [688, 0]
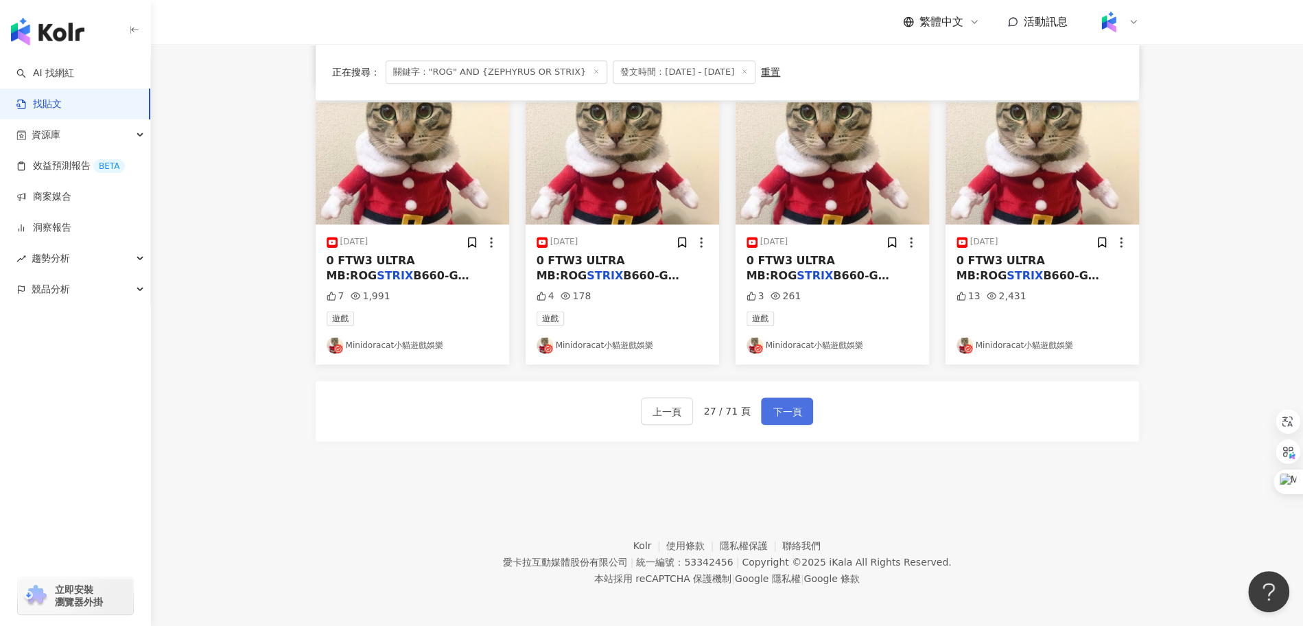
click at [783, 410] on span "下一頁" at bounding box center [787, 411] width 29 height 16
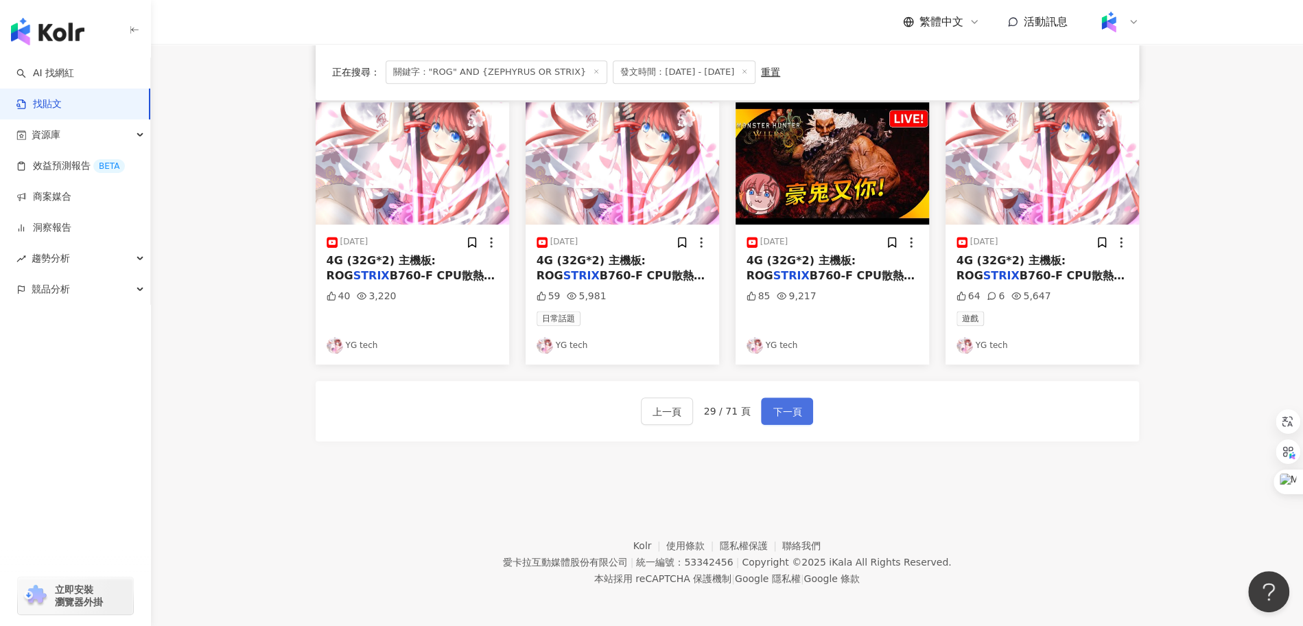
click at [784, 411] on span "下一頁" at bounding box center [787, 411] width 29 height 16
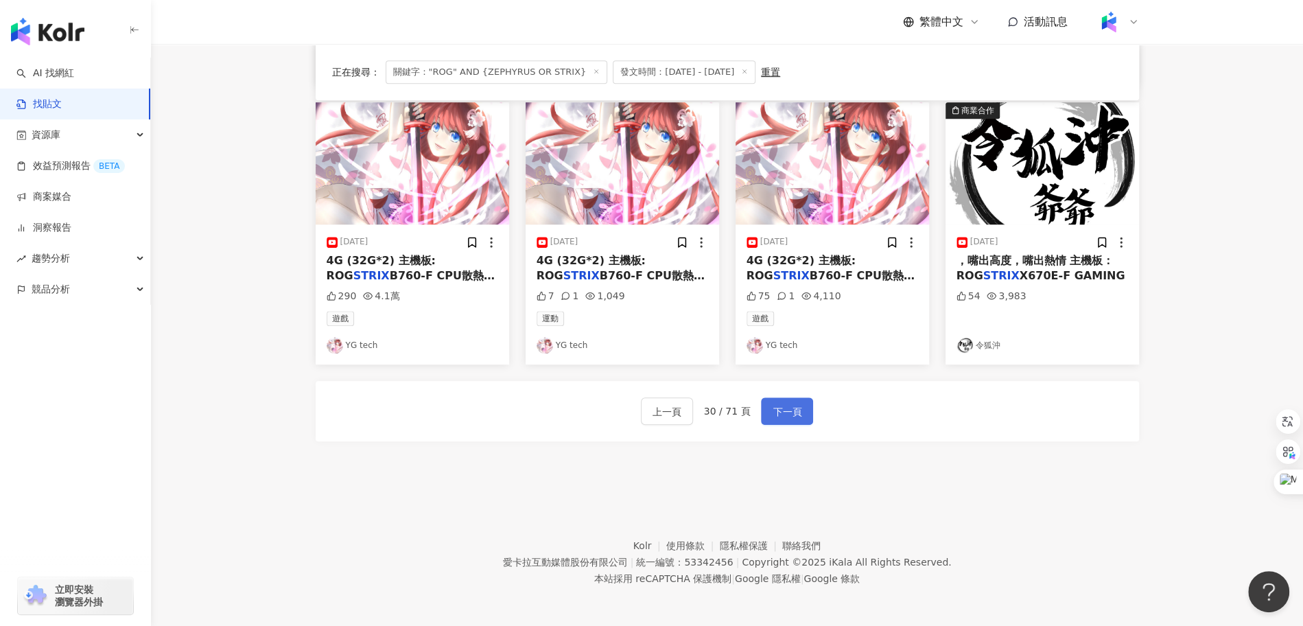
click at [793, 412] on span "下一頁" at bounding box center [787, 411] width 29 height 16
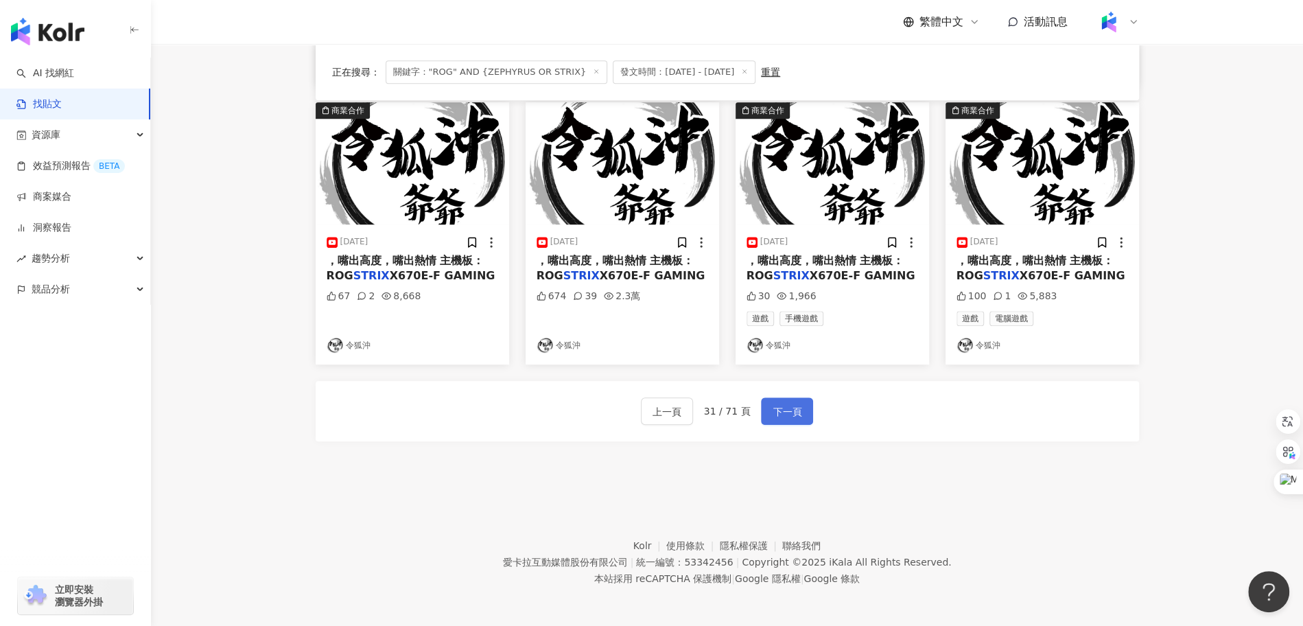
click at [793, 412] on span "下一頁" at bounding box center [787, 411] width 29 height 16
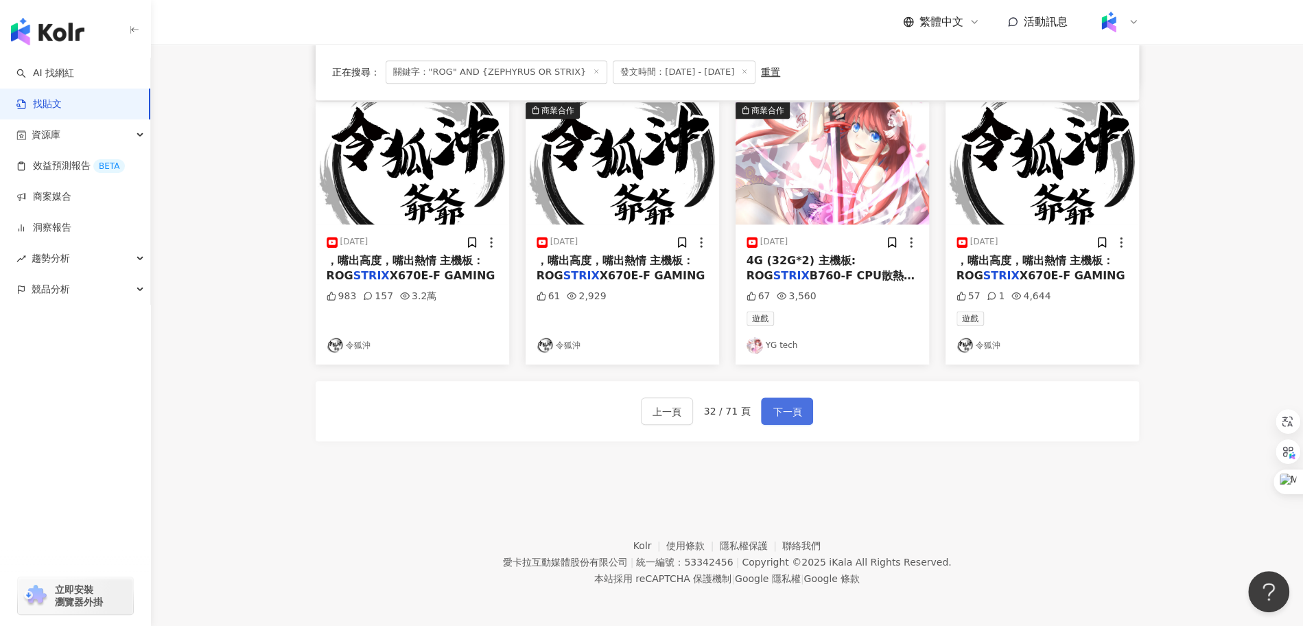
click at [793, 412] on span "下一頁" at bounding box center [787, 411] width 29 height 16
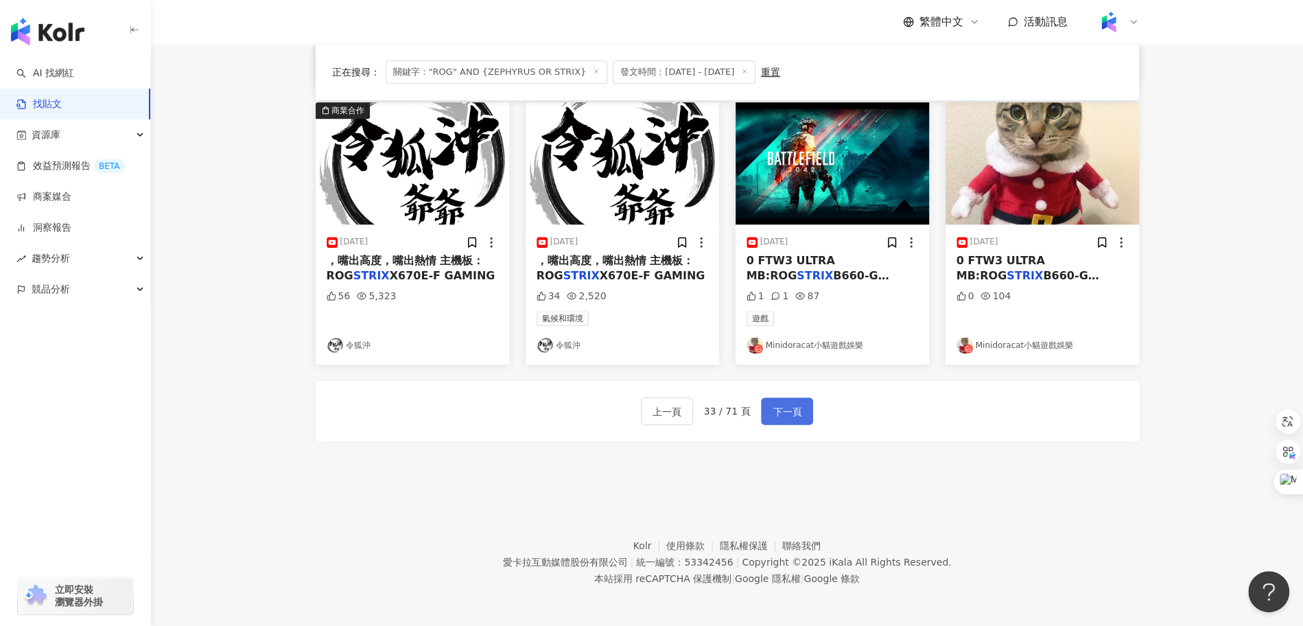
click at [793, 412] on span "下一頁" at bounding box center [787, 411] width 29 height 16
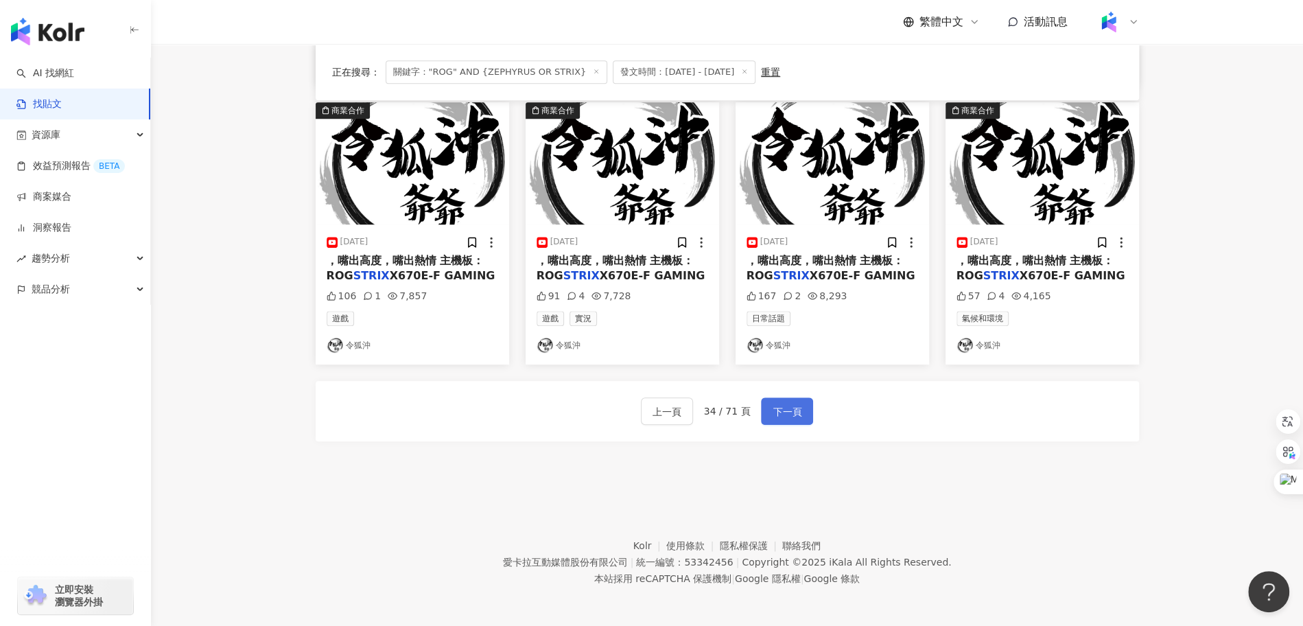
click at [793, 412] on span "下一頁" at bounding box center [787, 411] width 29 height 16
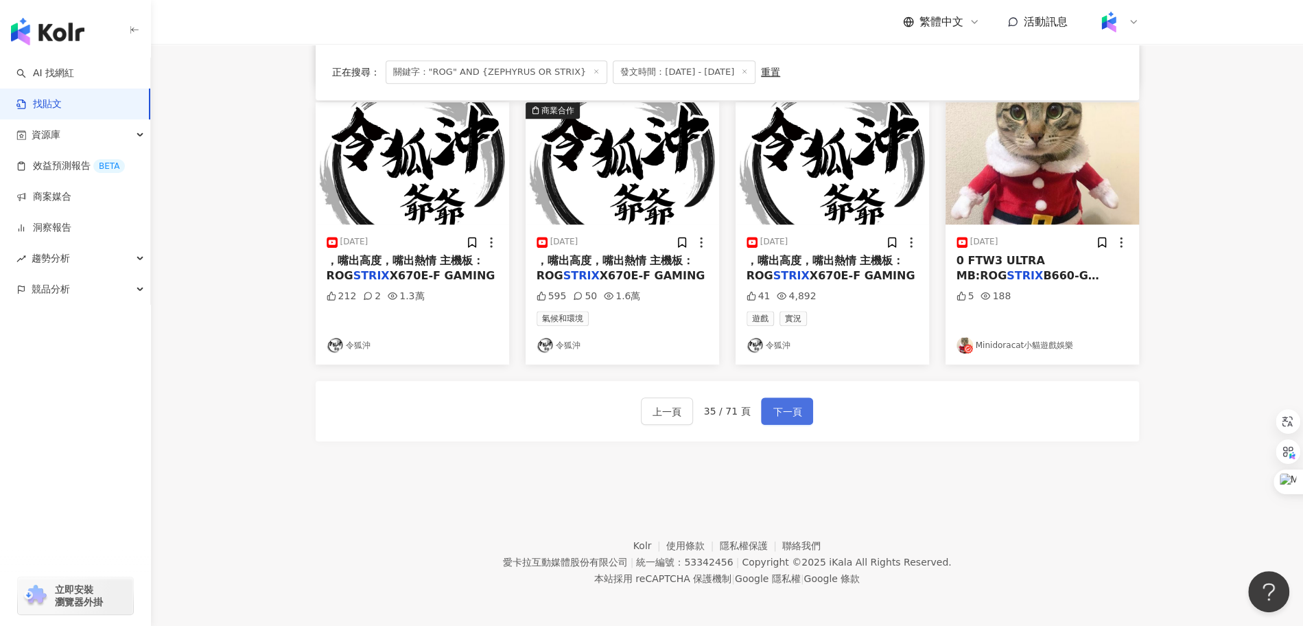
click at [779, 416] on span "下一頁" at bounding box center [787, 411] width 29 height 16
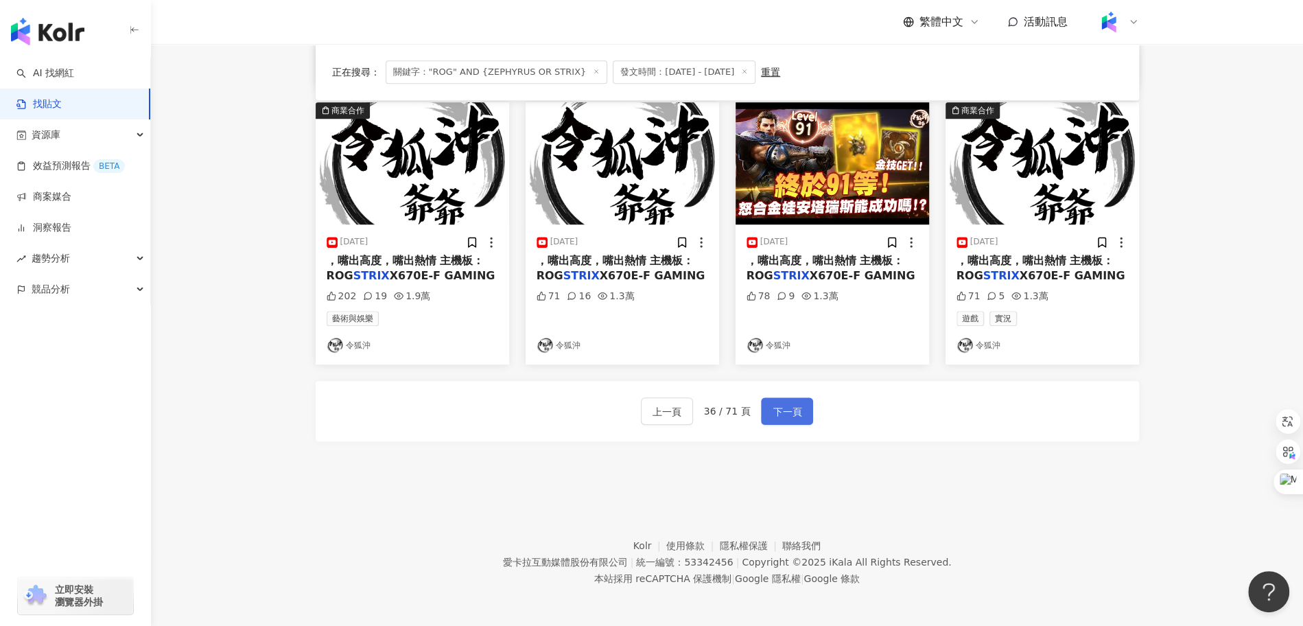
click at [779, 416] on span "下一頁" at bounding box center [787, 411] width 29 height 16
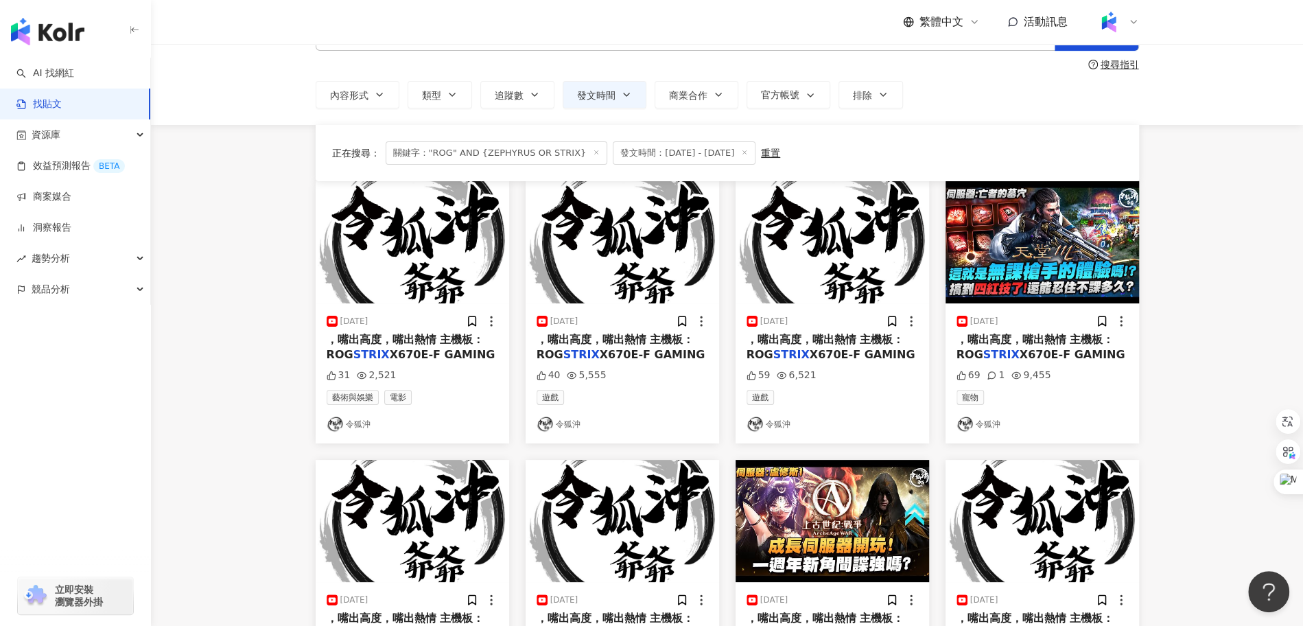
scroll to position [0, 0]
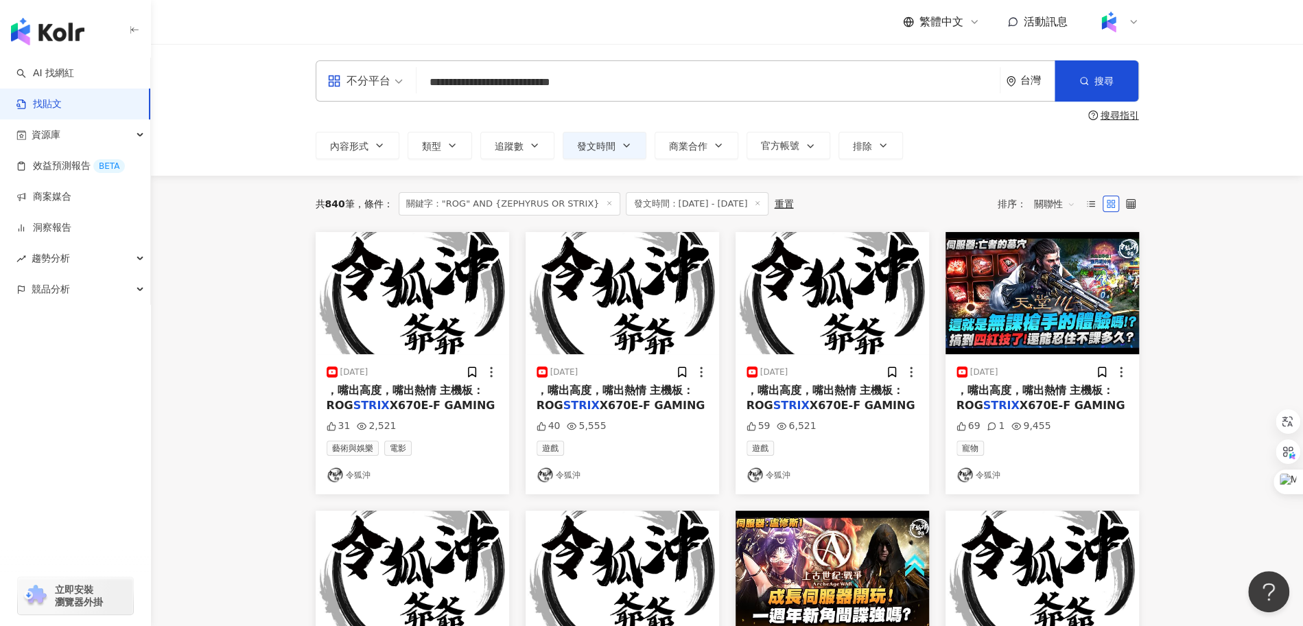
drag, startPoint x: 628, startPoint y: 75, endPoint x: 316, endPoint y: 68, distance: 312.3
click at [316, 68] on div "**********" at bounding box center [727, 80] width 823 height 41
paste input "**********"
drag, startPoint x: 871, startPoint y: 82, endPoint x: 713, endPoint y: 80, distance: 158.5
click at [713, 80] on input "**********" at bounding box center [708, 82] width 572 height 30
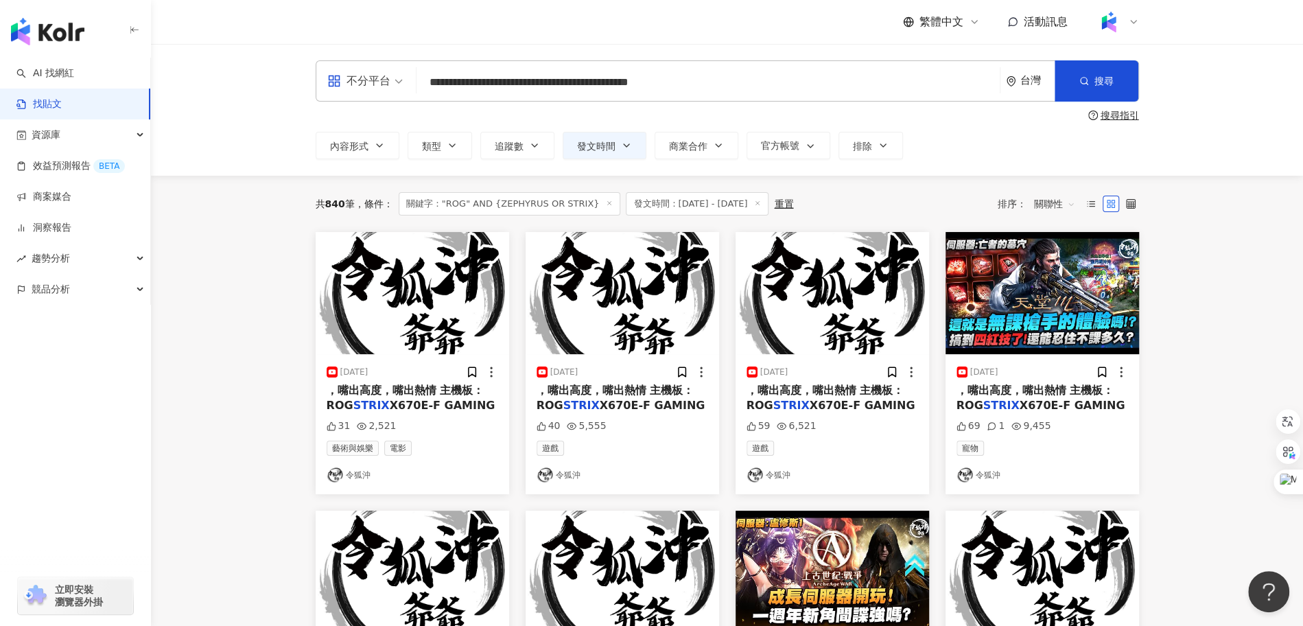
type input "**********"
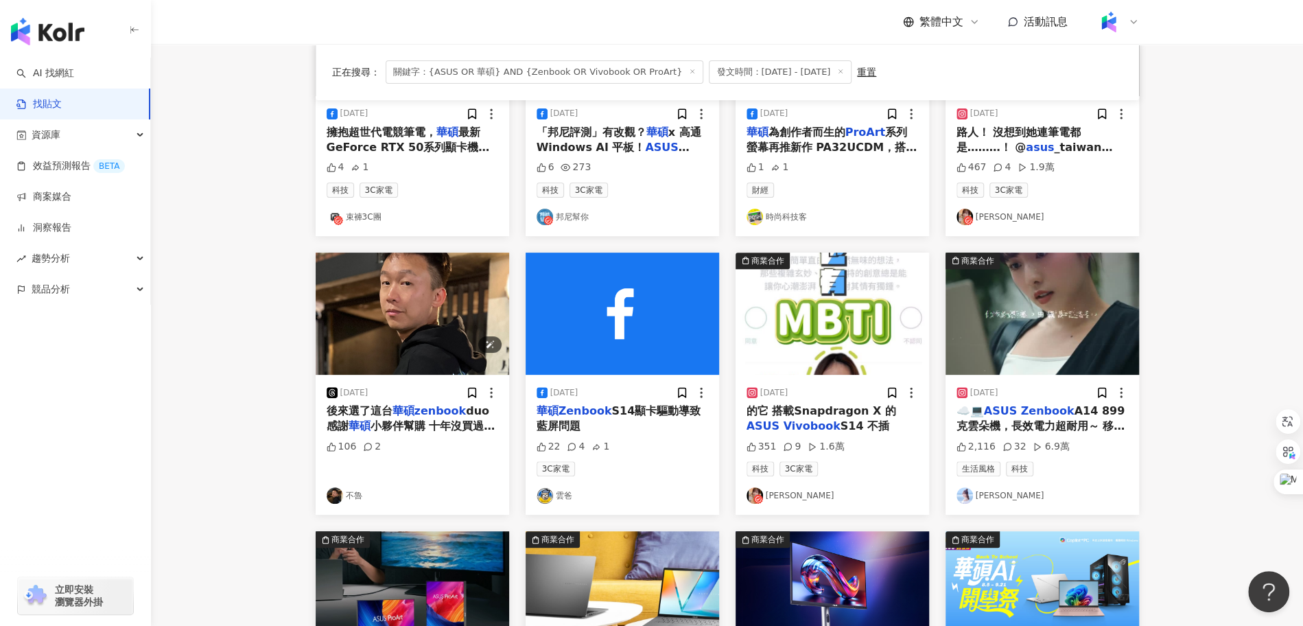
scroll to position [279, 0]
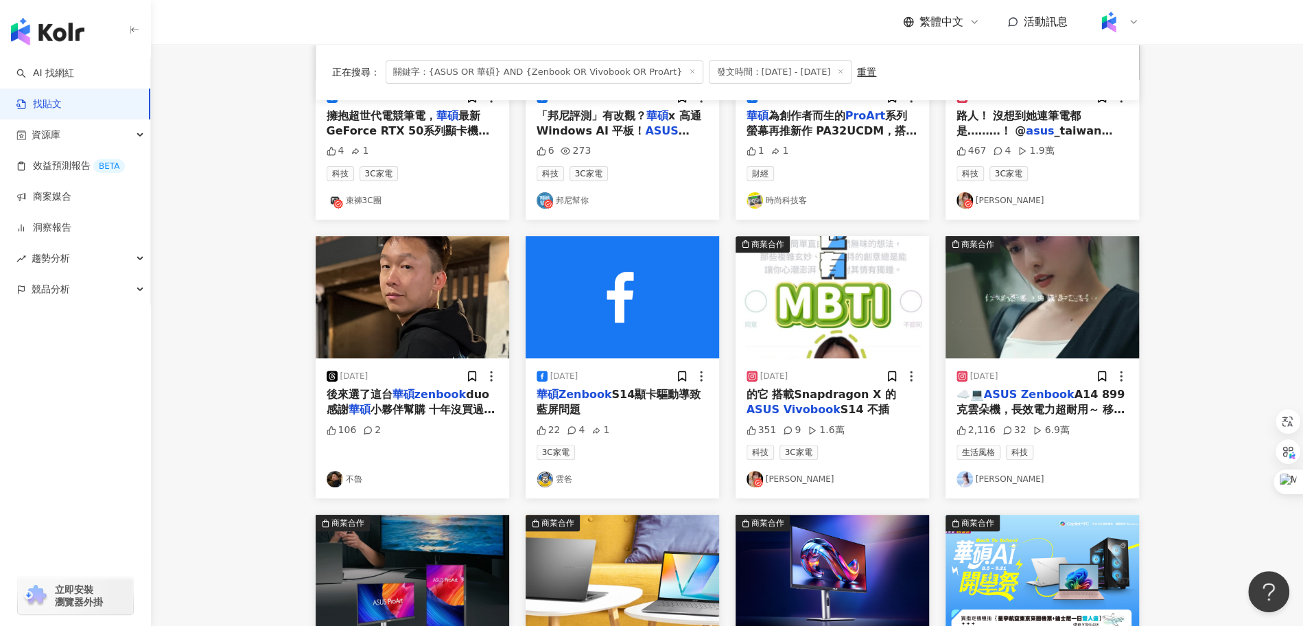
click at [825, 401] on div "的它 搭載Snapdragon X 的 ASUS Vivobook S14 不插" at bounding box center [833, 402] width 172 height 31
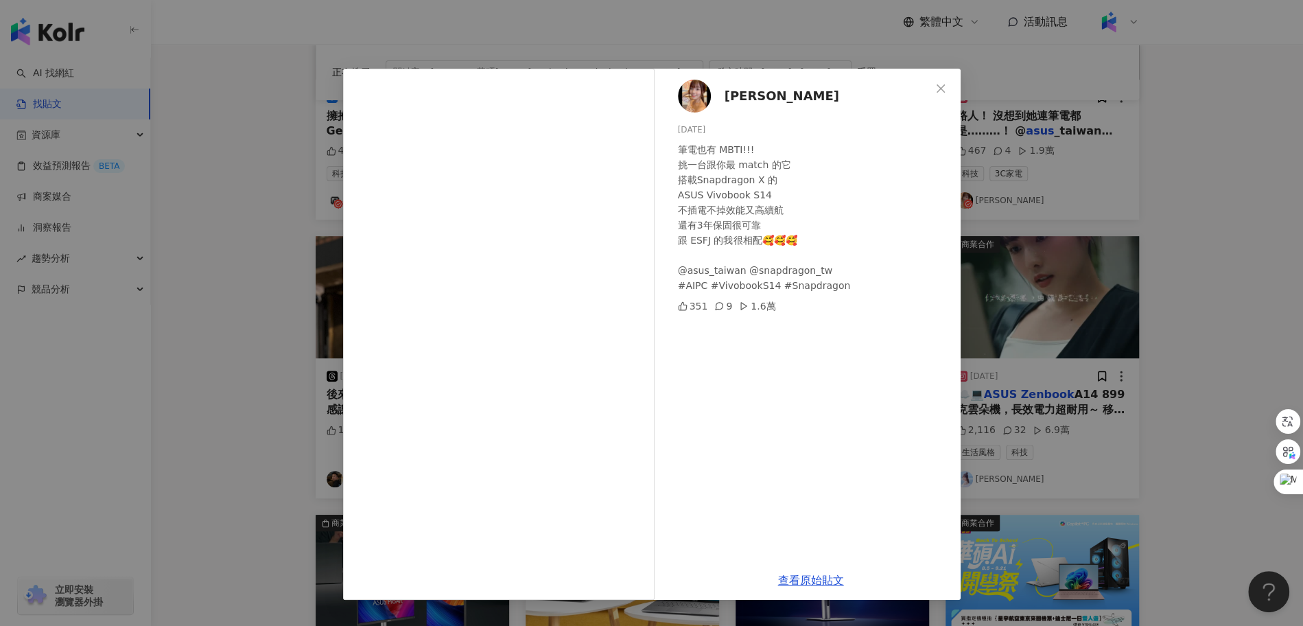
click at [254, 377] on div "宇恩 2025/5/24 筆電也有 MBTI!!! 挑一台跟你最 match 的它 搭載Snapdragon X 的 ASUS Vivobook S14 不插…" at bounding box center [651, 313] width 1303 height 626
